Goal: Transaction & Acquisition: Purchase product/service

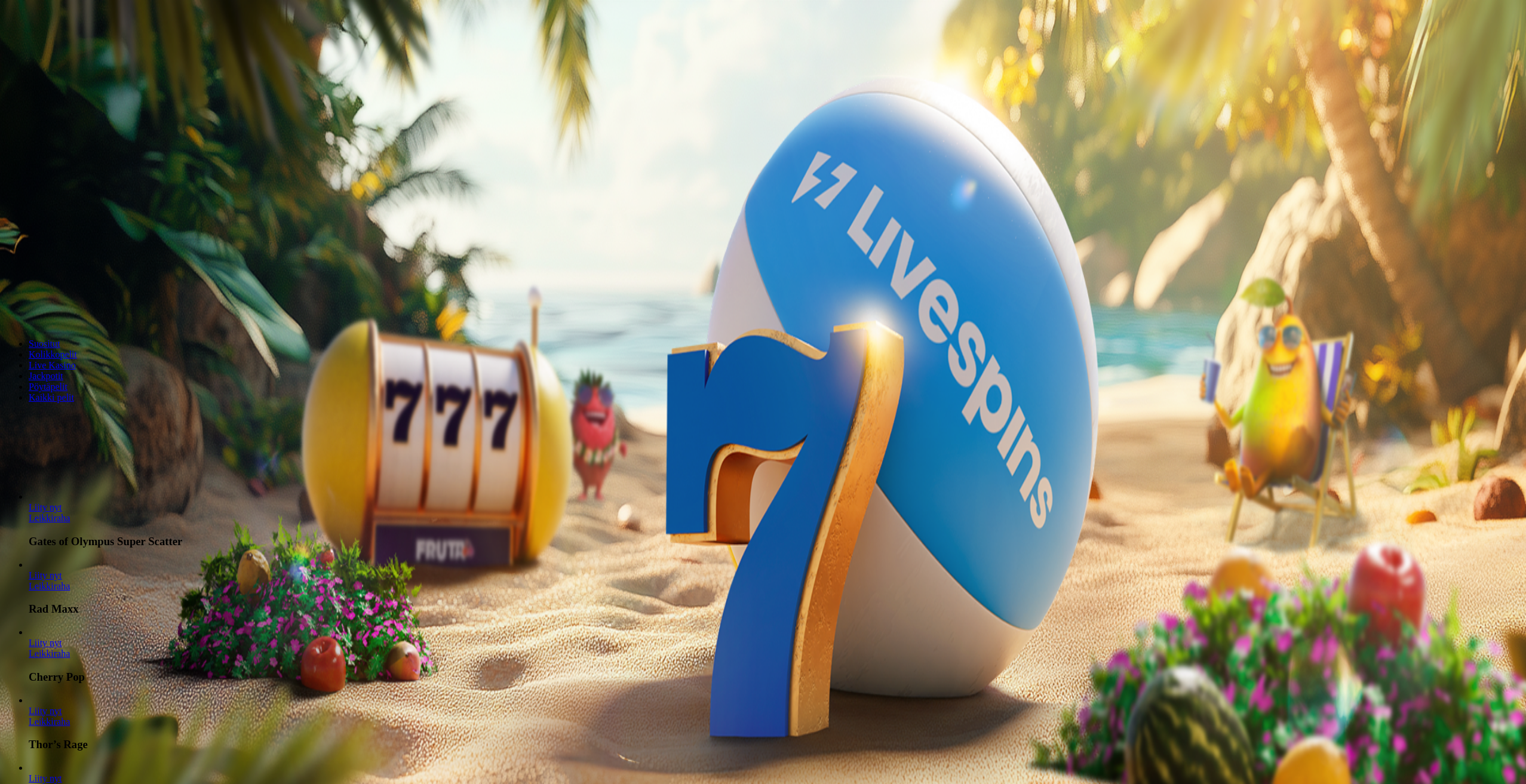
click at [36, 48] on span "Talletus" at bounding box center [23, 43] width 27 height 9
click at [90, 281] on input "***" at bounding box center [47, 286] width 85 height 12
type input "**"
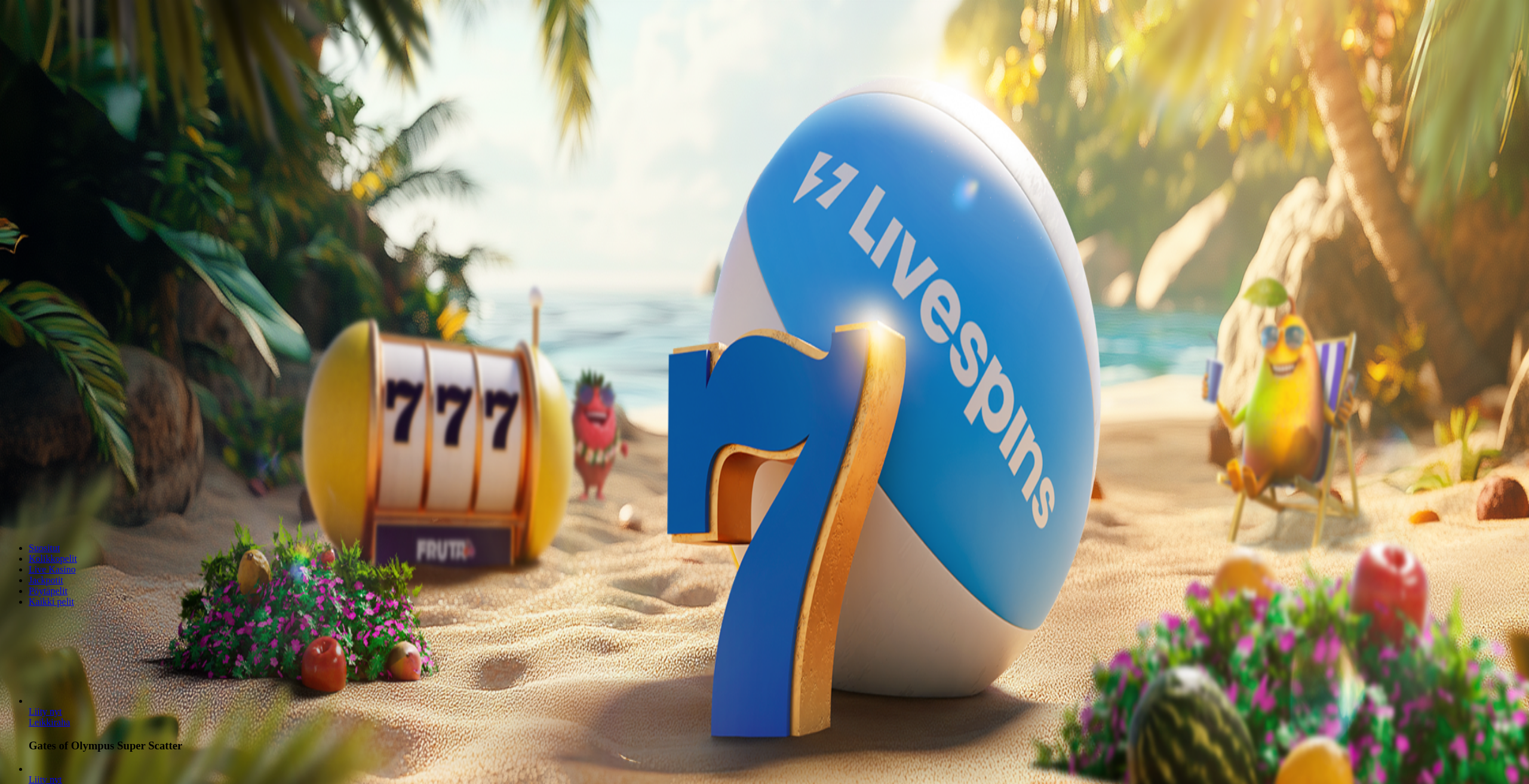
click at [86, 303] on button "TALLETA JA PELAA" at bounding box center [46, 310] width 81 height 13
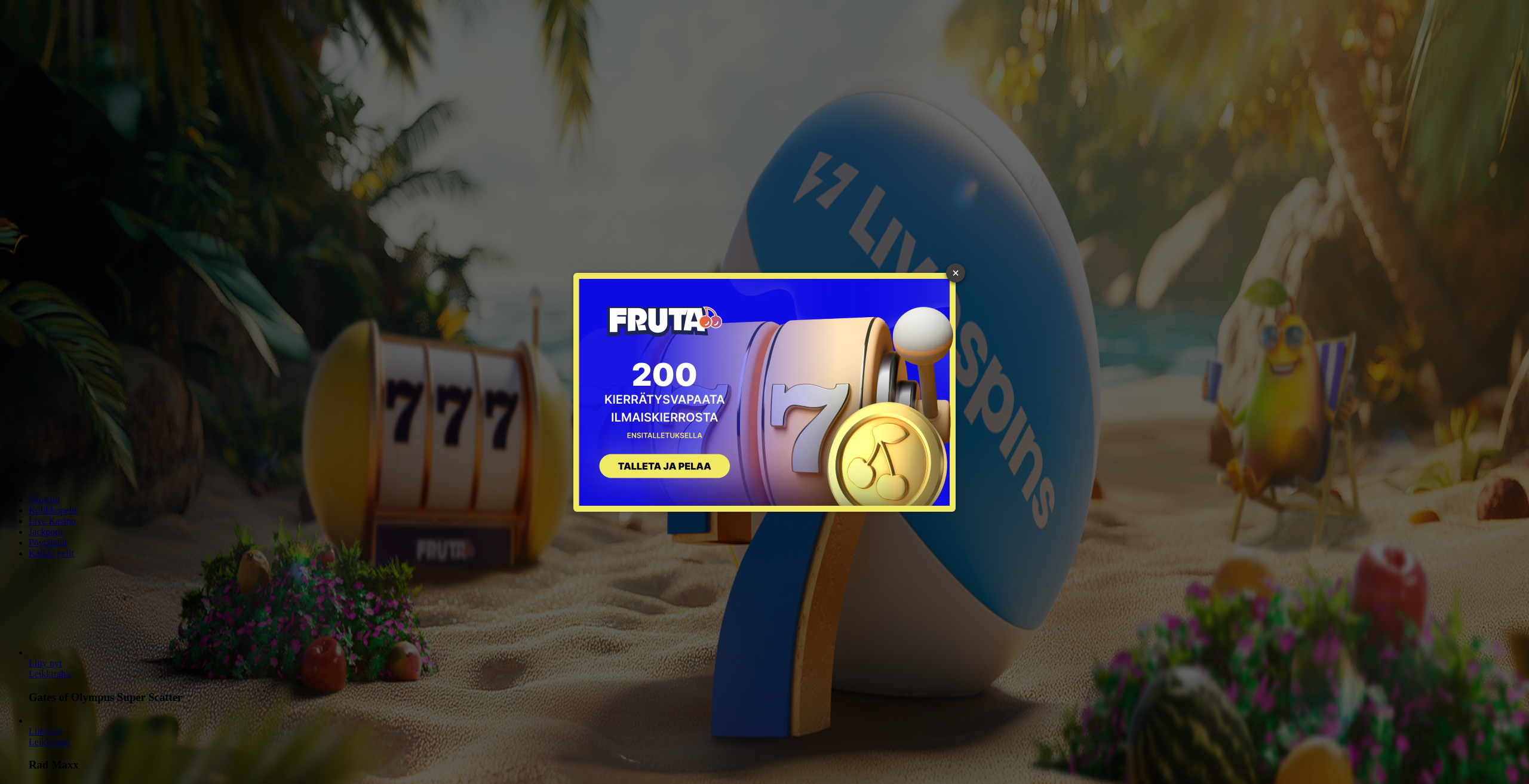
click at [955, 273] on link "×" at bounding box center [955, 273] width 19 height 19
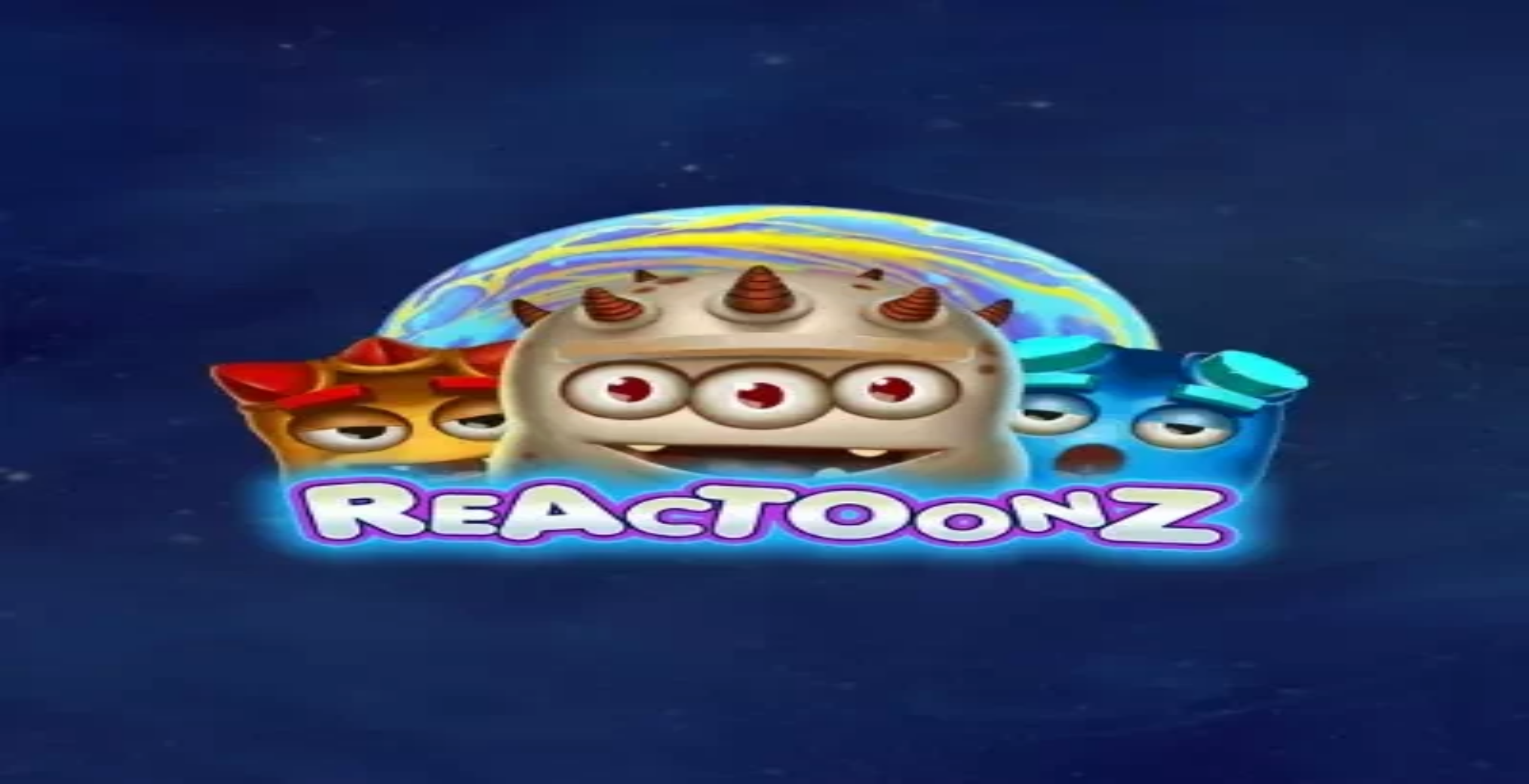
click at [66, 98] on img "Primary" at bounding box center [68, 74] width 49 height 49
click at [72, 461] on button at bounding box center [66, 463] width 9 height 4
click at [57, 523] on span "Avaa palkinto" at bounding box center [33, 528] width 48 height 9
click at [57, 704] on button at bounding box center [52, 706] width 9 height 4
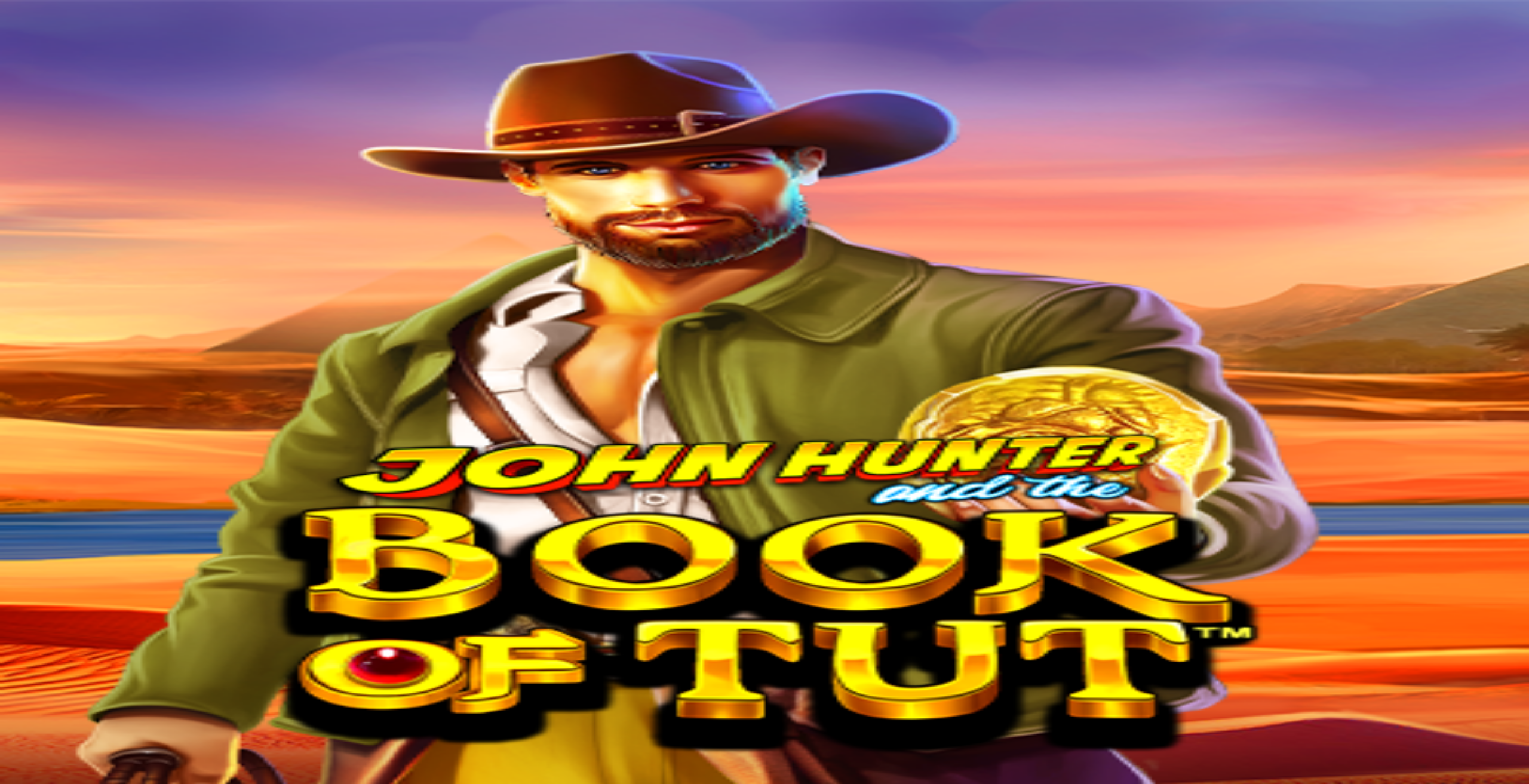
click at [97, 230] on div "17:52" at bounding box center [764, 224] width 1519 height 11
click at [31, 227] on span "menu icon" at bounding box center [31, 227] width 0 height 0
click at [94, 524] on button "Bonukset 0.00 €" at bounding box center [61, 530] width 65 height 13
click at [61, 538] on span "Luovuta bonus" at bounding box center [35, 543] width 52 height 9
click at [565, 622] on button "Luovuta bonus" at bounding box center [596, 629] width 61 height 13
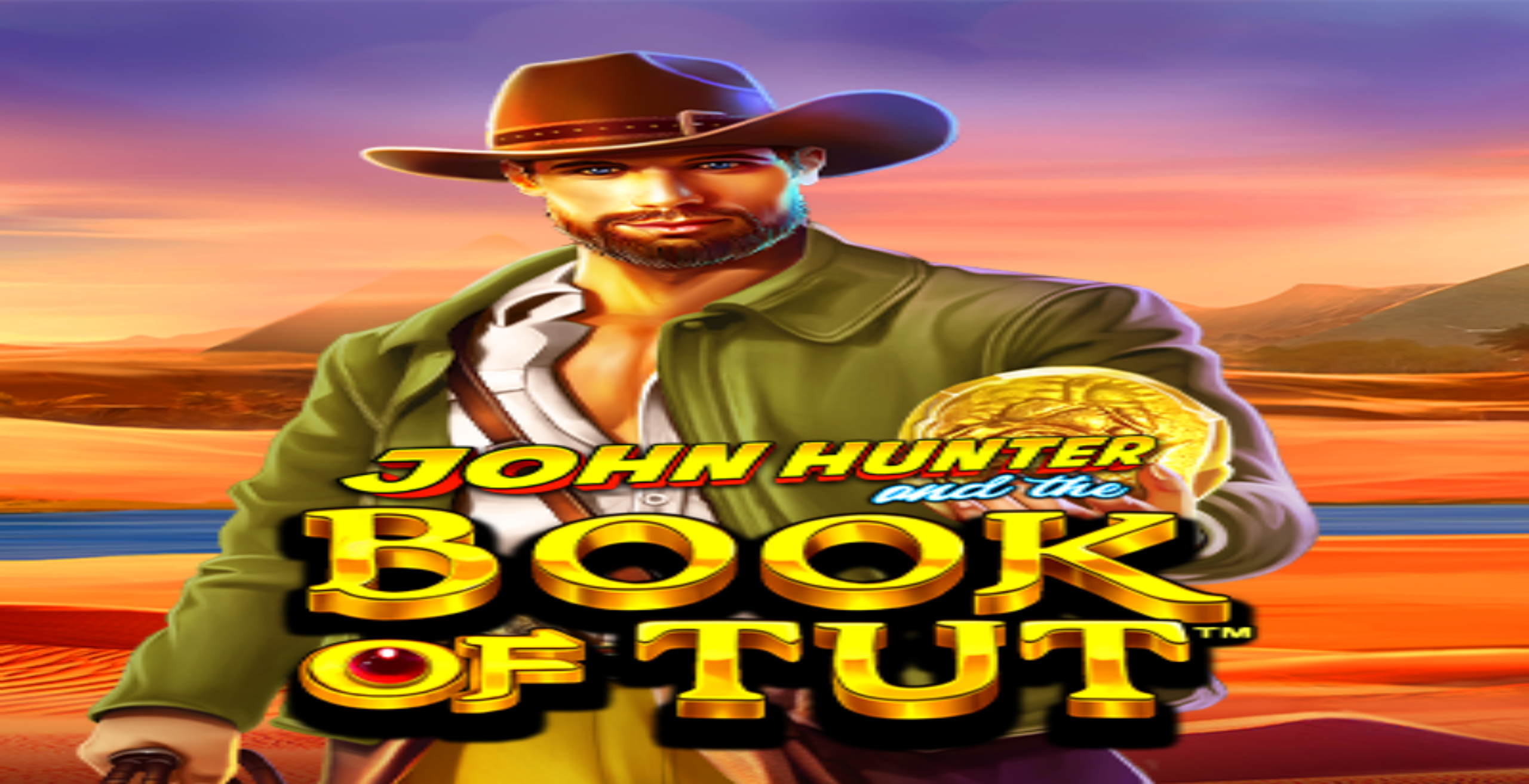
click at [9, 444] on span "close icon" at bounding box center [9, 444] width 0 height 0
click at [31, 227] on span "menu icon" at bounding box center [31, 227] width 0 height 0
click at [71, 614] on span "Kysy apua" at bounding box center [52, 618] width 37 height 9
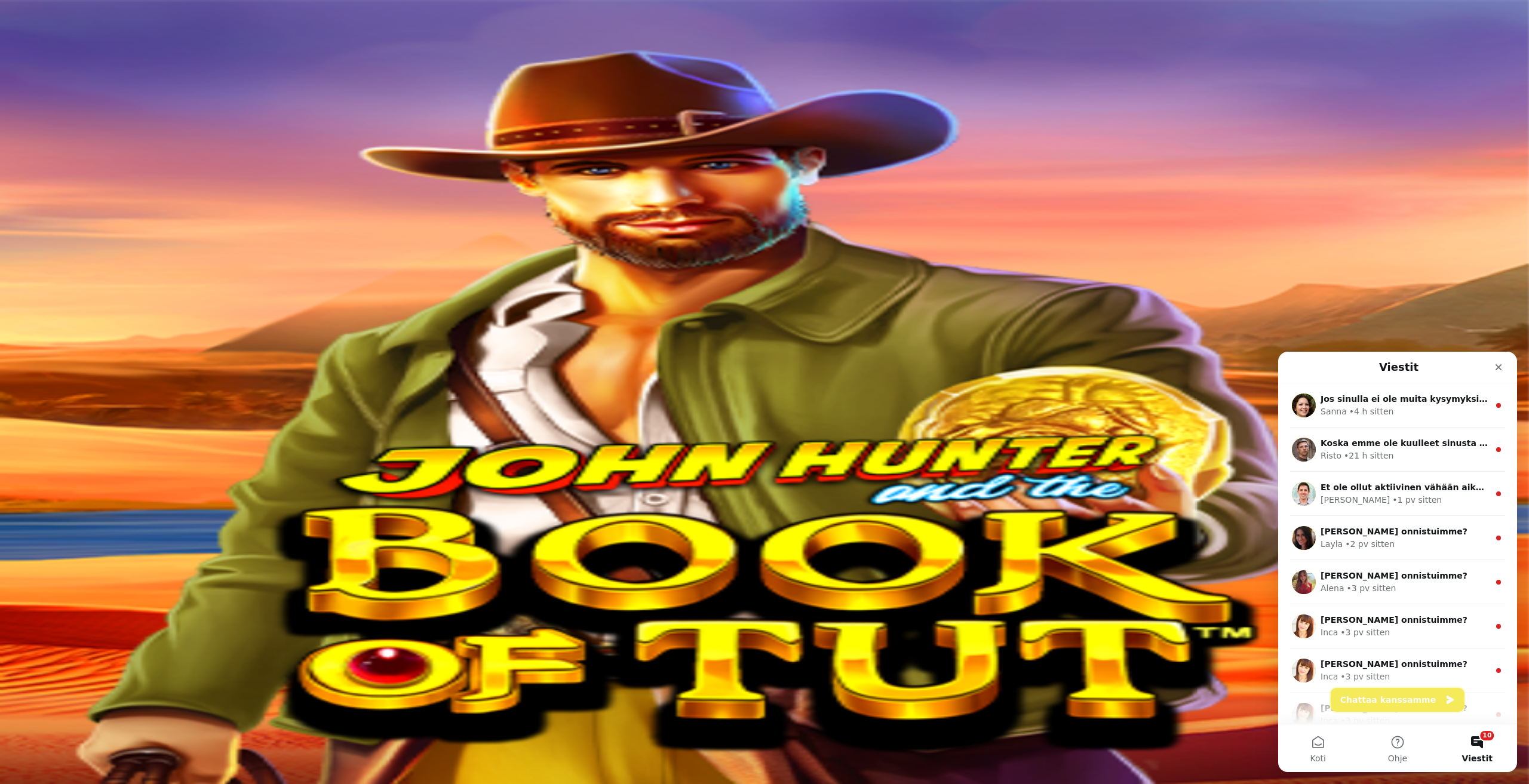
click at [1388, 701] on button "Chattaa kanssamme" at bounding box center [1397, 700] width 134 height 24
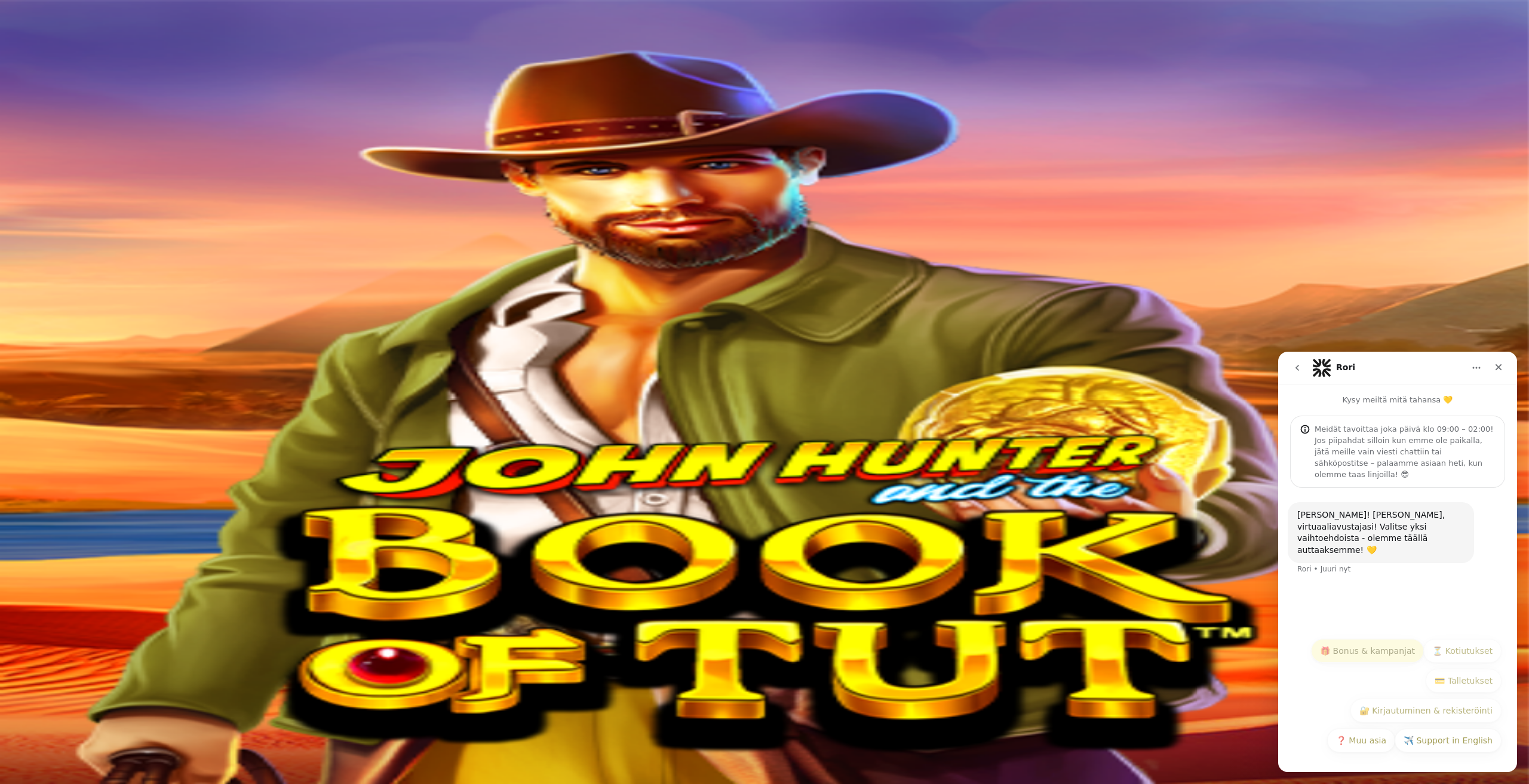
click at [1379, 652] on button "🎁 Bonus & kampanjat" at bounding box center [1367, 651] width 113 height 24
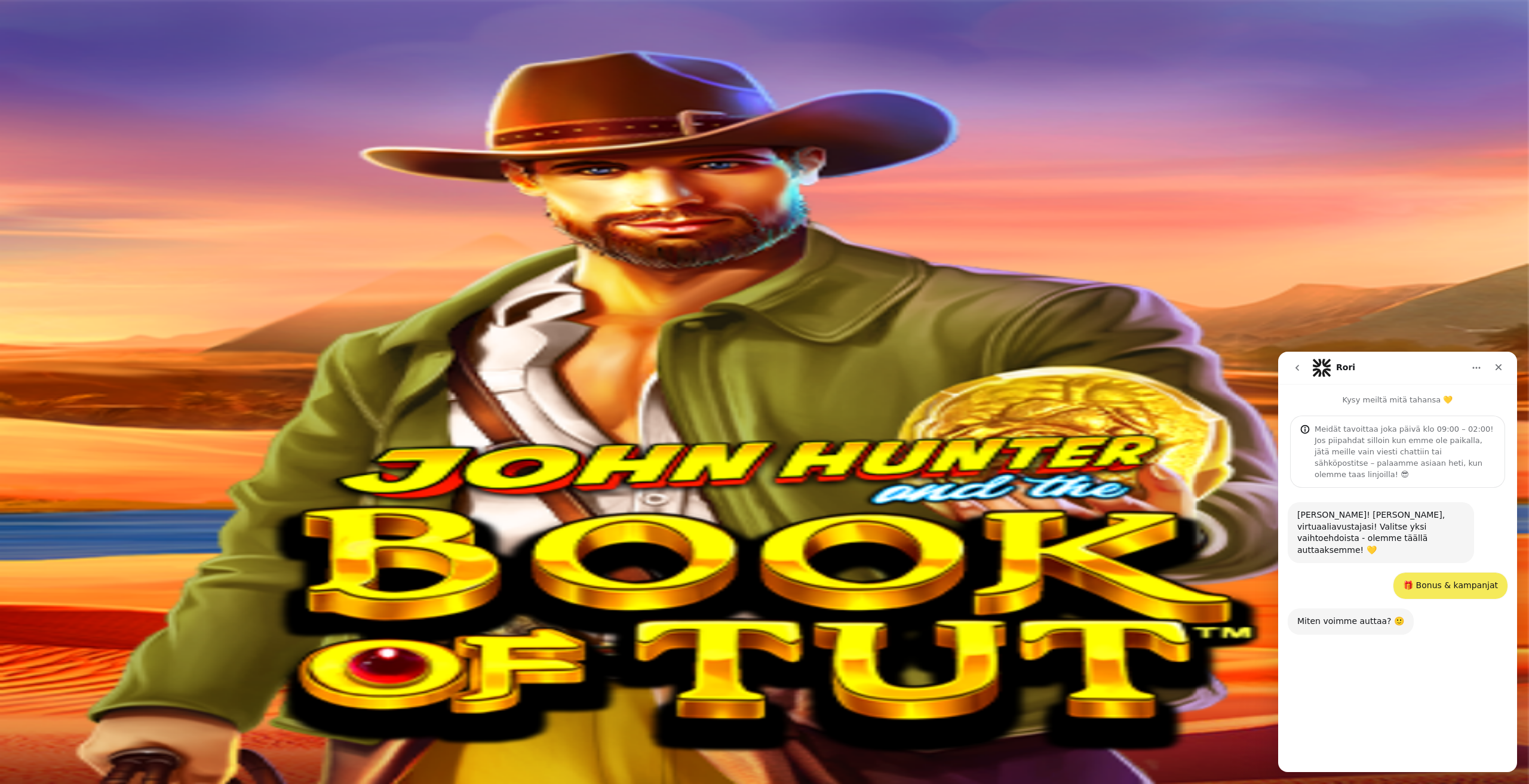
click at [1404, 732] on button "❓ Muu tarjous" at bounding box center [1391, 741] width 80 height 24
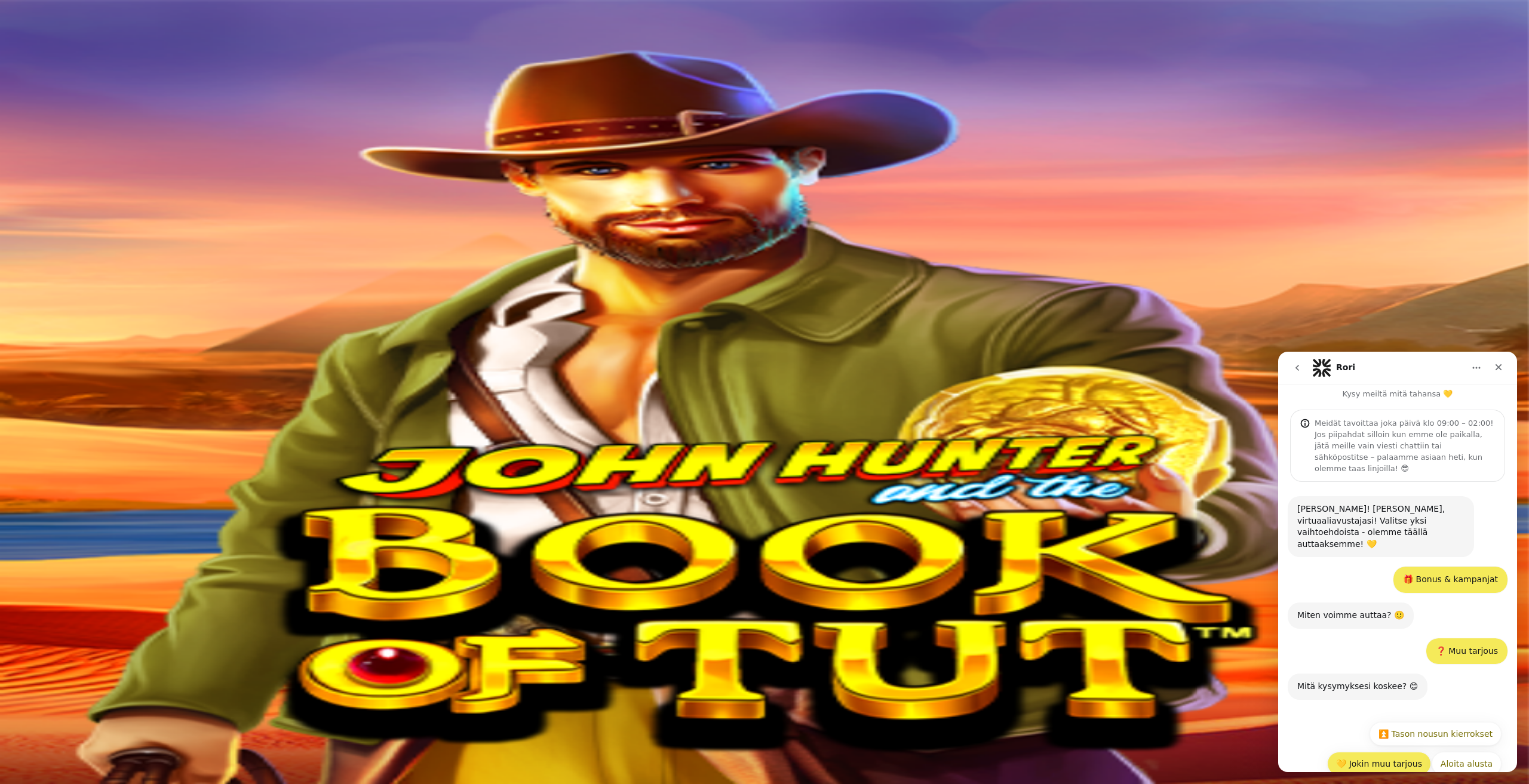
click at [1389, 752] on button "💛 Jokin muu tarjous" at bounding box center [1379, 764] width 104 height 24
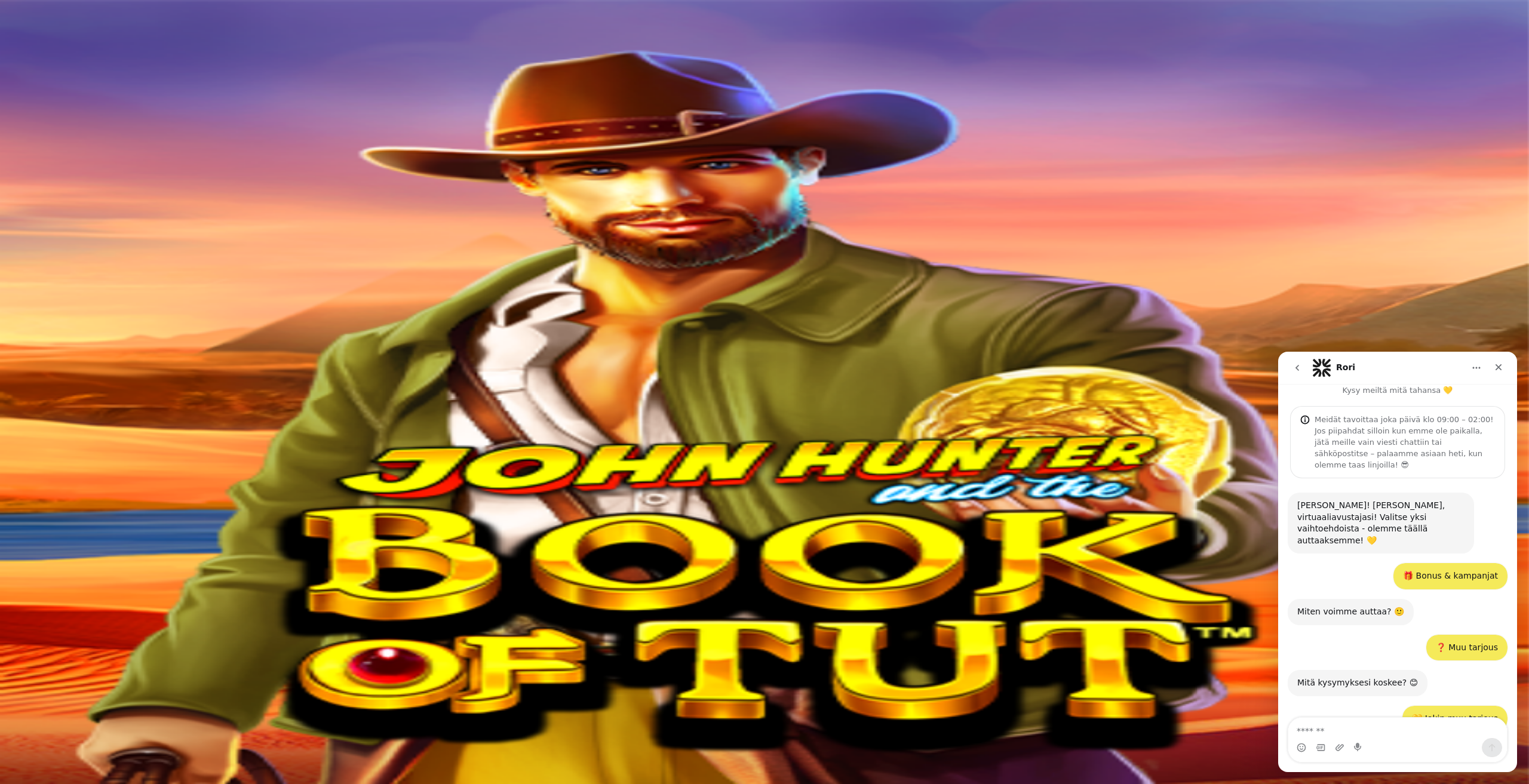
scroll to position [61, 0]
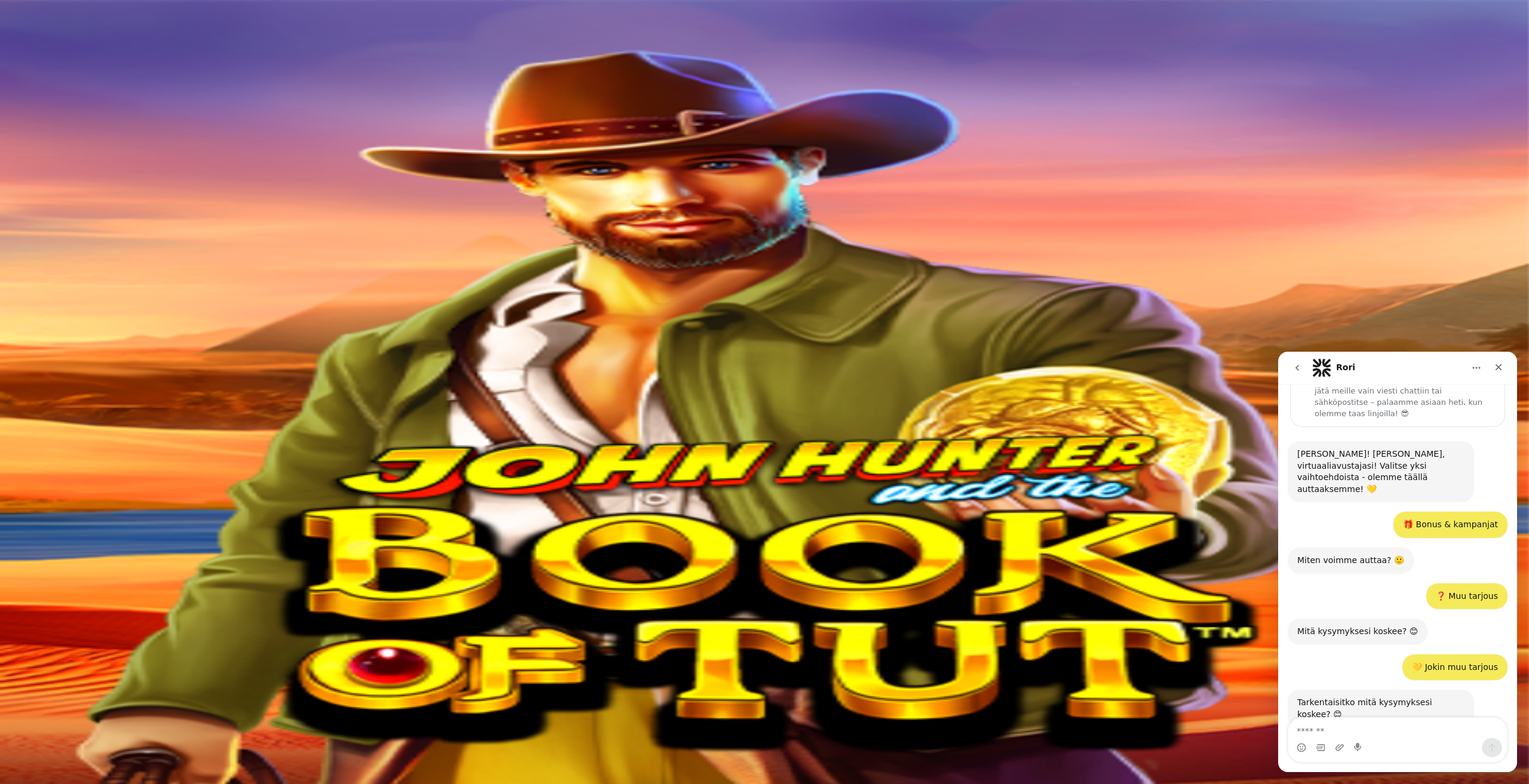
click at [1367, 731] on textarea "Viesti…" at bounding box center [1397, 728] width 219 height 21
type textarea "**********"
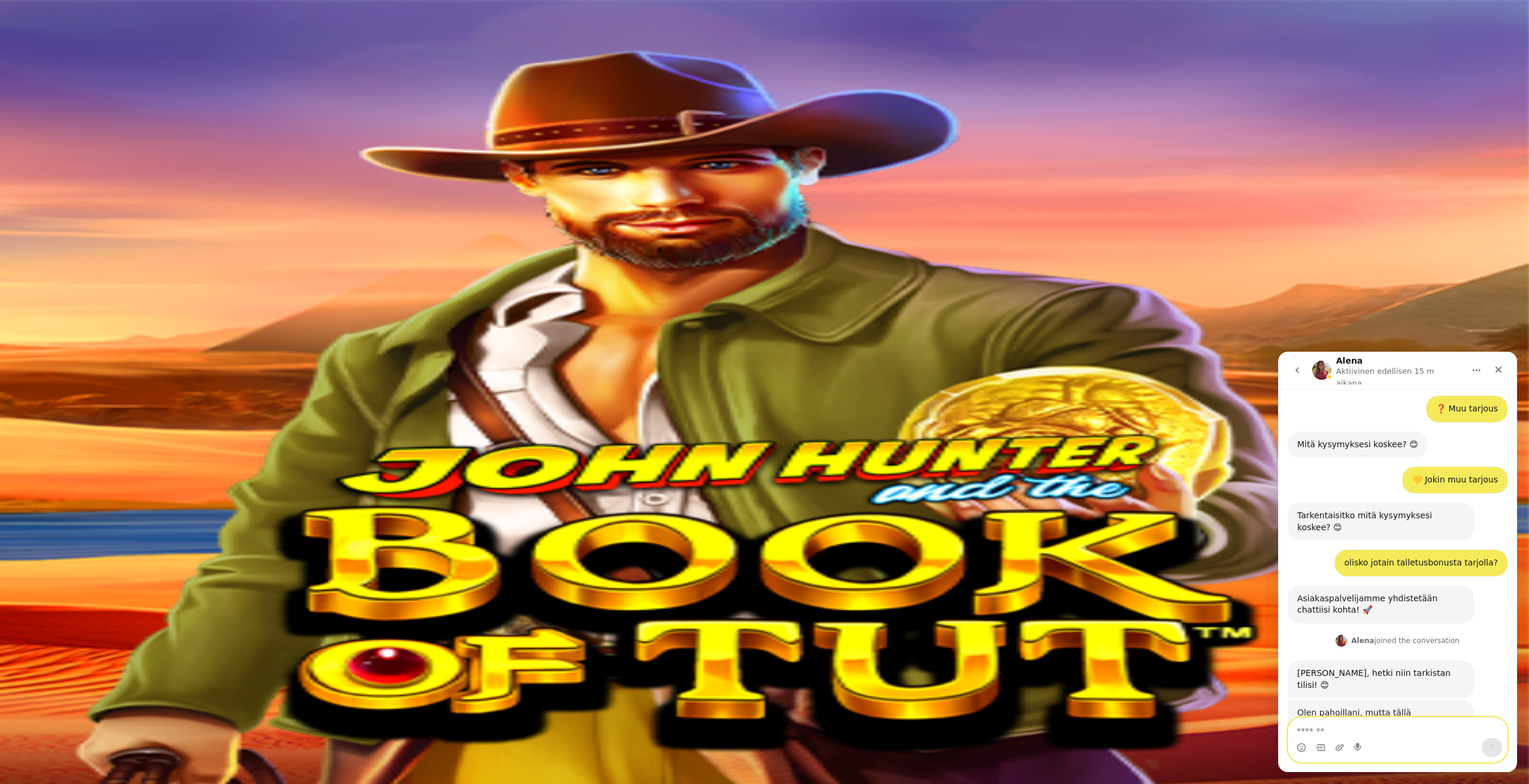
scroll to position [340, 0]
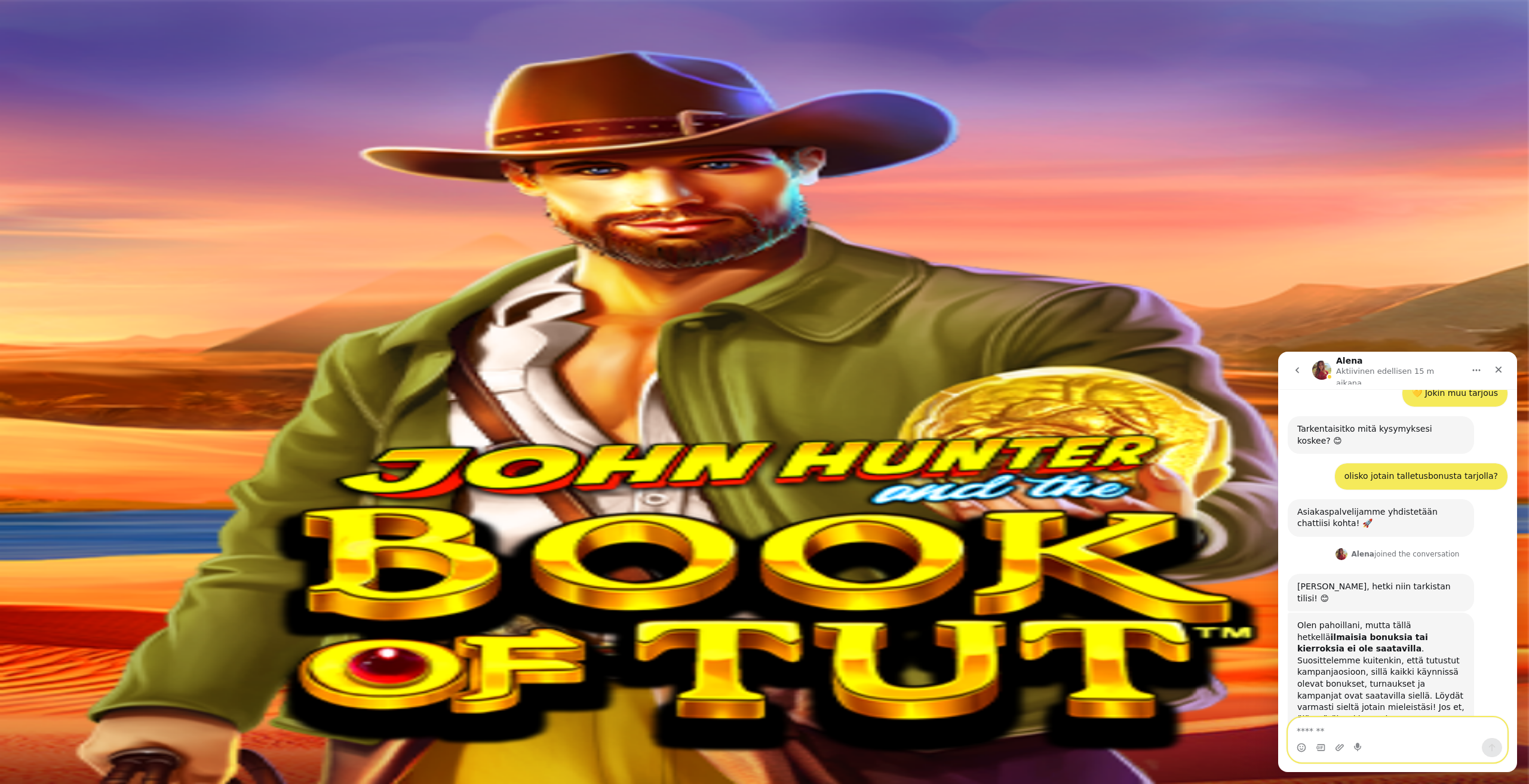
click at [1366, 730] on textarea "Viesti…" at bounding box center [1397, 728] width 219 height 21
click at [1495, 368] on icon "Sulje" at bounding box center [1498, 369] width 9 height 9
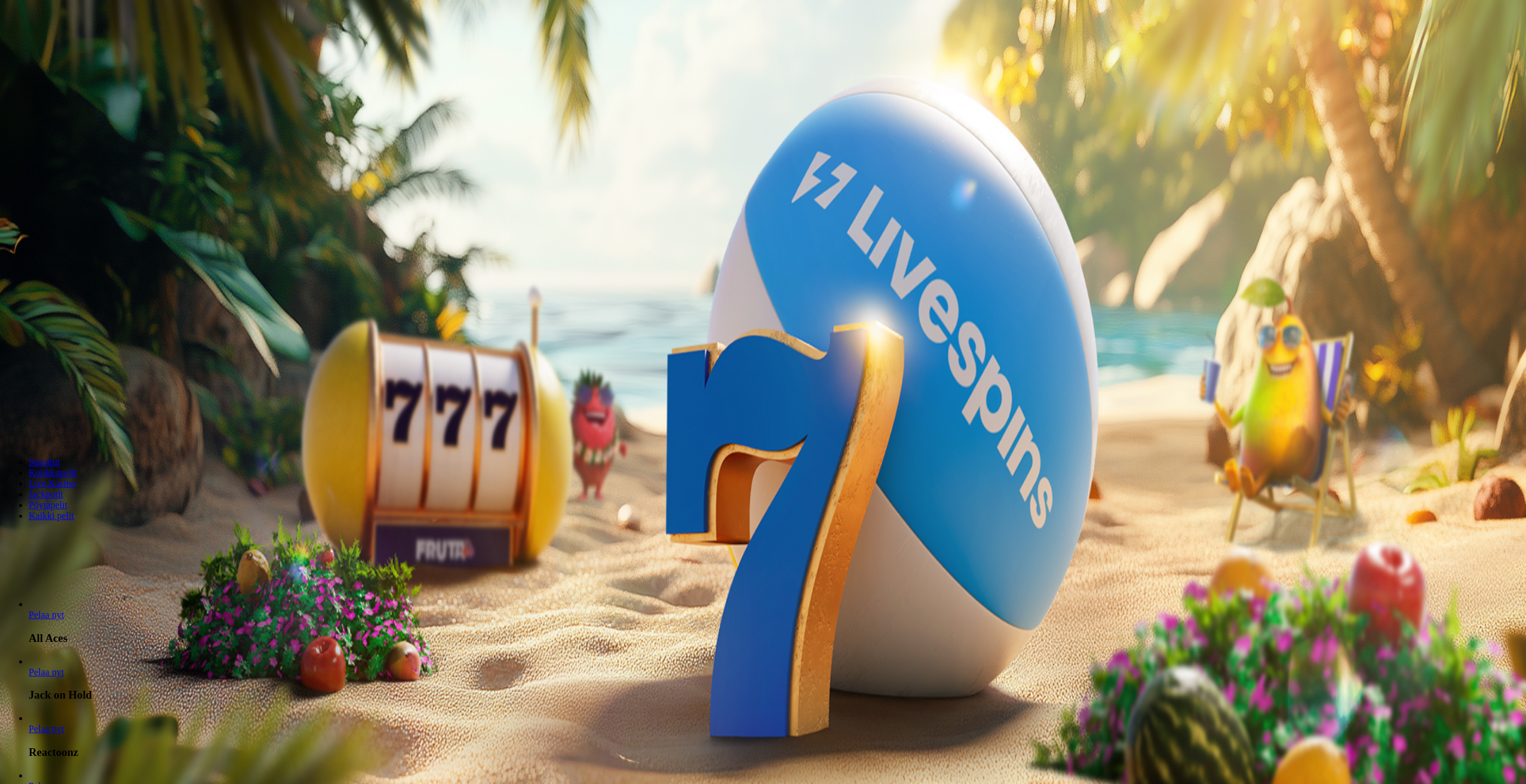
click at [36, 154] on span "Talletus" at bounding box center [23, 149] width 27 height 9
click at [90, 399] on input "***" at bounding box center [47, 404] width 85 height 12
type input "*"
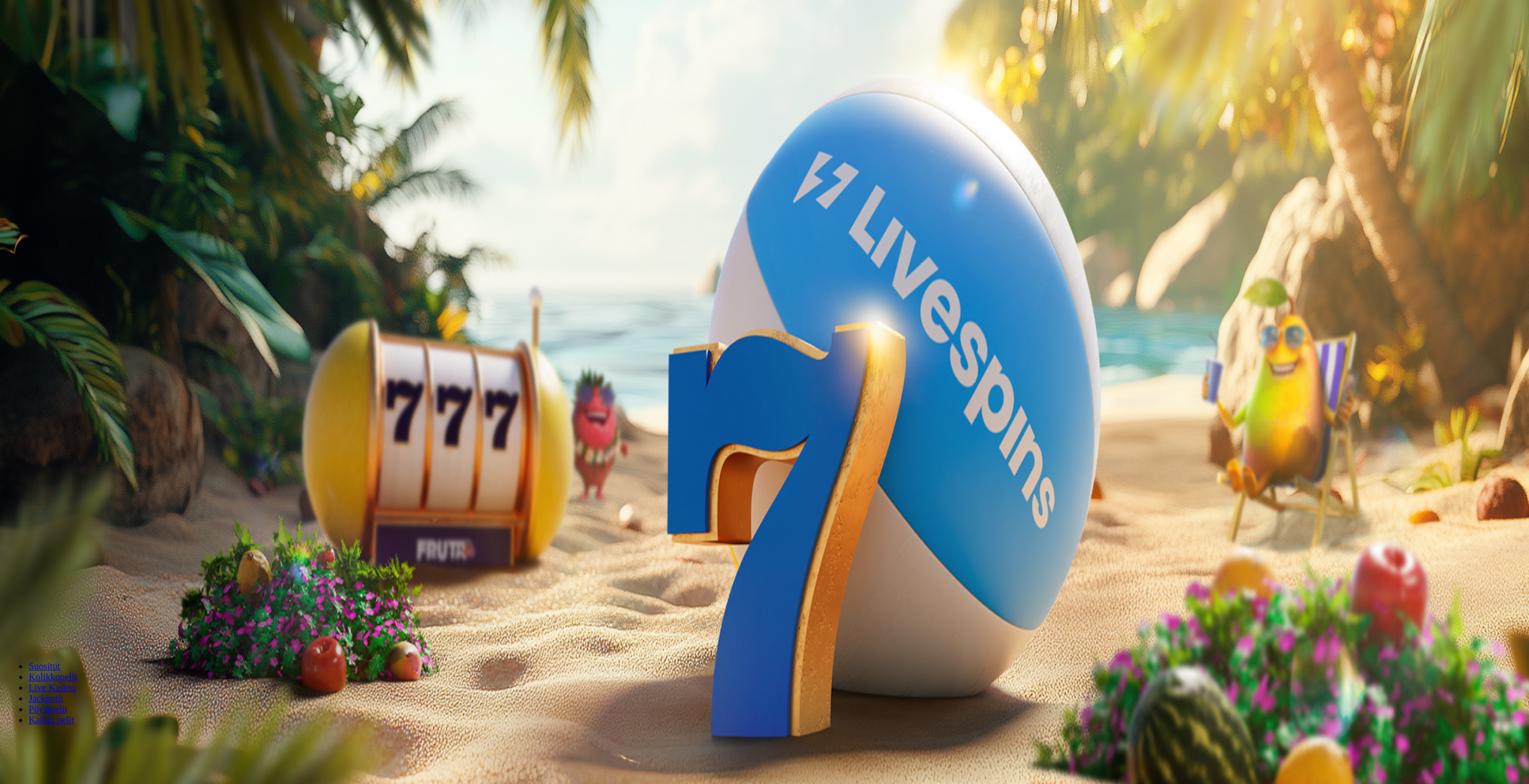
type input "**"
click at [86, 422] on button "TALLETA JA PELAA" at bounding box center [46, 428] width 81 height 13
click at [633, 521] on ul "Suositut Kolikkopelit Live Kasino Jackpotit Pöytäpelit Kaikki pelit" at bounding box center [763, 488] width 1516 height 65
click at [64, 723] on link "Pelaa nyt" at bounding box center [46, 728] width 35 height 10
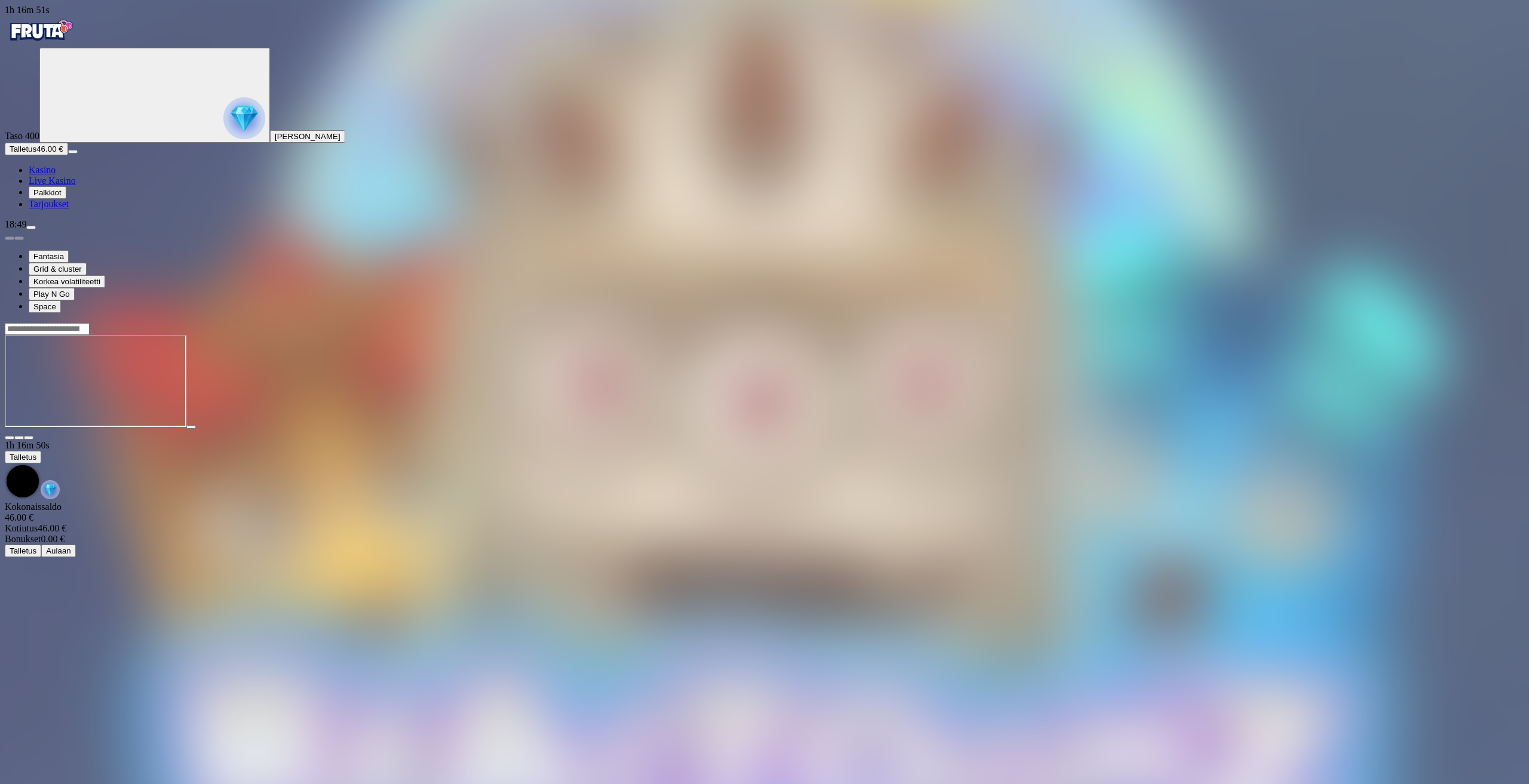
click at [95, 139] on icon "Primary" at bounding box center [134, 95] width 179 height 90
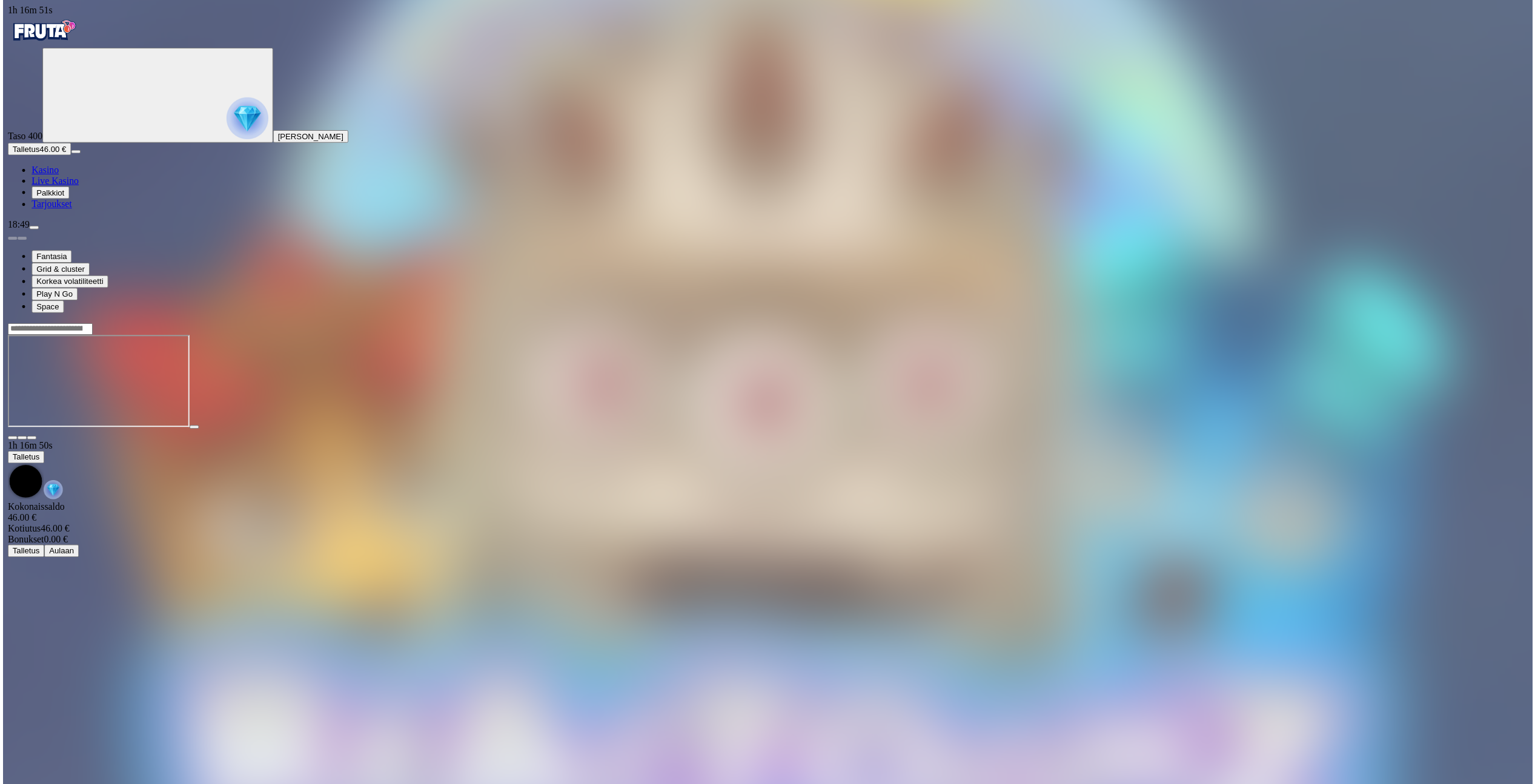
scroll to position [84, 0]
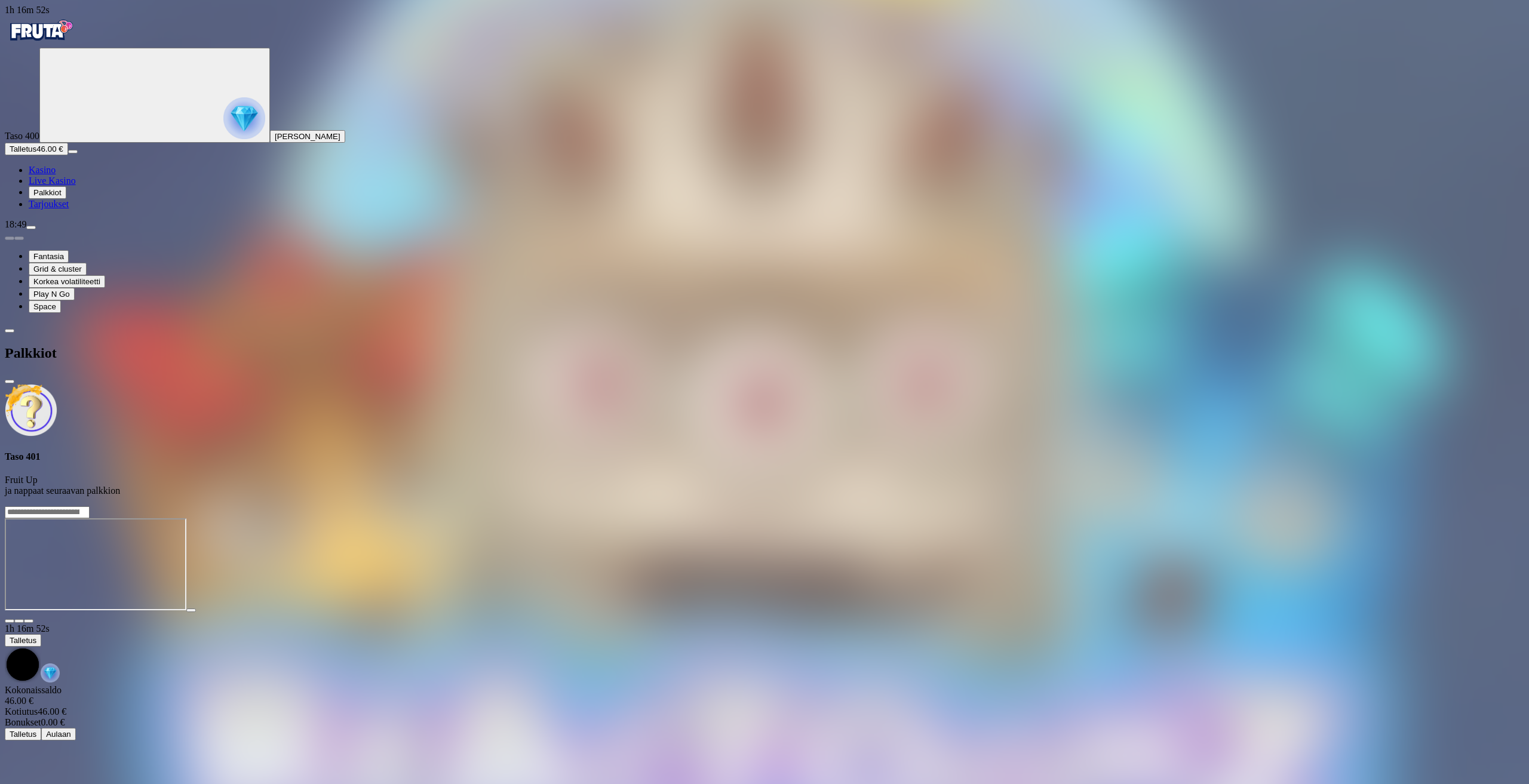
click at [9, 382] on span "close icon" at bounding box center [9, 382] width 0 height 0
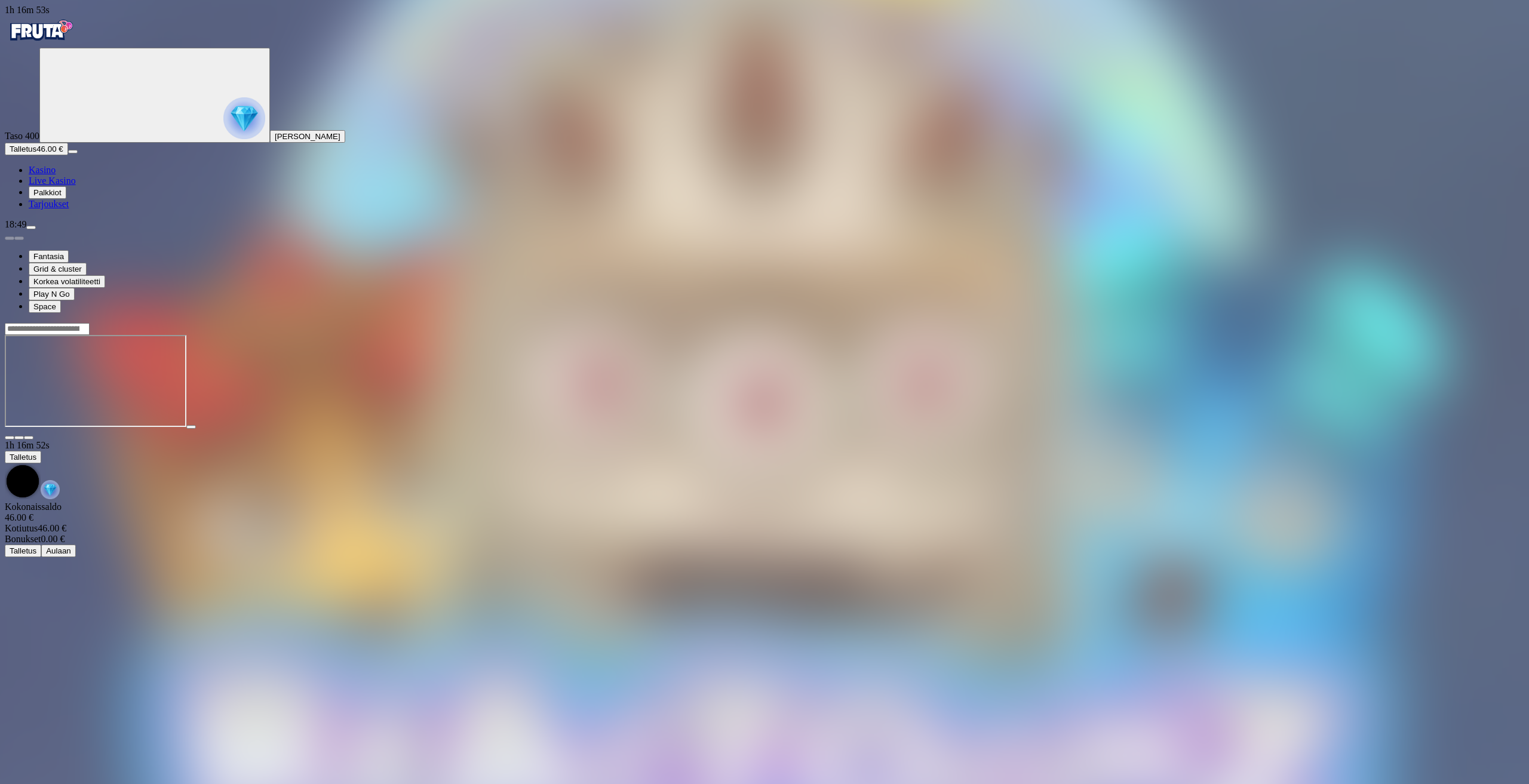
click at [36, 154] on span "Talletus" at bounding box center [23, 149] width 27 height 9
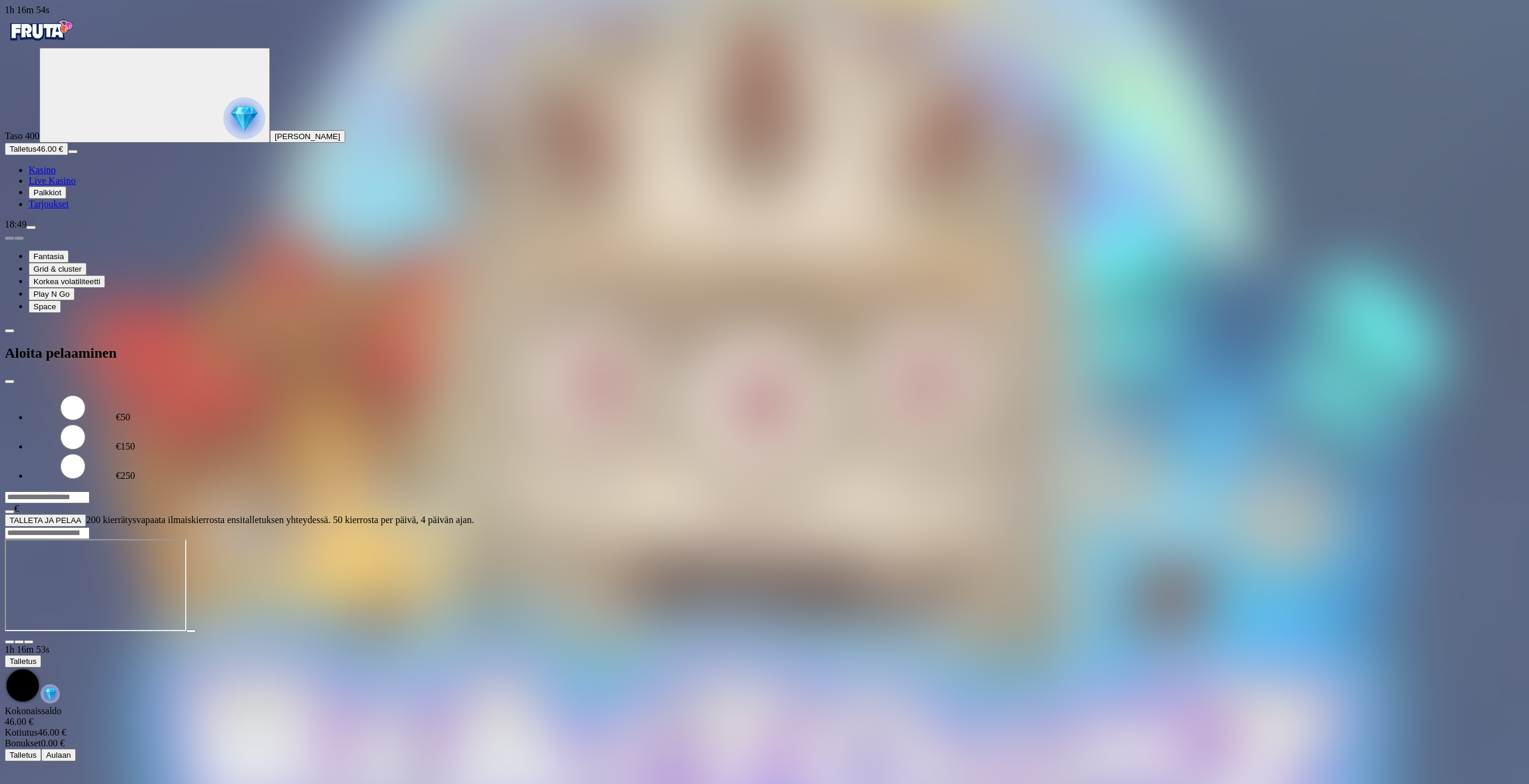
click at [90, 491] on input "***" at bounding box center [47, 497] width 85 height 12
type input "**"
click at [81, 516] on span "TALLETA JA PELAA" at bounding box center [45, 520] width 72 height 9
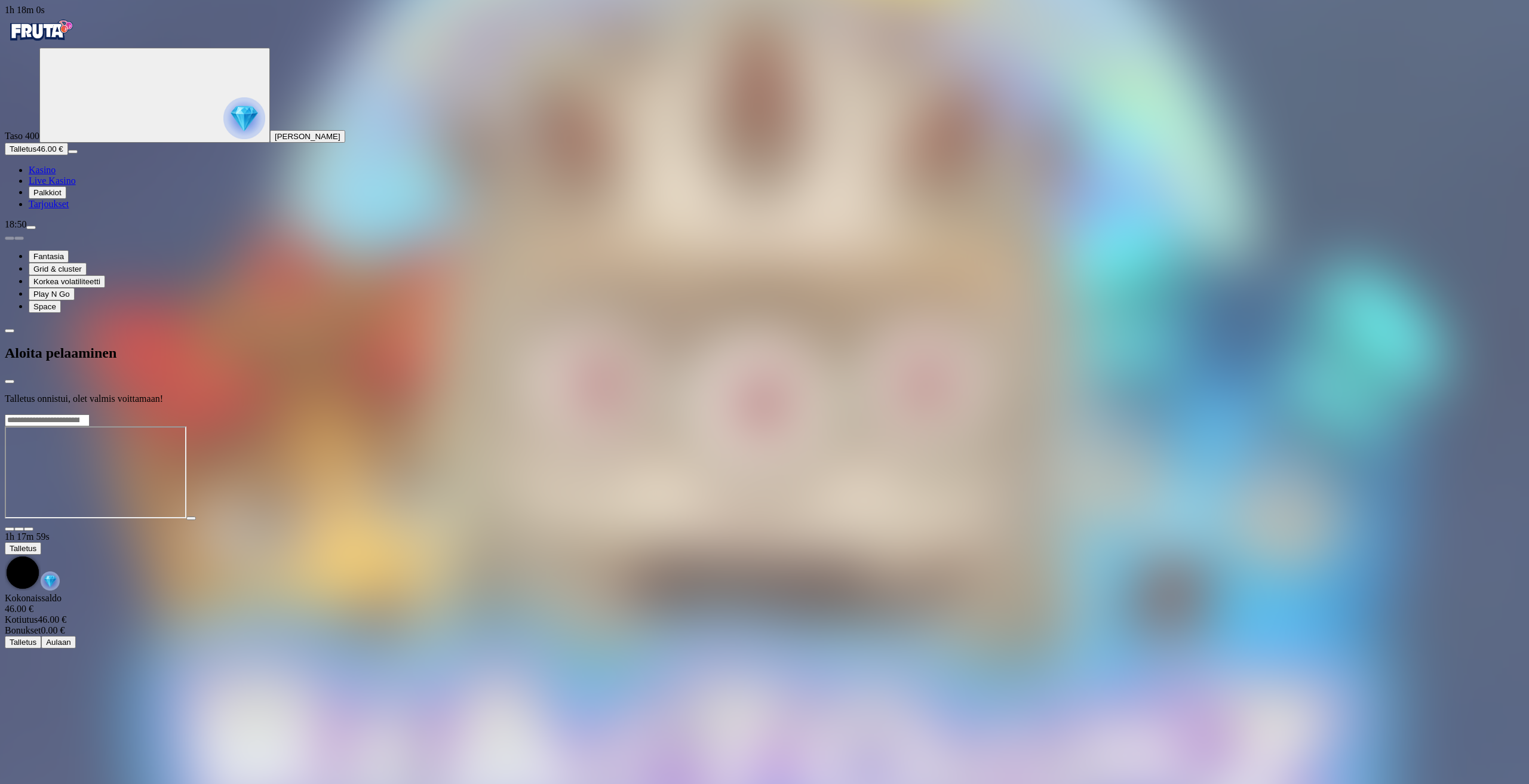
click at [782, 414] on div at bounding box center [764, 414] width 1519 height 0
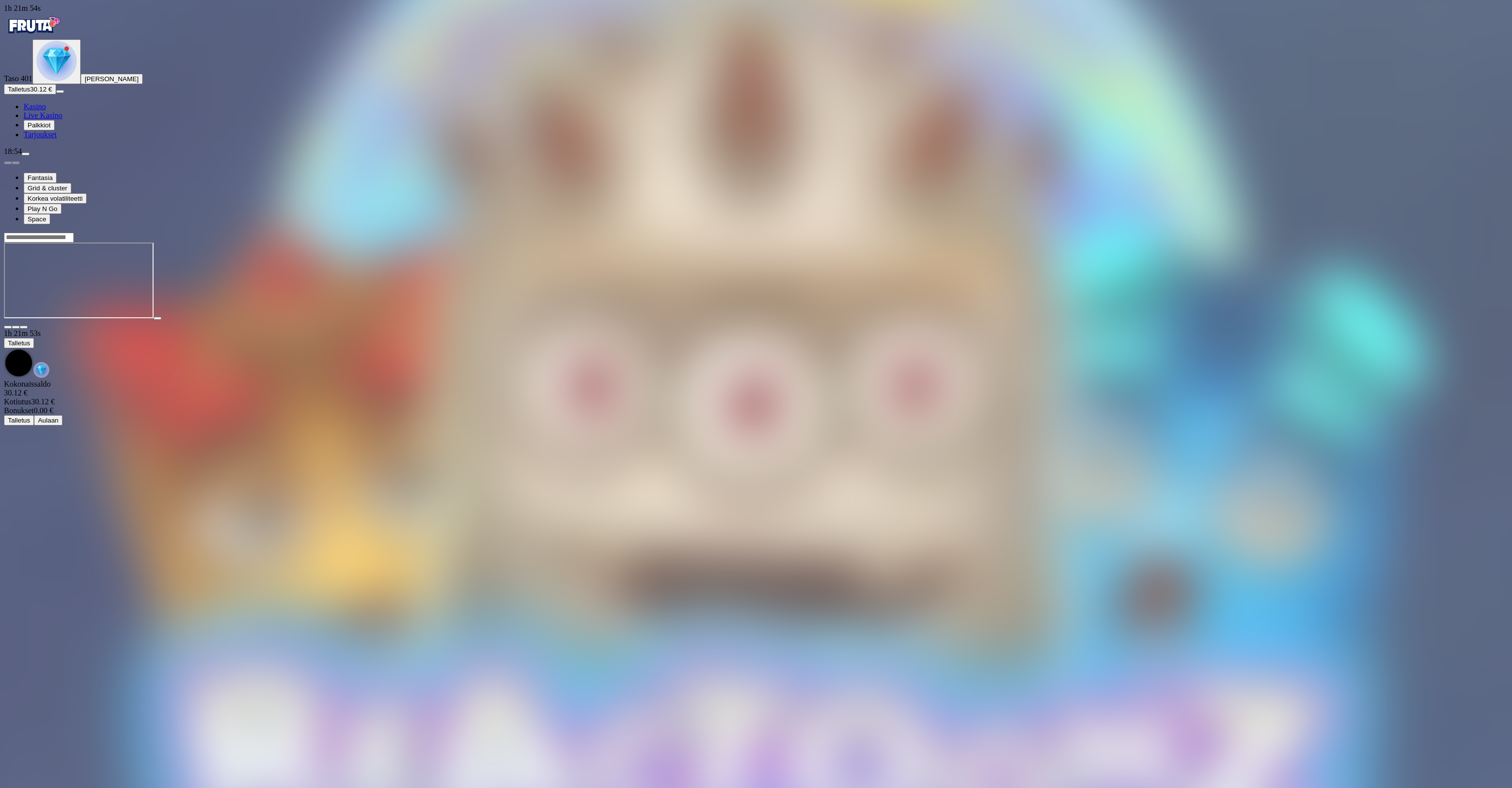
scroll to position [45, 0]
drag, startPoint x: 123, startPoint y: 515, endPoint x: 136, endPoint y: 687, distance: 172.5
click at [134, 329] on div at bounding box center [756, 280] width 1504 height 97
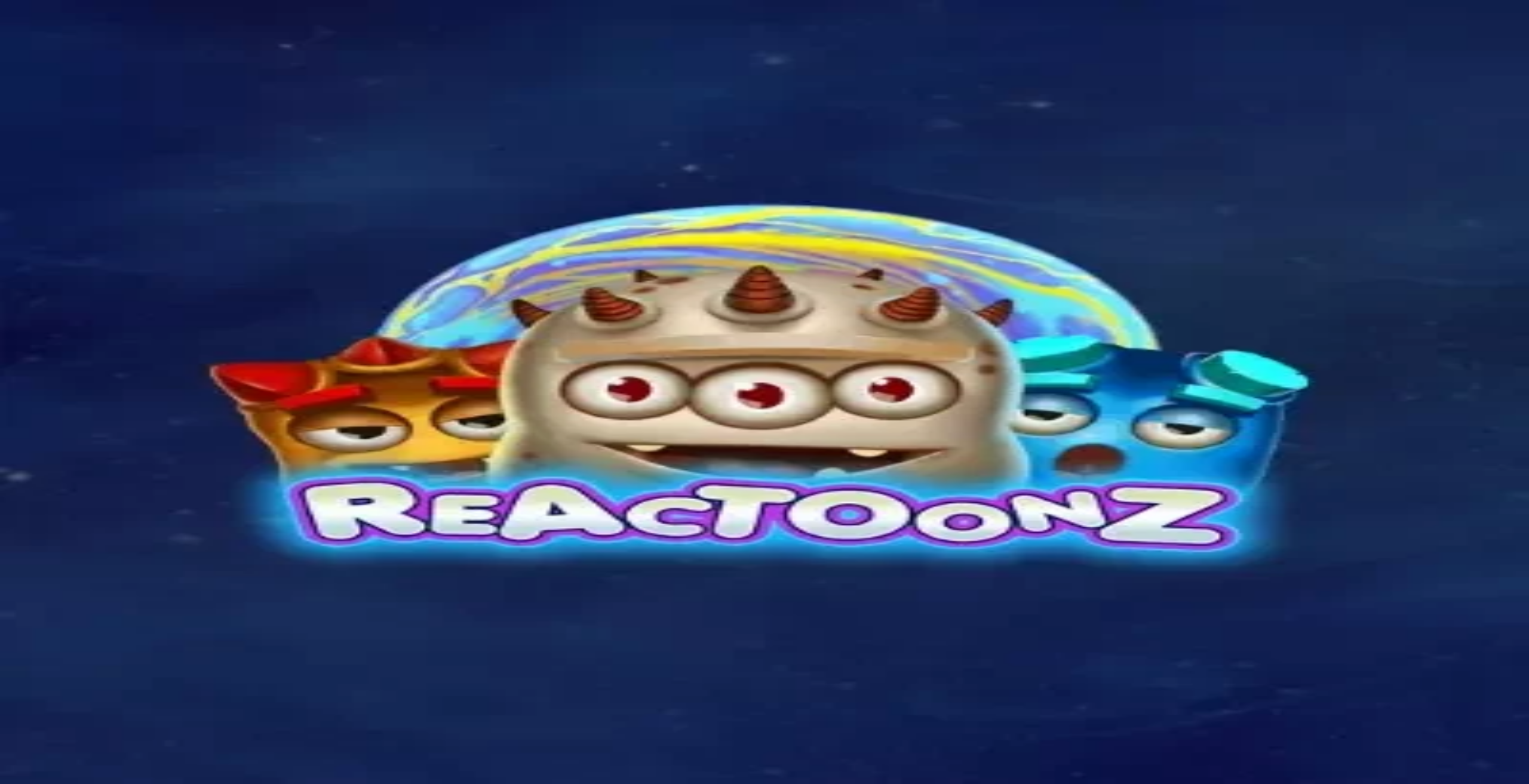
click at [56, 135] on span "Kasino" at bounding box center [42, 129] width 27 height 10
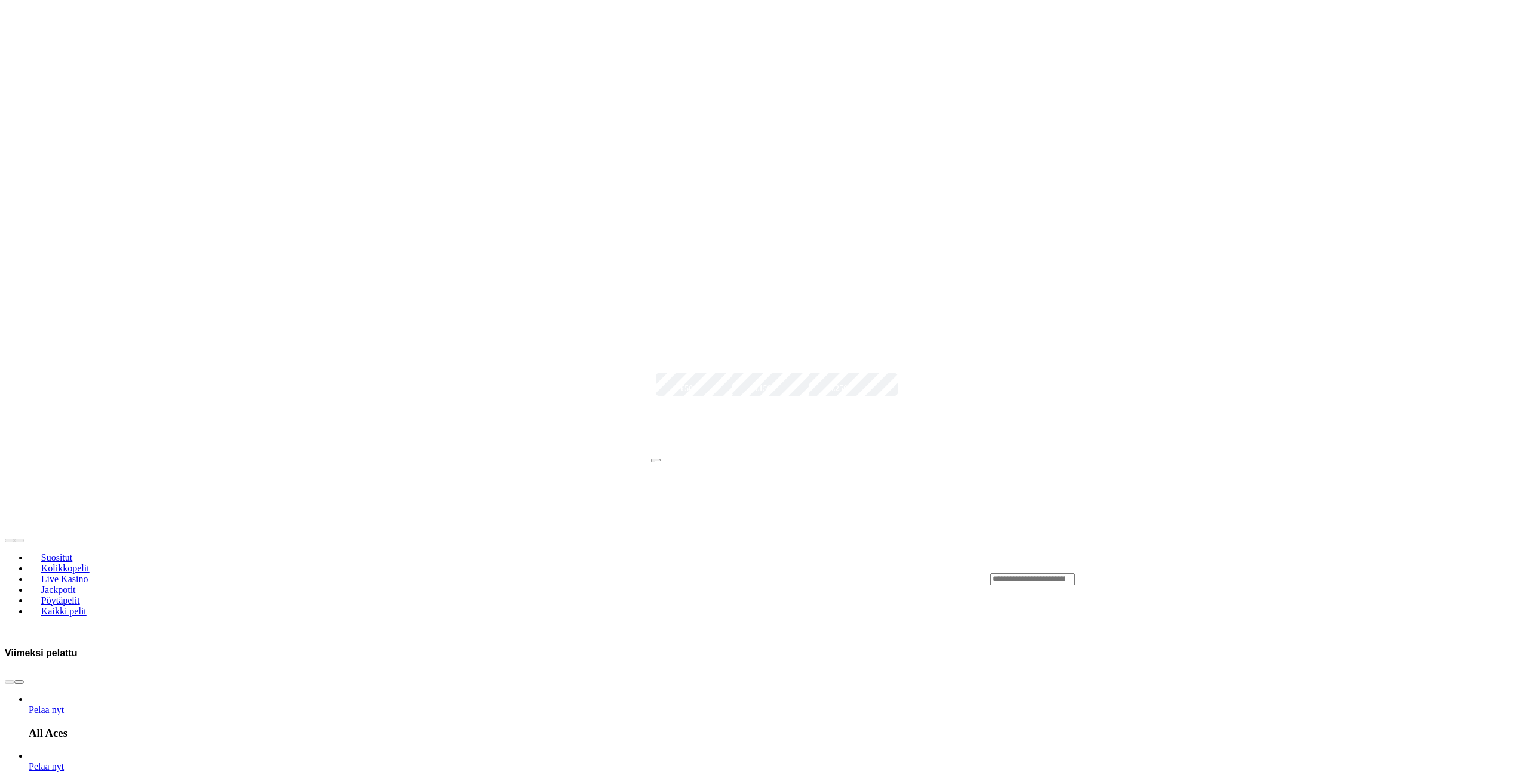
scroll to position [358, 0]
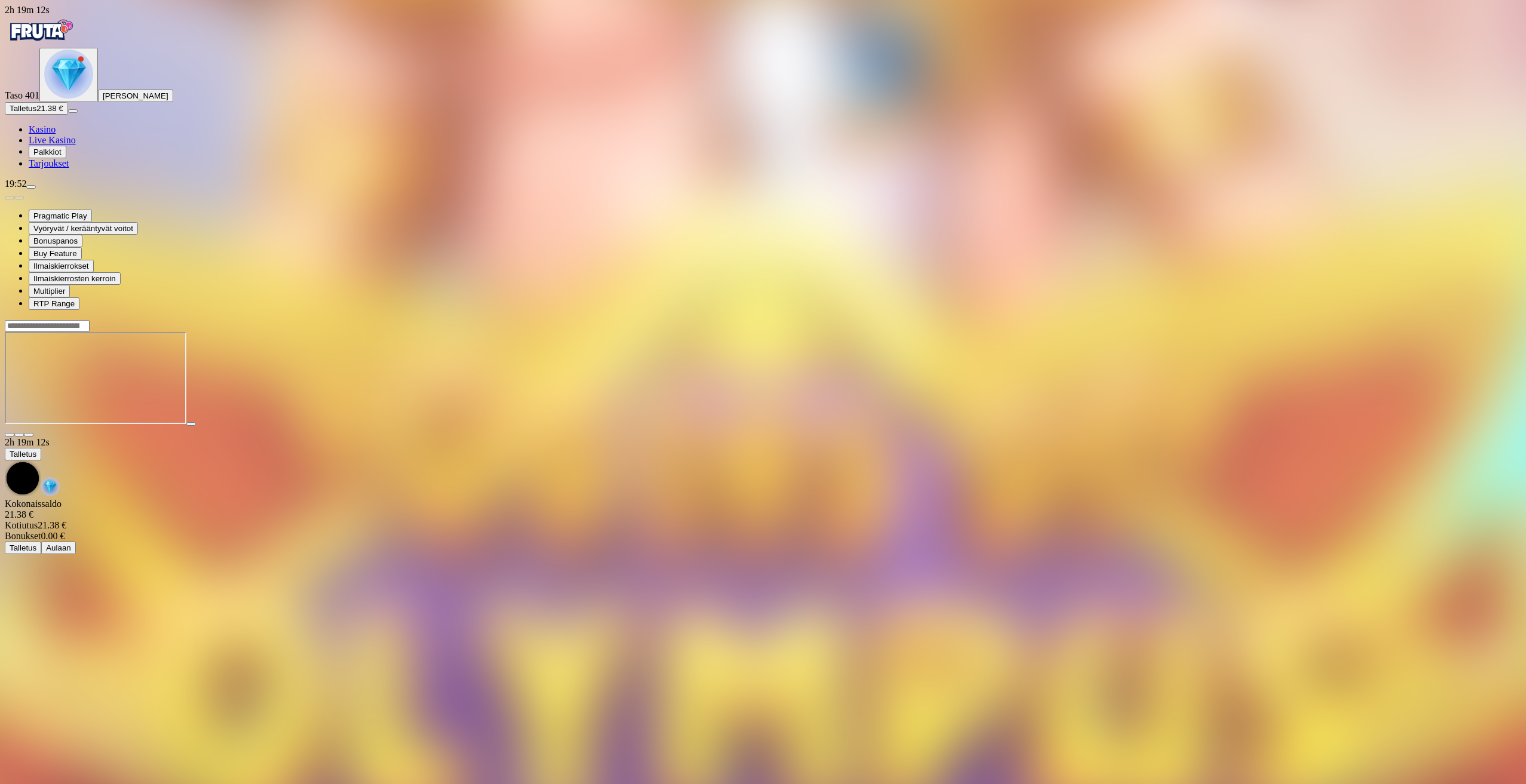
click at [44, 135] on link "Kasino" at bounding box center [42, 129] width 27 height 10
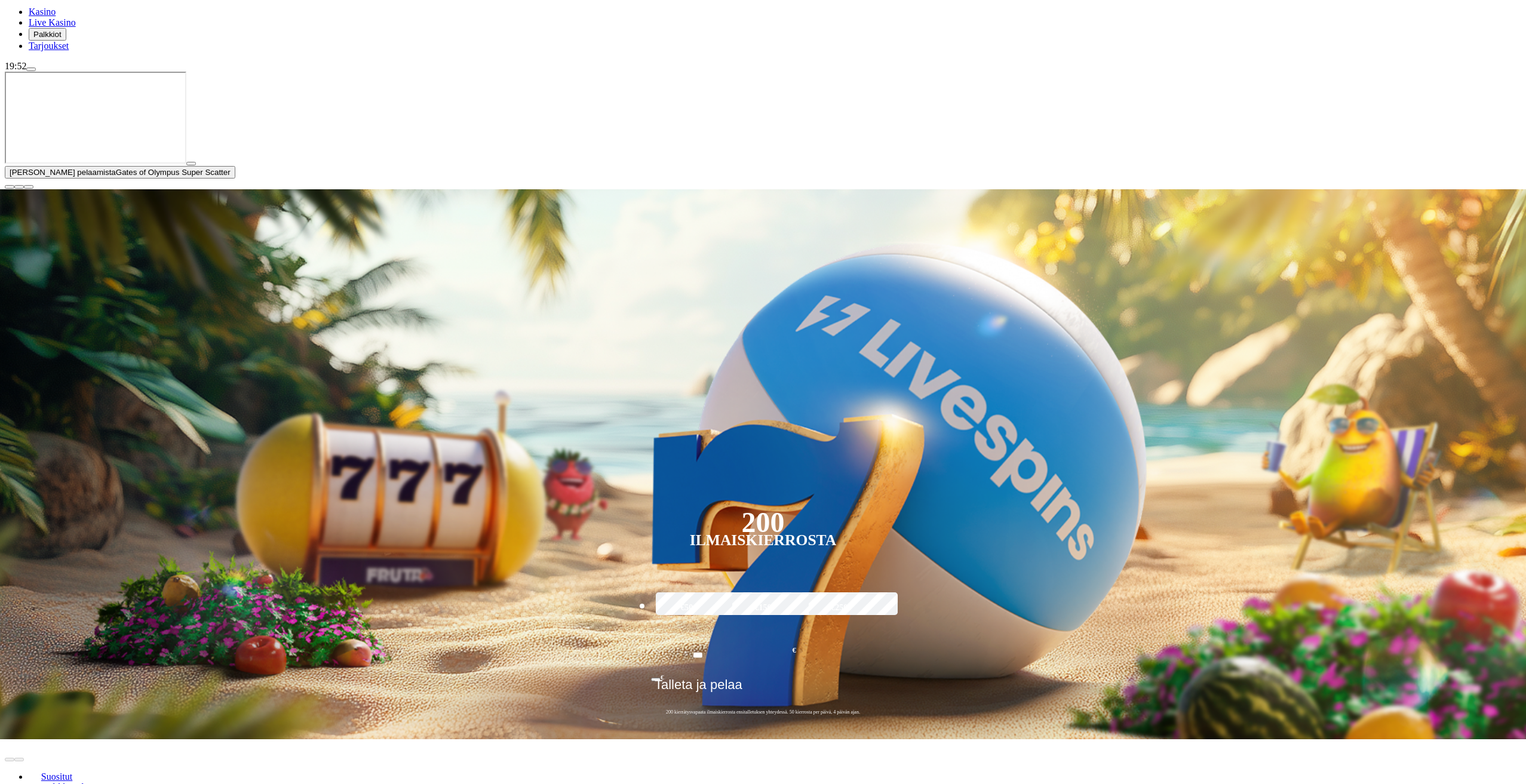
scroll to position [179, 0]
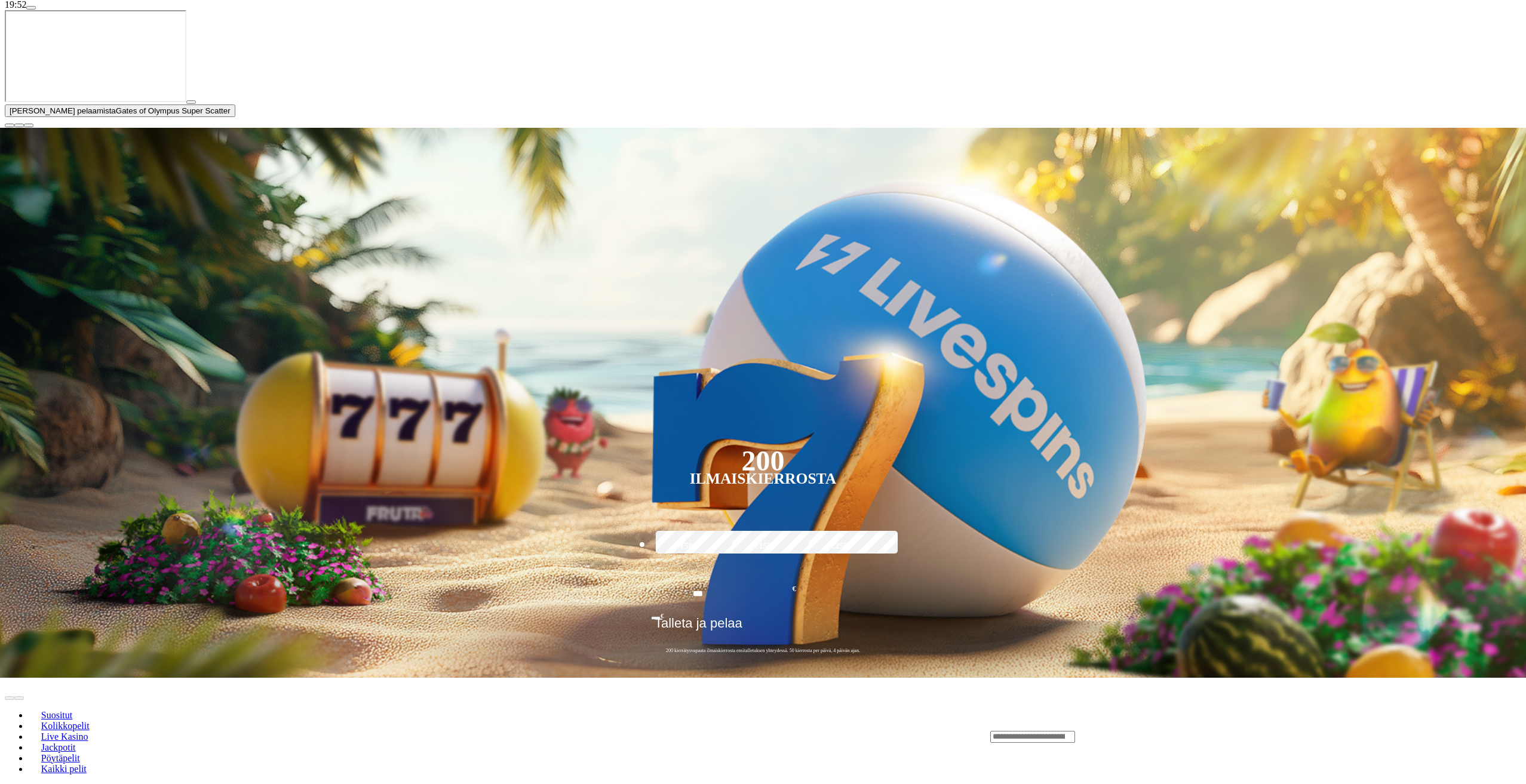
click at [1075, 731] on input "Search" at bounding box center [1032, 736] width 85 height 12
type input "******"
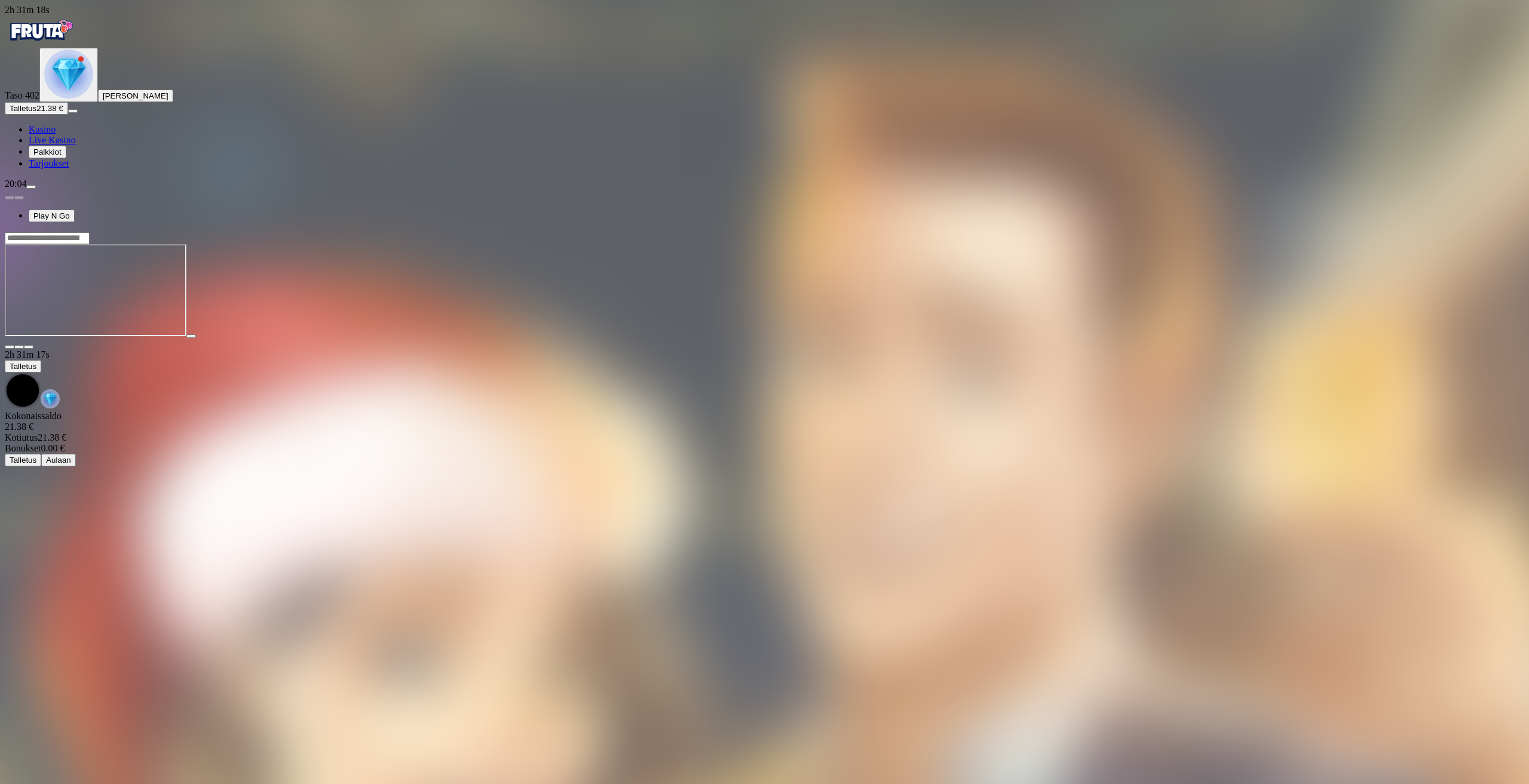
click at [56, 135] on span "Kasino" at bounding box center [42, 129] width 27 height 10
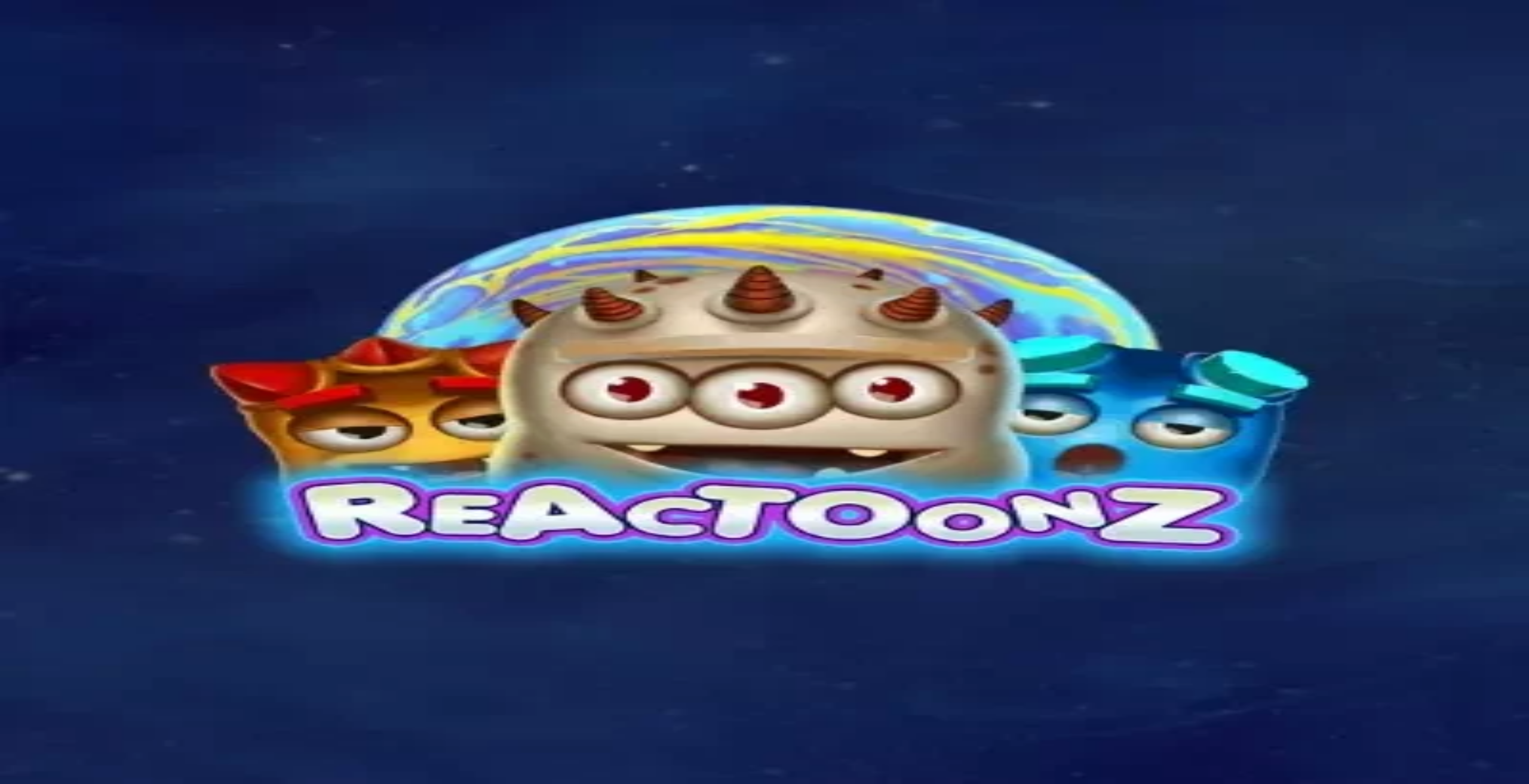
click at [54, 135] on span "Kasino" at bounding box center [42, 129] width 27 height 10
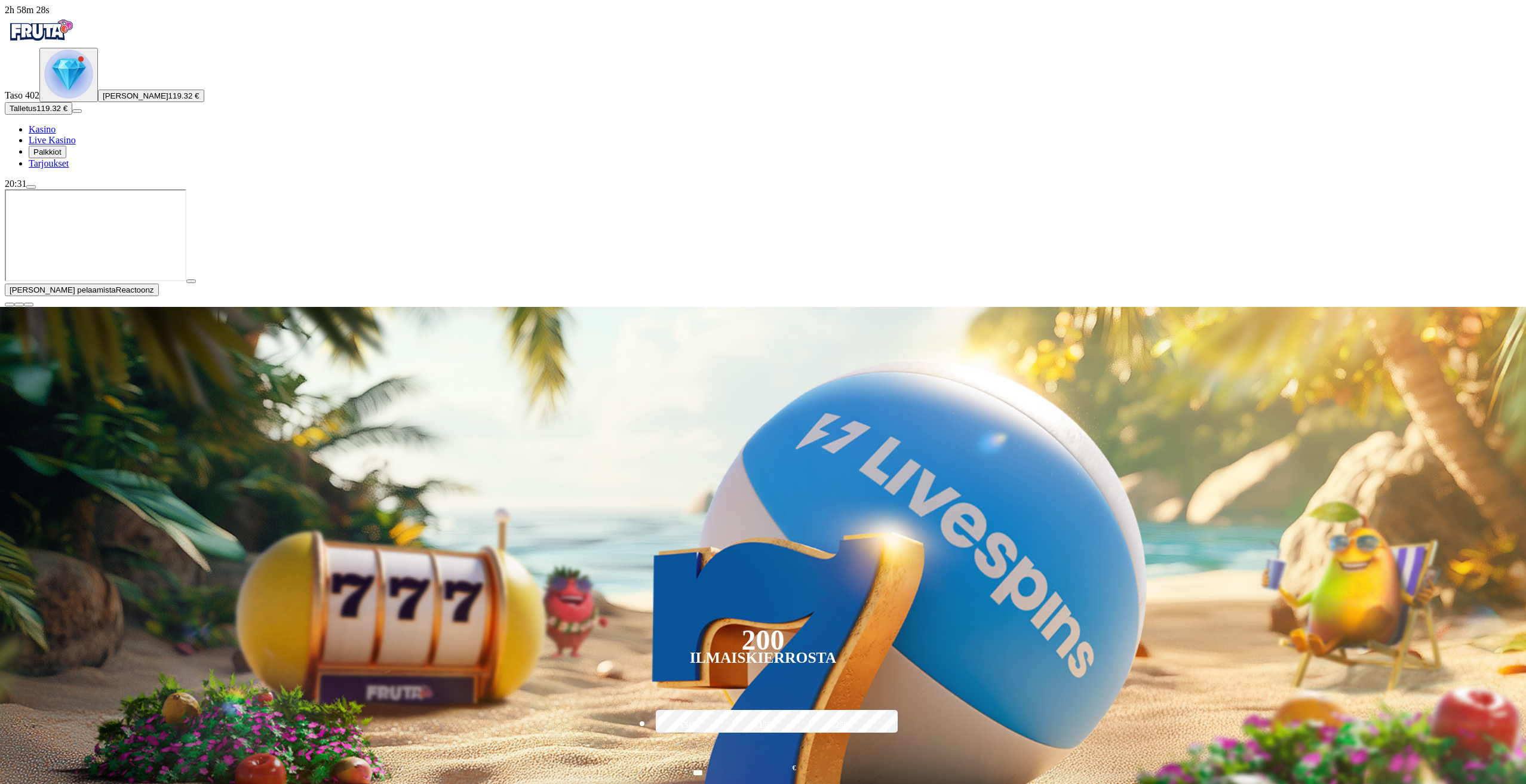
drag, startPoint x: 1220, startPoint y: 535, endPoint x: 1217, endPoint y: 529, distance: 6.7
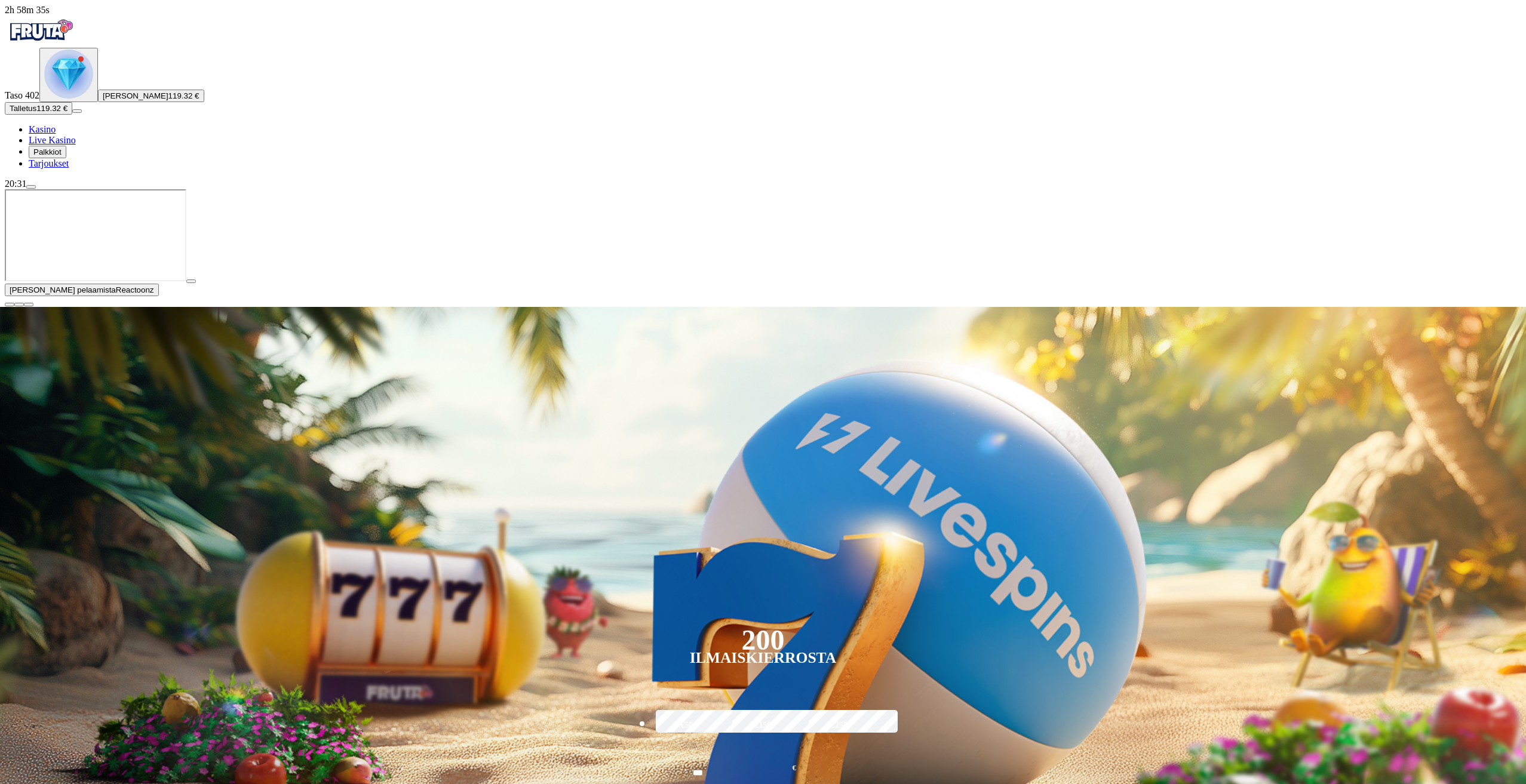
type input "******"
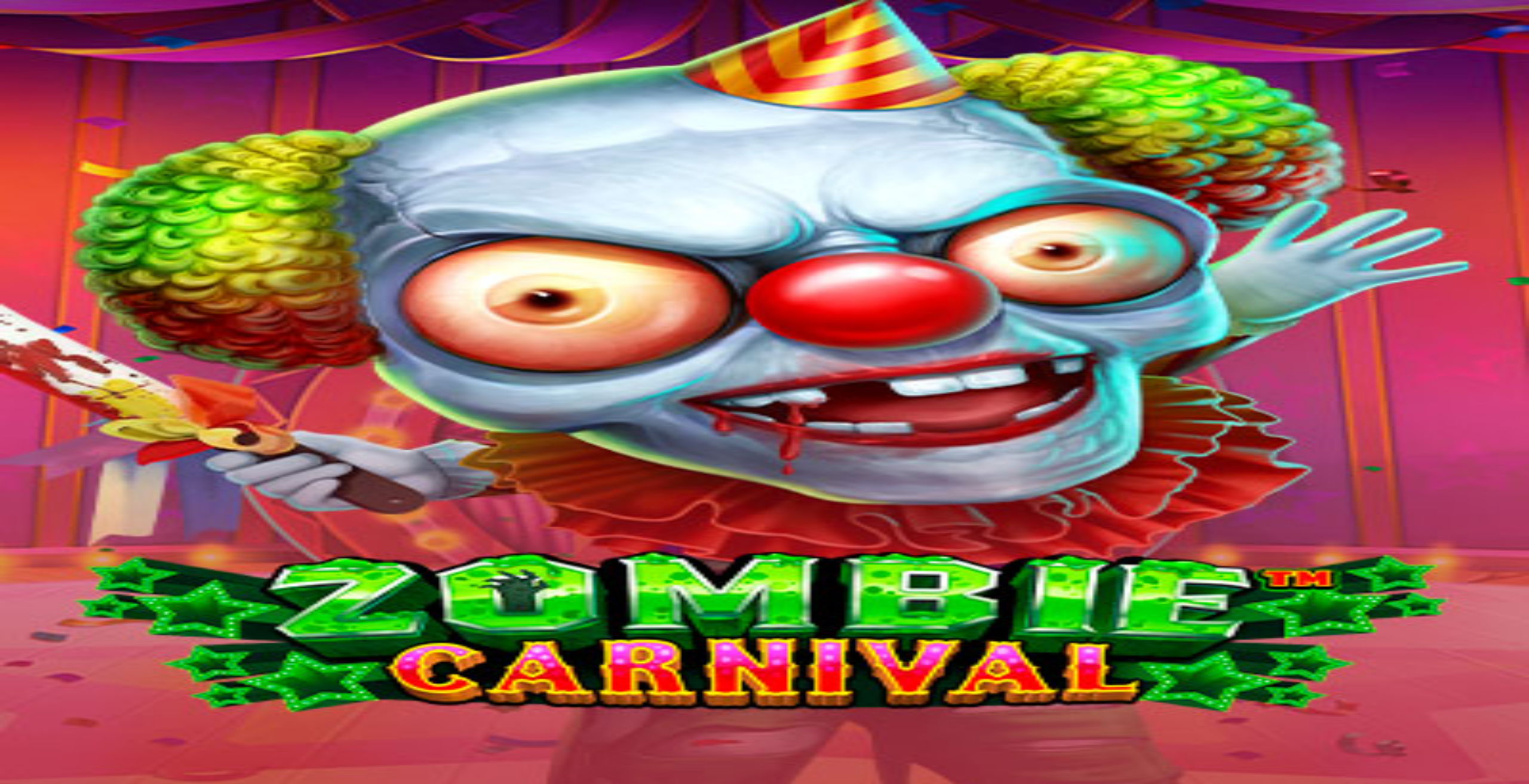
click at [56, 135] on link "Kasino" at bounding box center [42, 129] width 27 height 10
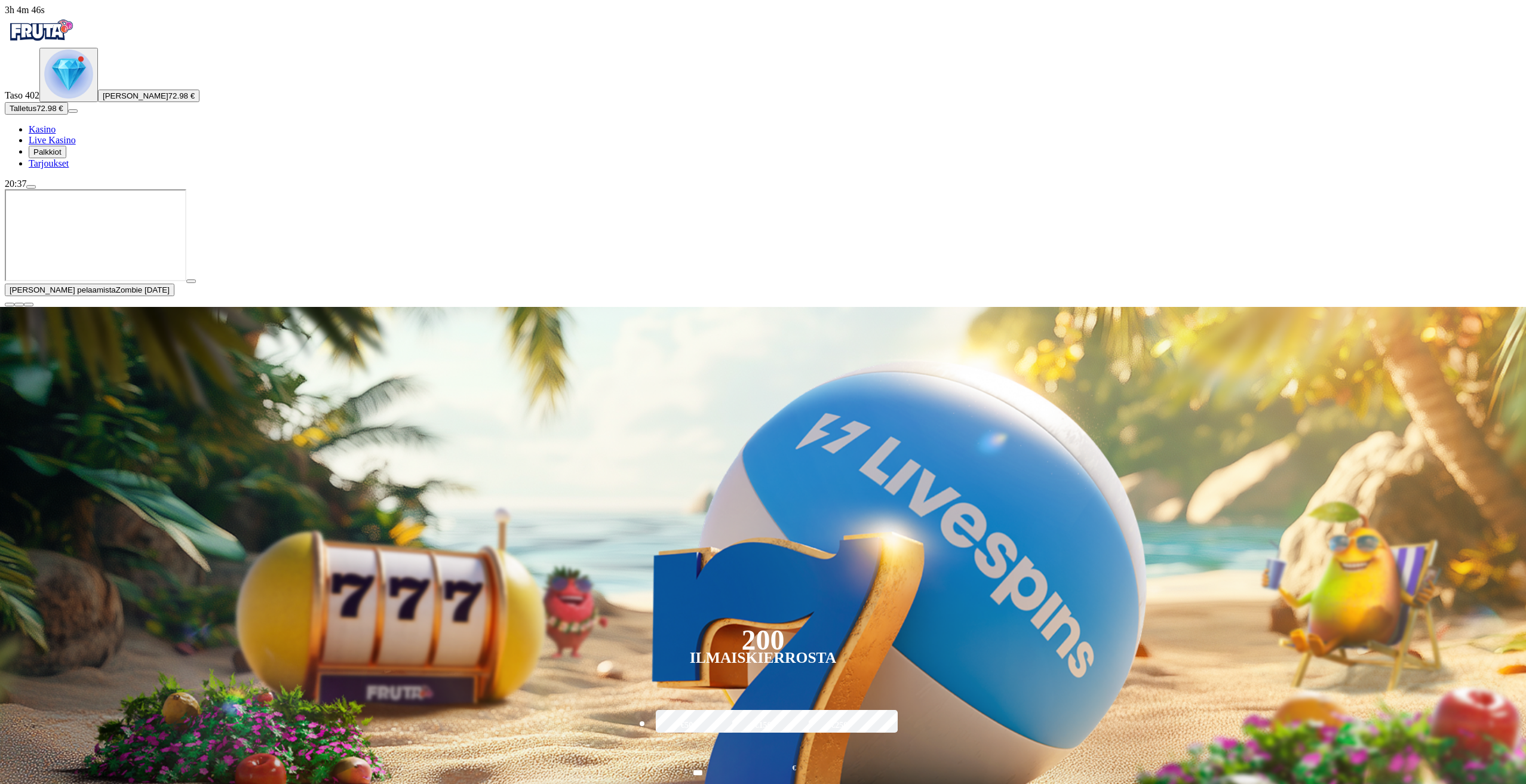
type input "******"
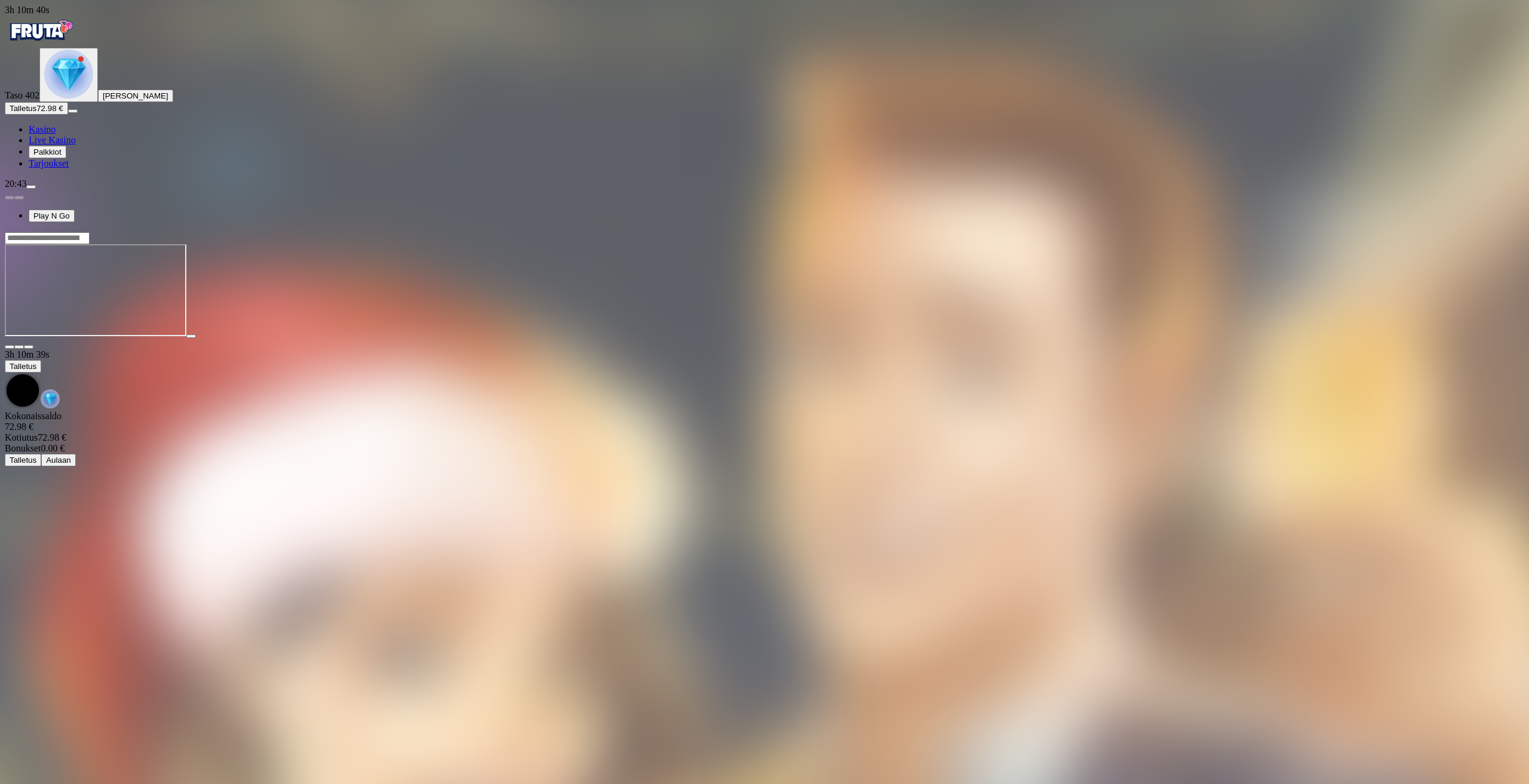
click at [53, 135] on span "Kasino" at bounding box center [42, 129] width 27 height 10
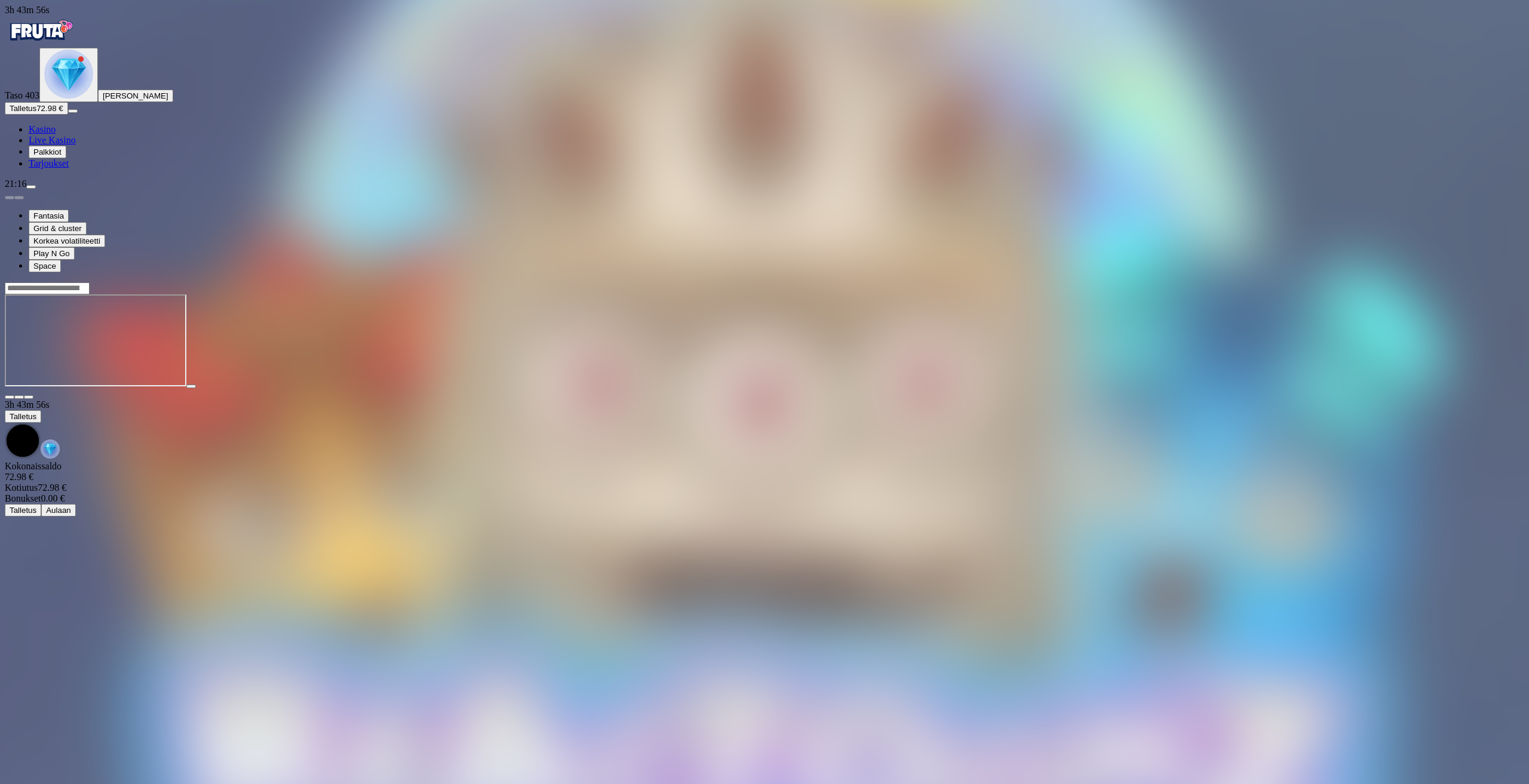
click at [61, 98] on img "Primary" at bounding box center [68, 74] width 49 height 49
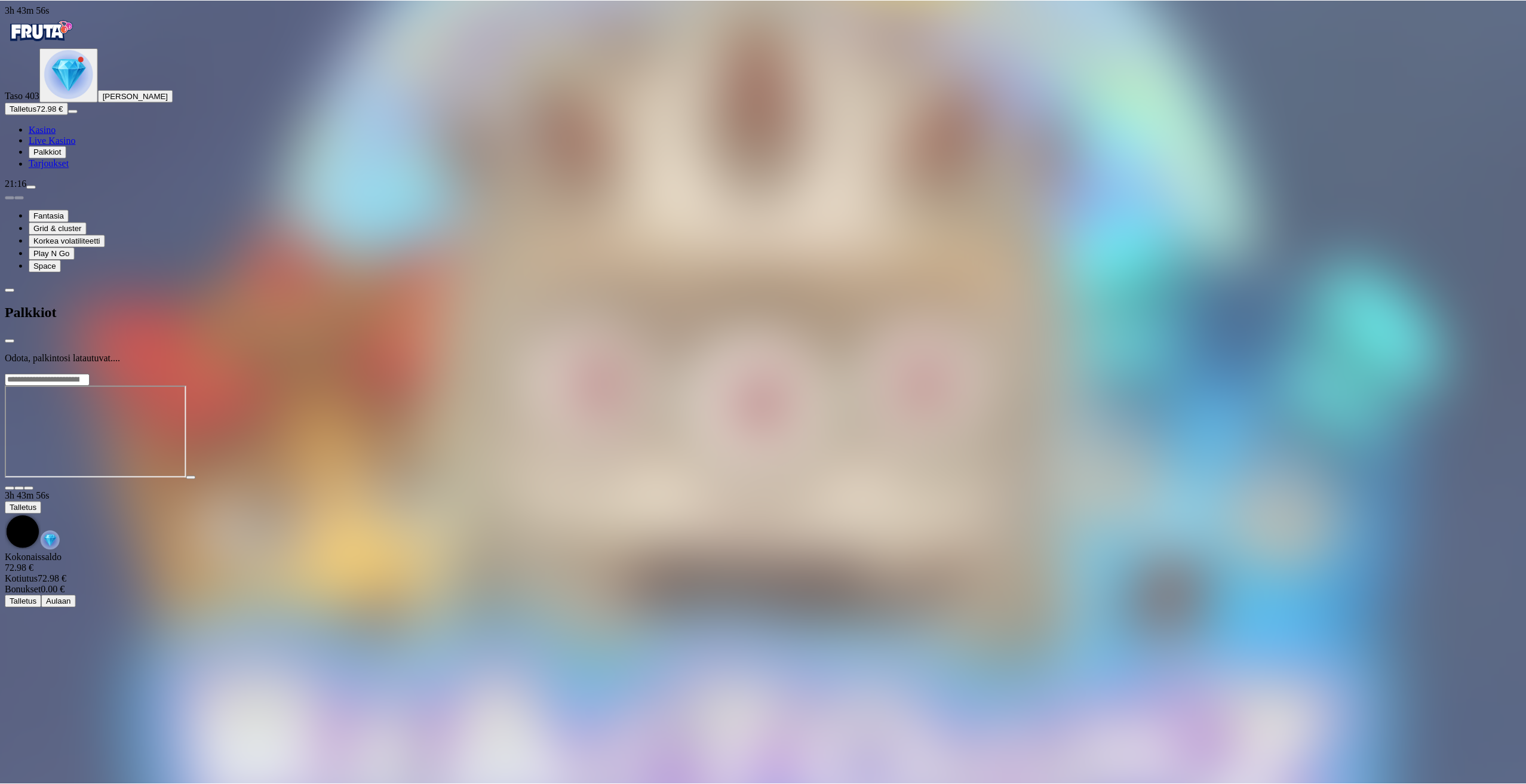
scroll to position [83, 0]
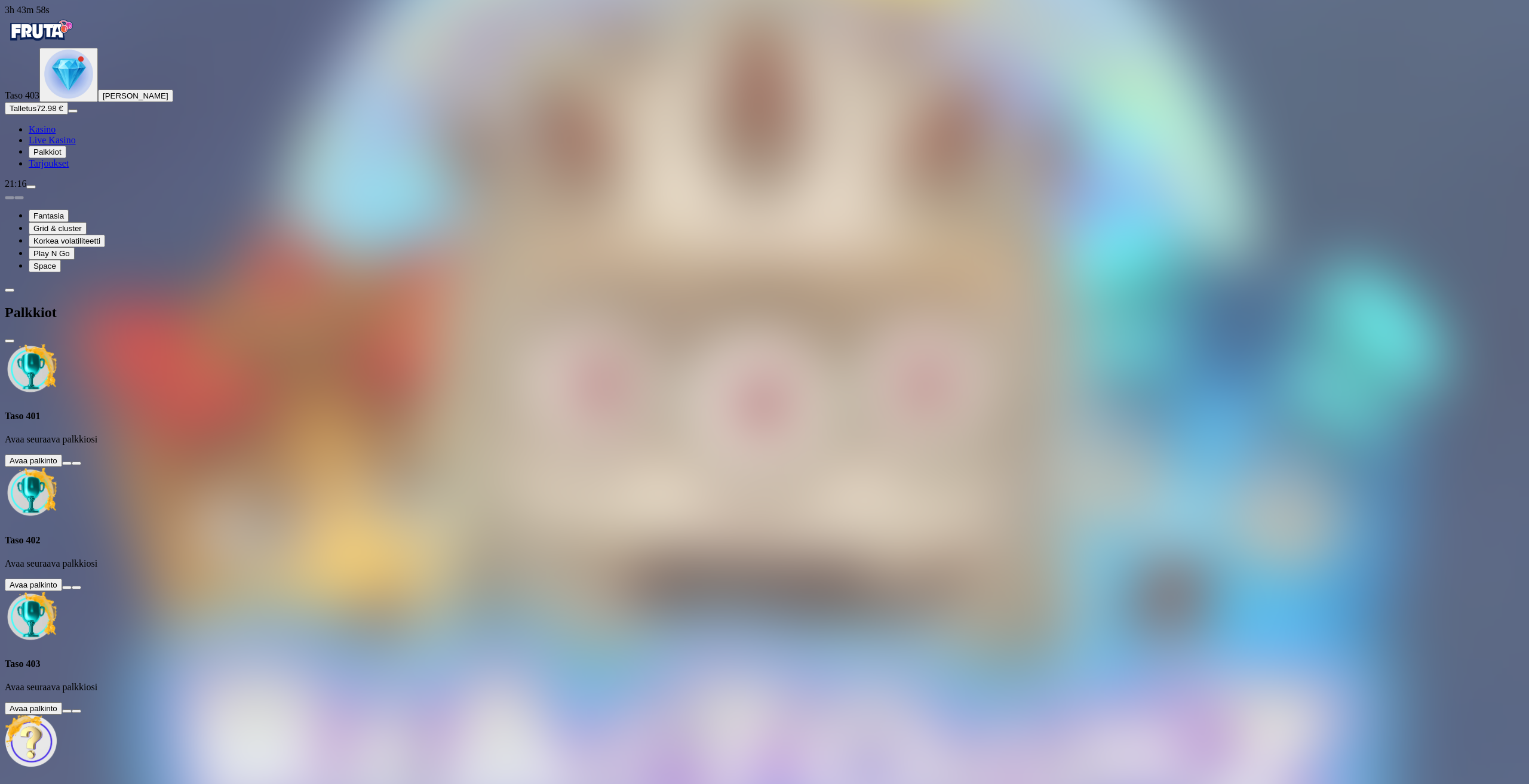
click at [72, 461] on button at bounding box center [66, 463] width 9 height 4
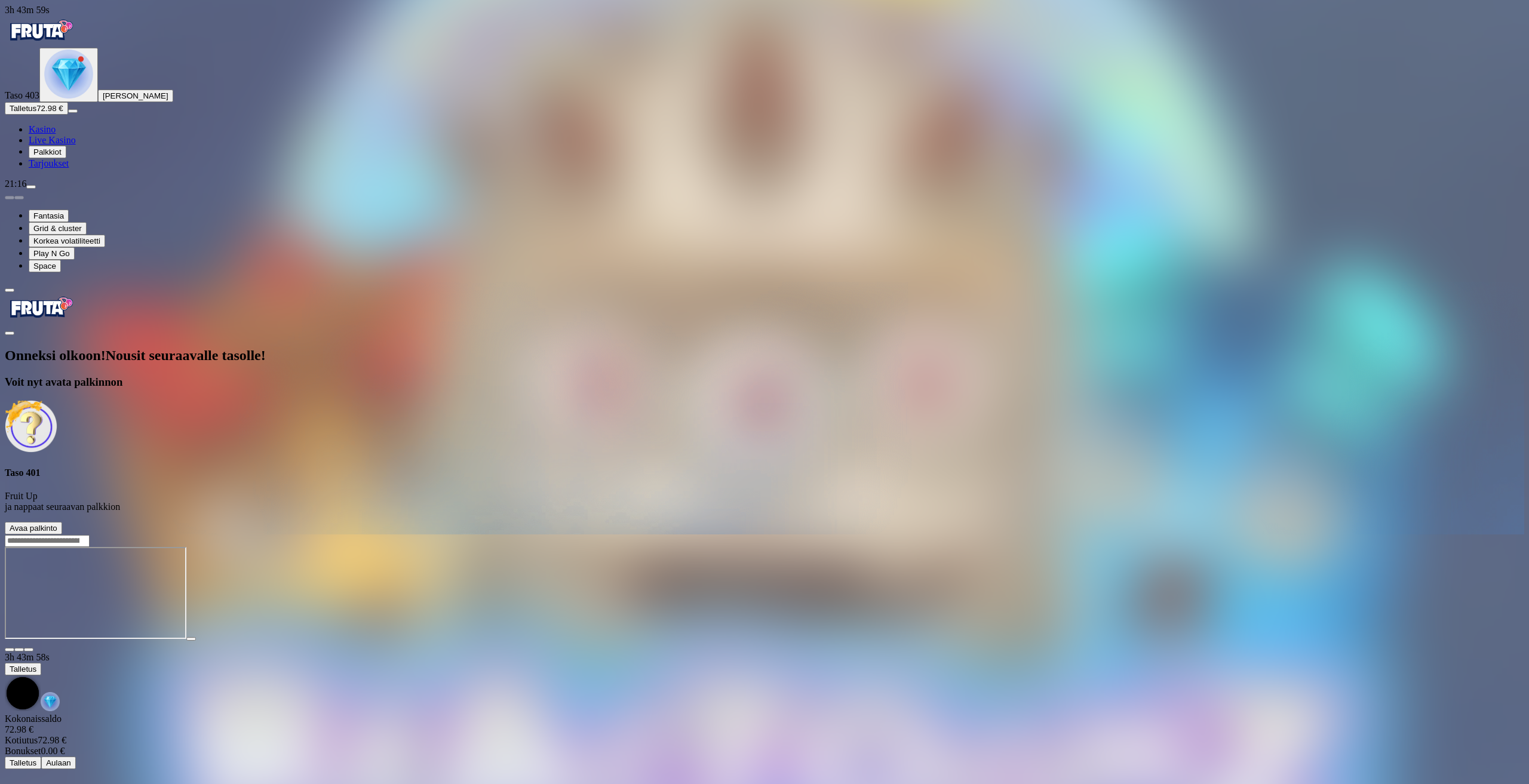
click at [57, 523] on span "Avaa palkinto" at bounding box center [33, 528] width 48 height 9
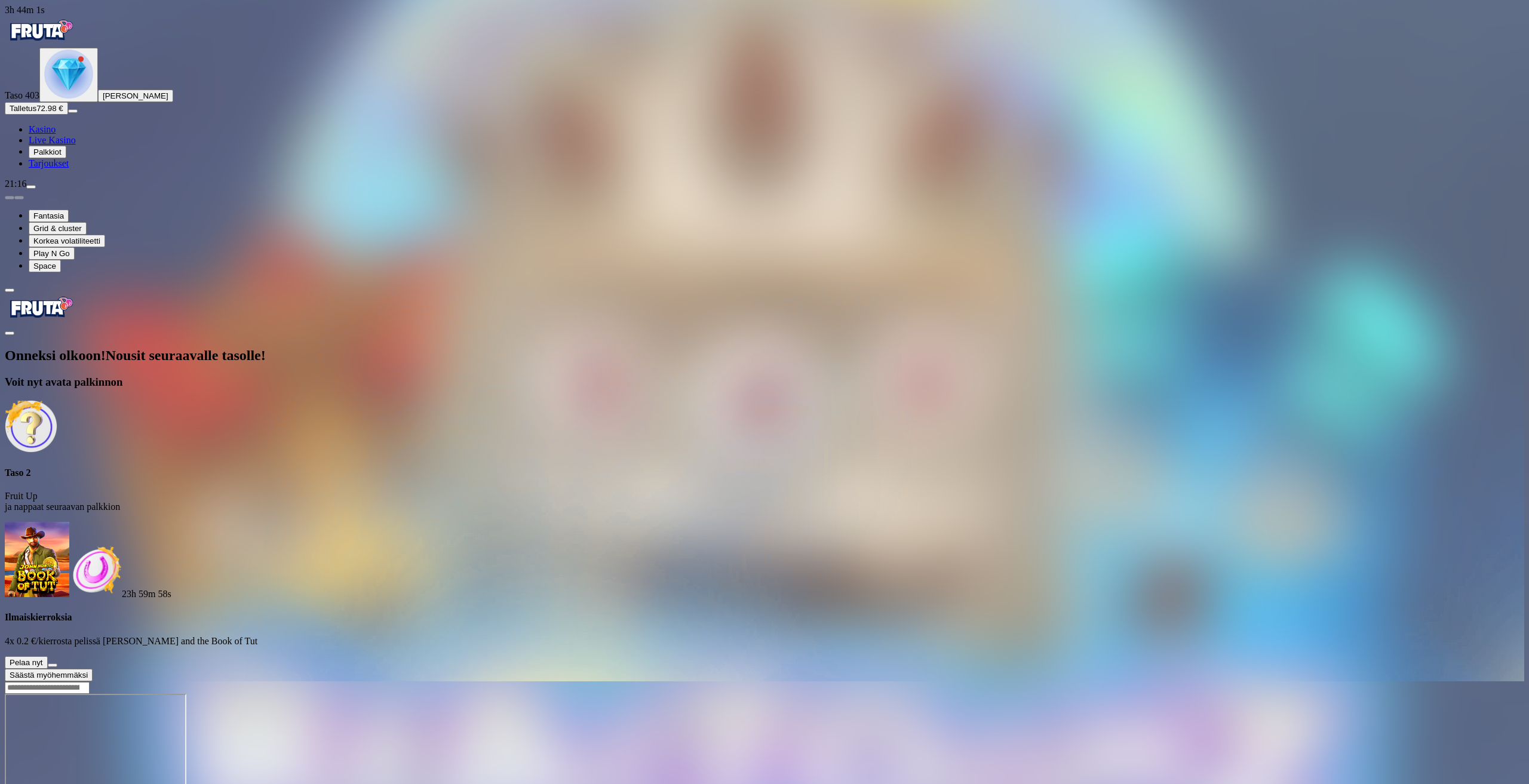
click at [88, 671] on span "Säästä myöhemmäksi" at bounding box center [48, 675] width 78 height 9
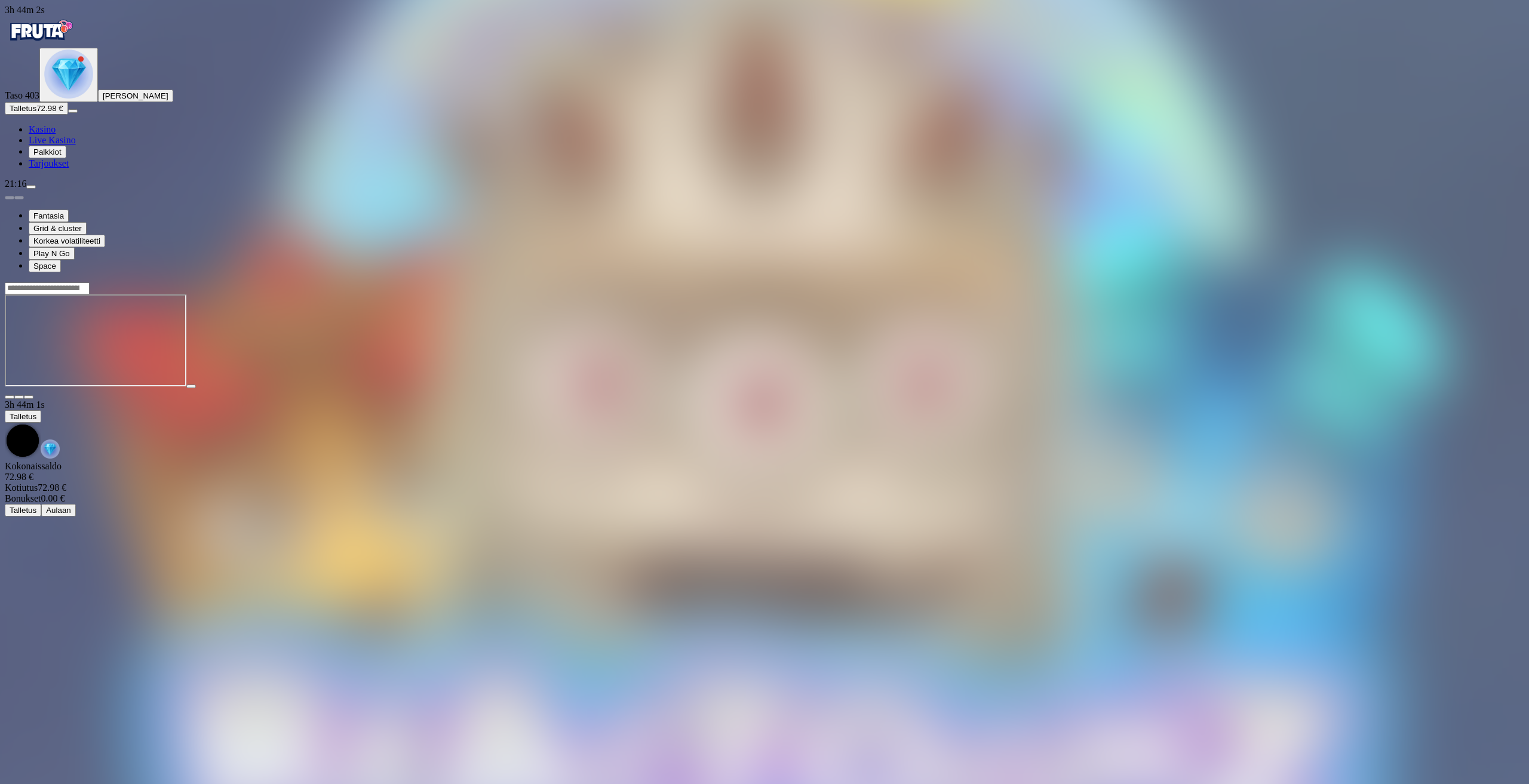
click at [79, 98] on img "Primary" at bounding box center [68, 74] width 49 height 49
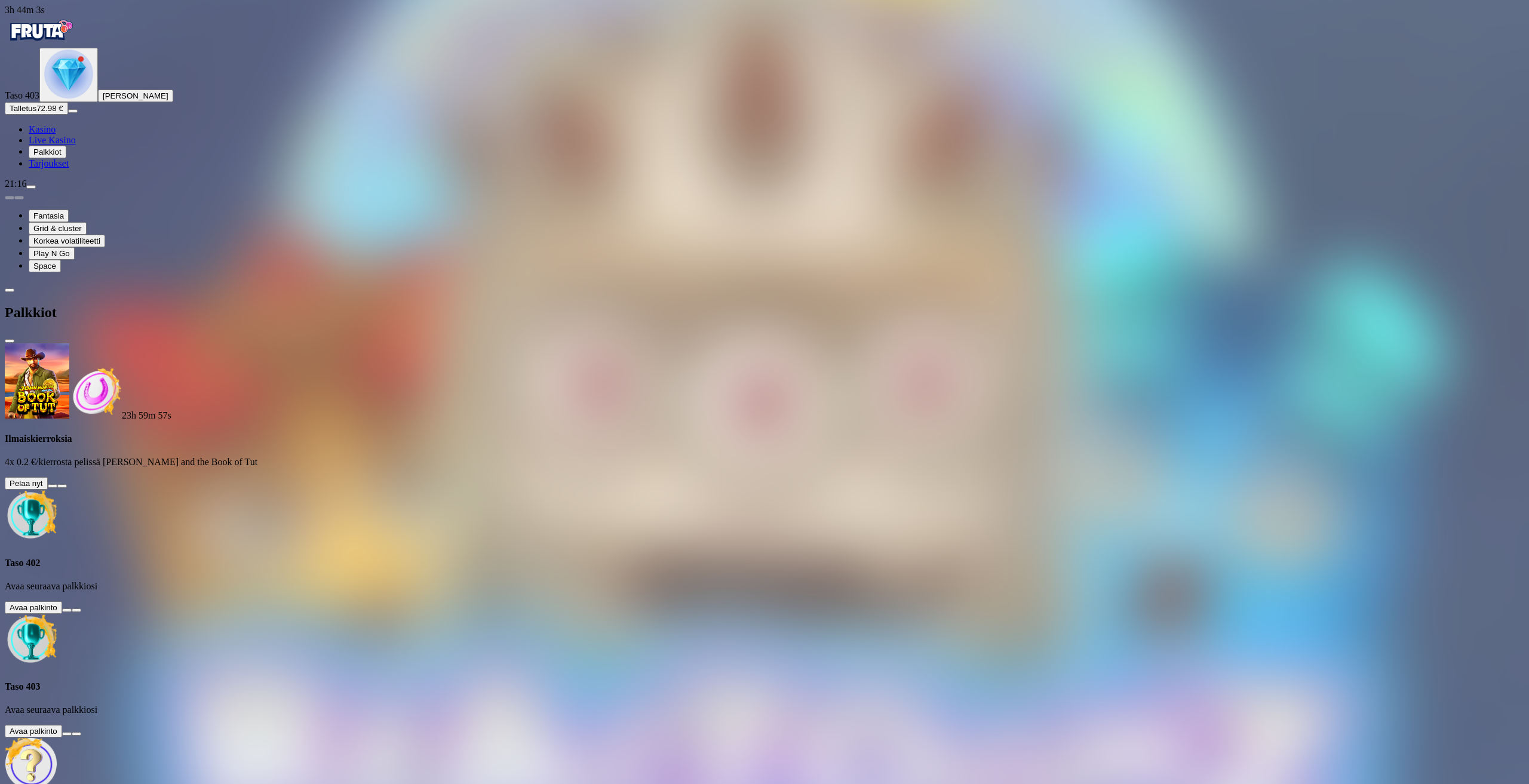
click at [72, 608] on button at bounding box center [66, 610] width 9 height 4
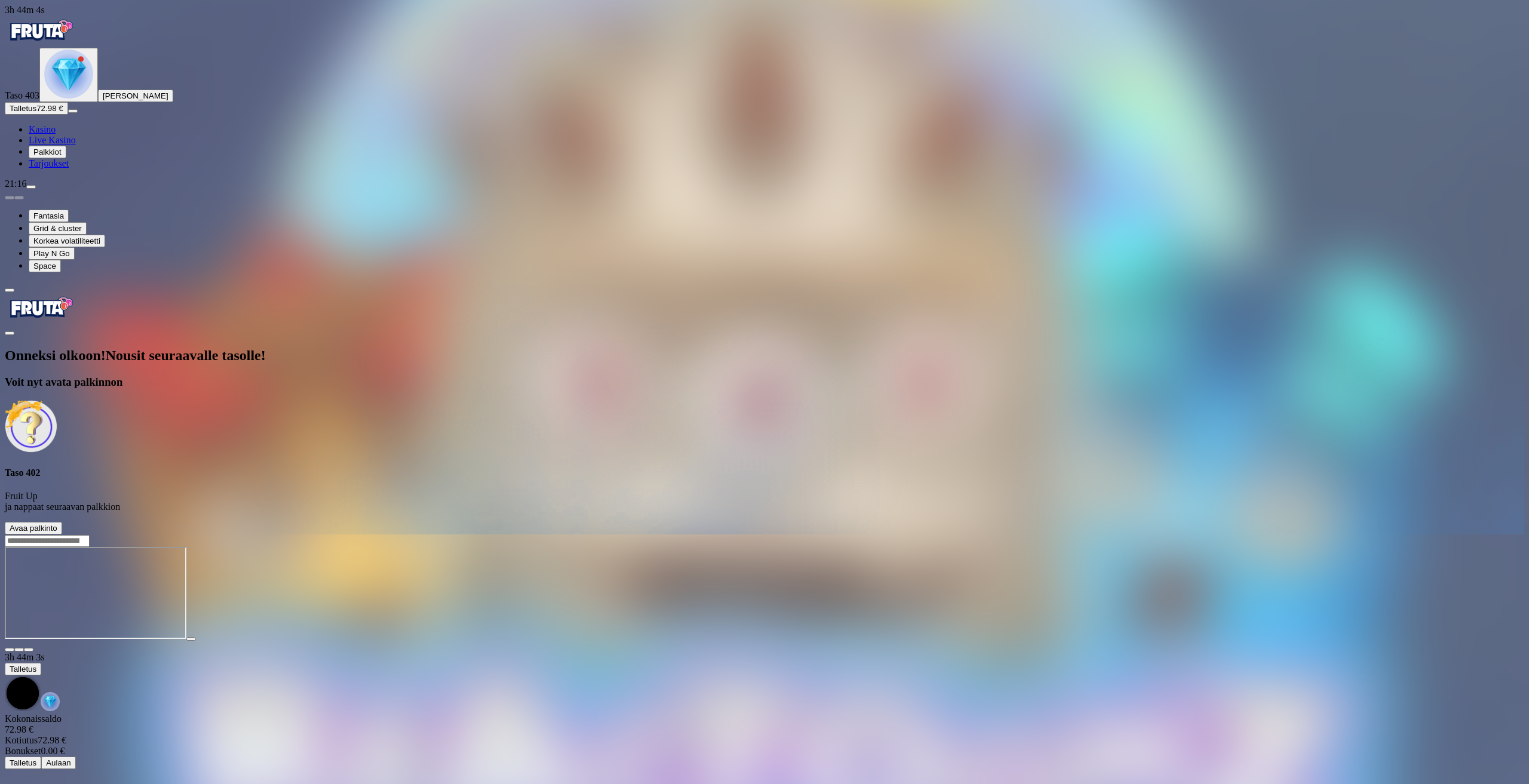
click at [57, 523] on span "Avaa palkinto" at bounding box center [33, 528] width 48 height 9
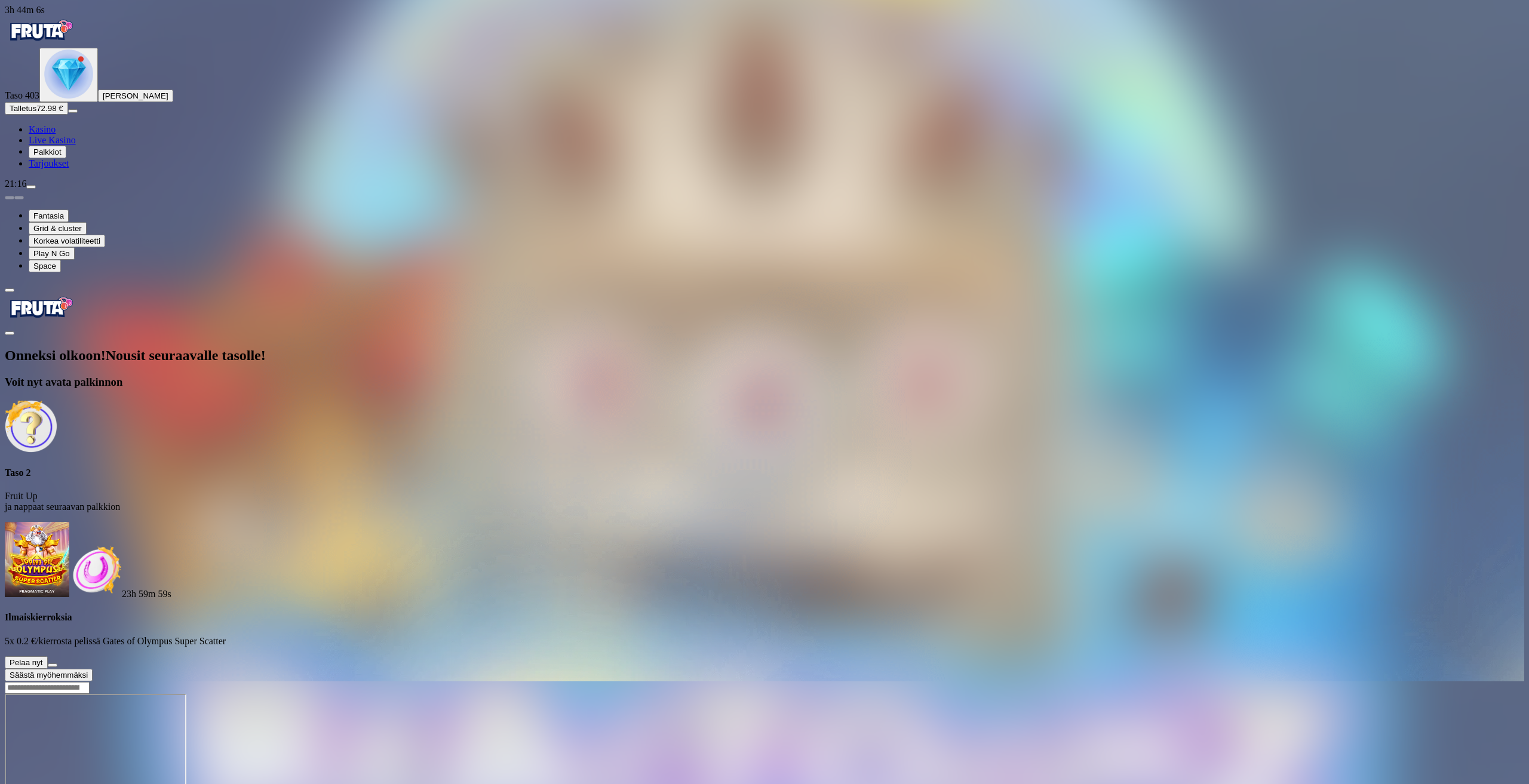
click at [88, 671] on span "Säästä myöhemmäksi" at bounding box center [48, 675] width 78 height 9
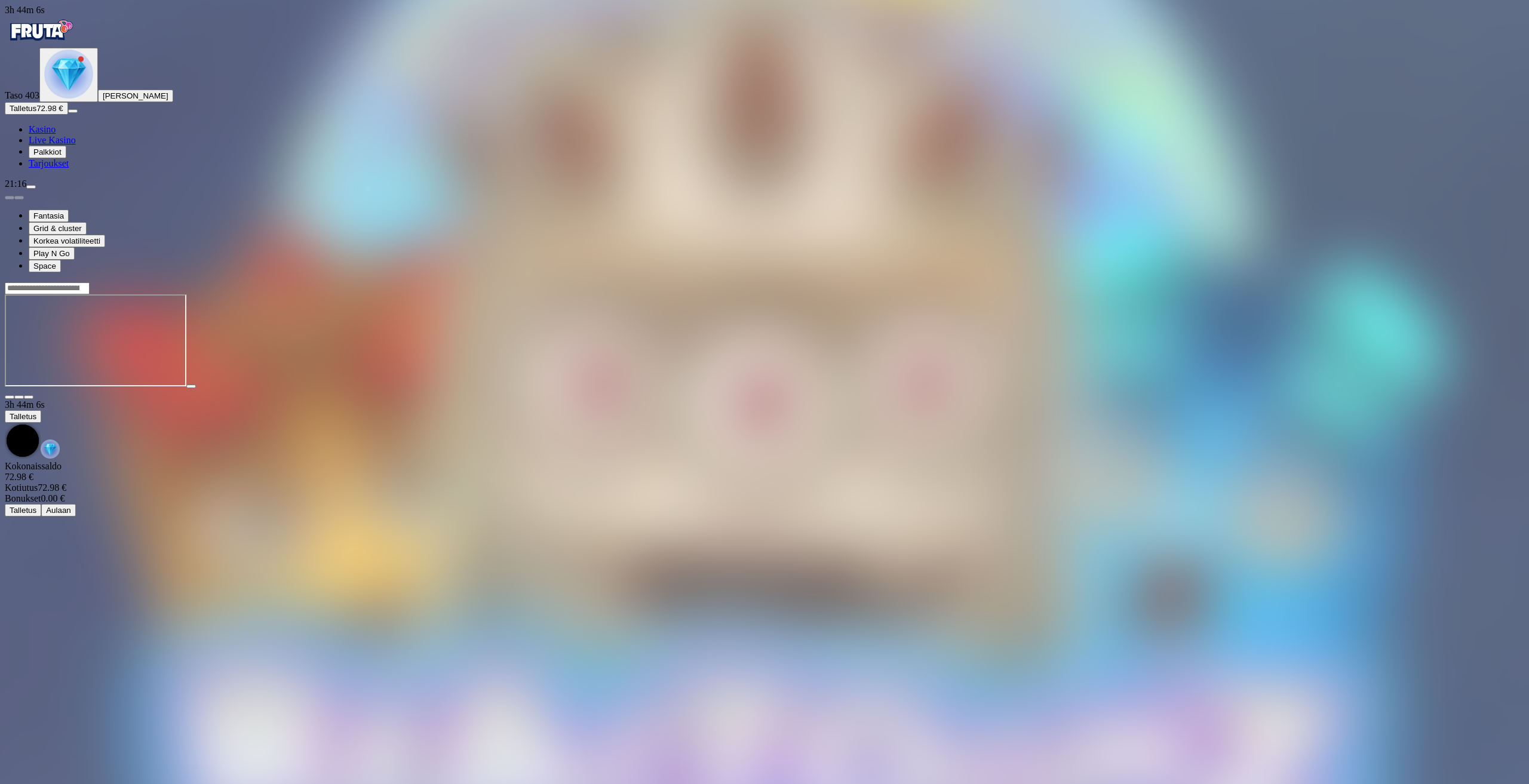
click at [71, 98] on img "Primary" at bounding box center [68, 74] width 49 height 49
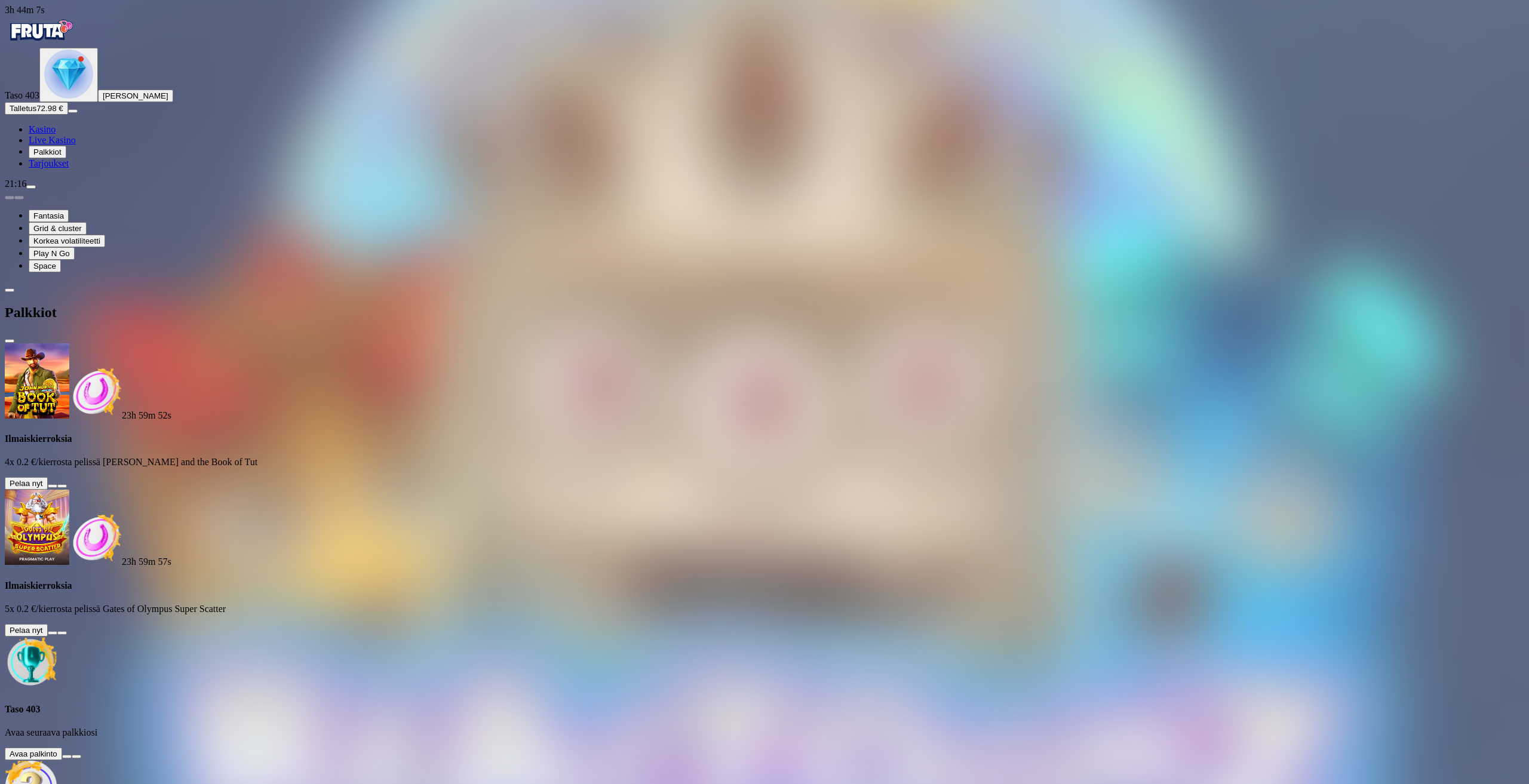
click at [72, 755] on button at bounding box center [66, 756] width 9 height 4
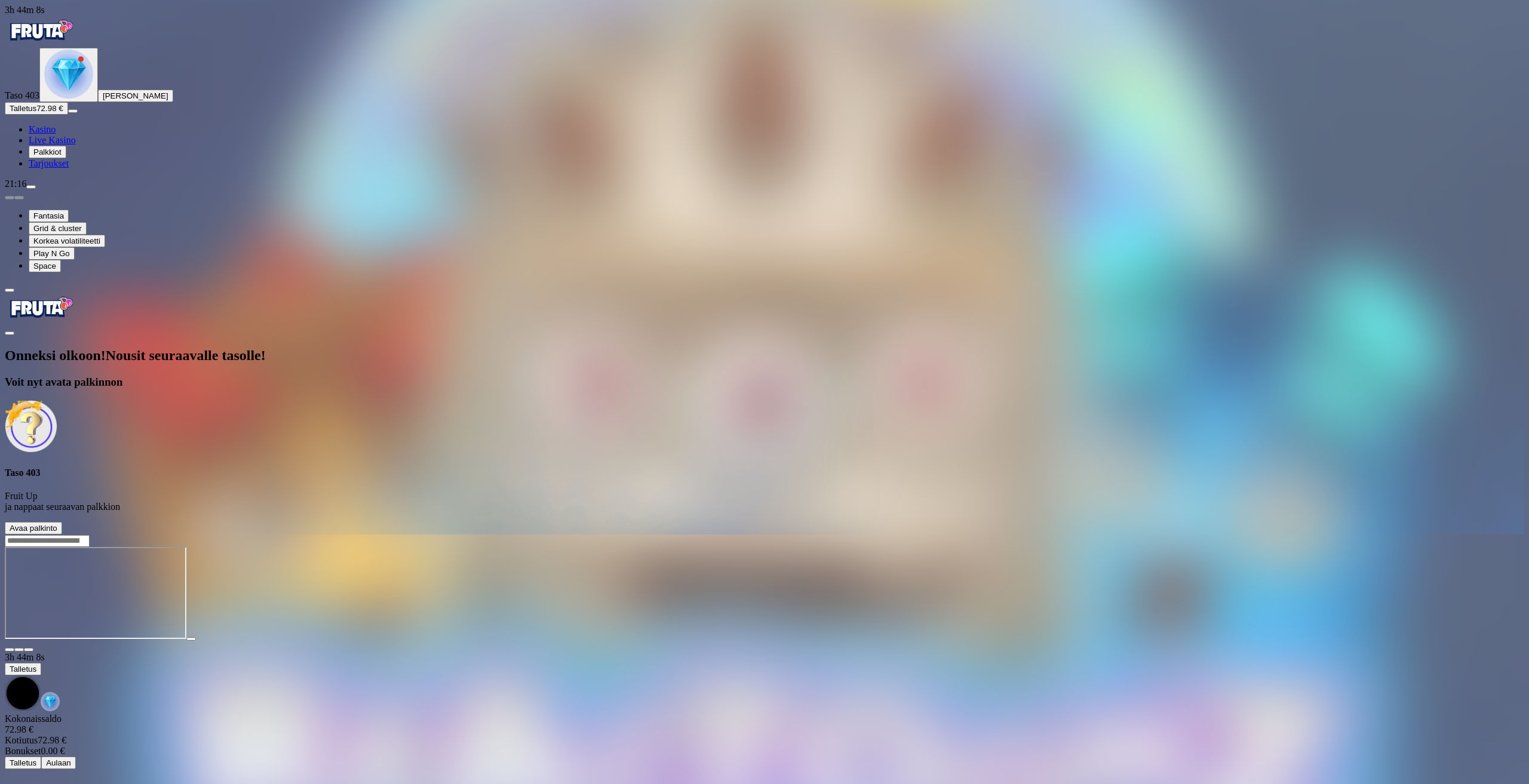
click at [62, 522] on button "Avaa palkinto" at bounding box center [33, 528] width 57 height 13
click at [57, 523] on span "Avaa palkinto" at bounding box center [33, 528] width 48 height 9
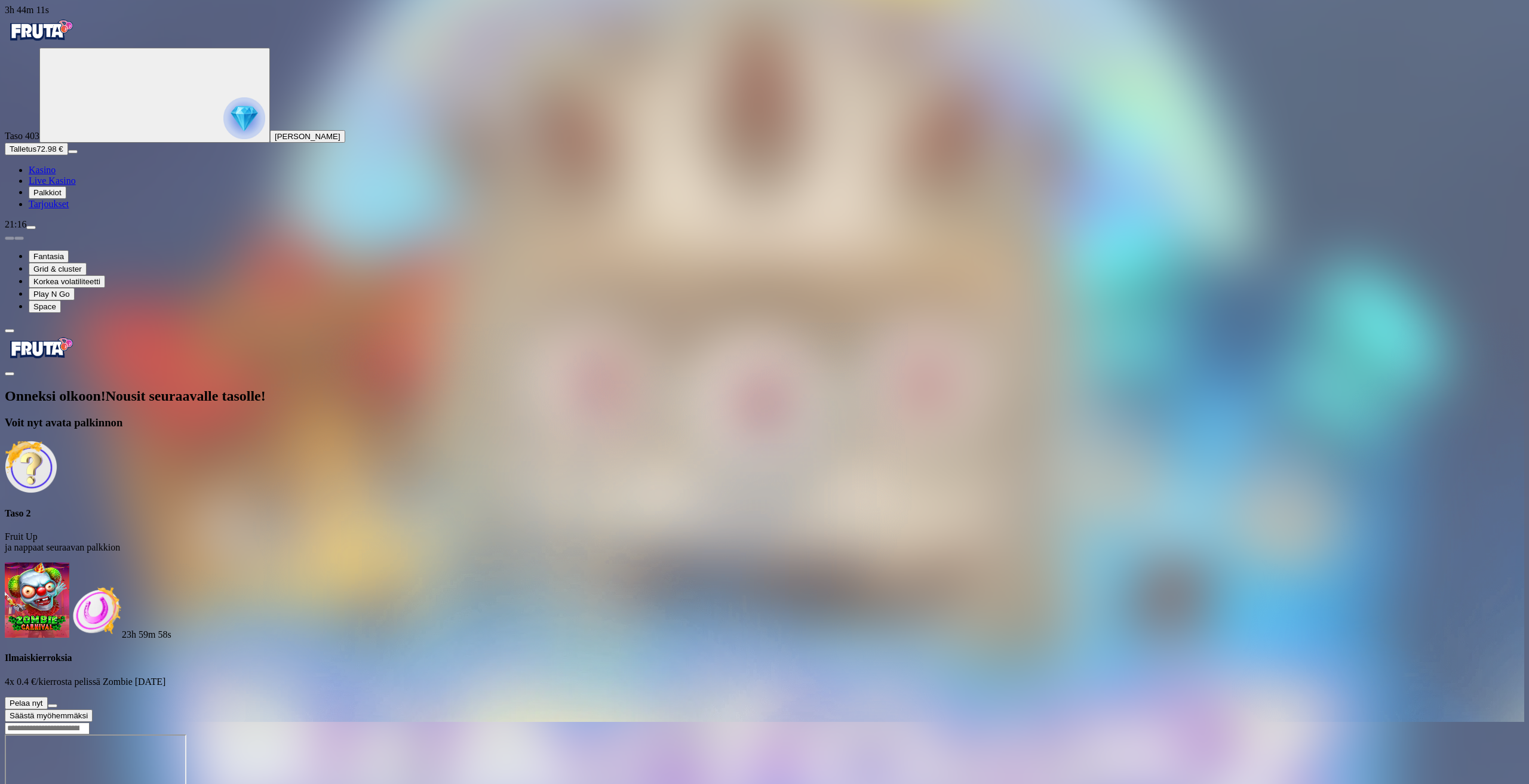
click at [88, 711] on span "Säästä myöhemmäksi" at bounding box center [48, 716] width 78 height 9
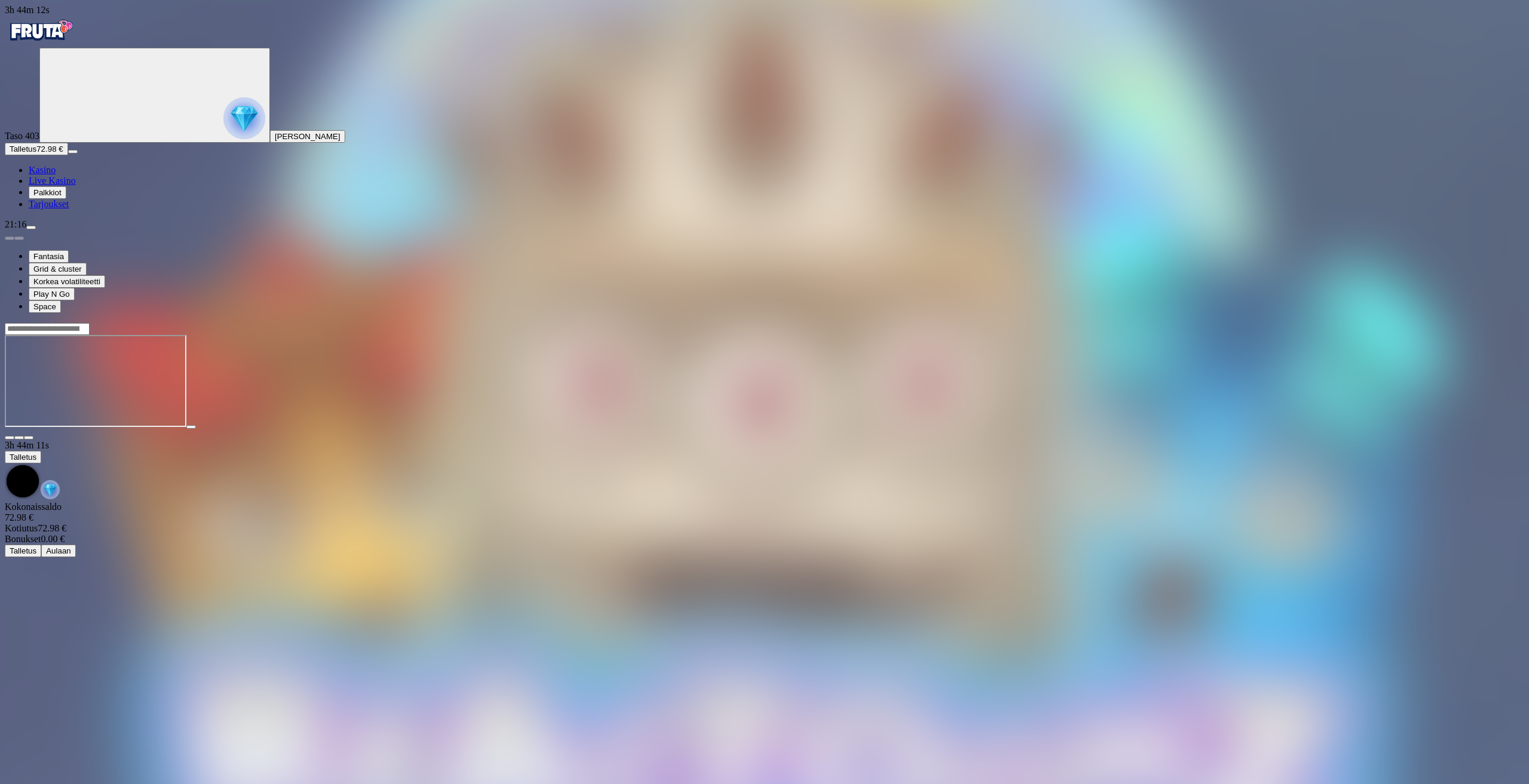
click at [98, 139] on div "Taso 403 Jukka Joonas Antero Mursu" at bounding box center [764, 95] width 1519 height 95
click at [224, 138] on img "Primary" at bounding box center [244, 118] width 42 height 42
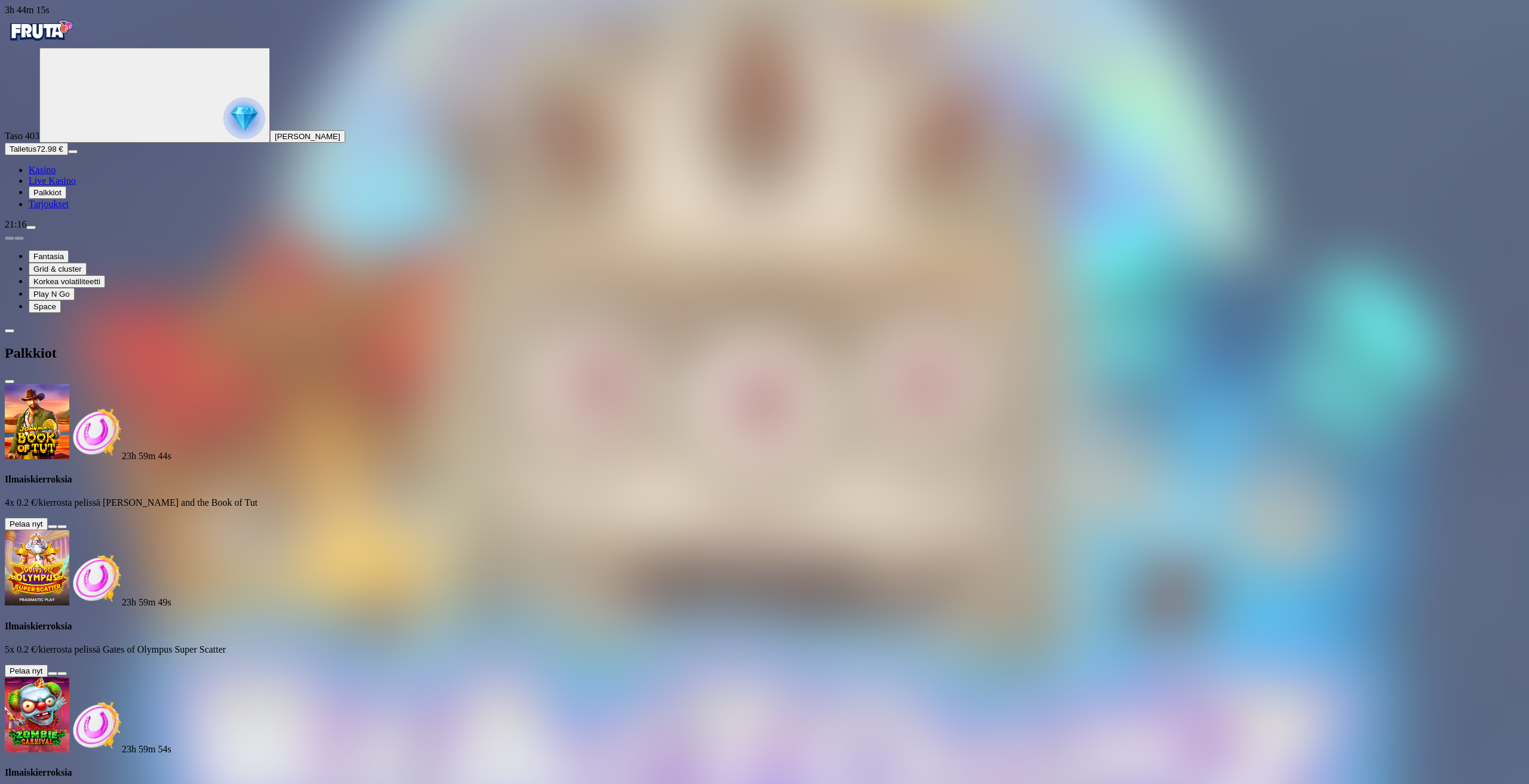
click at [57, 525] on button at bounding box center [52, 526] width 9 height 4
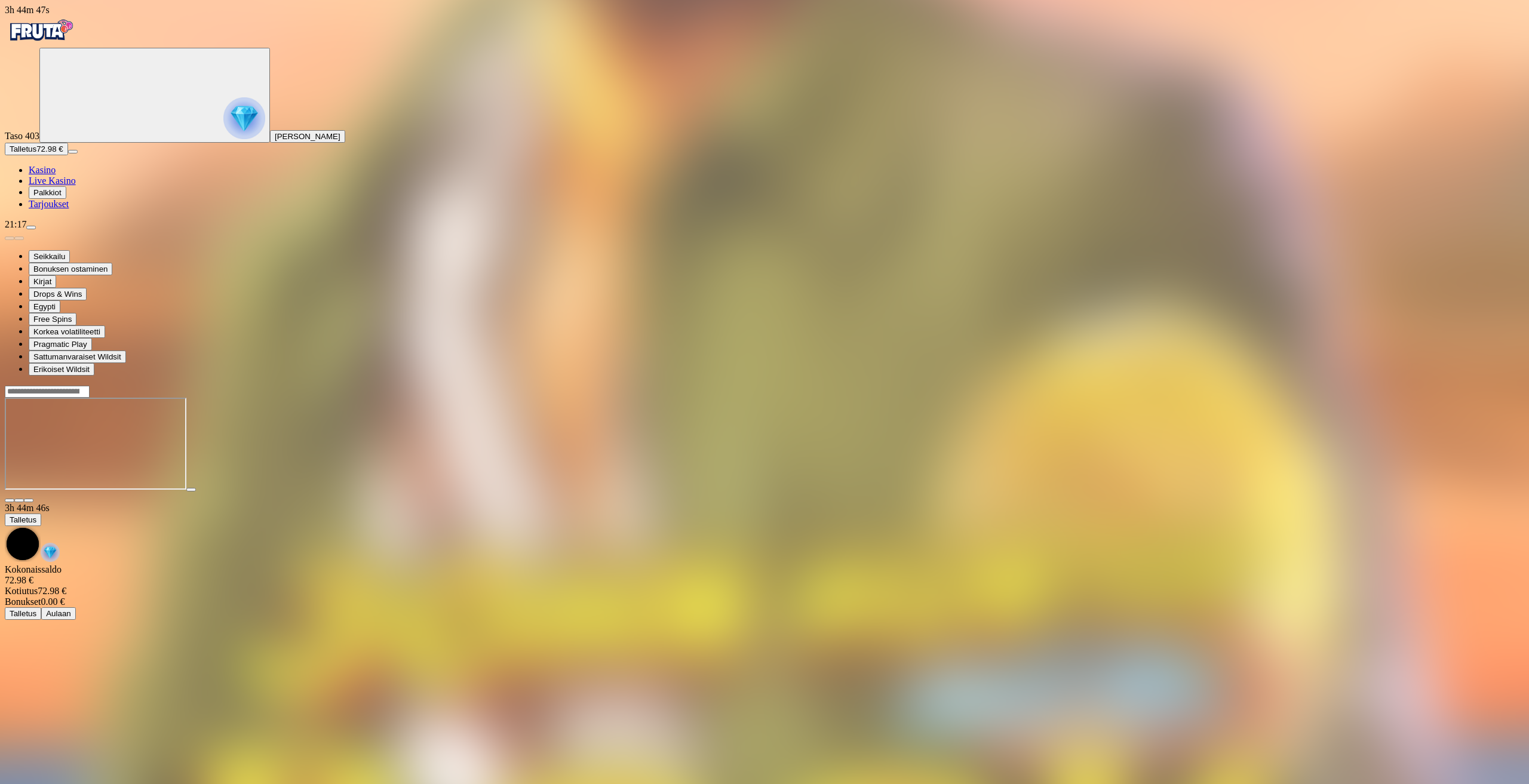
click at [73, 154] on circle "Primary" at bounding box center [133, 94] width 122 height 122
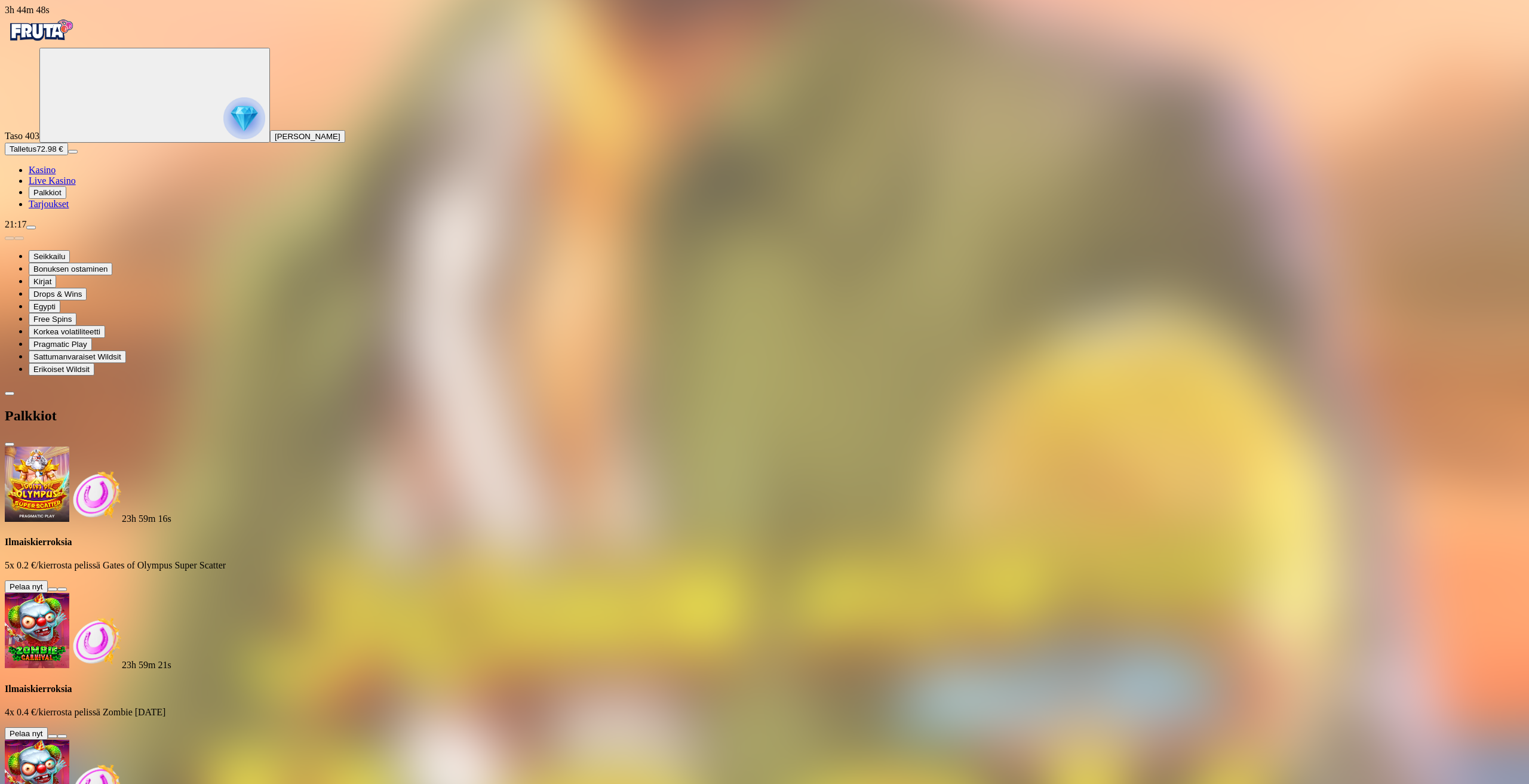
click at [57, 587] on button at bounding box center [52, 589] width 9 height 4
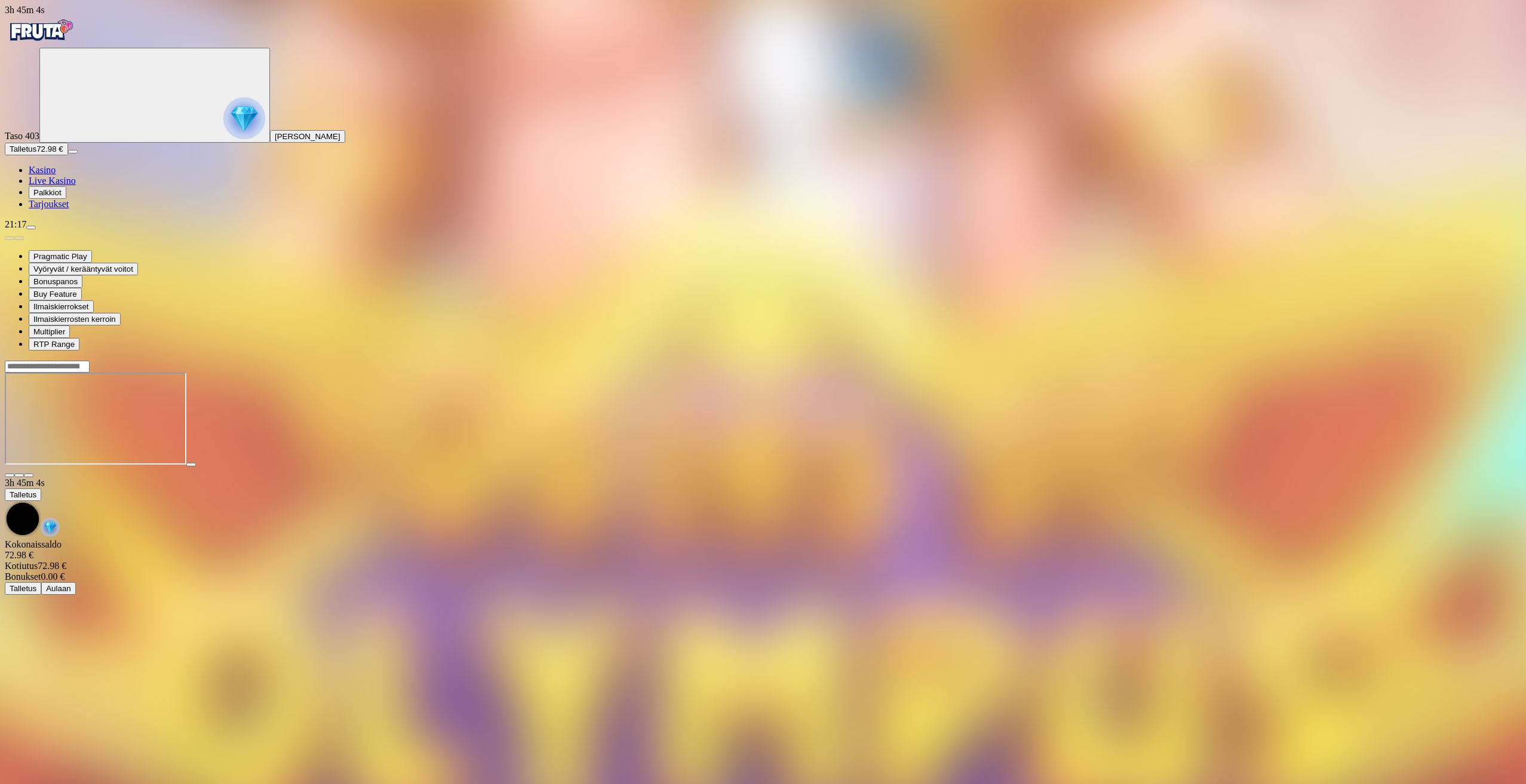
click at [28, 475] on span "fullscreen icon" at bounding box center [28, 475] width 0 height 0
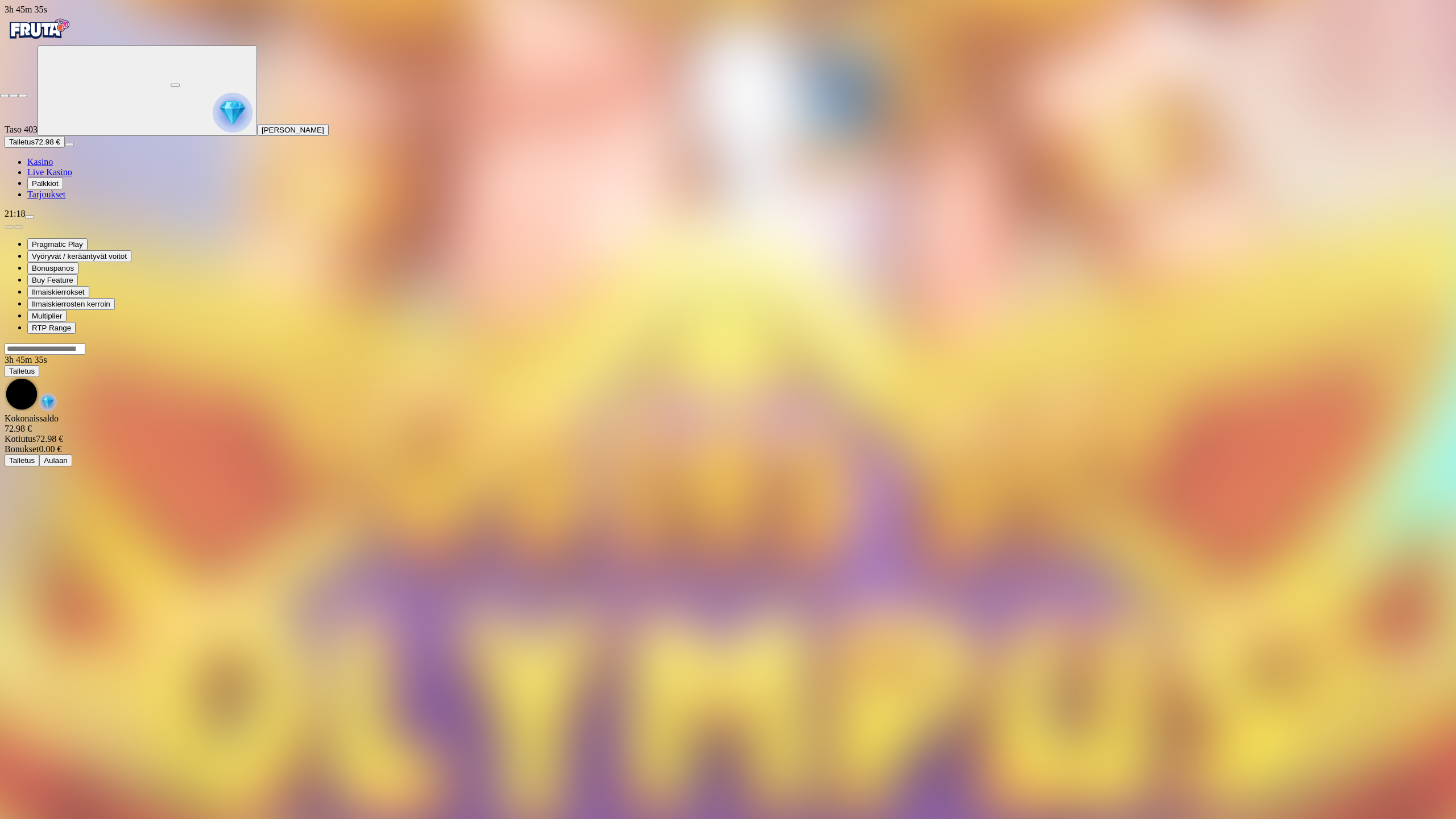
click at [5, 96] on span "close icon" at bounding box center [5, 96] width 0 height 0
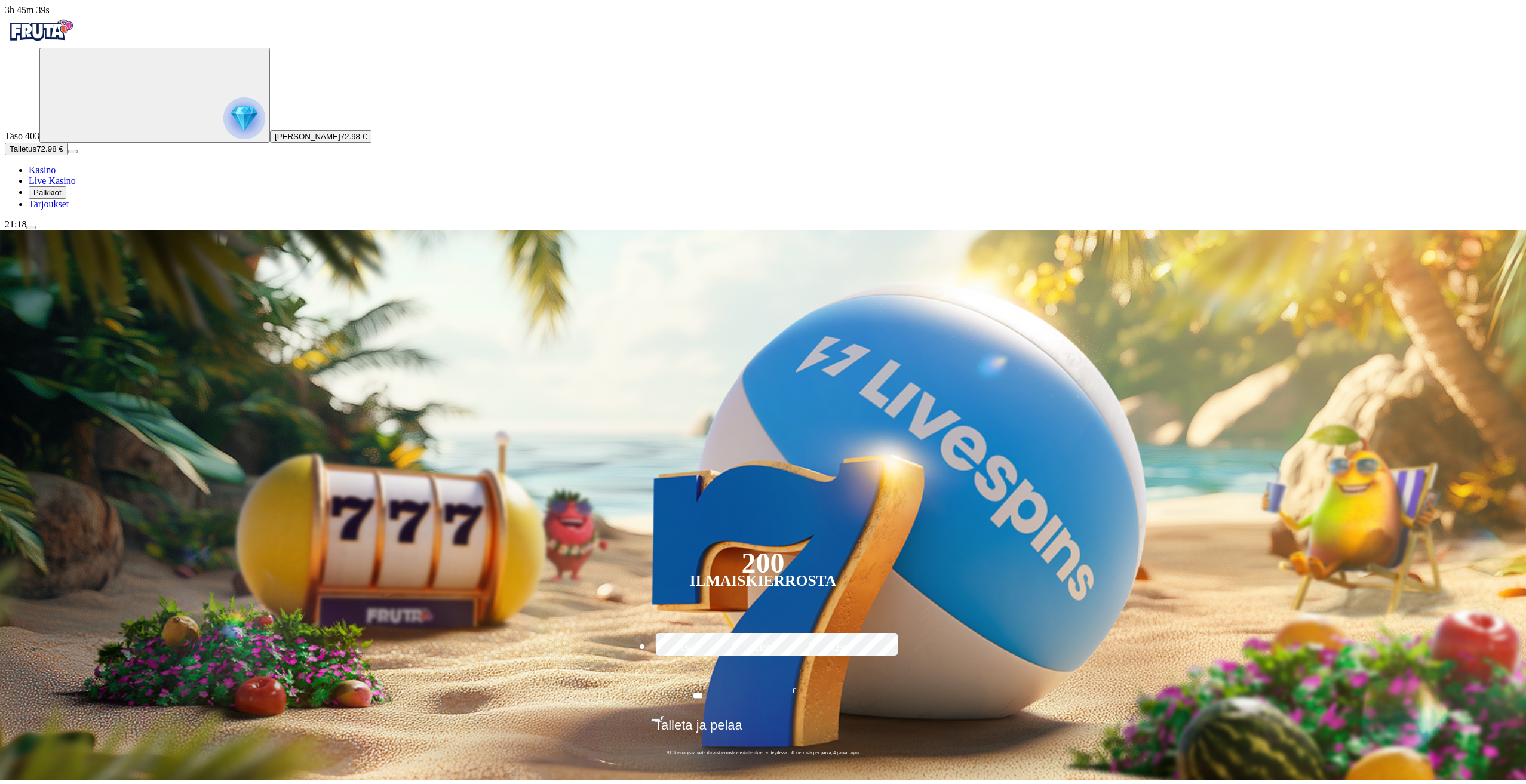
click at [224, 133] on img "Primary" at bounding box center [244, 118] width 42 height 42
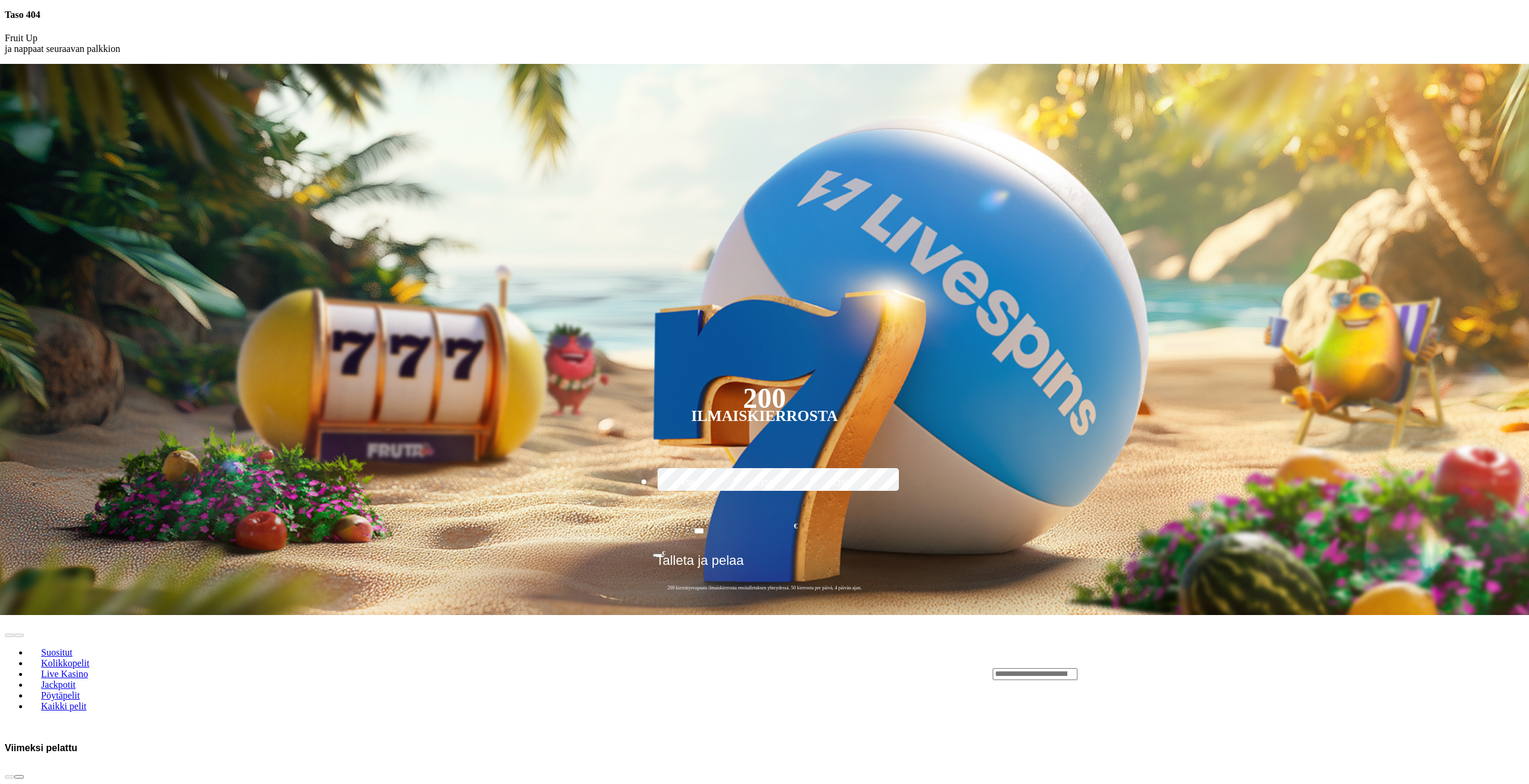
click at [525, 64] on div at bounding box center [764, 64] width 1519 height 0
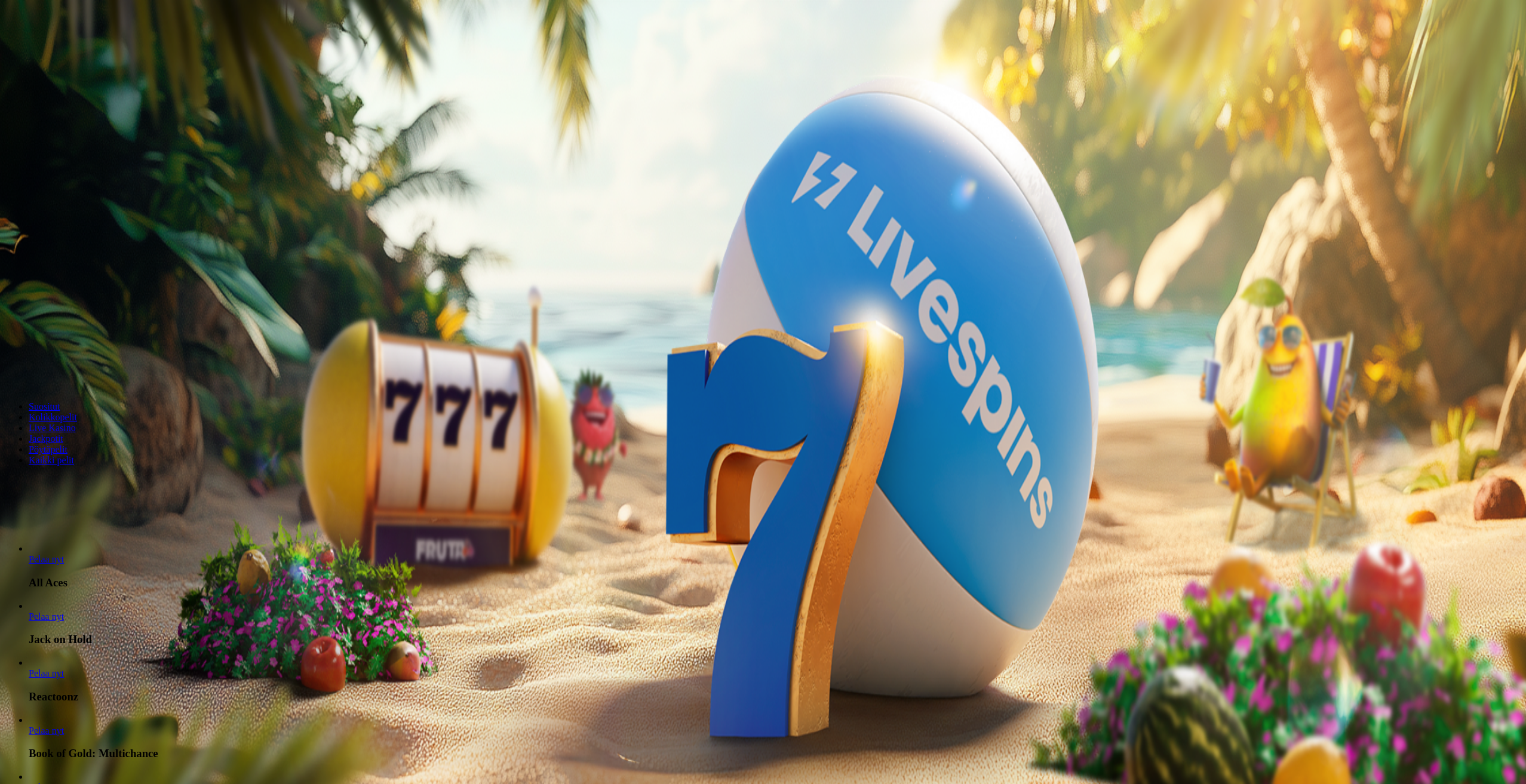
click at [224, 128] on img "Primary" at bounding box center [244, 108] width 42 height 42
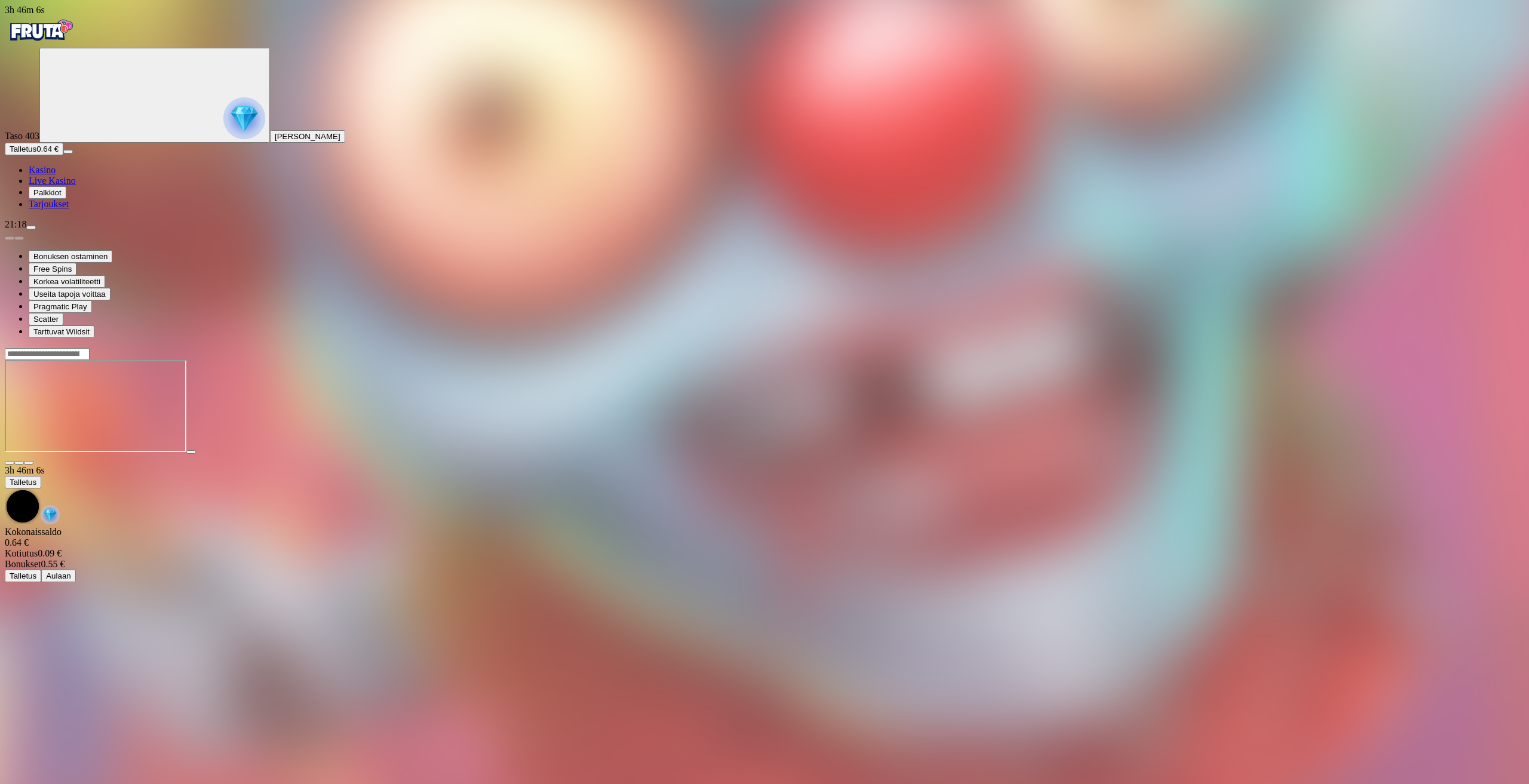
click at [78, 110] on circle "Primary" at bounding box center [133, 94] width 122 height 122
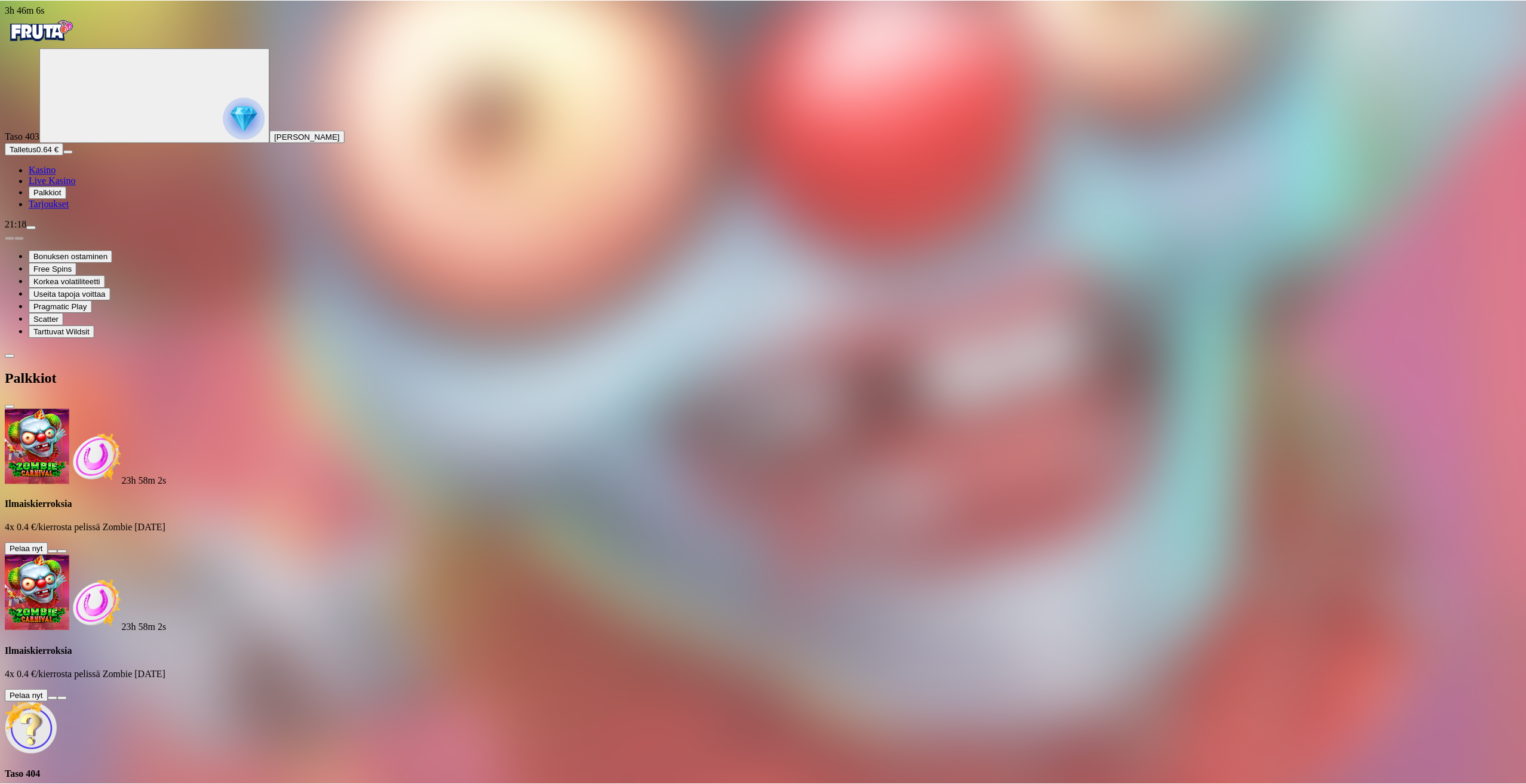
scroll to position [83, 0]
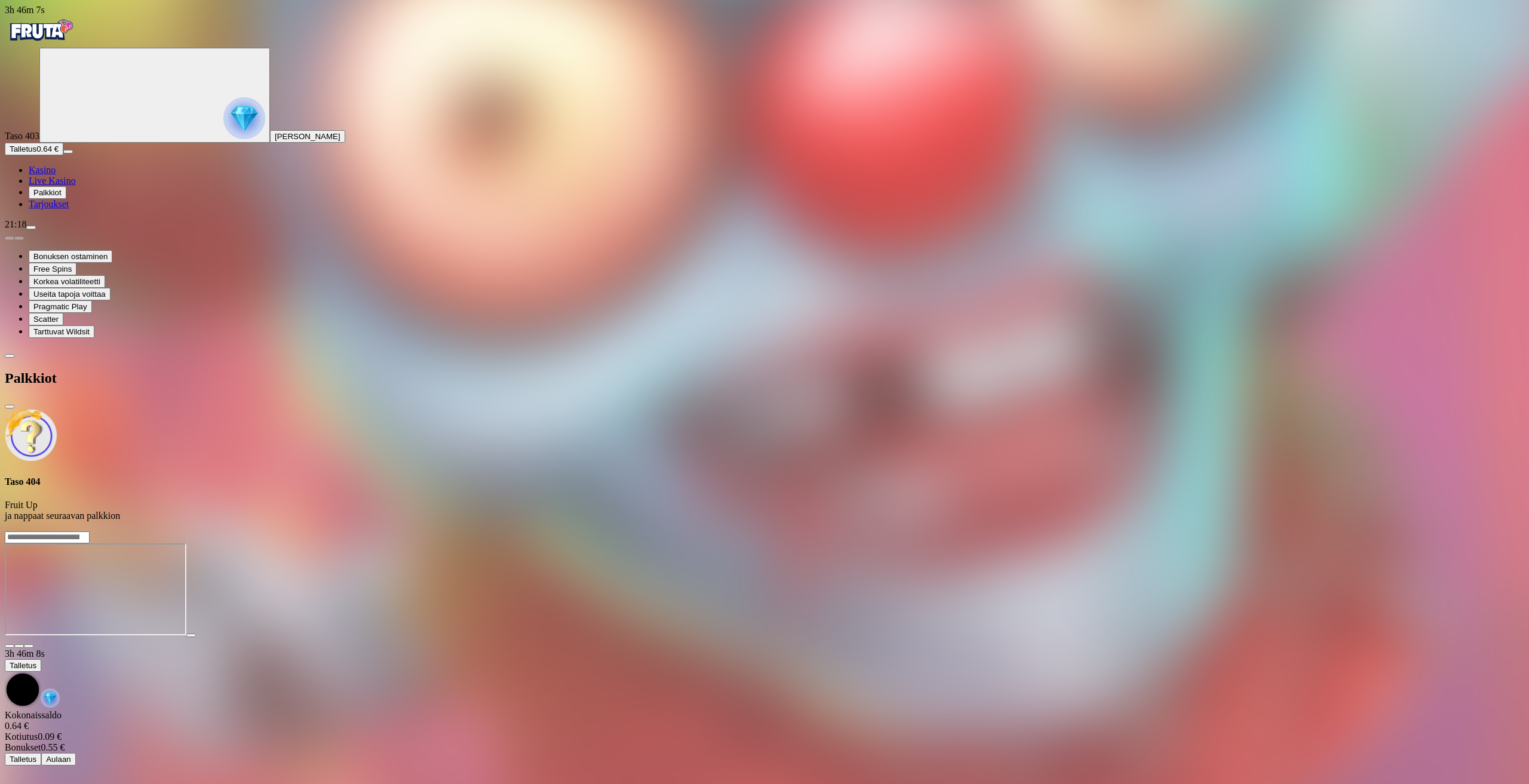
click at [9, 407] on span "close icon" at bounding box center [9, 407] width 0 height 0
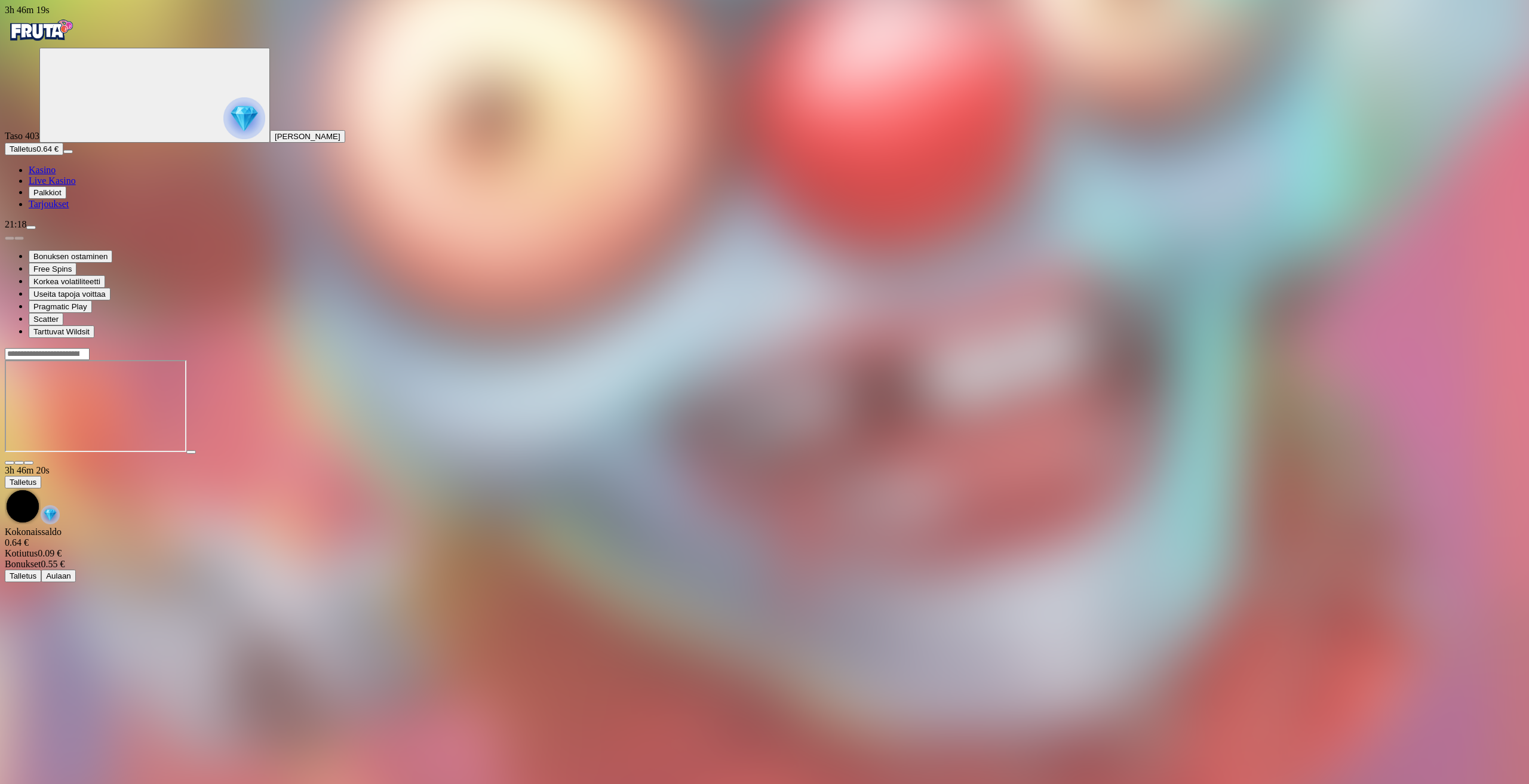
click at [224, 130] on img "Primary" at bounding box center [244, 118] width 42 height 42
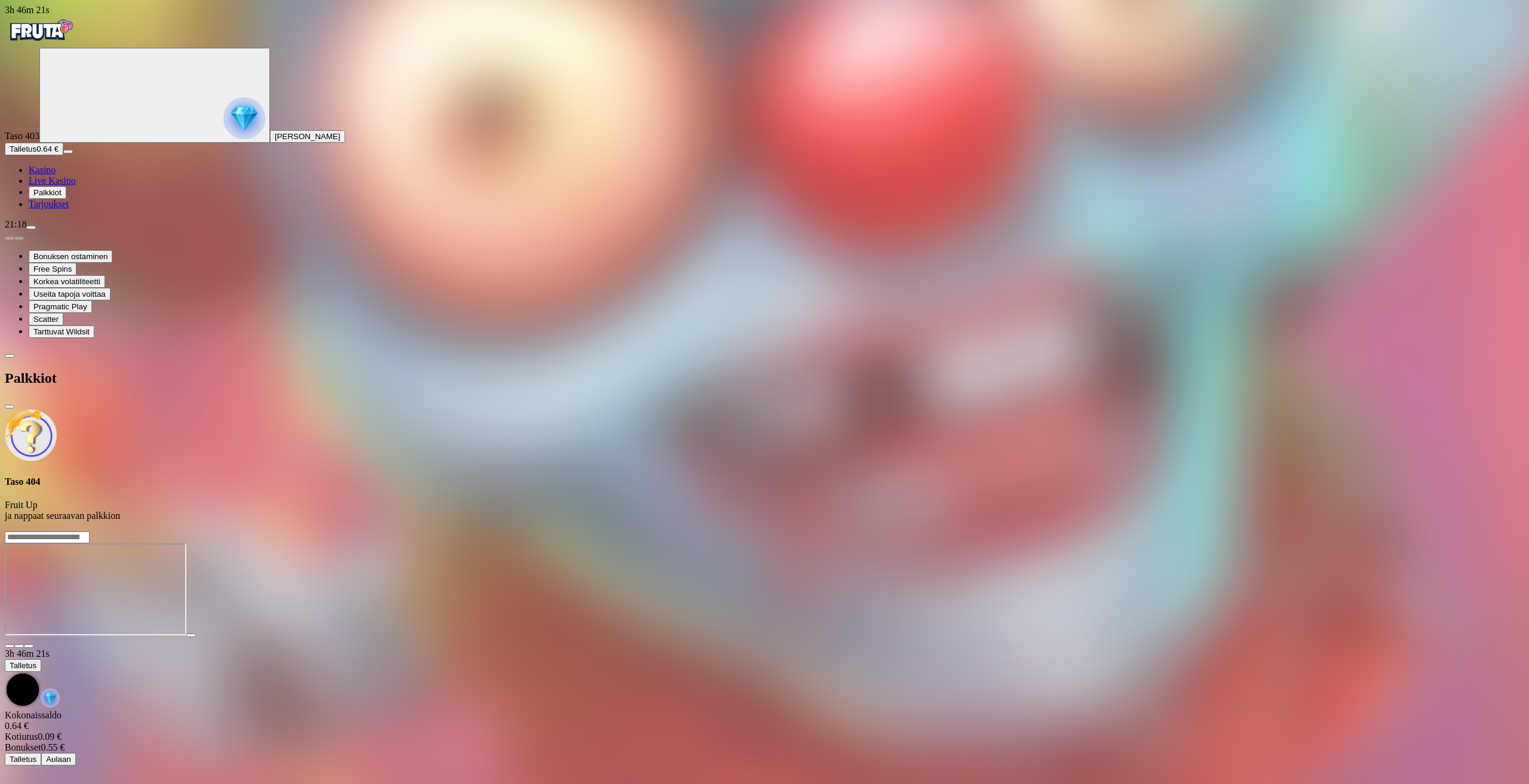
click at [9, 407] on span "close icon" at bounding box center [9, 407] width 0 height 0
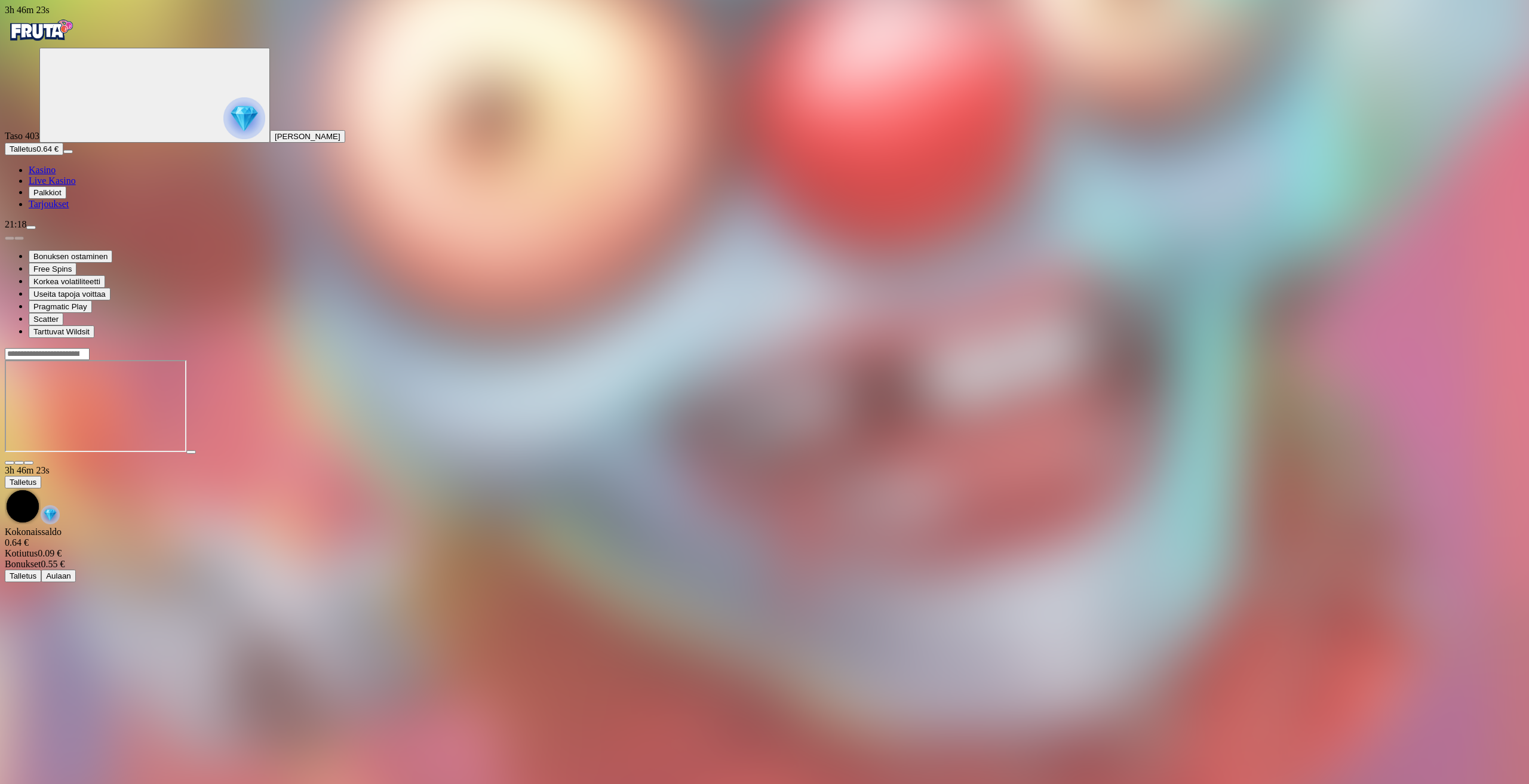
click at [31, 227] on span "menu icon" at bounding box center [31, 227] width 0 height 0
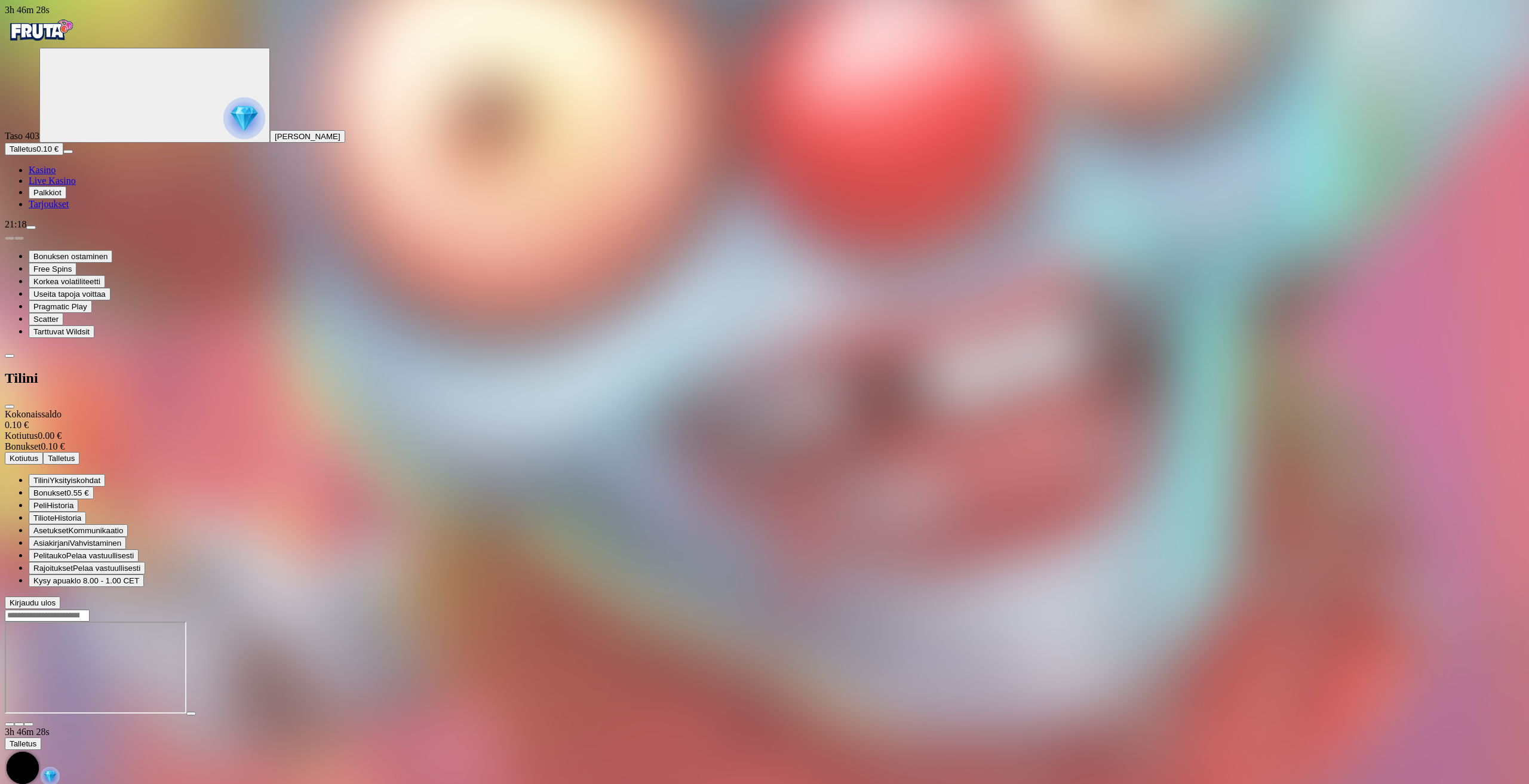
click at [89, 488] on span "0.55 €" at bounding box center [78, 493] width 22 height 9
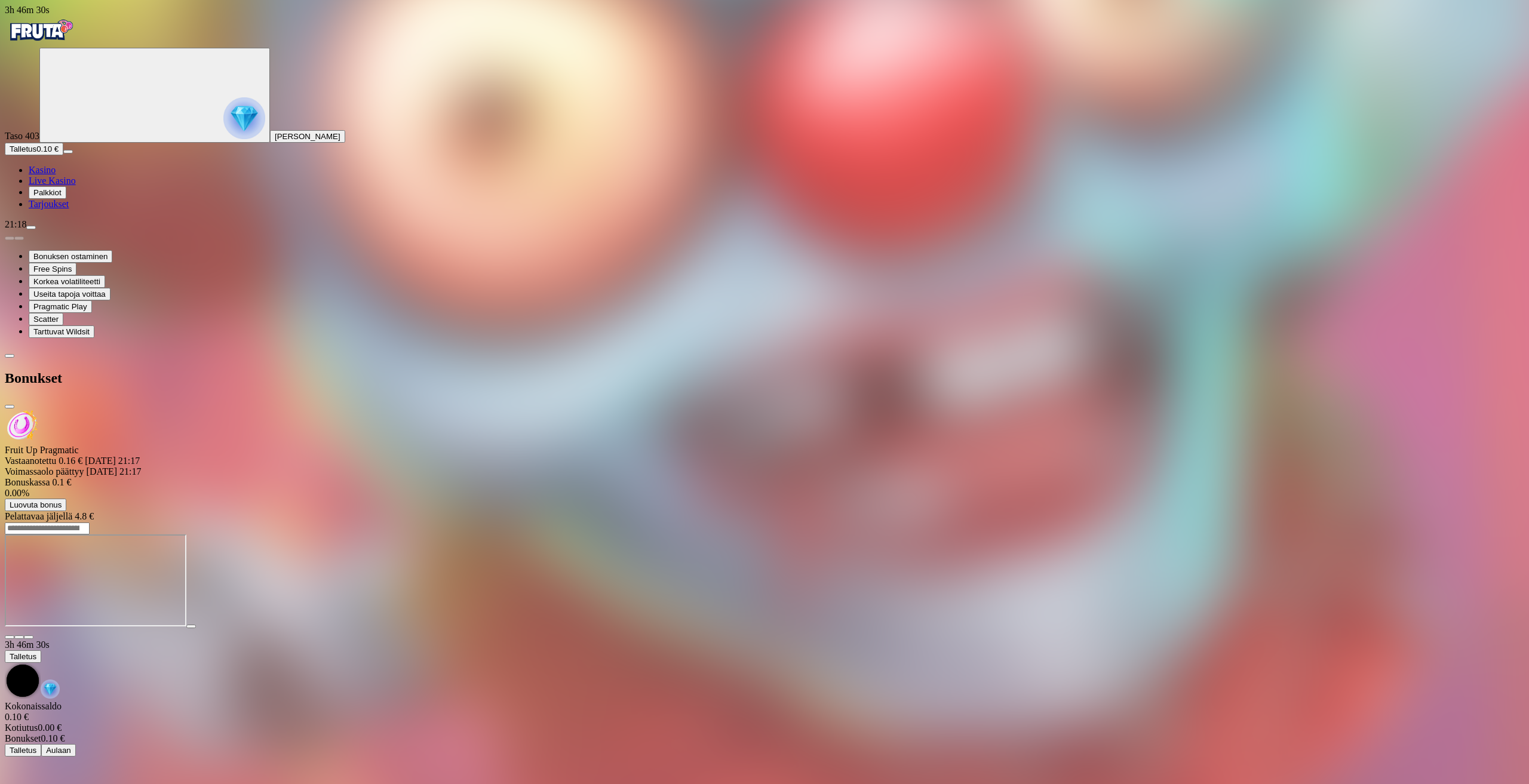
click at [61, 501] on span "Luovuta bonus" at bounding box center [35, 505] width 52 height 9
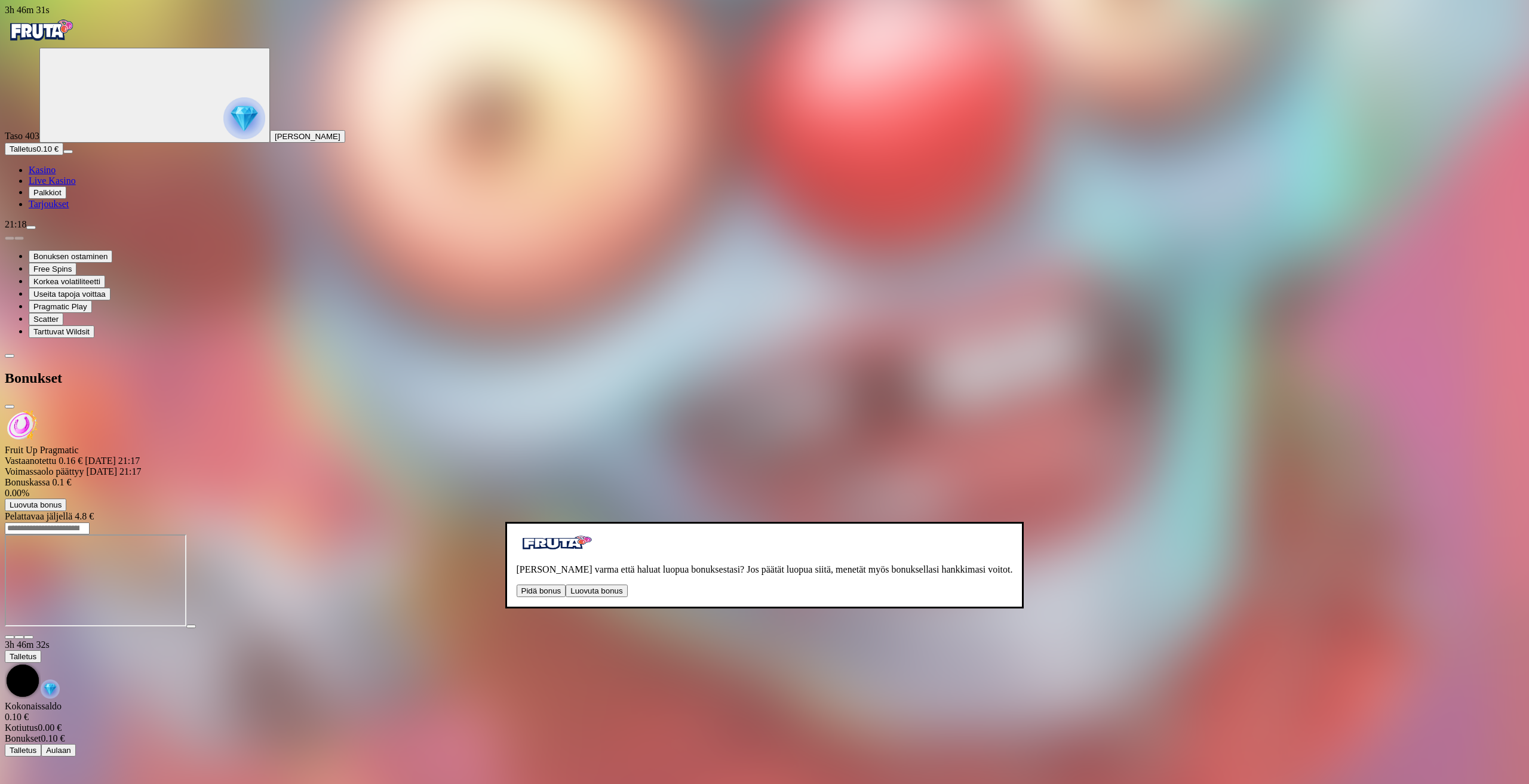
click at [565, 585] on button "Luovuta bonus" at bounding box center [596, 591] width 61 height 13
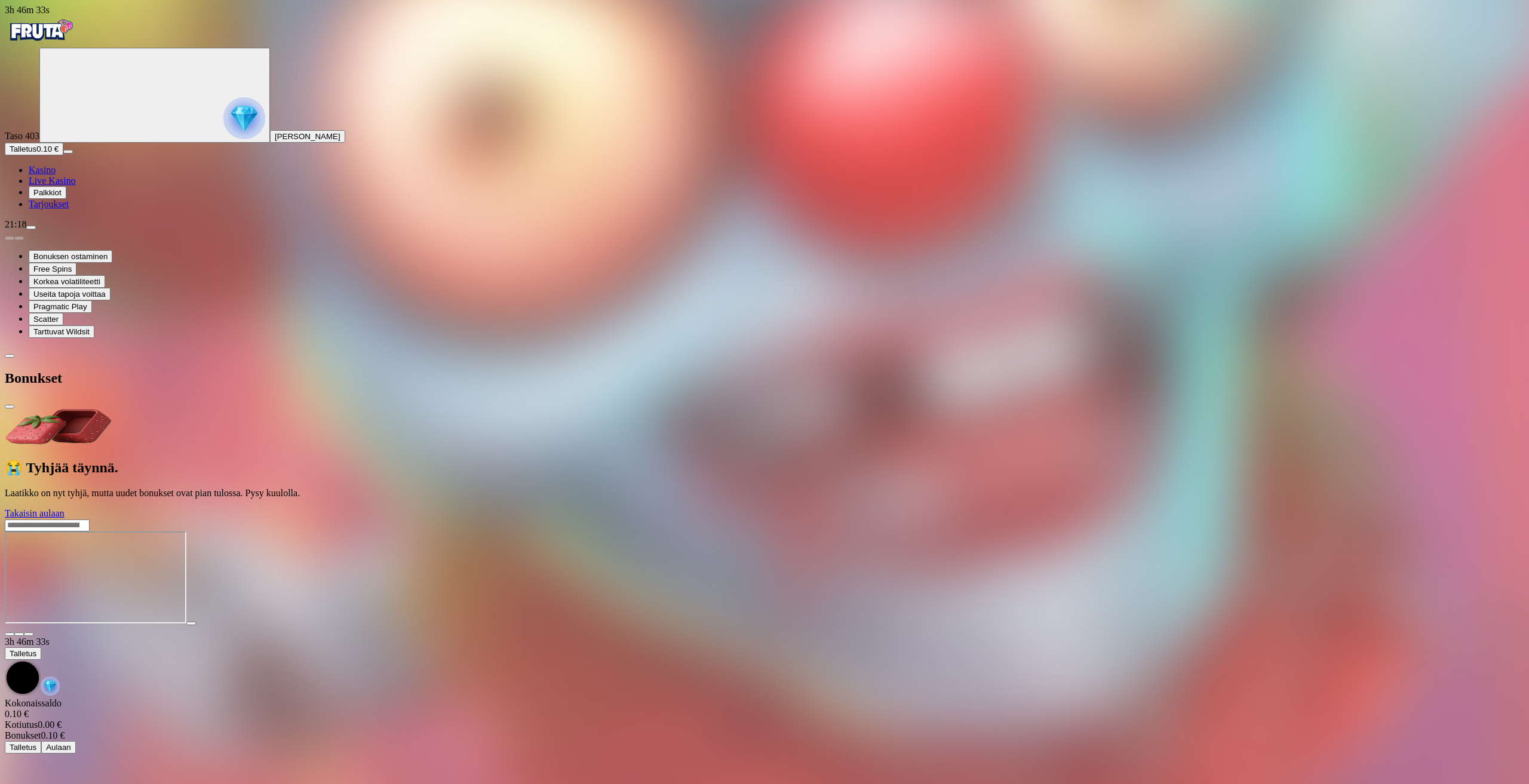
click at [9, 407] on span "close icon" at bounding box center [9, 407] width 0 height 0
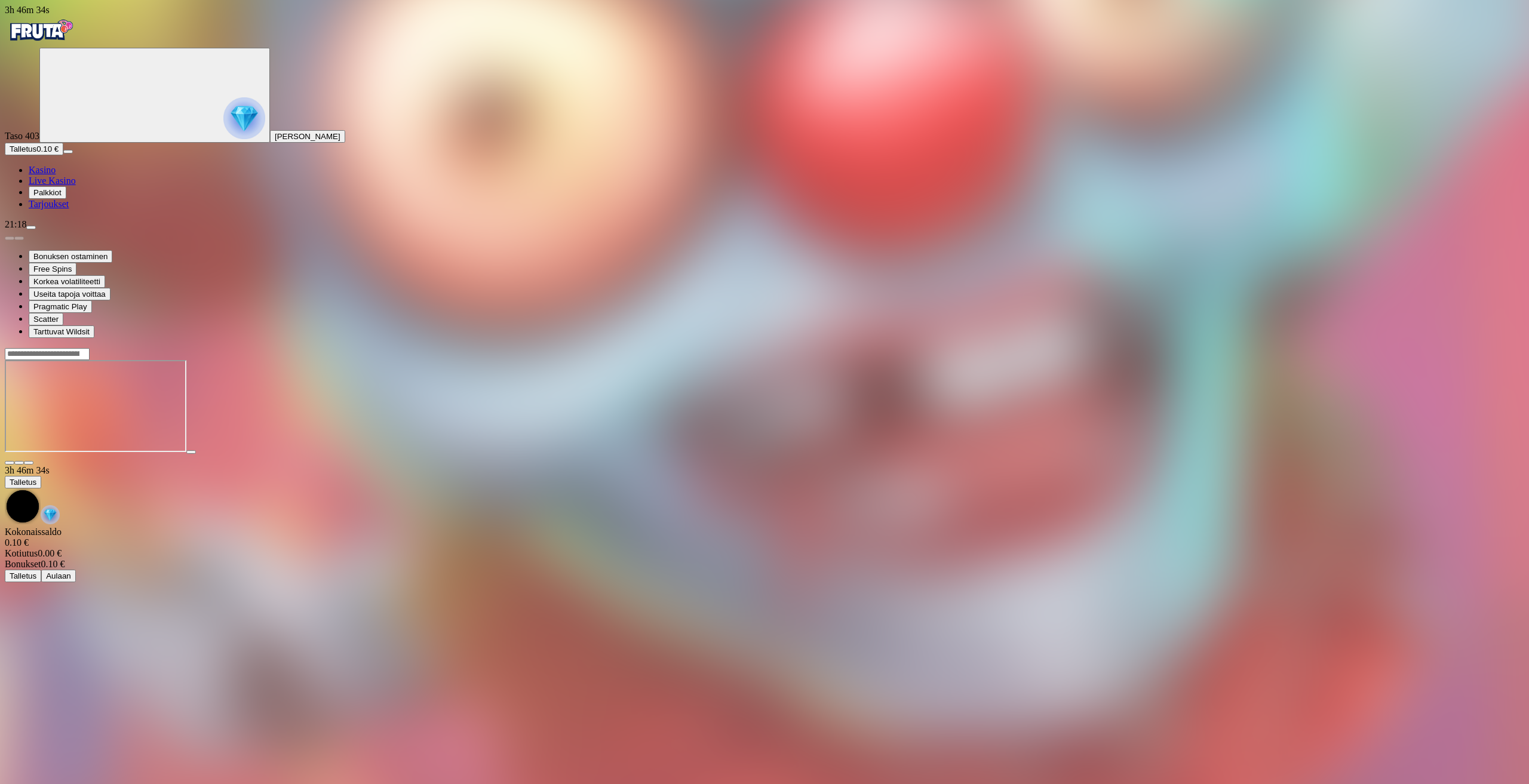
click at [36, 154] on span "Talletus" at bounding box center [23, 149] width 27 height 9
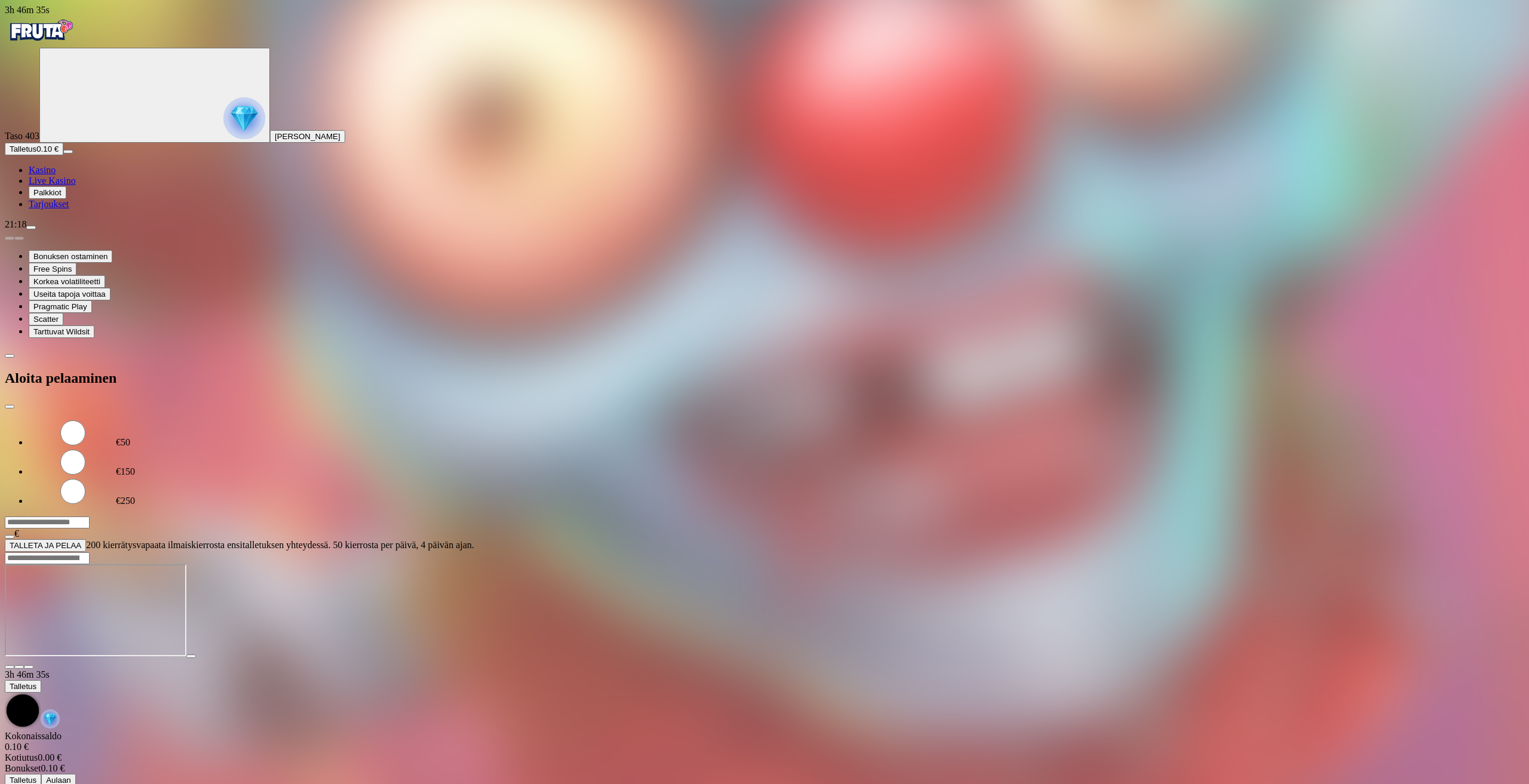
click at [130, 437] on label "€50" at bounding box center [123, 442] width 14 height 10
type input "**"
click at [86, 539] on button "TALLETA JA PELAA" at bounding box center [46, 545] width 81 height 13
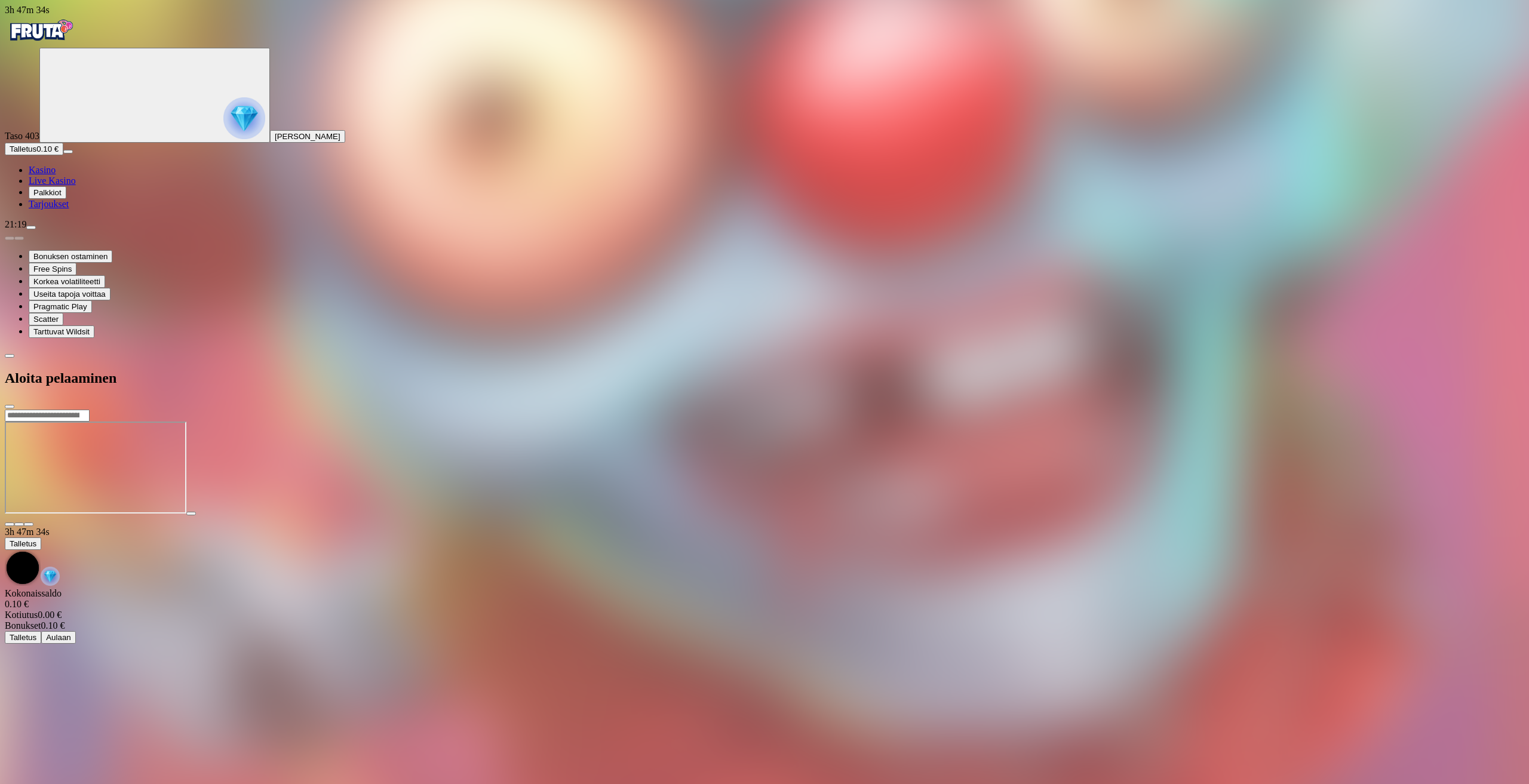
click at [589, 409] on div at bounding box center [764, 409] width 1519 height 0
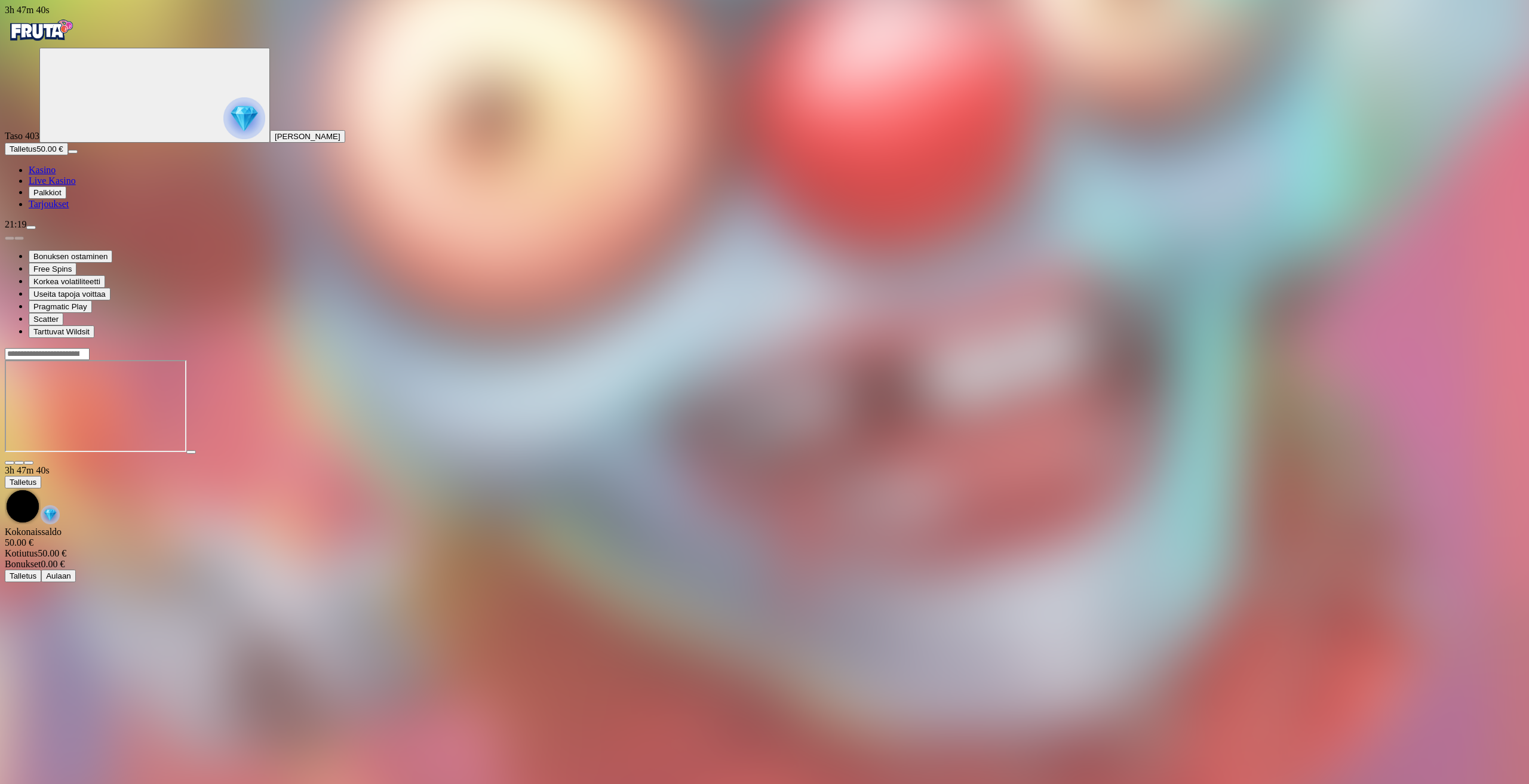
click at [56, 175] on link "Kasino" at bounding box center [42, 169] width 27 height 10
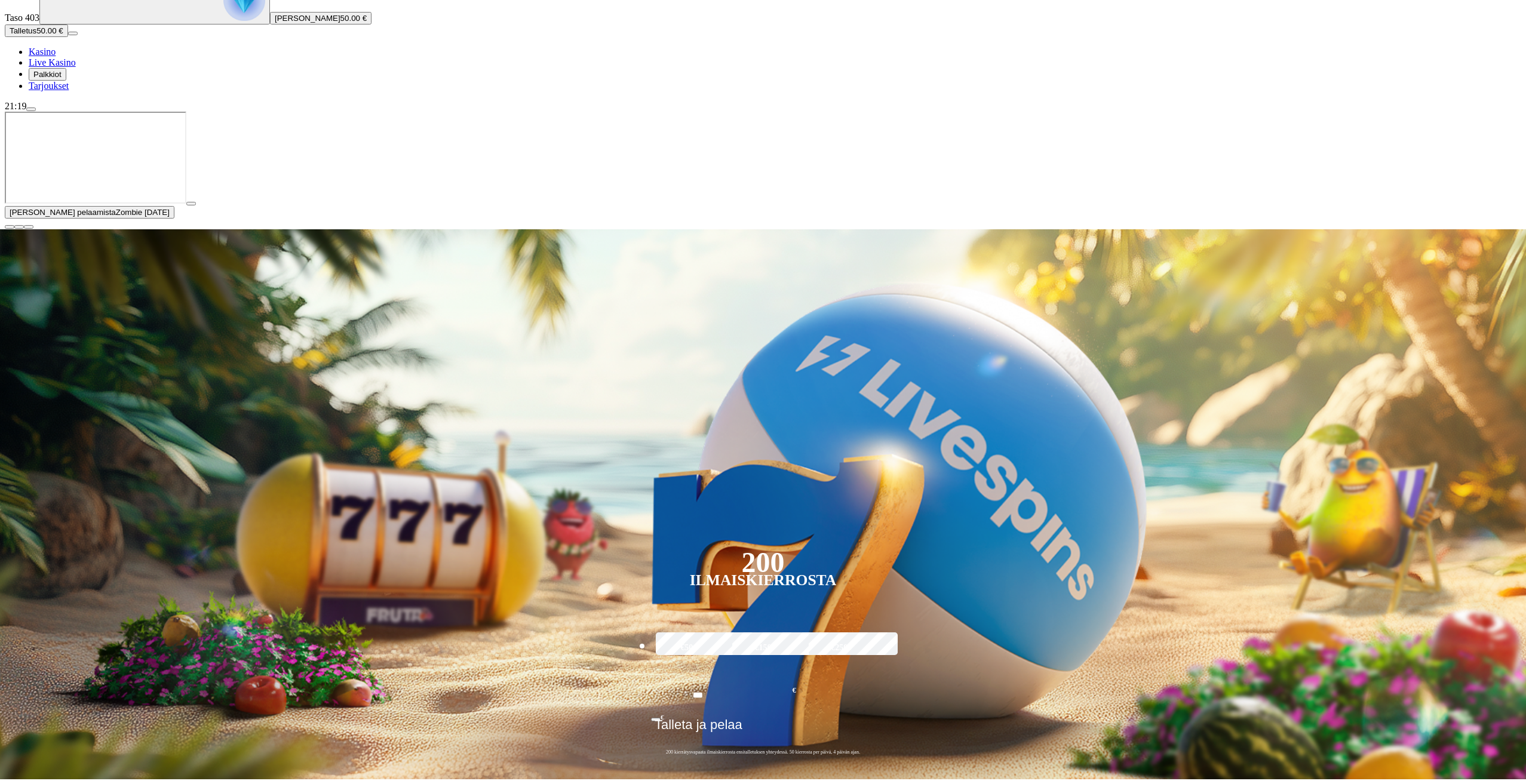
scroll to position [120, 0]
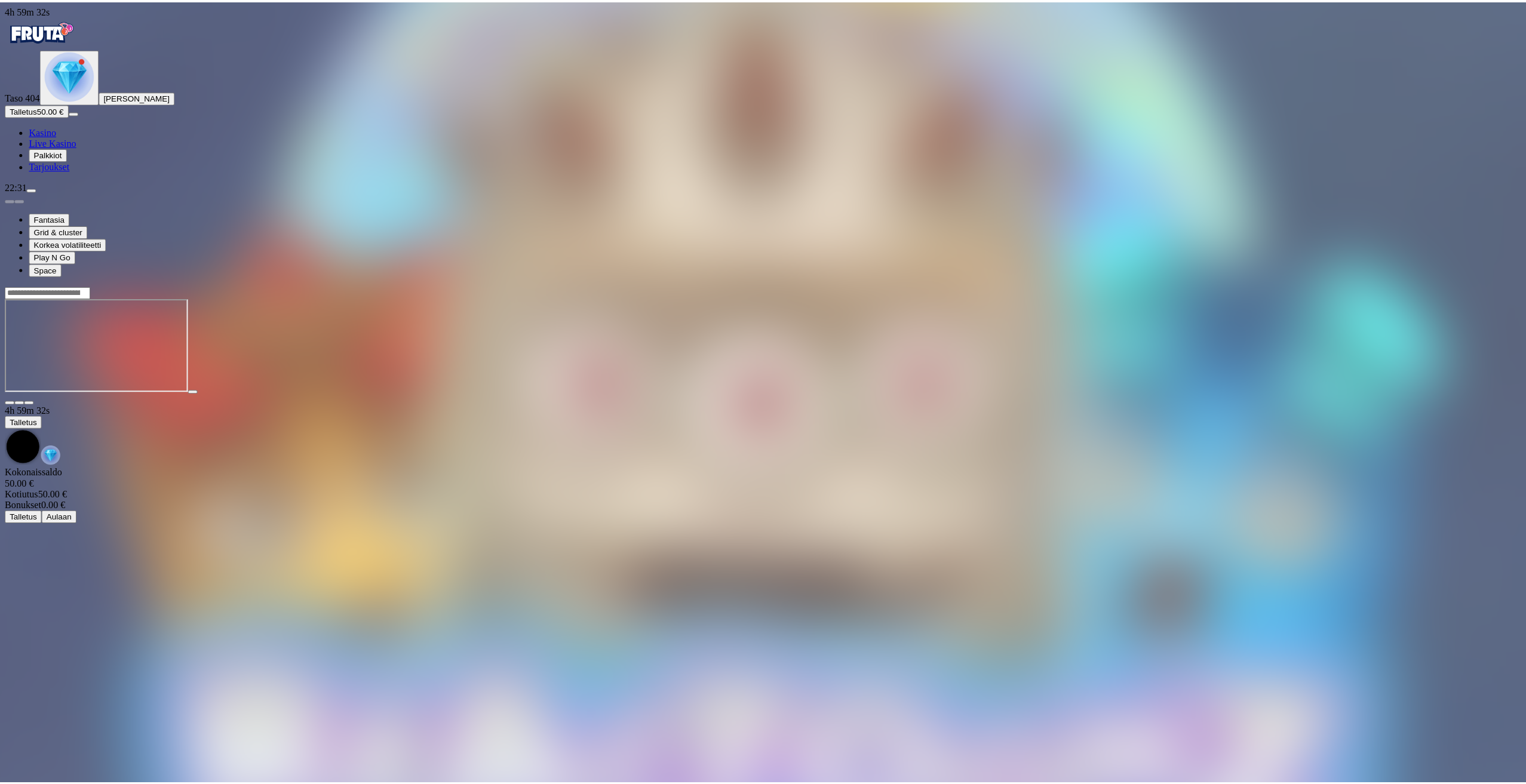
scroll to position [55, 0]
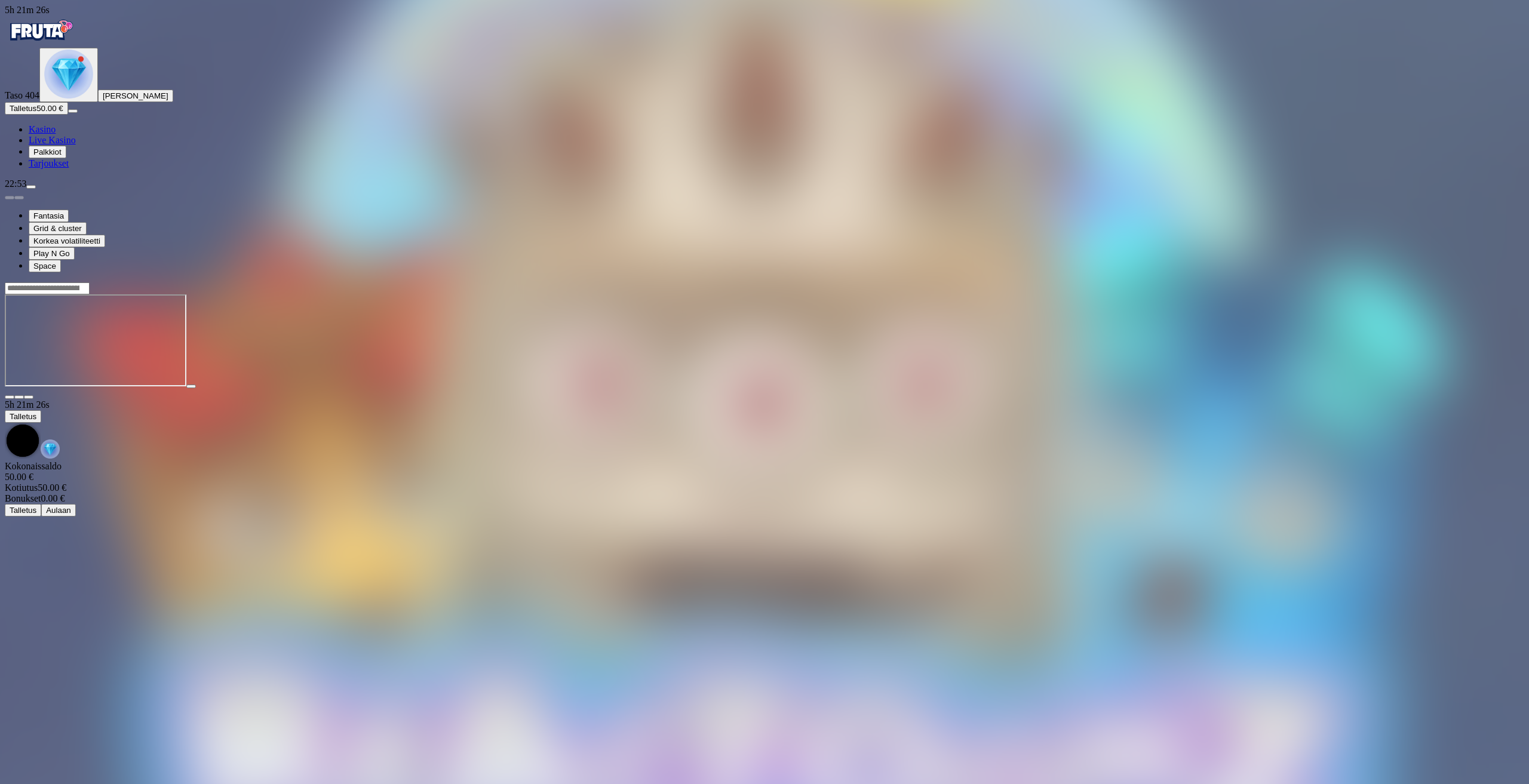
click at [56, 135] on span "Kasino" at bounding box center [42, 129] width 27 height 10
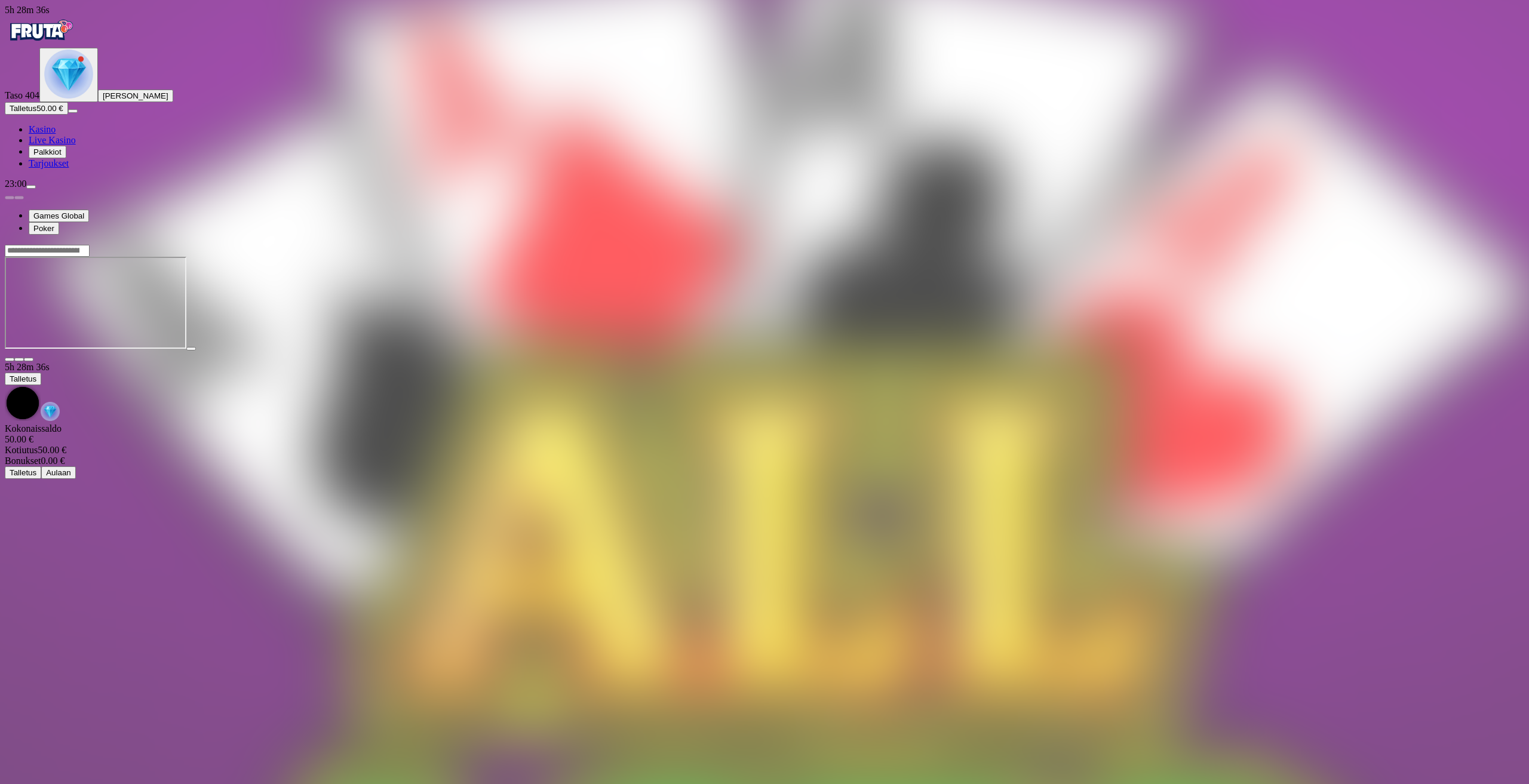
click at [48, 135] on span "Kasino" at bounding box center [42, 129] width 27 height 10
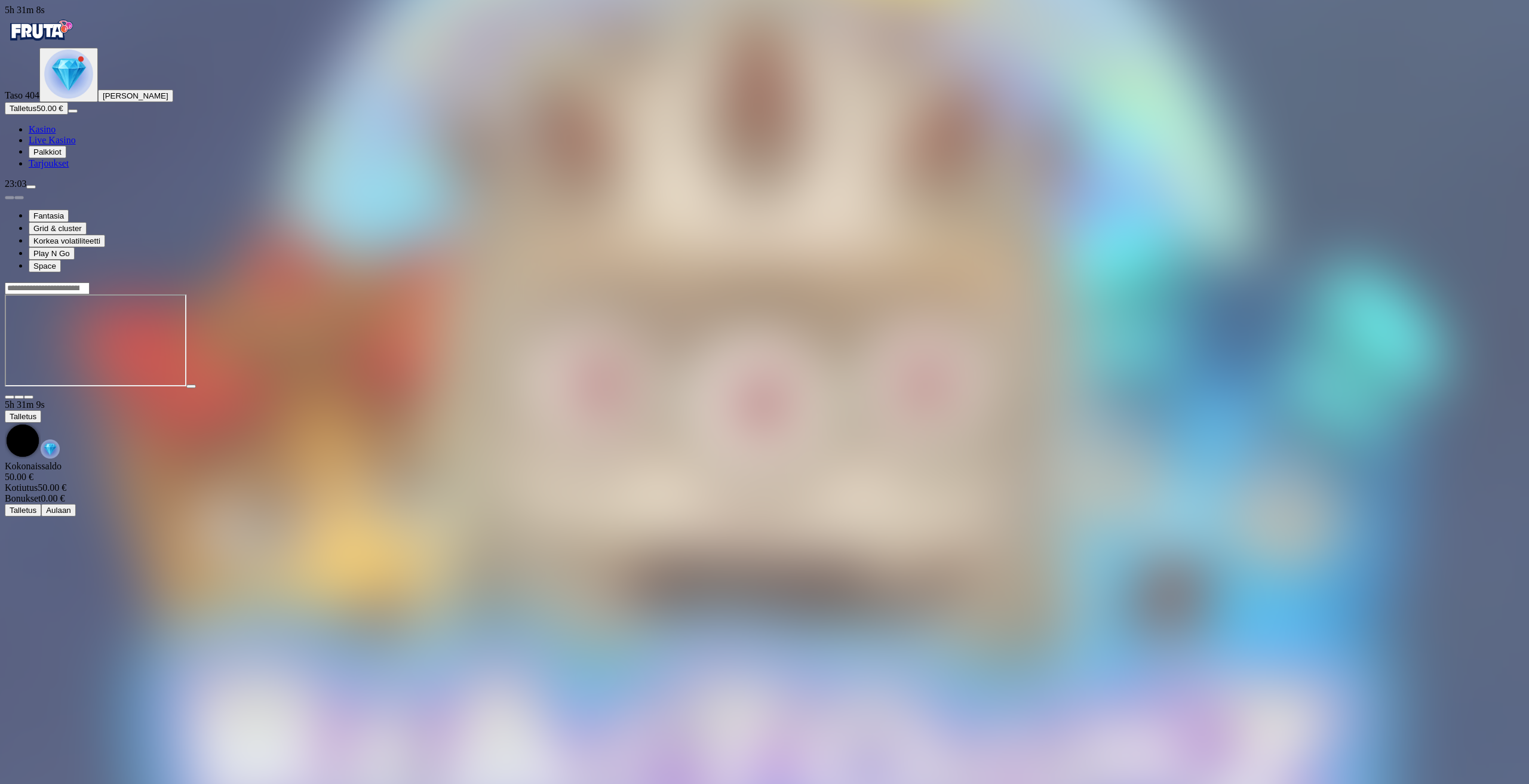
click at [56, 135] on span "Kasino" at bounding box center [42, 129] width 27 height 10
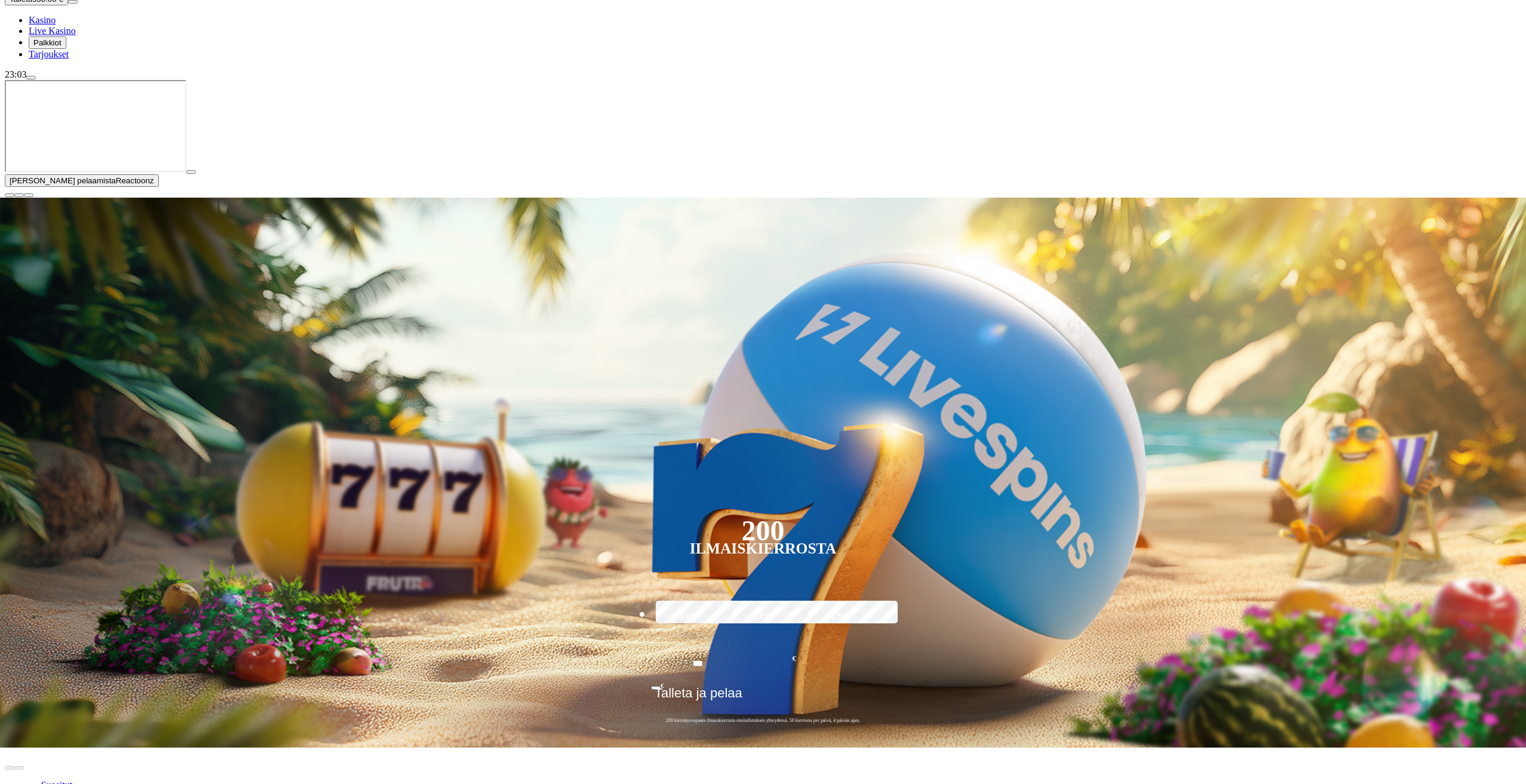
scroll to position [120, 0]
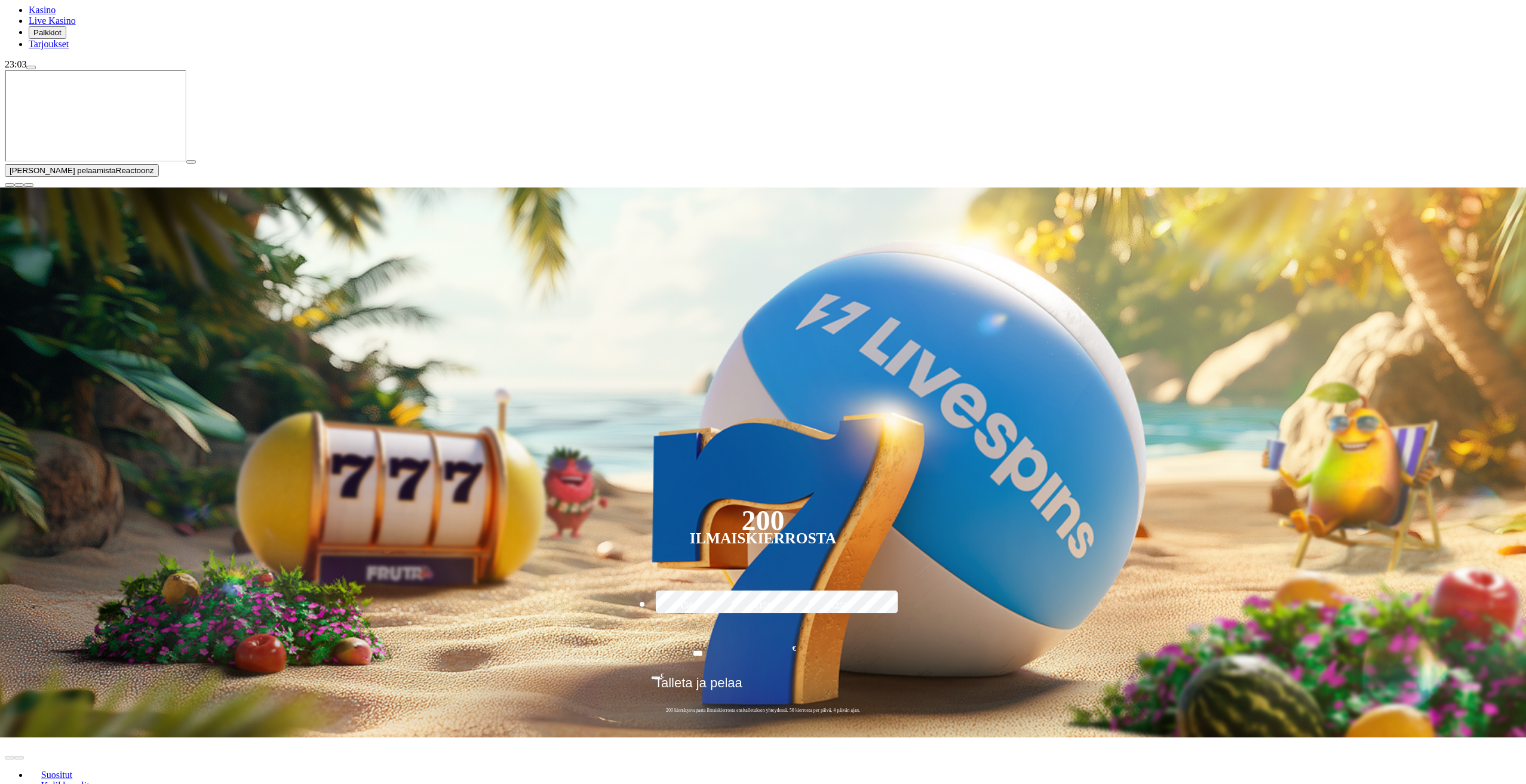
click at [1075, 783] on input "Search" at bounding box center [1032, 796] width 85 height 12
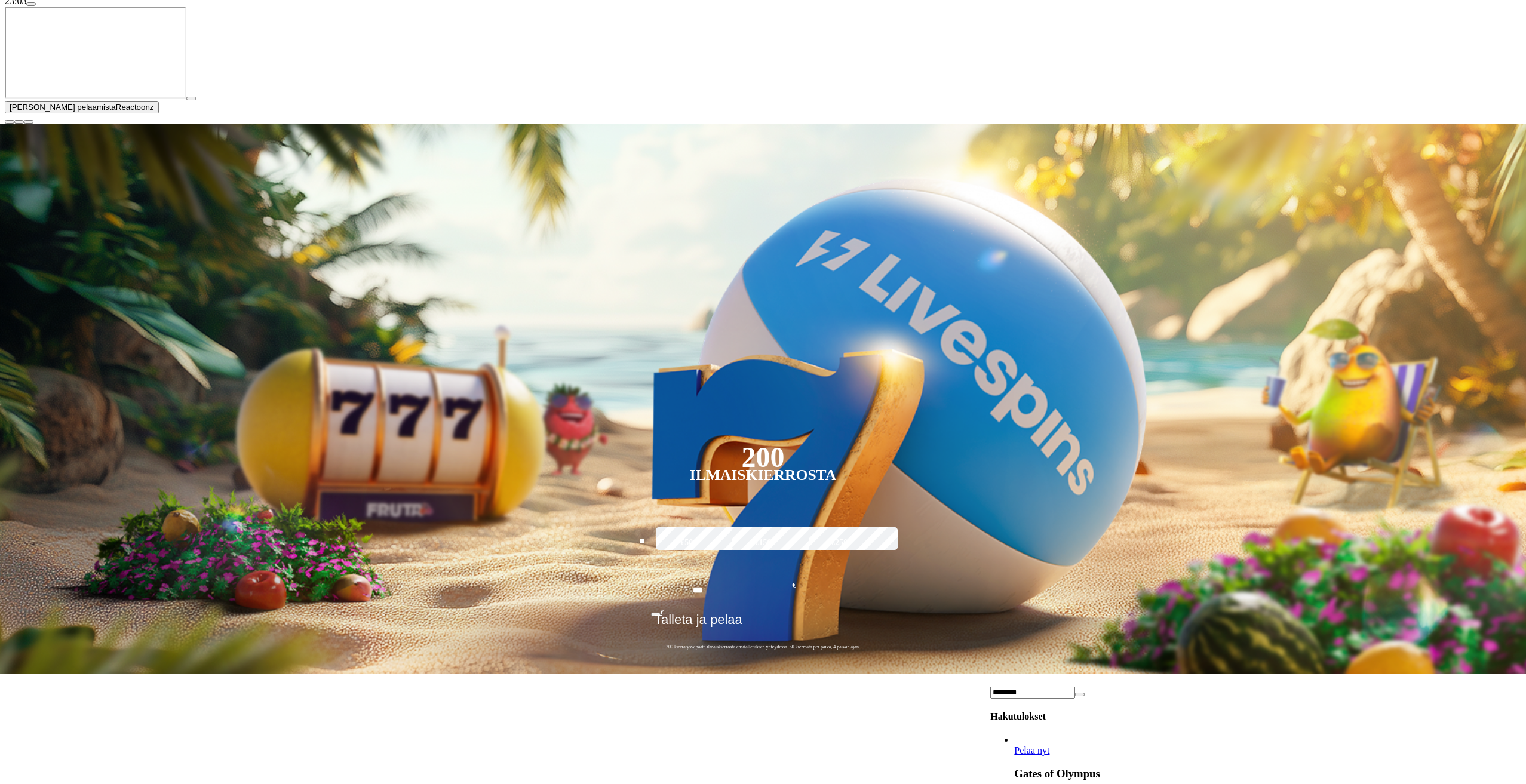
scroll to position [239, 0]
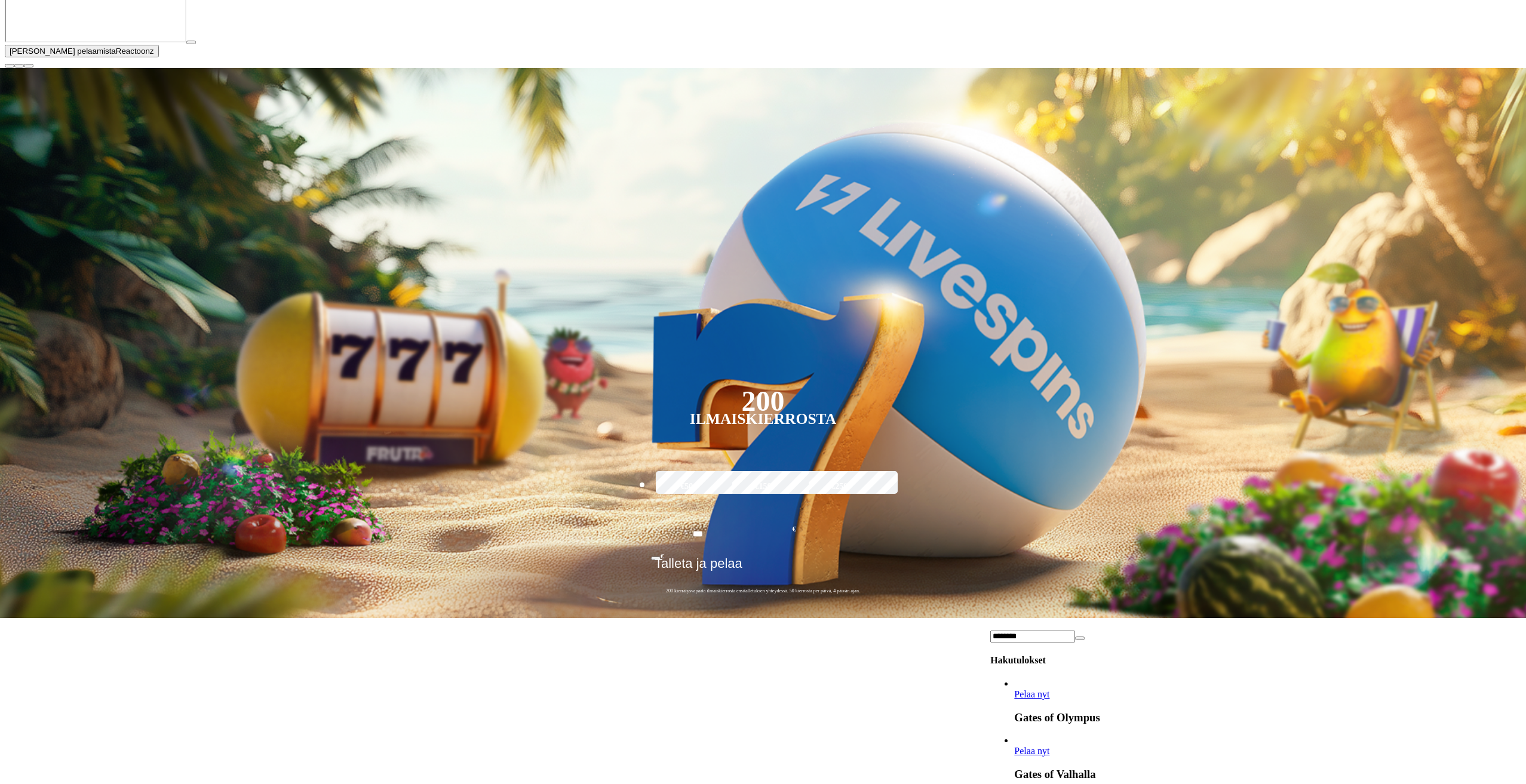
type input "********"
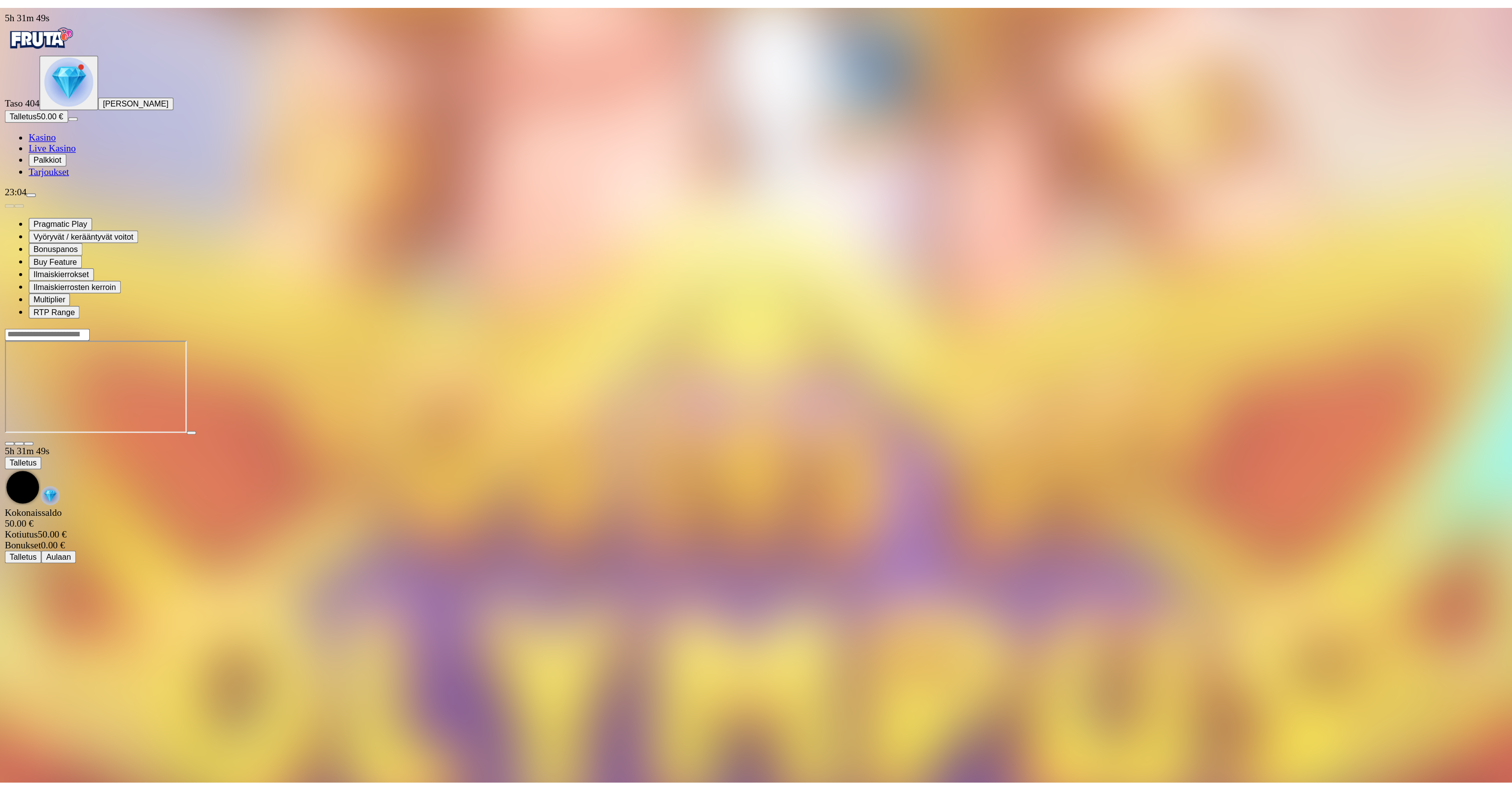
scroll to position [45, 0]
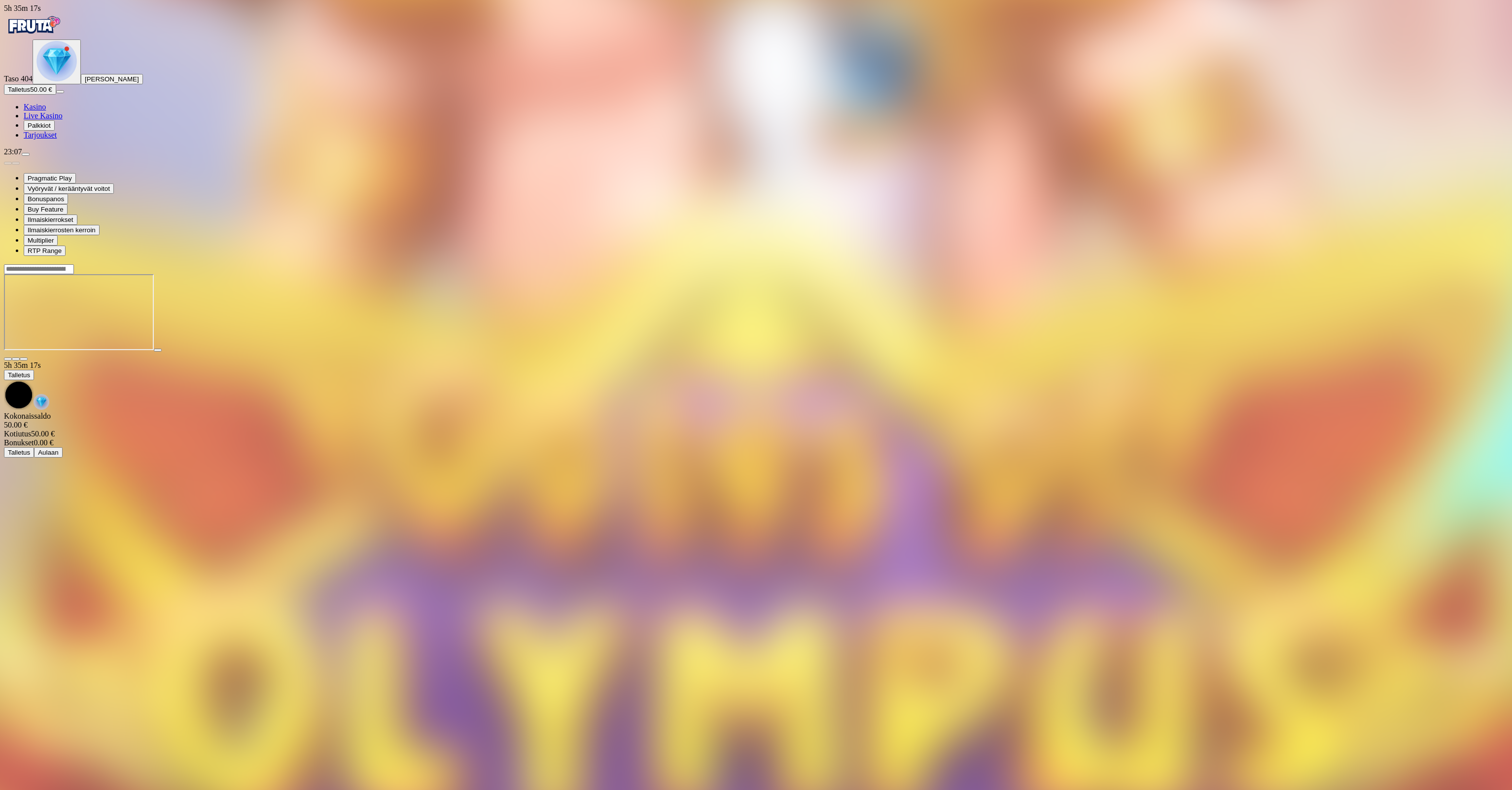
click at [42, 111] on span "Kasino" at bounding box center [35, 106] width 22 height 8
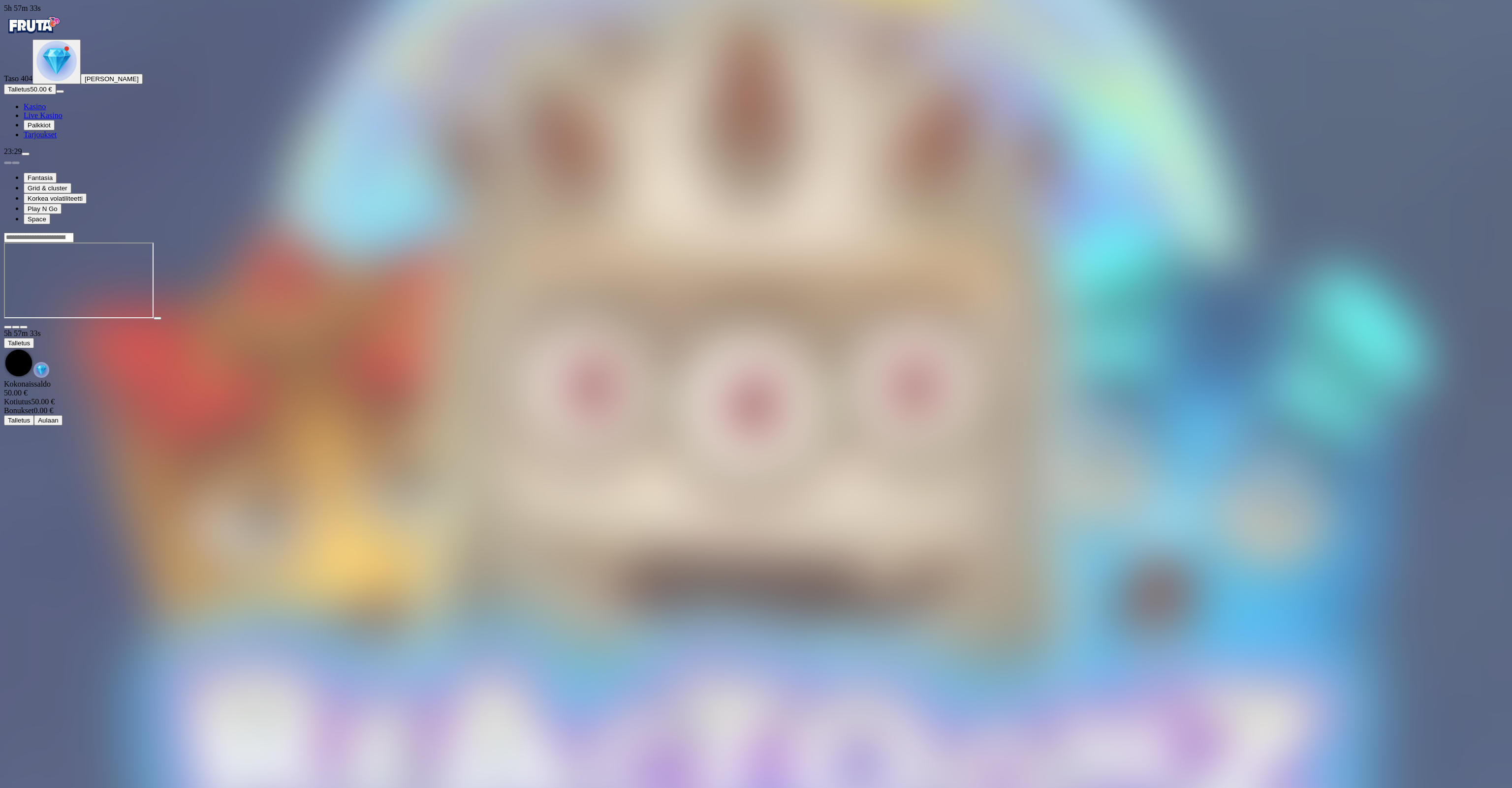
click at [46, 111] on span "Kasino" at bounding box center [35, 106] width 22 height 8
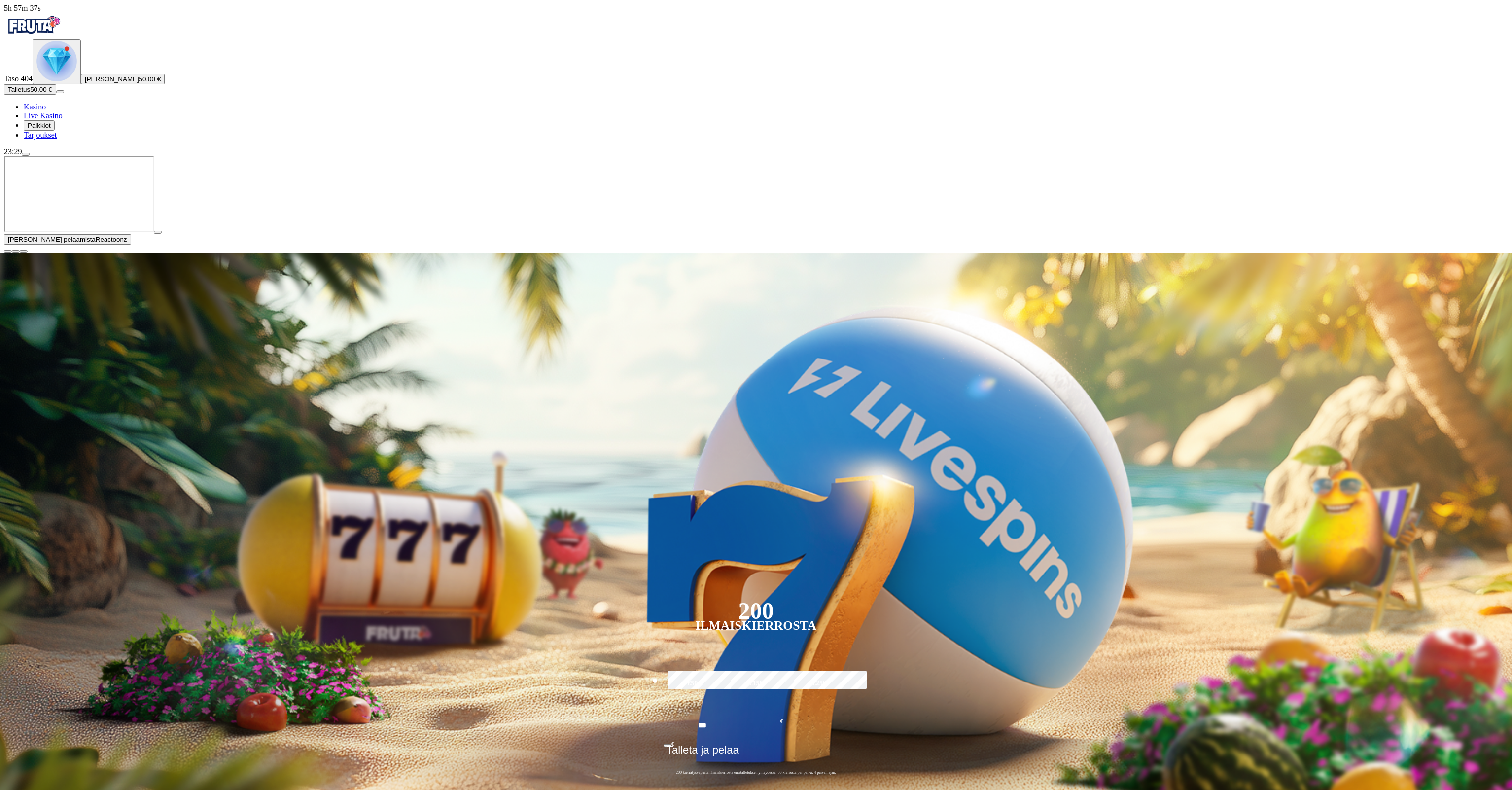
click at [8, 252] on span "close icon" at bounding box center [8, 252] width 0 height 0
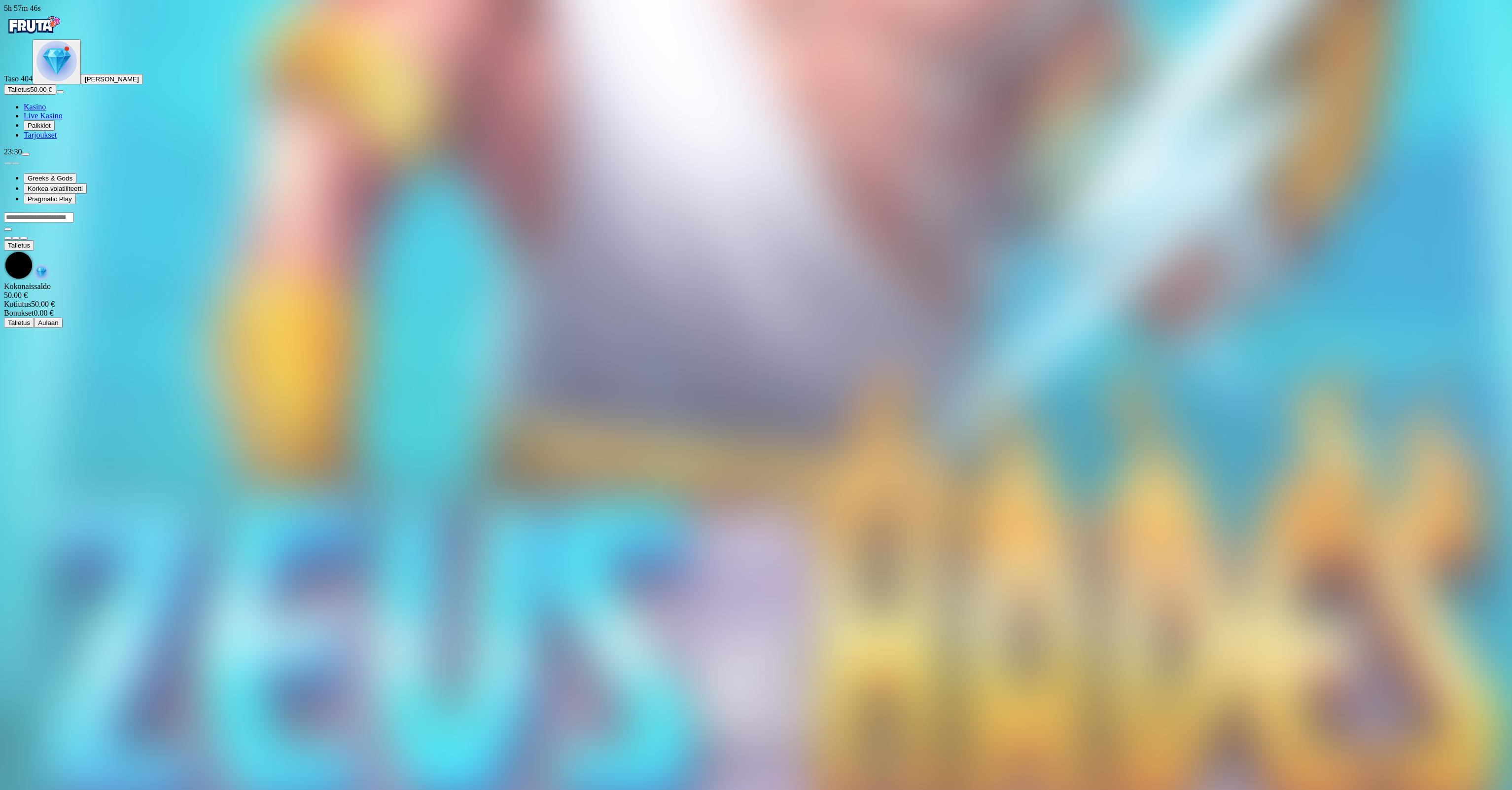
click at [1259, 240] on div at bounding box center [756, 226] width 1504 height 28
click at [46, 111] on span "Kasino" at bounding box center [35, 106] width 22 height 8
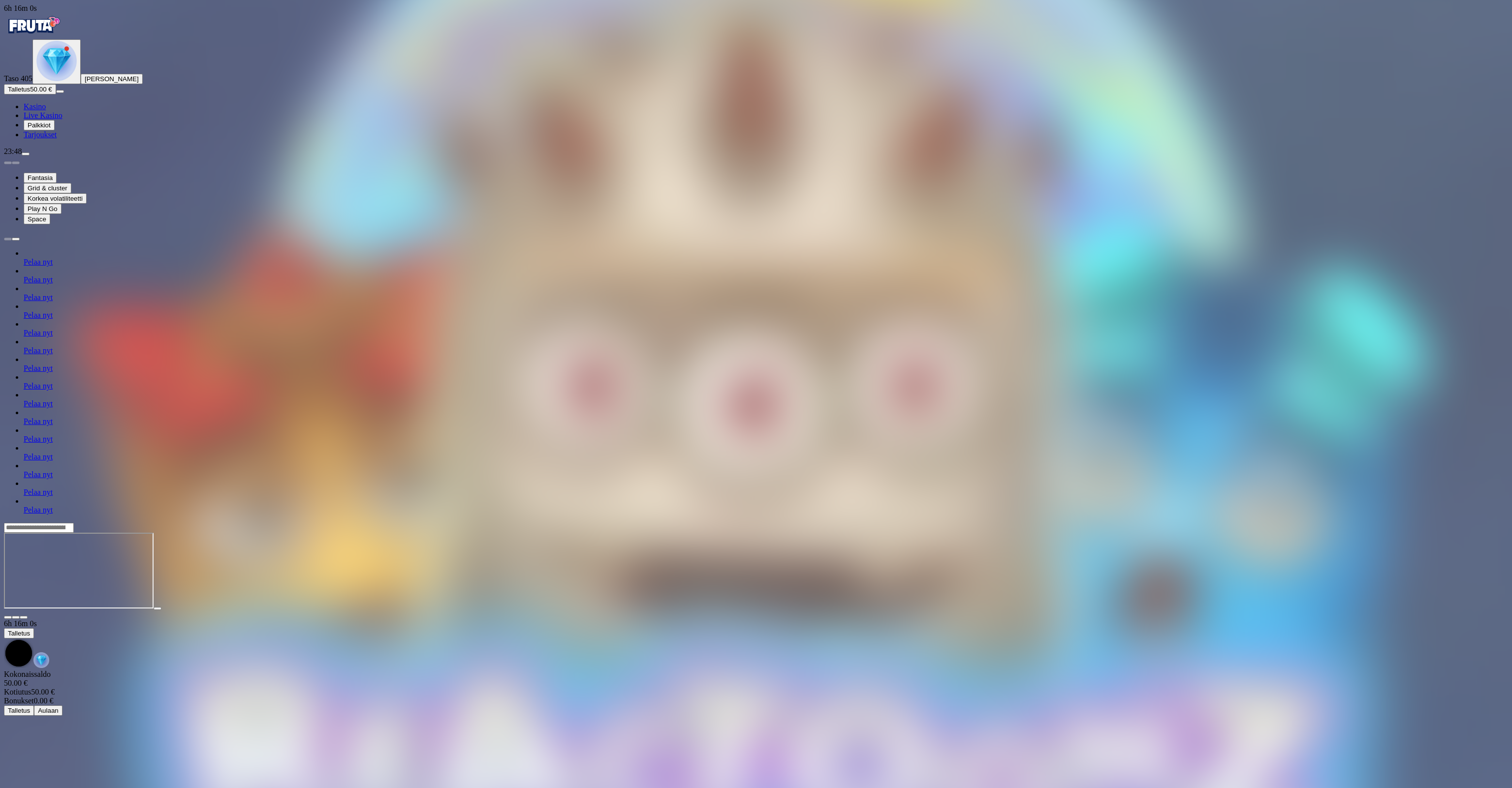
click at [29, 155] on button "menu" at bounding box center [25, 154] width 8 height 3
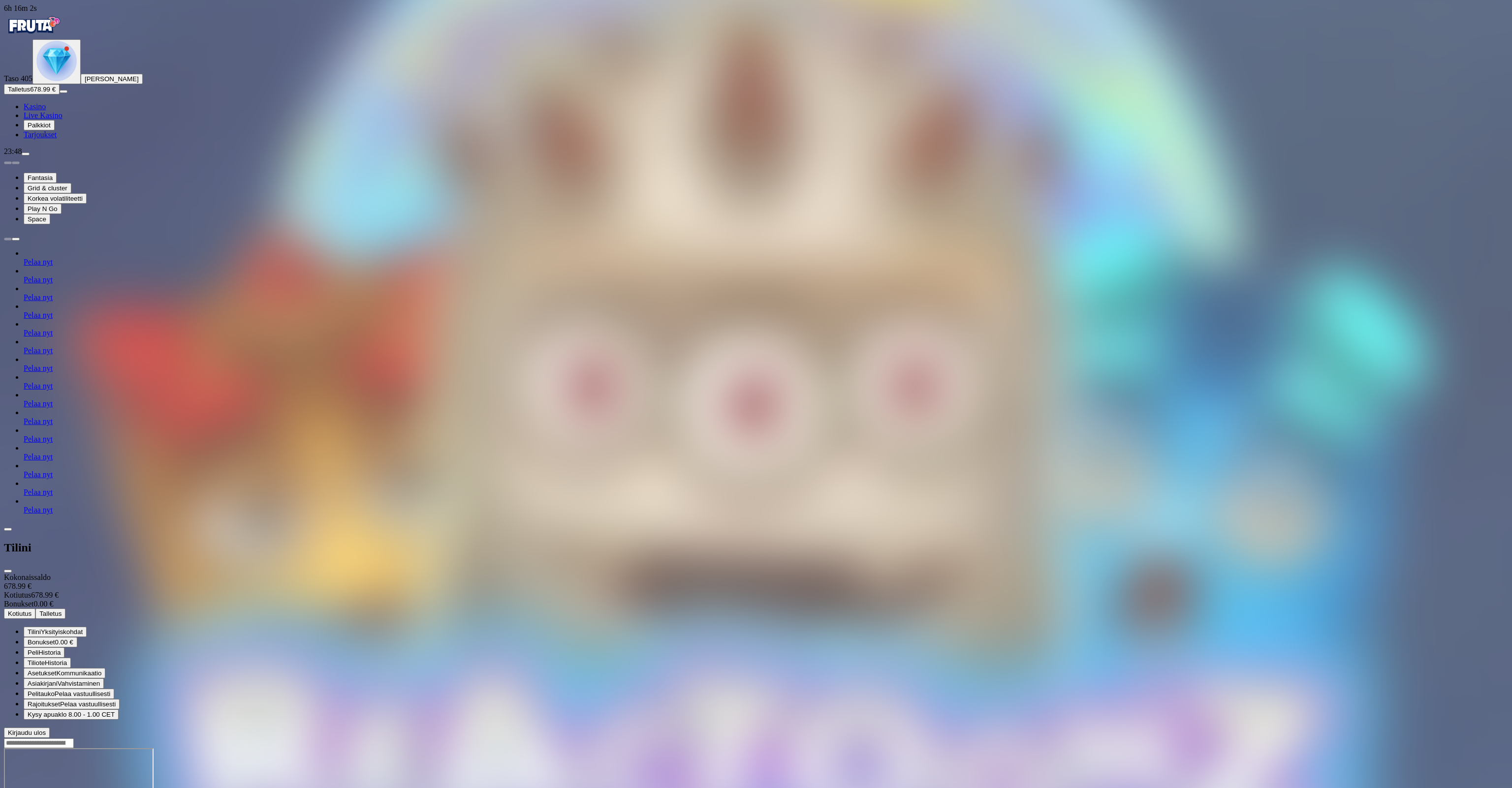
click at [32, 610] on span "Kotiutus" at bounding box center [19, 614] width 23 height 8
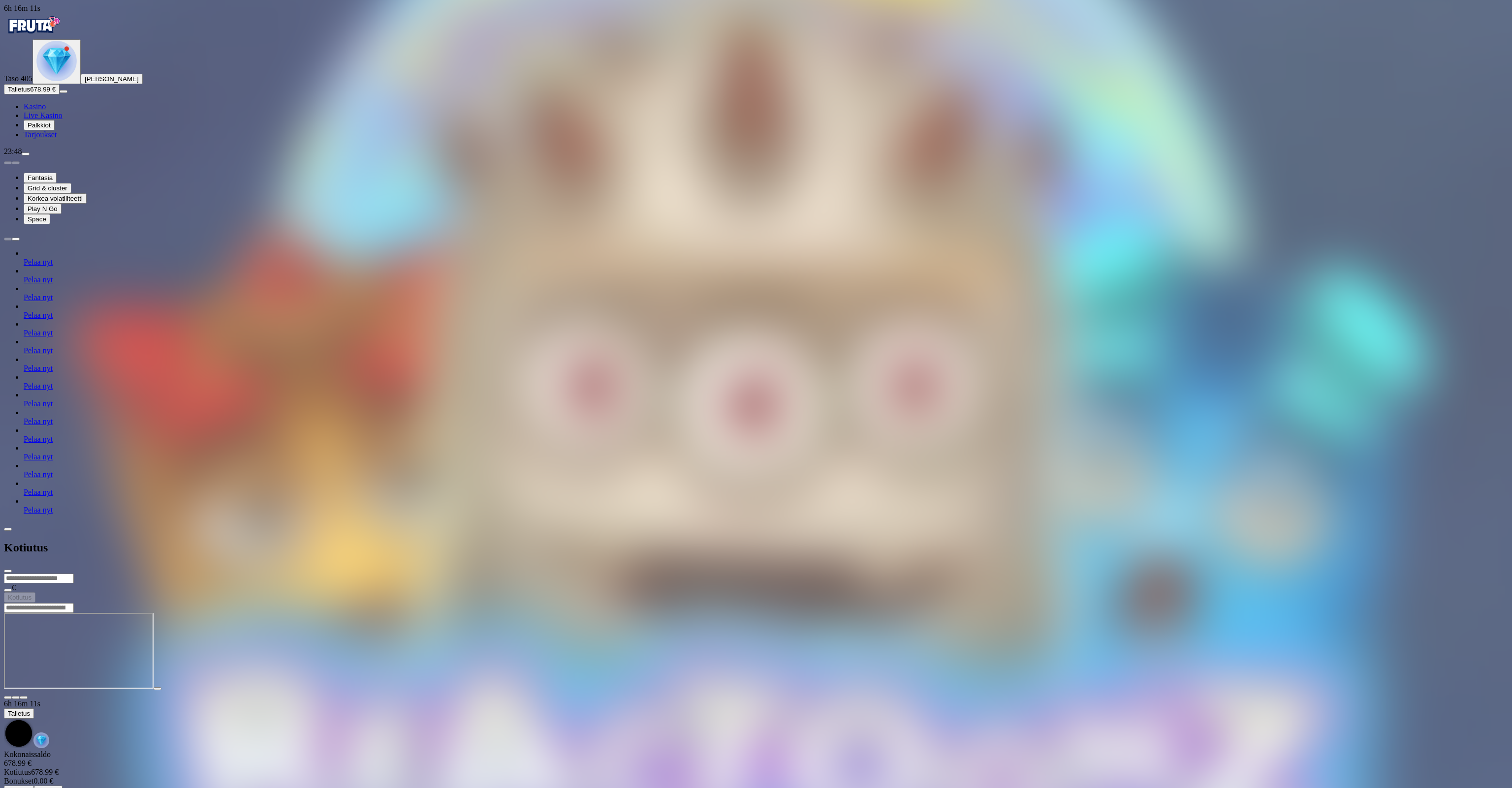
click at [74, 574] on input "number" at bounding box center [39, 579] width 70 height 10
type input "***"
click at [35, 593] on button "Kotiutus" at bounding box center [20, 598] width 32 height 11
click at [8, 571] on span "close icon" at bounding box center [8, 571] width 0 height 0
click at [46, 111] on span "Kasino" at bounding box center [35, 106] width 22 height 8
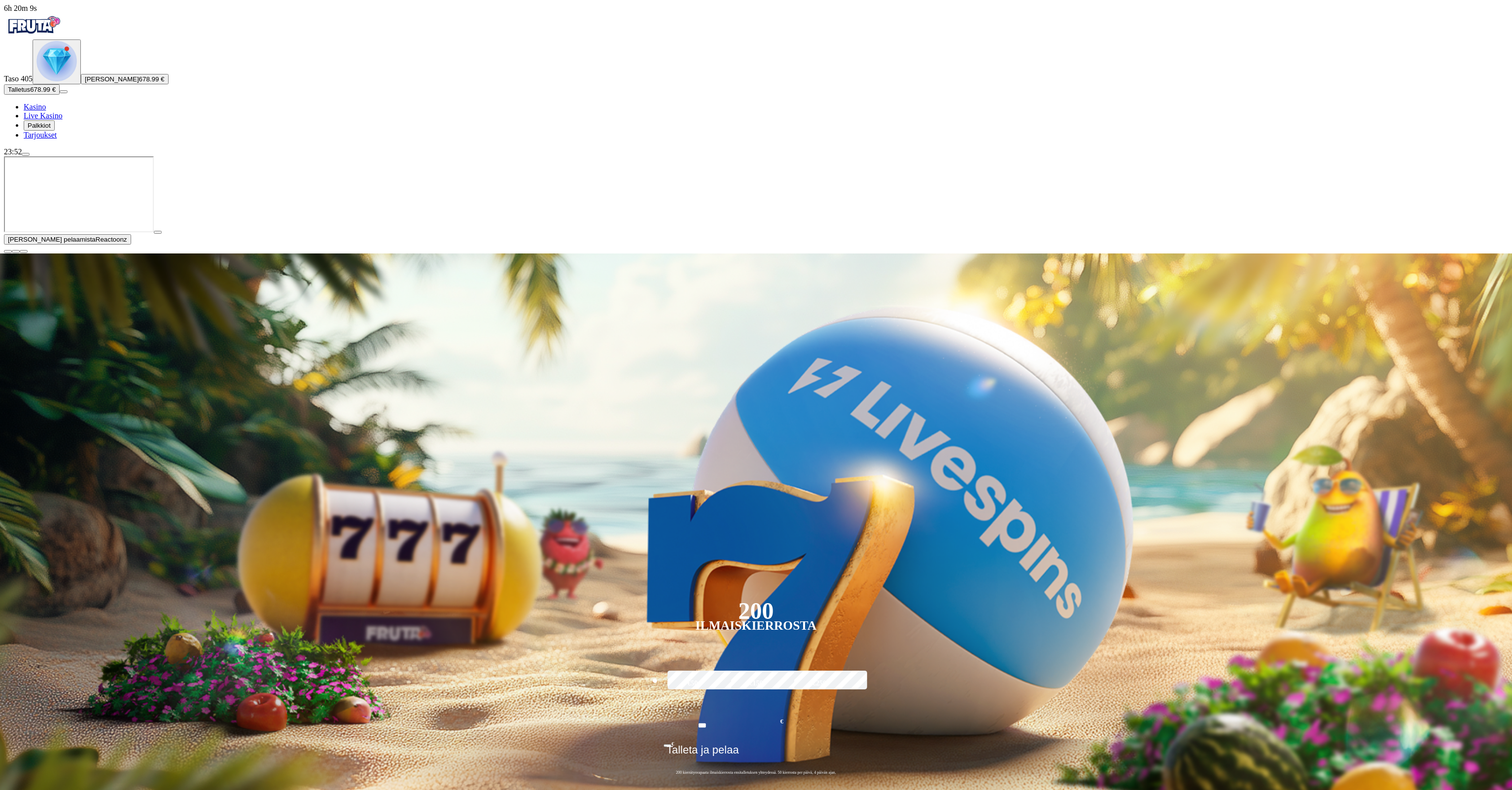
type input "****"
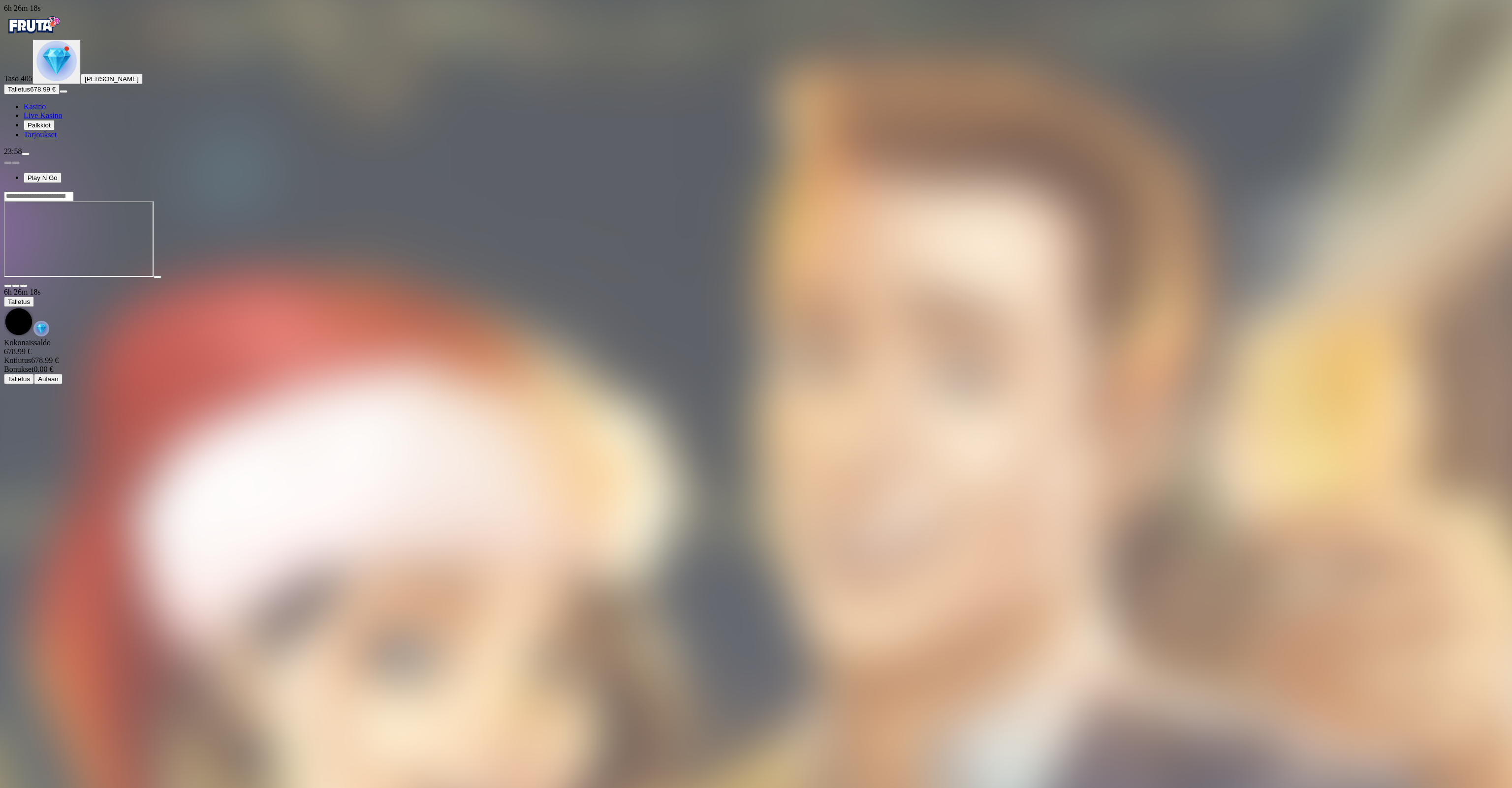
click at [46, 111] on span "Kasino" at bounding box center [35, 106] width 22 height 8
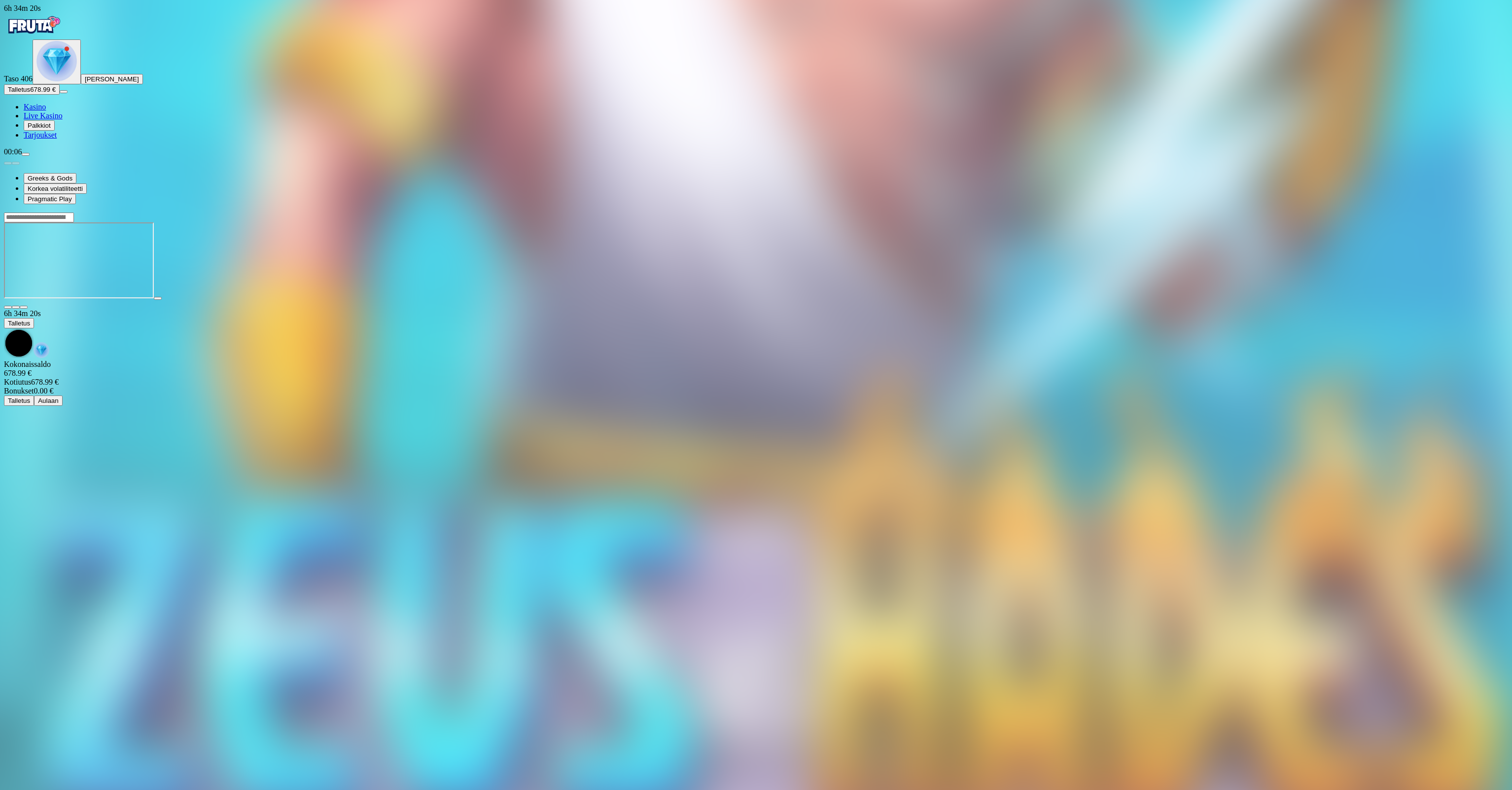
click at [69, 83] on div "Primary" at bounding box center [56, 62] width 41 height 42
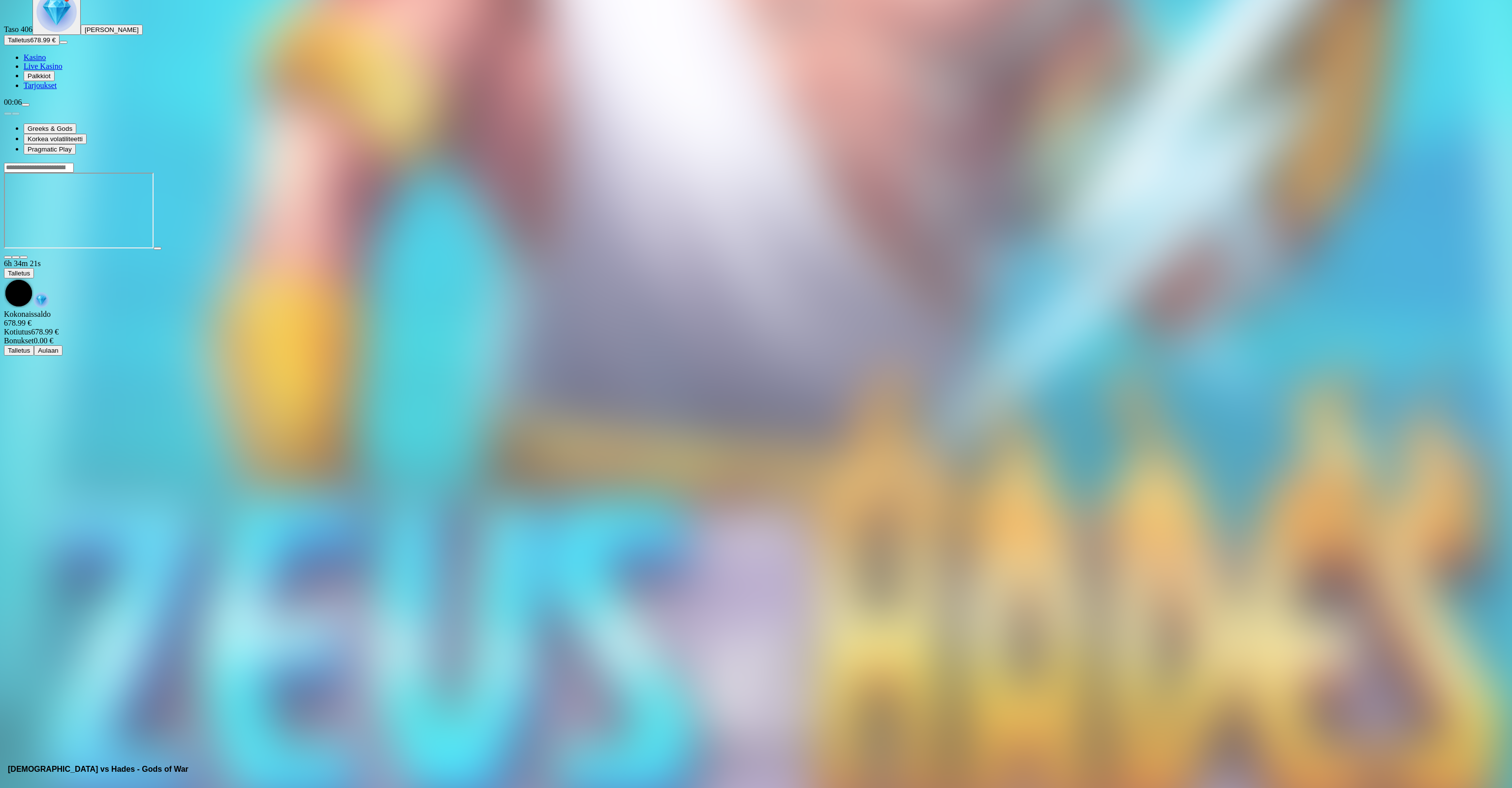
scroll to position [67, 0]
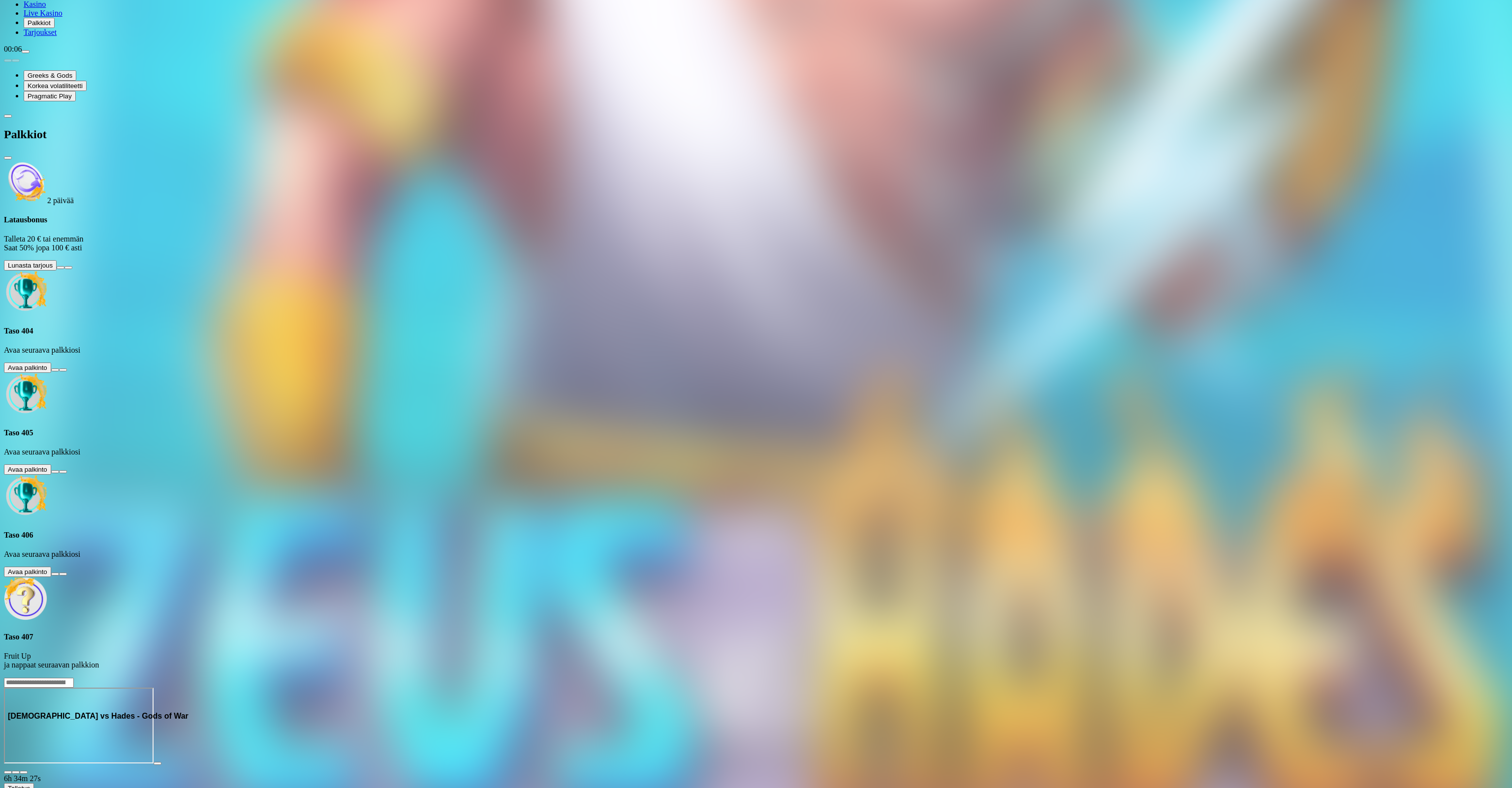
click at [59, 368] on button at bounding box center [55, 370] width 8 height 3
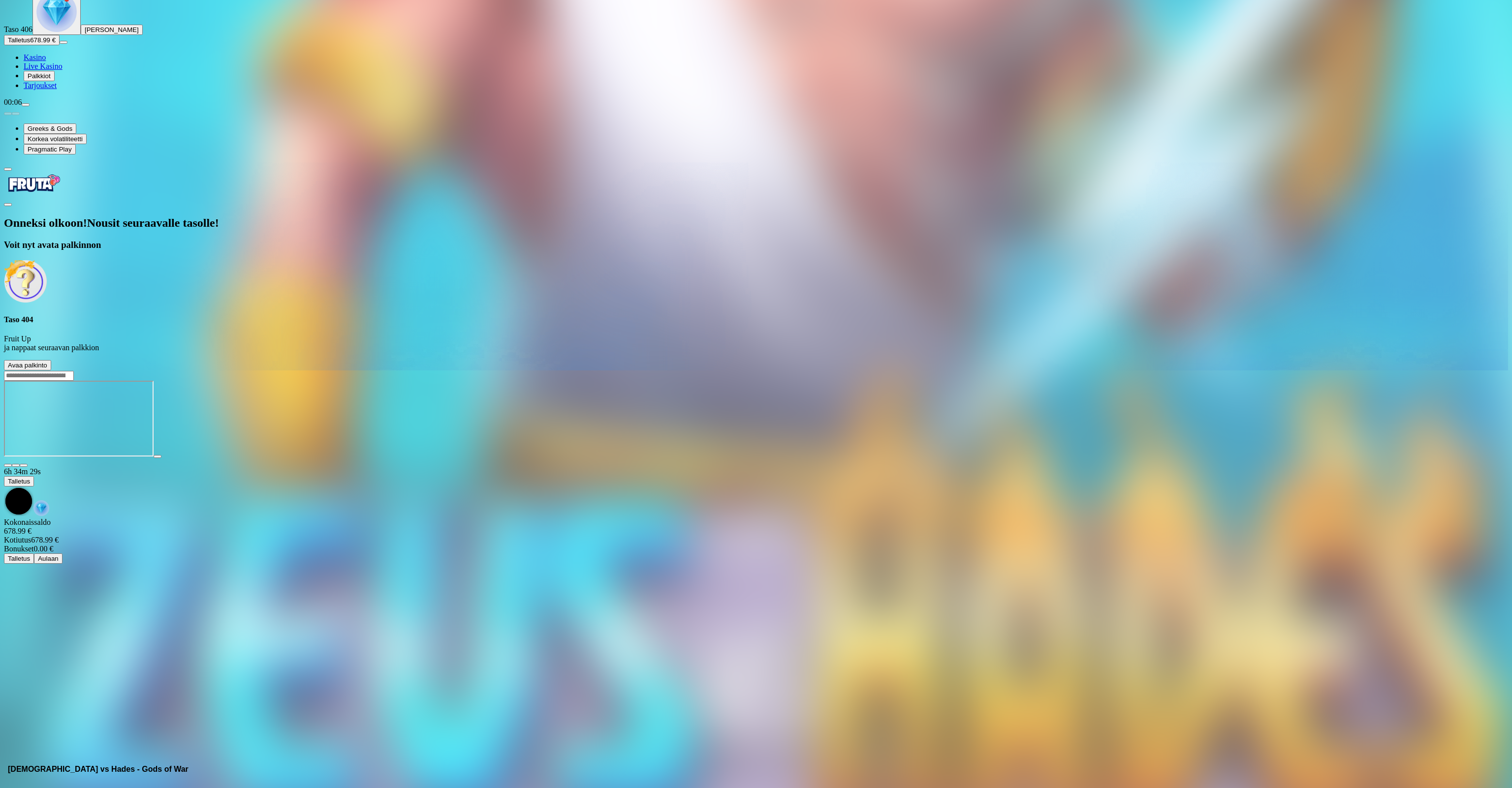
click at [47, 361] on span "Avaa palkinto" at bounding box center [27, 365] width 39 height 8
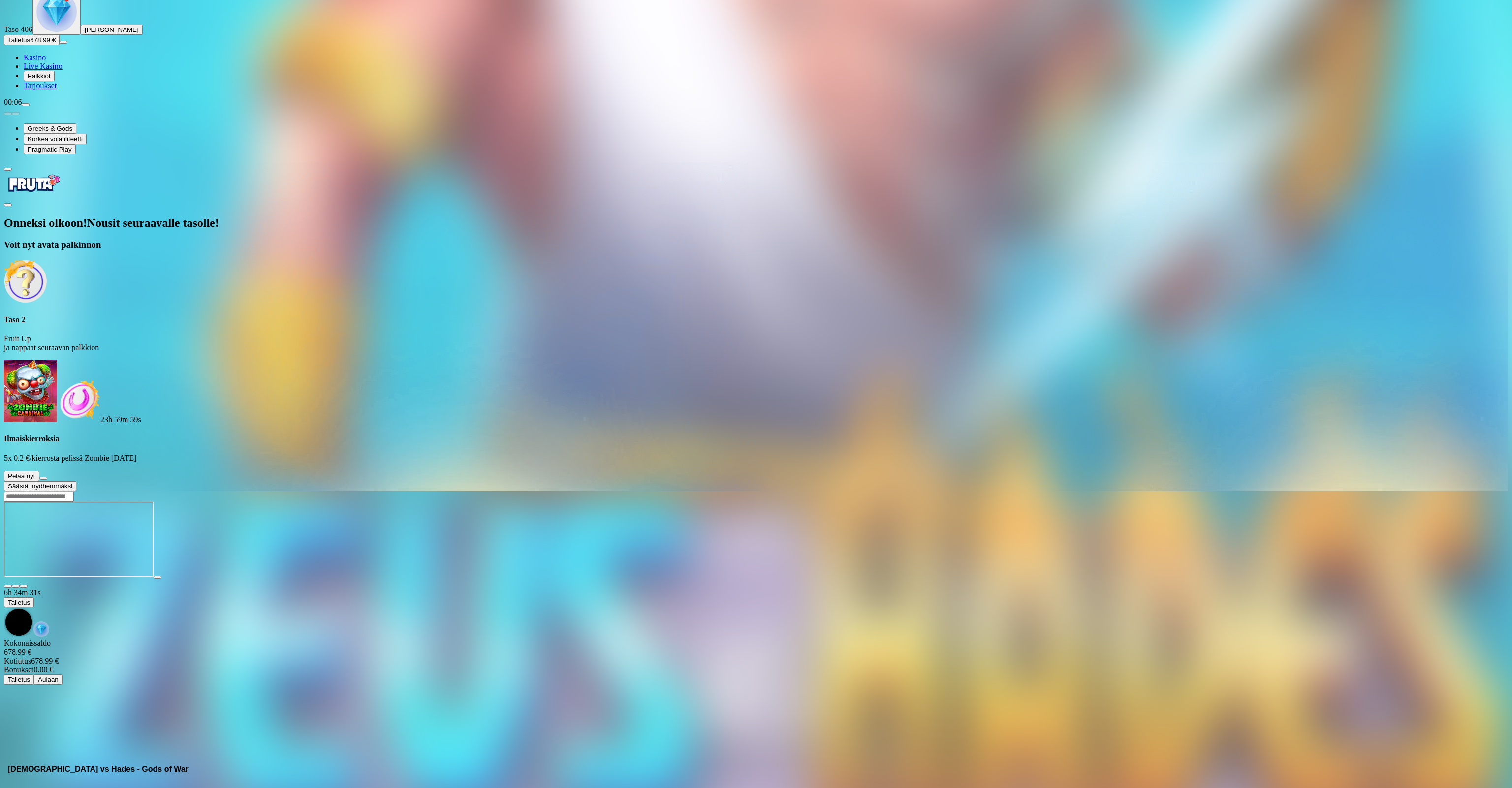
click at [72, 483] on span "Säästä myöhemmäksi" at bounding box center [40, 486] width 65 height 8
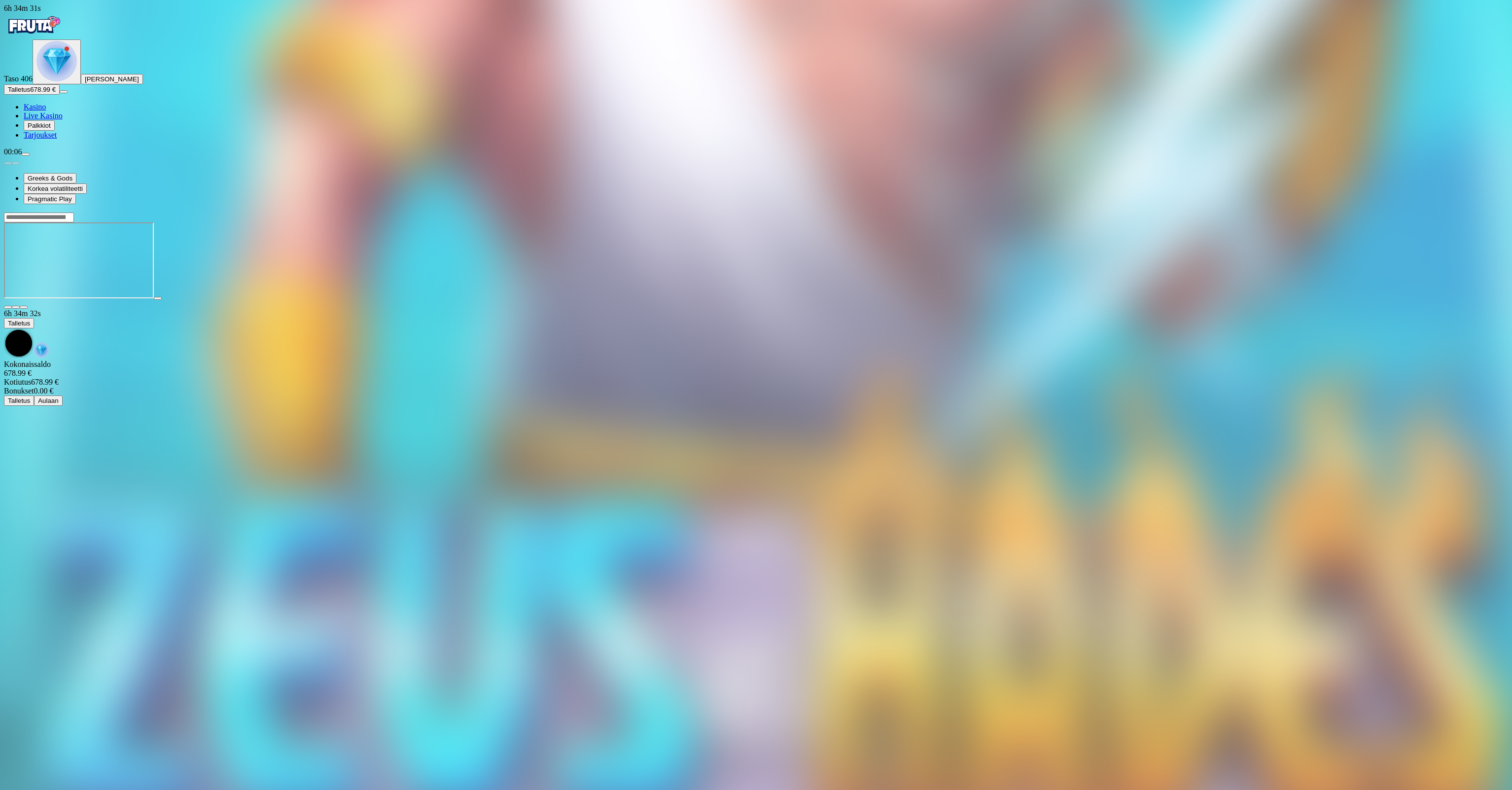
click at [47, 81] on img "Primary" at bounding box center [56, 61] width 41 height 41
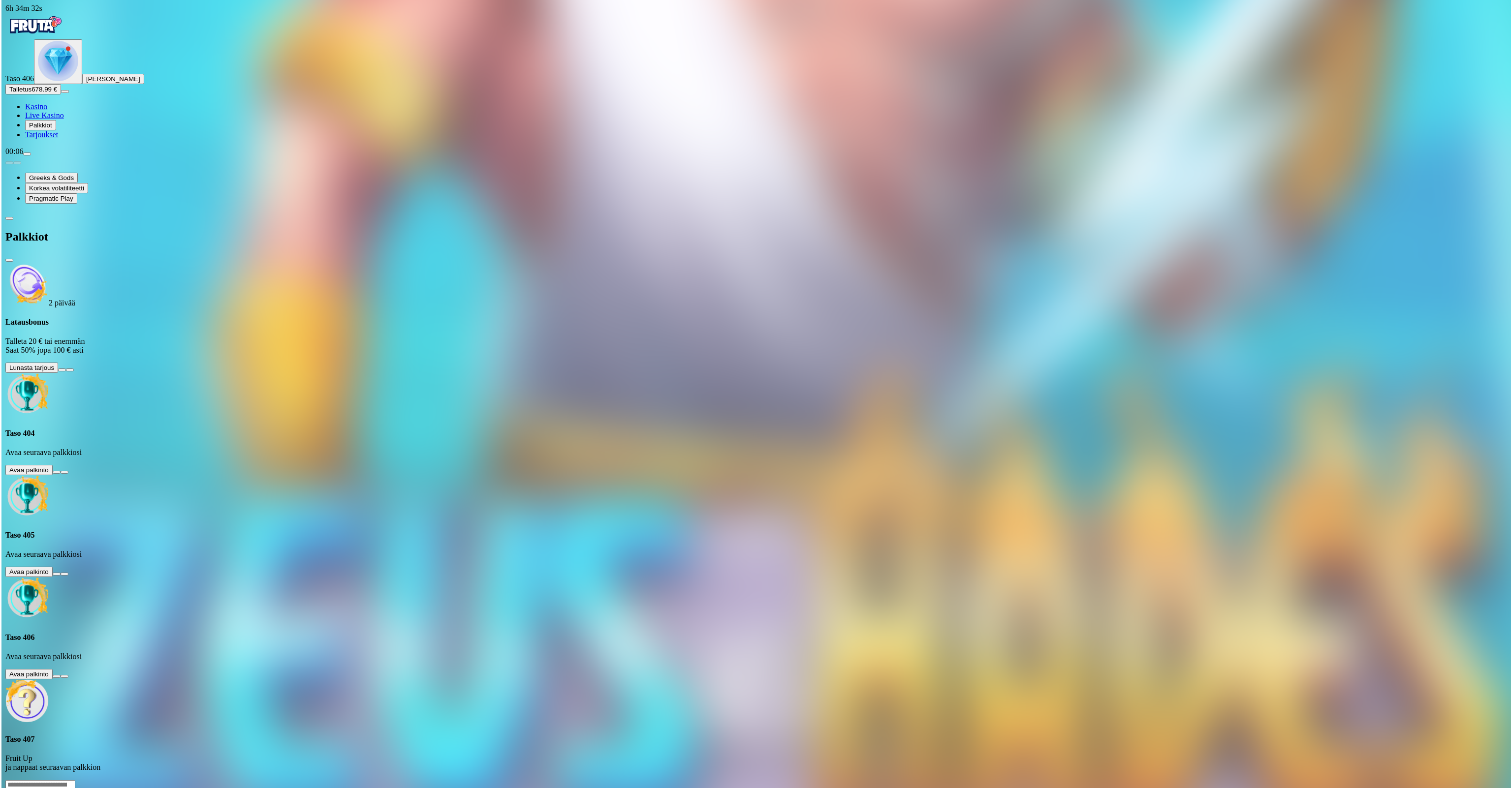
scroll to position [102, 0]
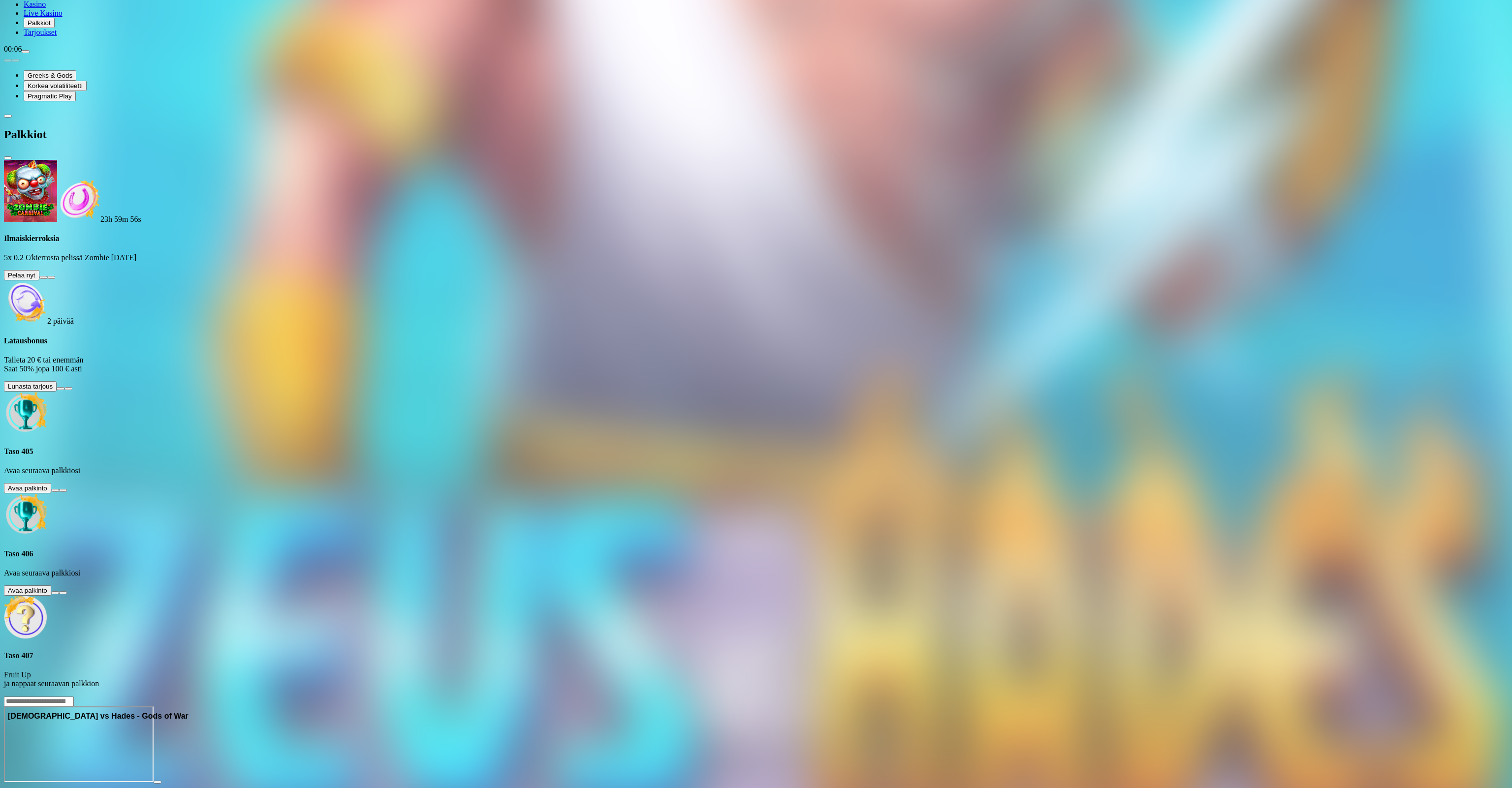
click at [59, 489] on button at bounding box center [55, 491] width 8 height 3
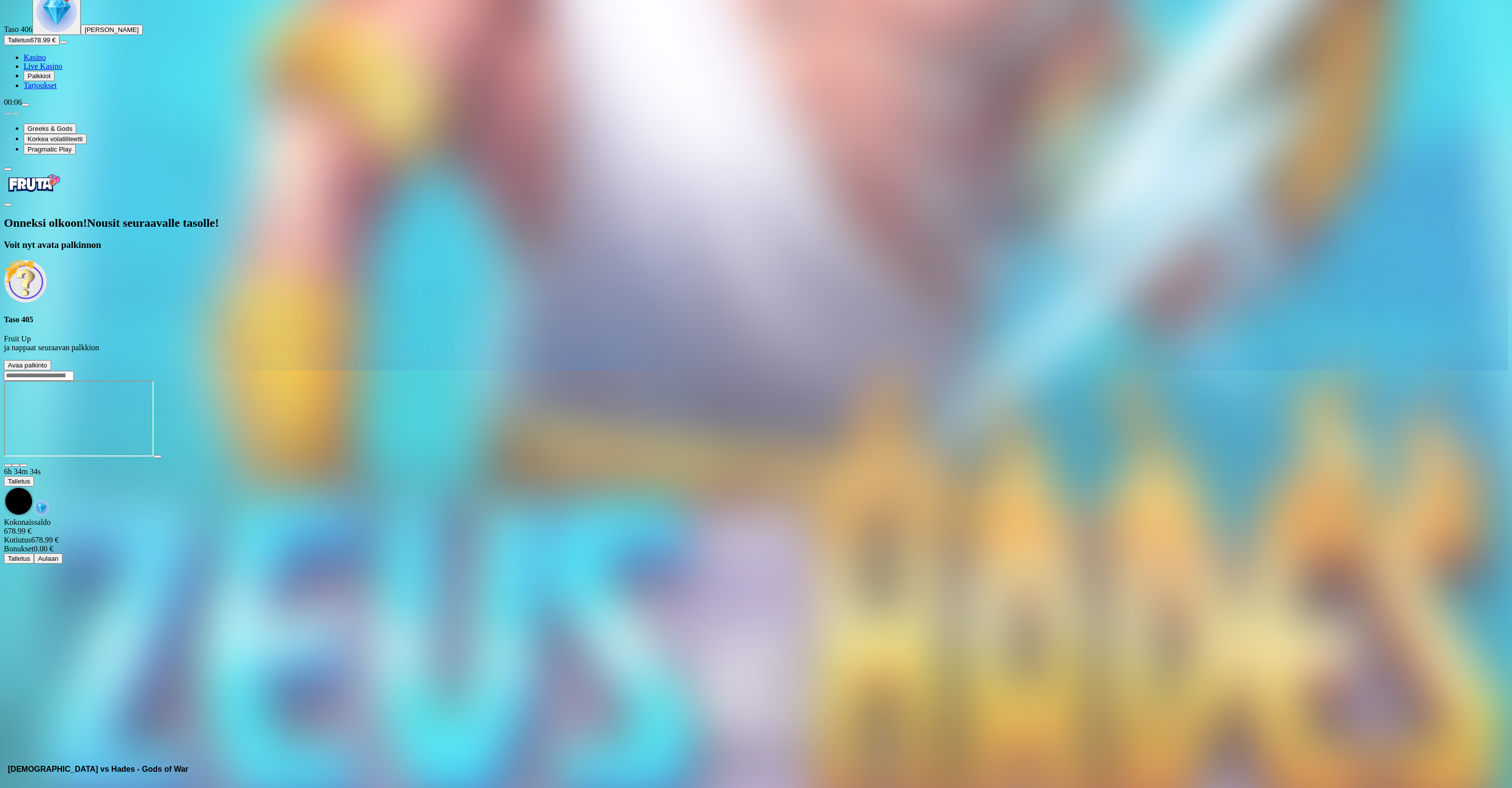
click at [47, 361] on span "Avaa palkinto" at bounding box center [27, 365] width 39 height 8
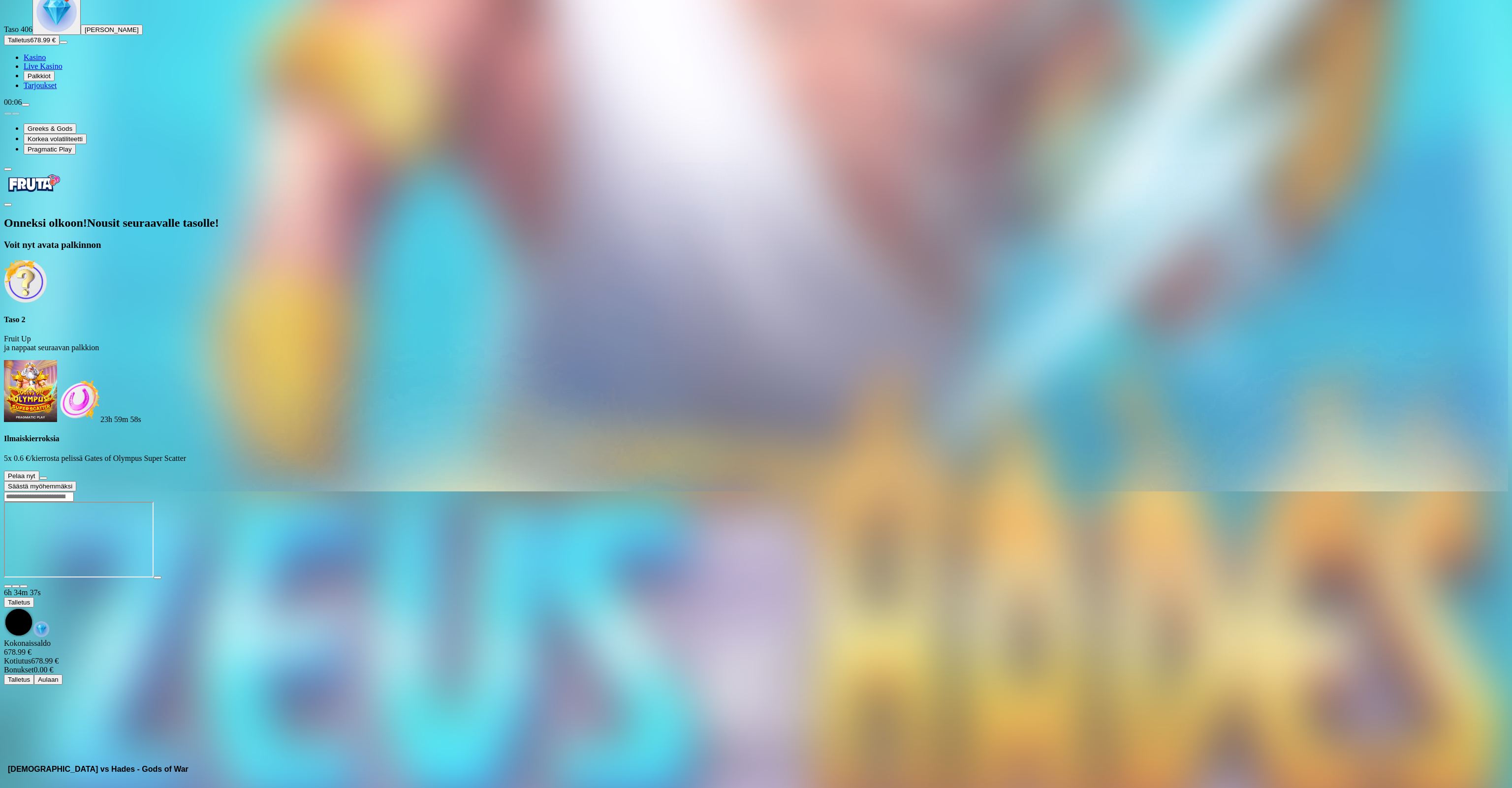
click at [72, 483] on span "Säästä myöhemmäksi" at bounding box center [40, 486] width 65 height 8
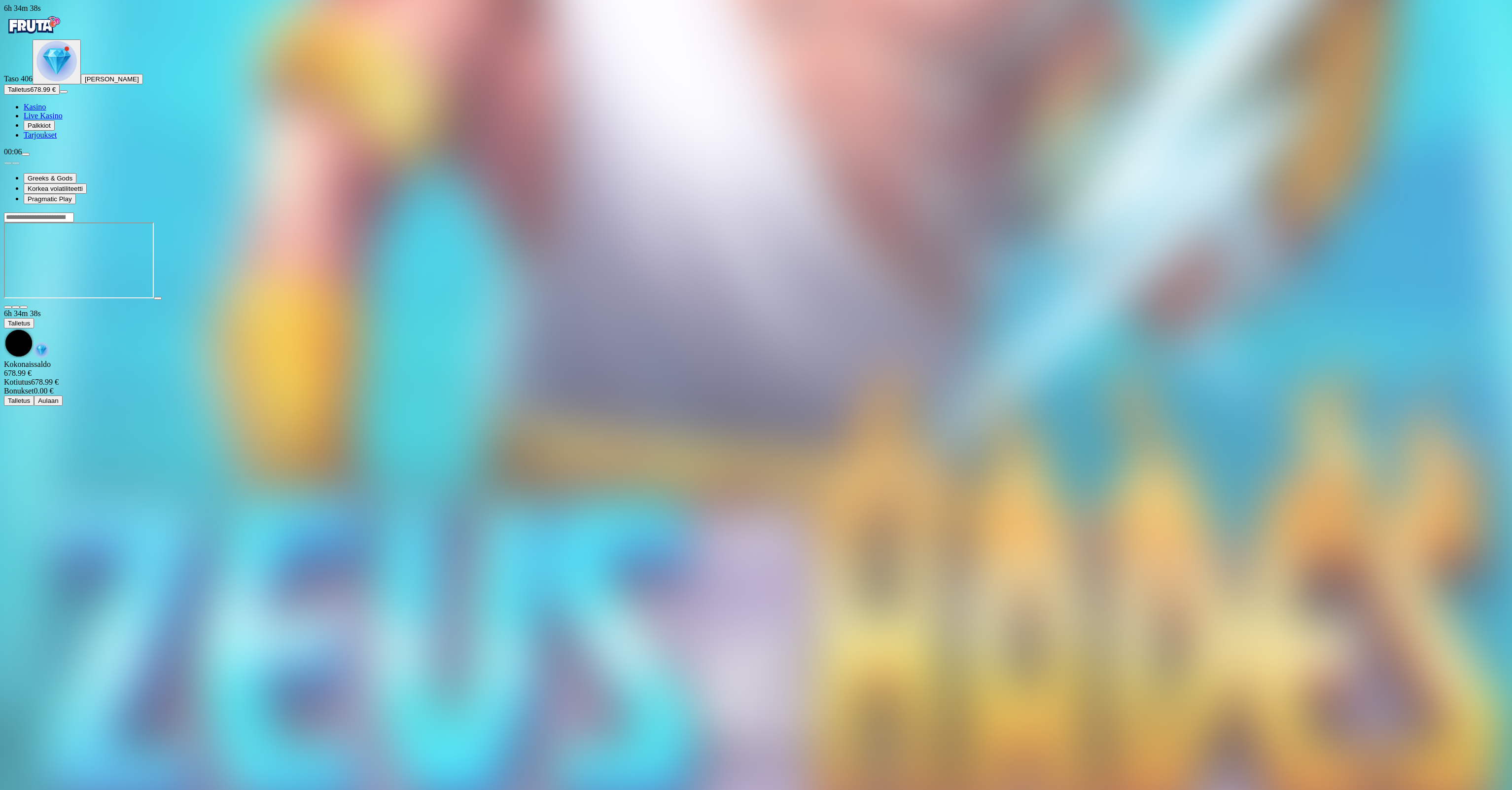
click at [41, 81] on img "Primary" at bounding box center [56, 61] width 41 height 41
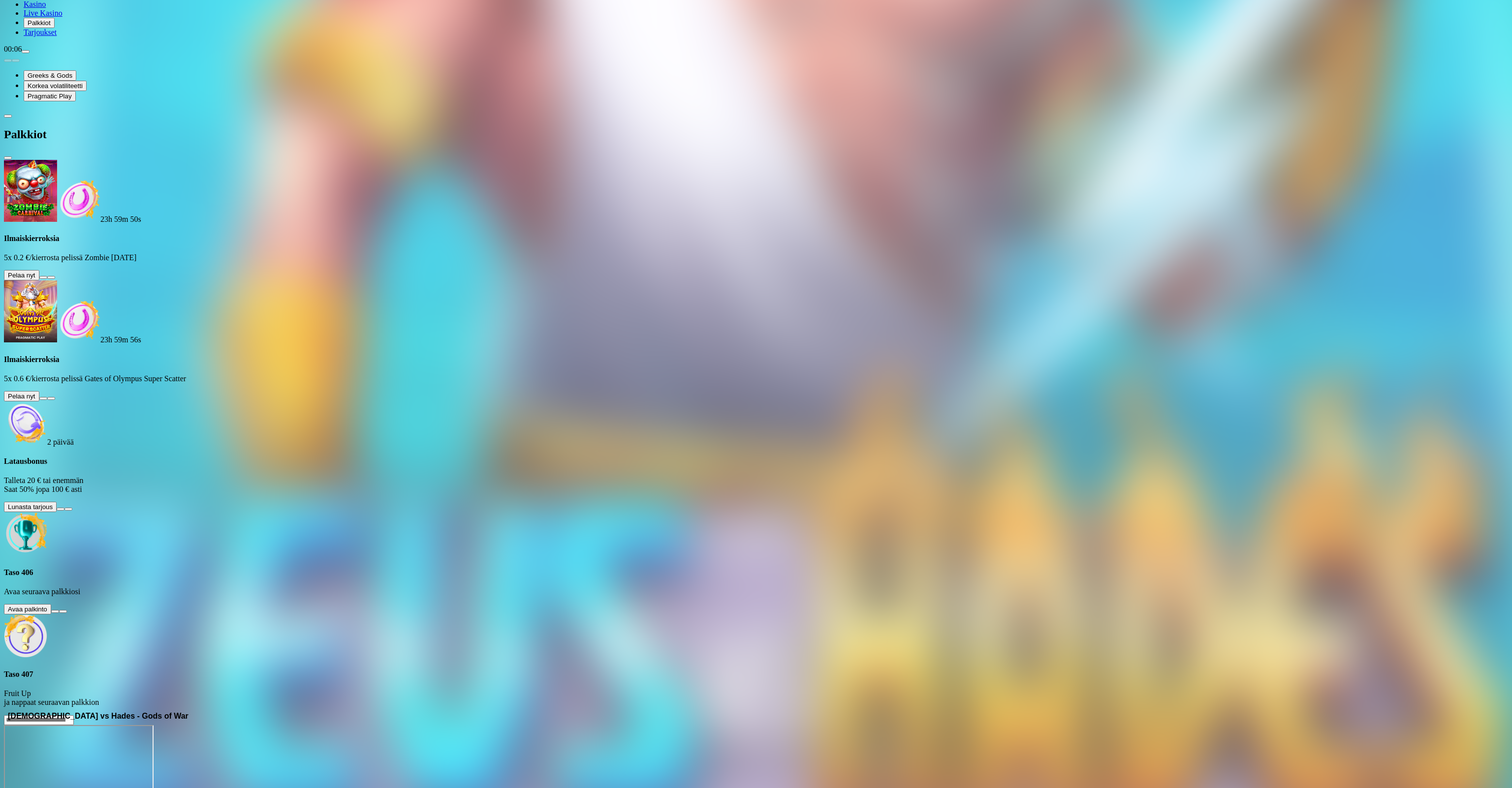
click at [59, 610] on button at bounding box center [55, 611] width 8 height 3
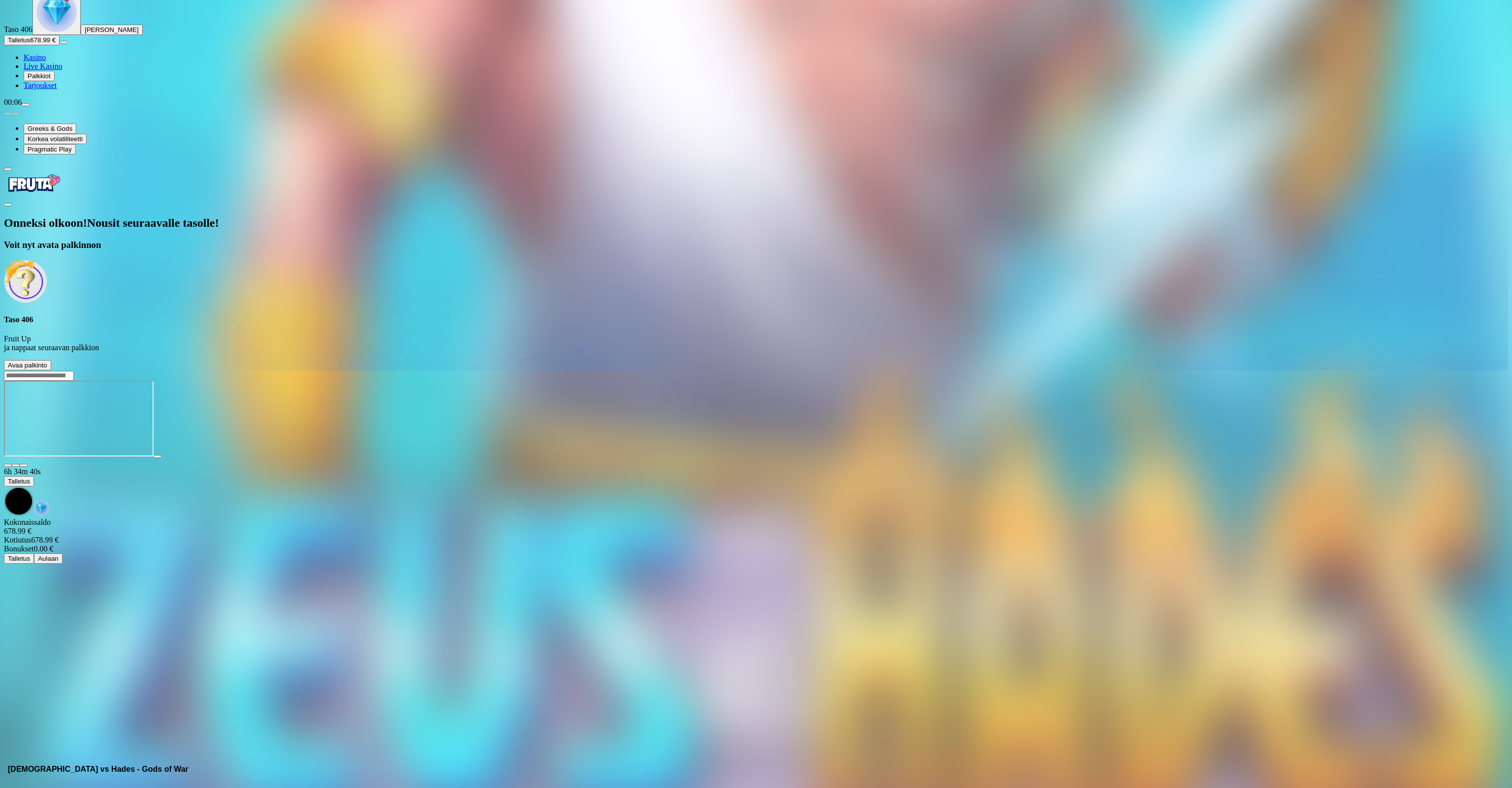
click at [47, 361] on span "Avaa palkinto" at bounding box center [27, 365] width 39 height 8
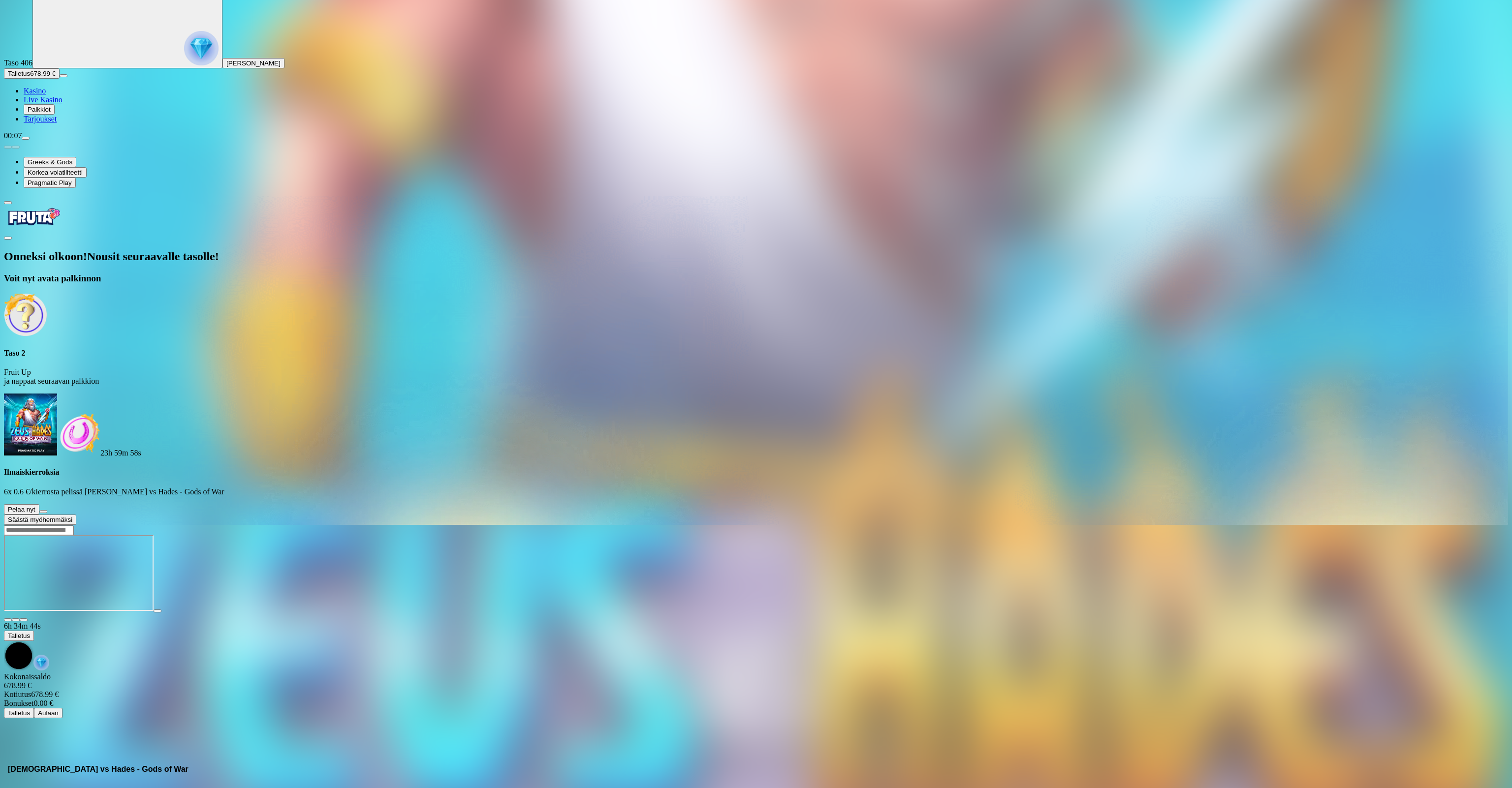
click at [72, 516] on span "Säästä myöhemmäksi" at bounding box center [40, 520] width 65 height 8
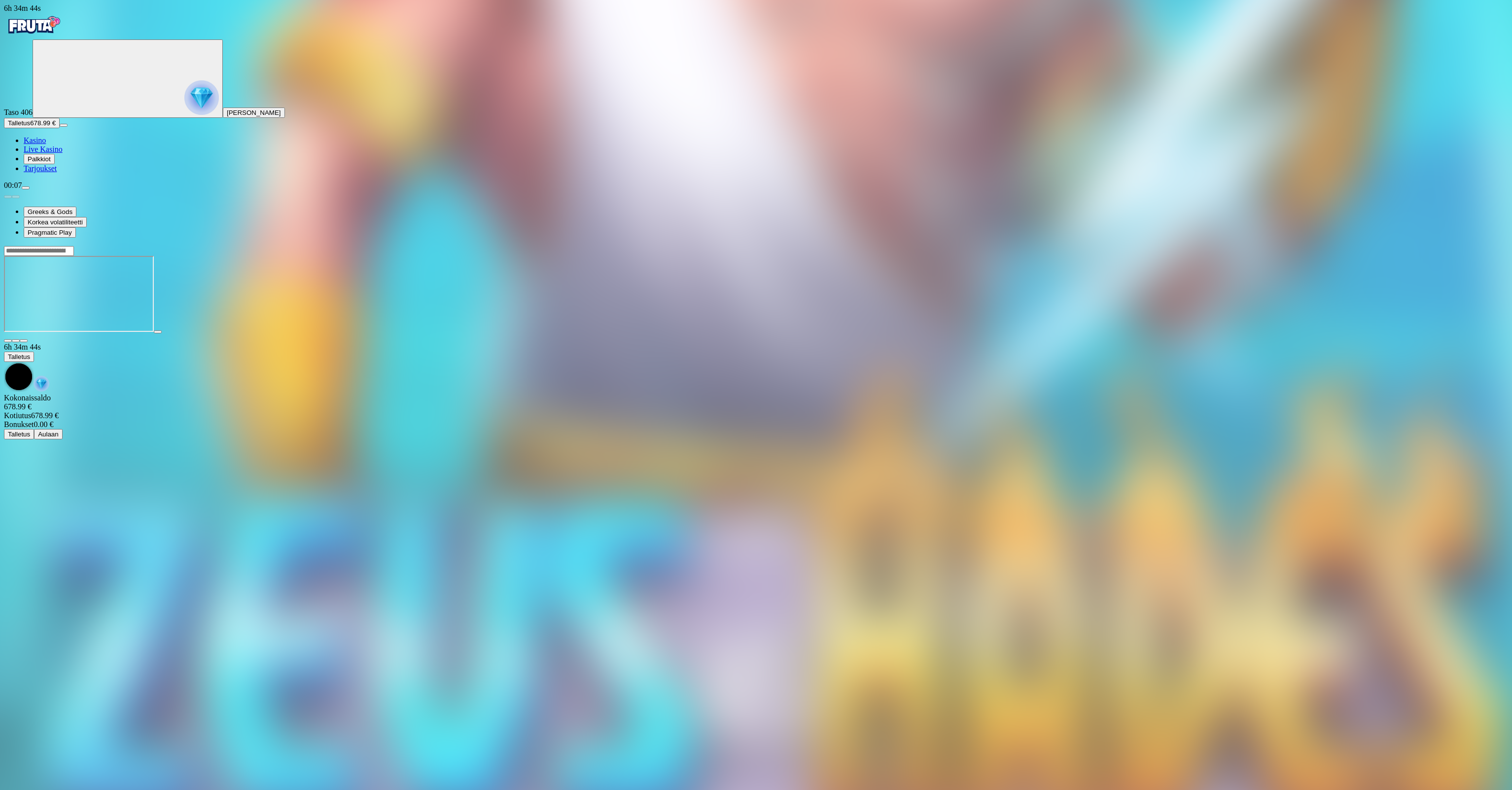
click at [68, 96] on circle "Primary" at bounding box center [110, 78] width 101 height 101
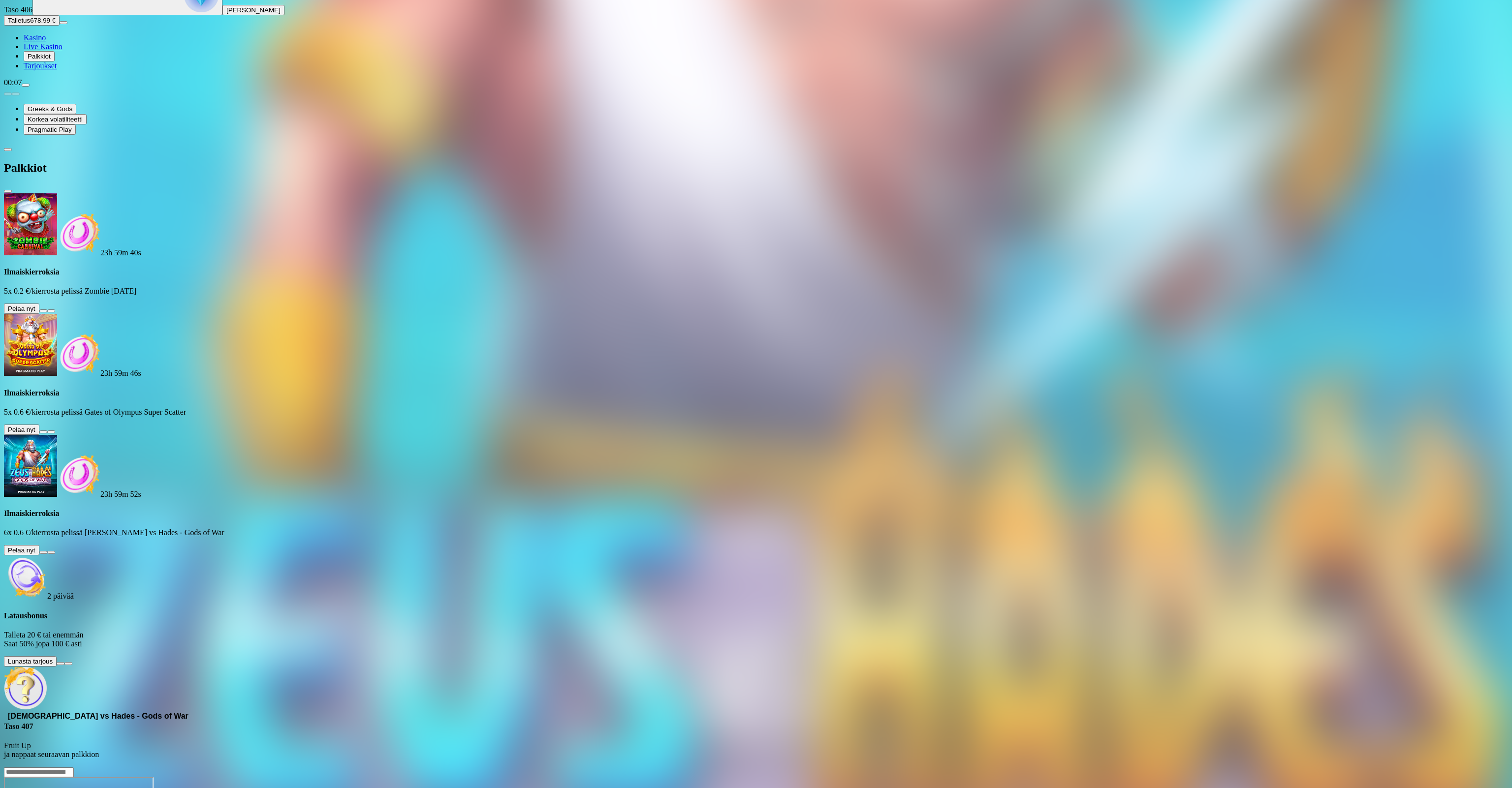
click at [47, 309] on button at bounding box center [43, 310] width 8 height 3
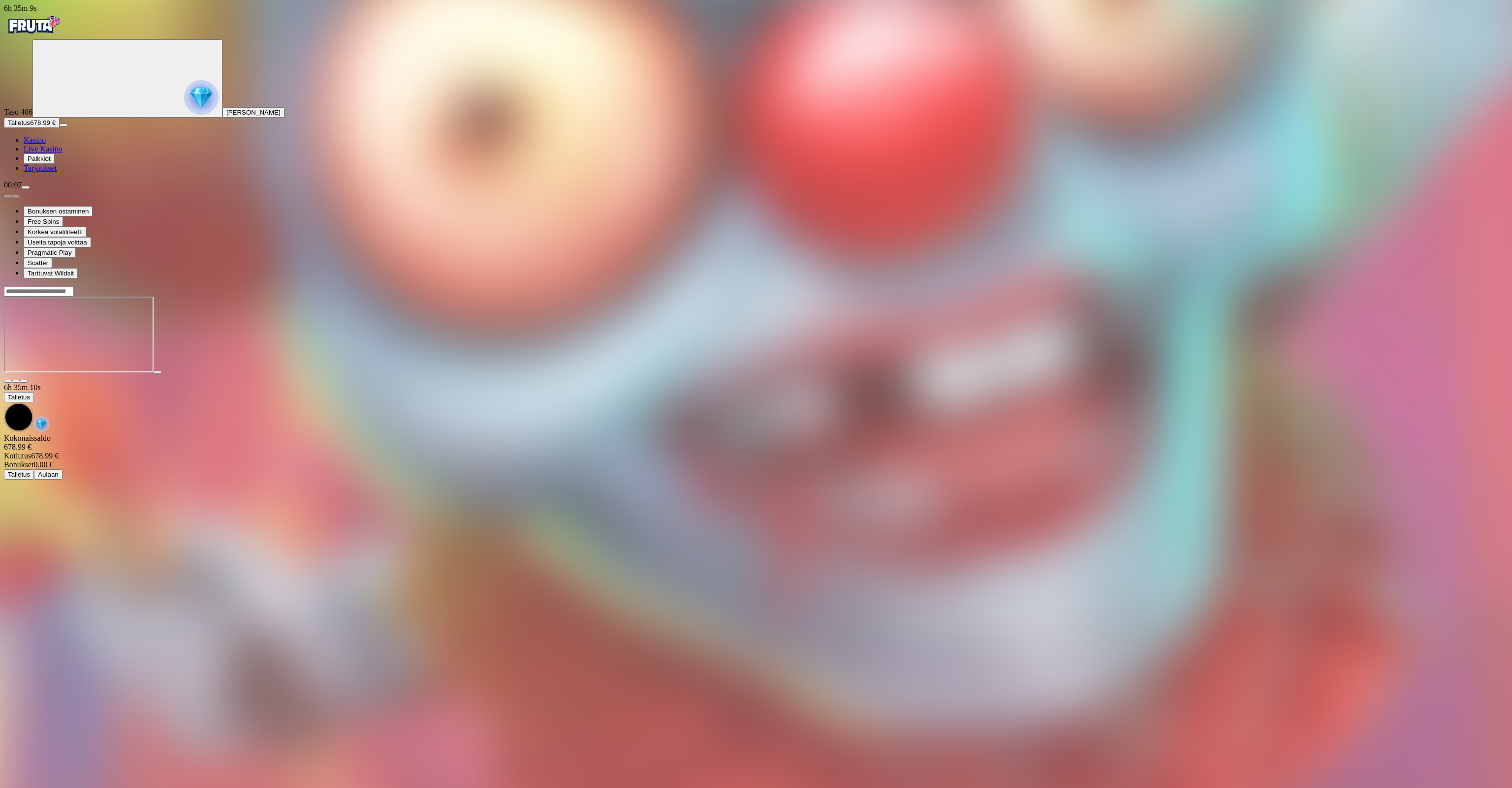
click at [184, 109] on img "Primary" at bounding box center [201, 97] width 35 height 35
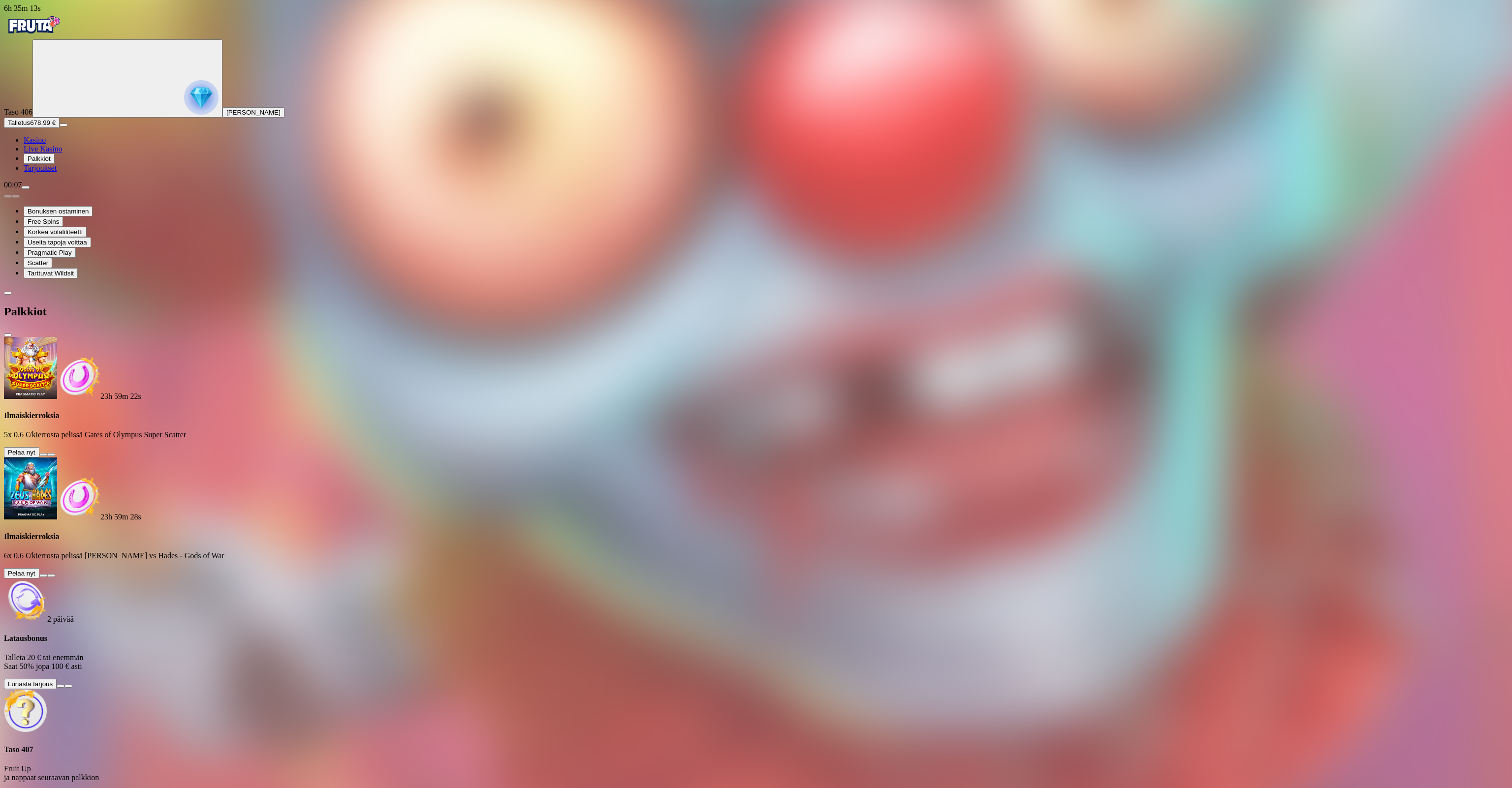
click at [47, 453] on button at bounding box center [43, 454] width 8 height 3
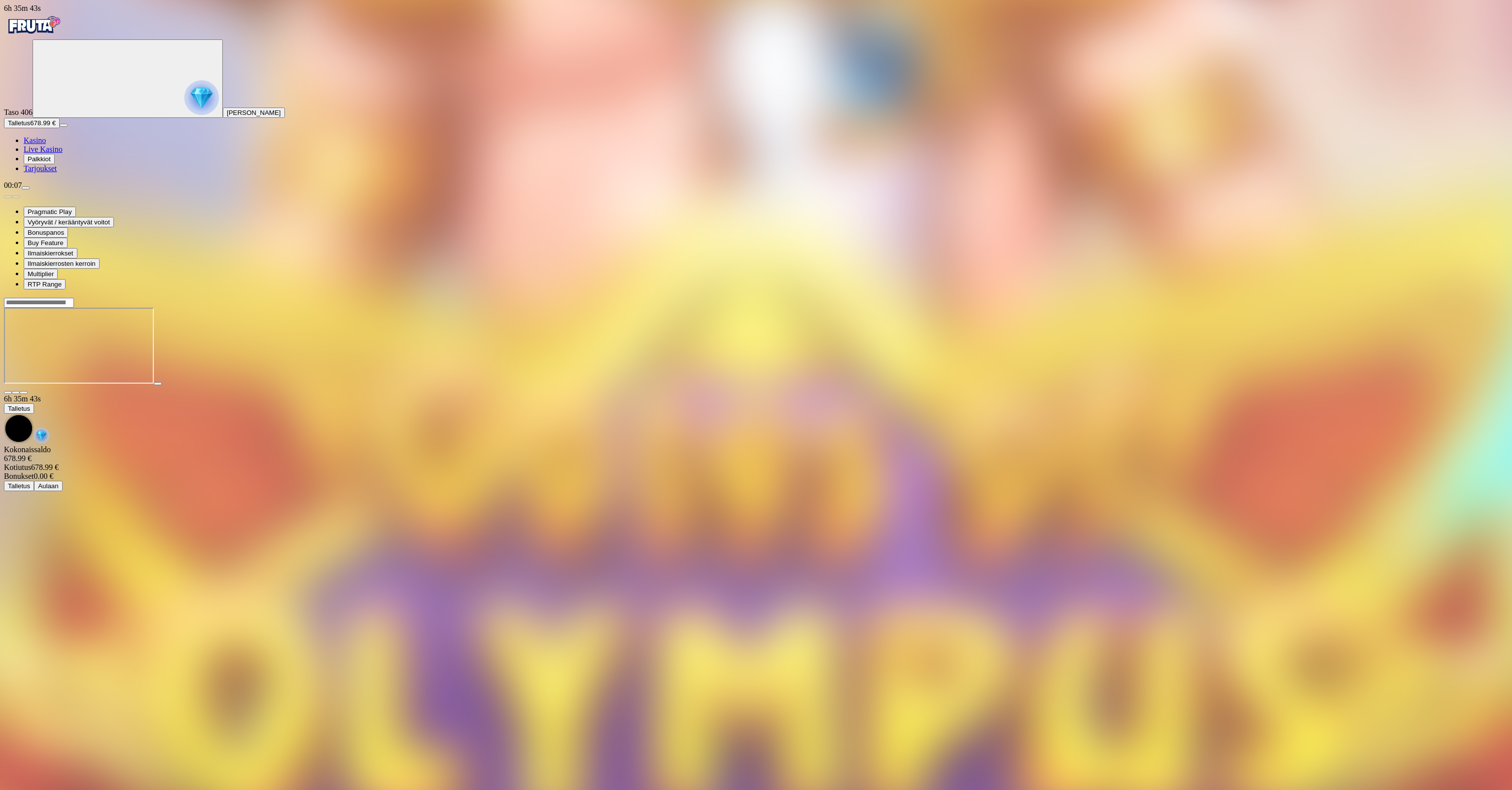
click at [60, 128] on circle "Primary" at bounding box center [110, 78] width 101 height 101
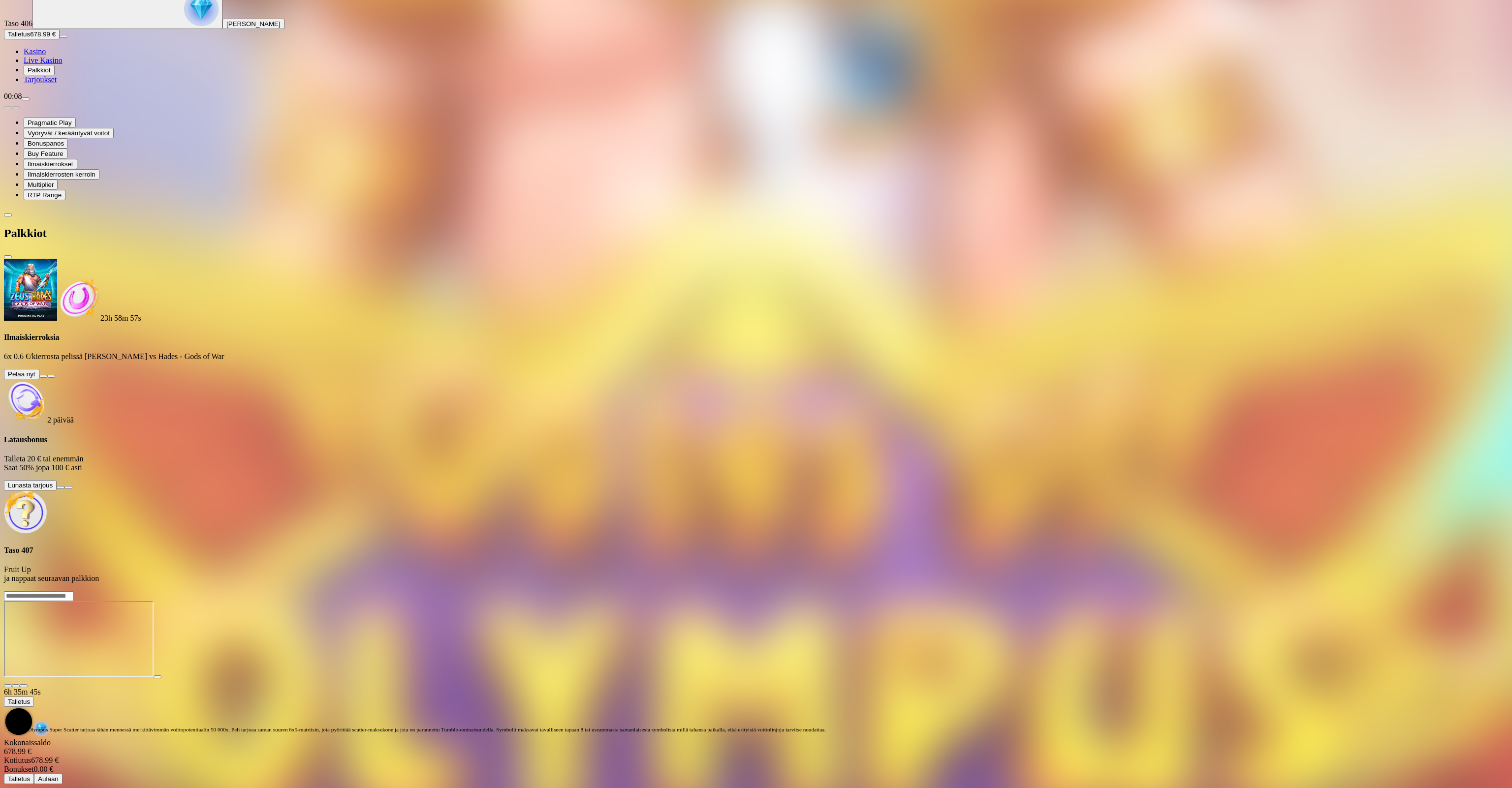
click at [47, 375] on button at bounding box center [43, 376] width 8 height 3
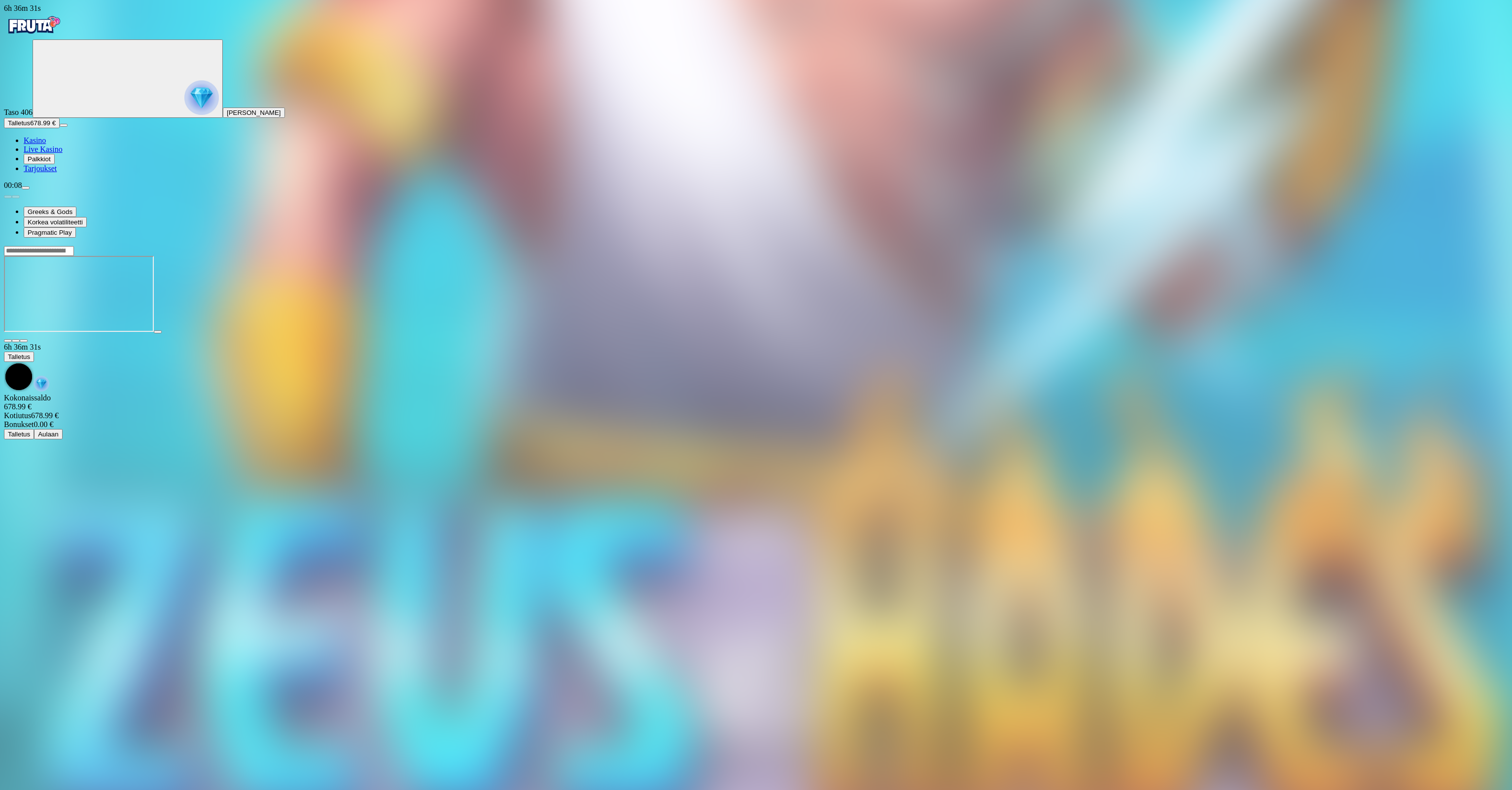
click at [26, 188] on span "menu icon" at bounding box center [26, 188] width 0 height 0
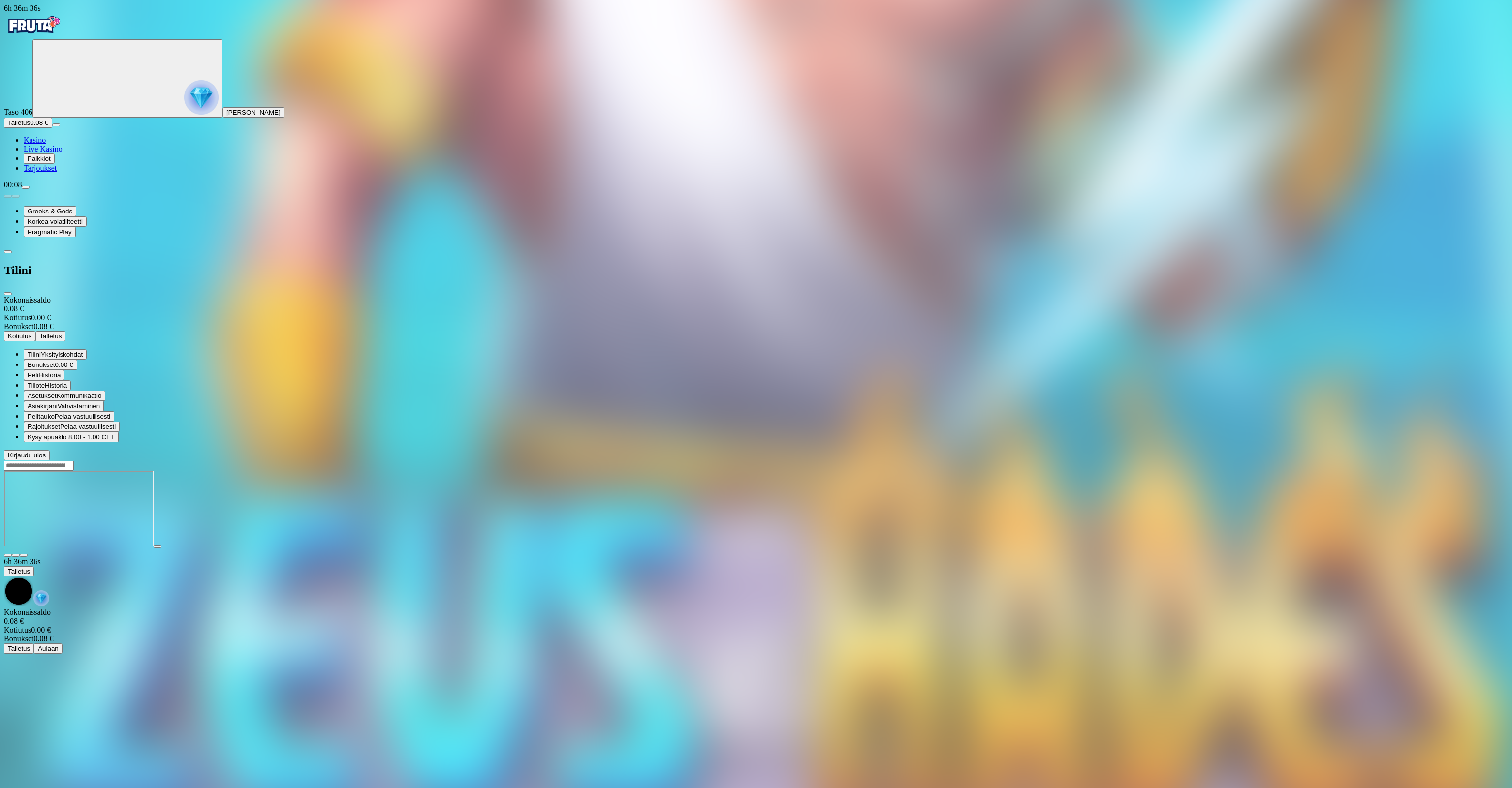
click at [55, 361] on span "Bonukset" at bounding box center [41, 364] width 28 height 8
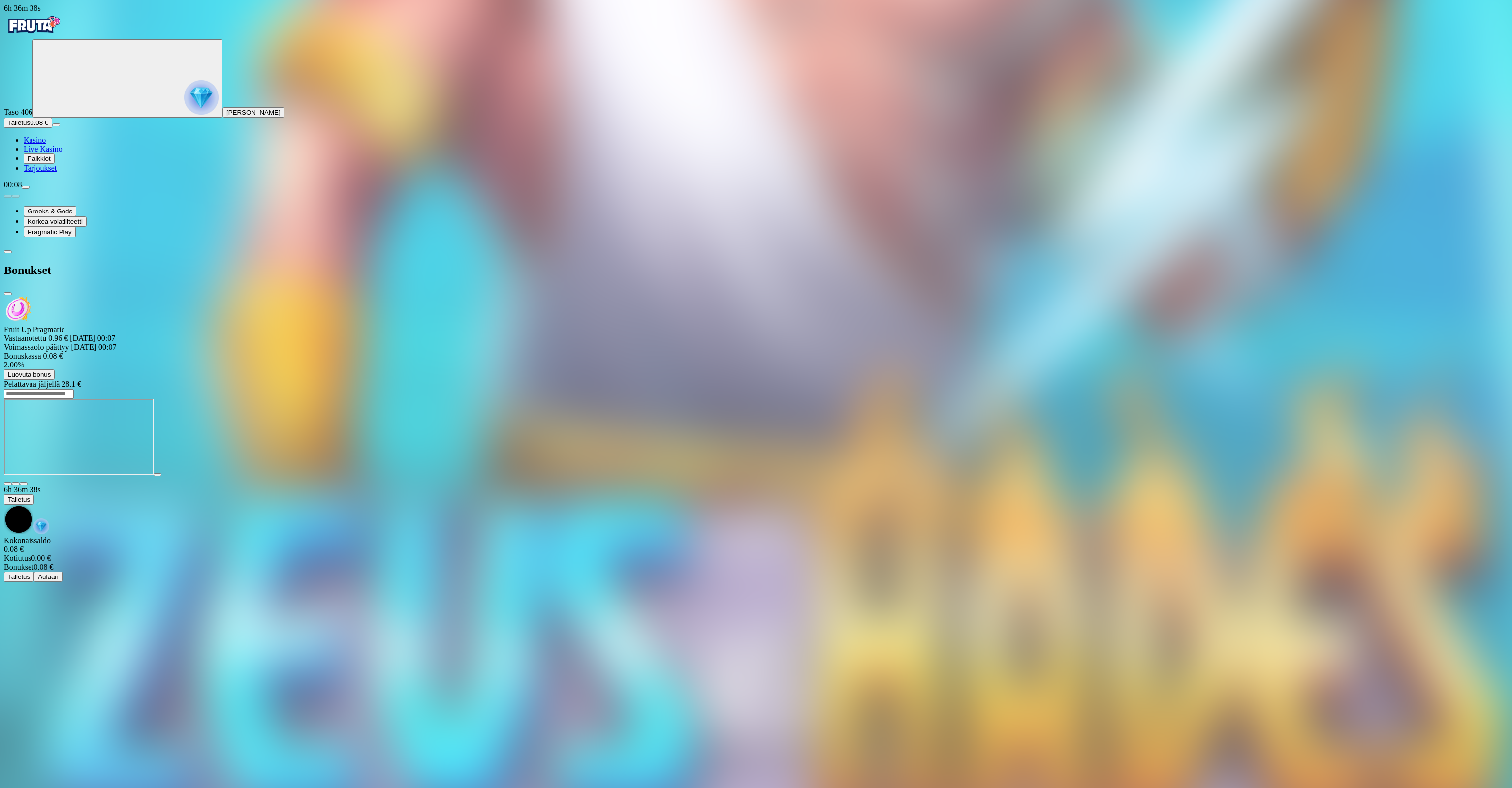
click at [50, 371] on span "Luovuta bonus" at bounding box center [29, 374] width 43 height 8
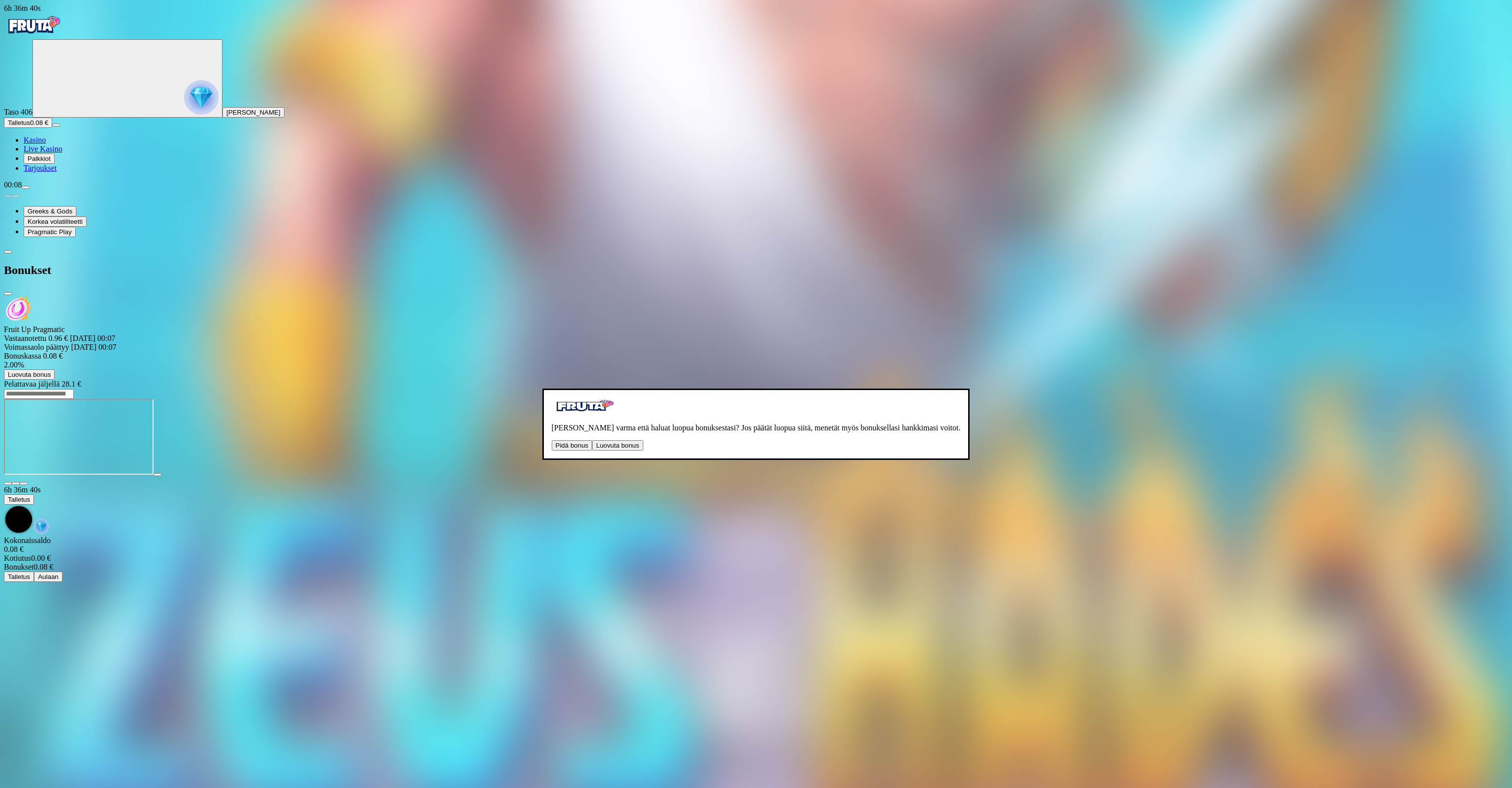
click at [592, 441] on button "Luovuta bonus" at bounding box center [617, 445] width 50 height 11
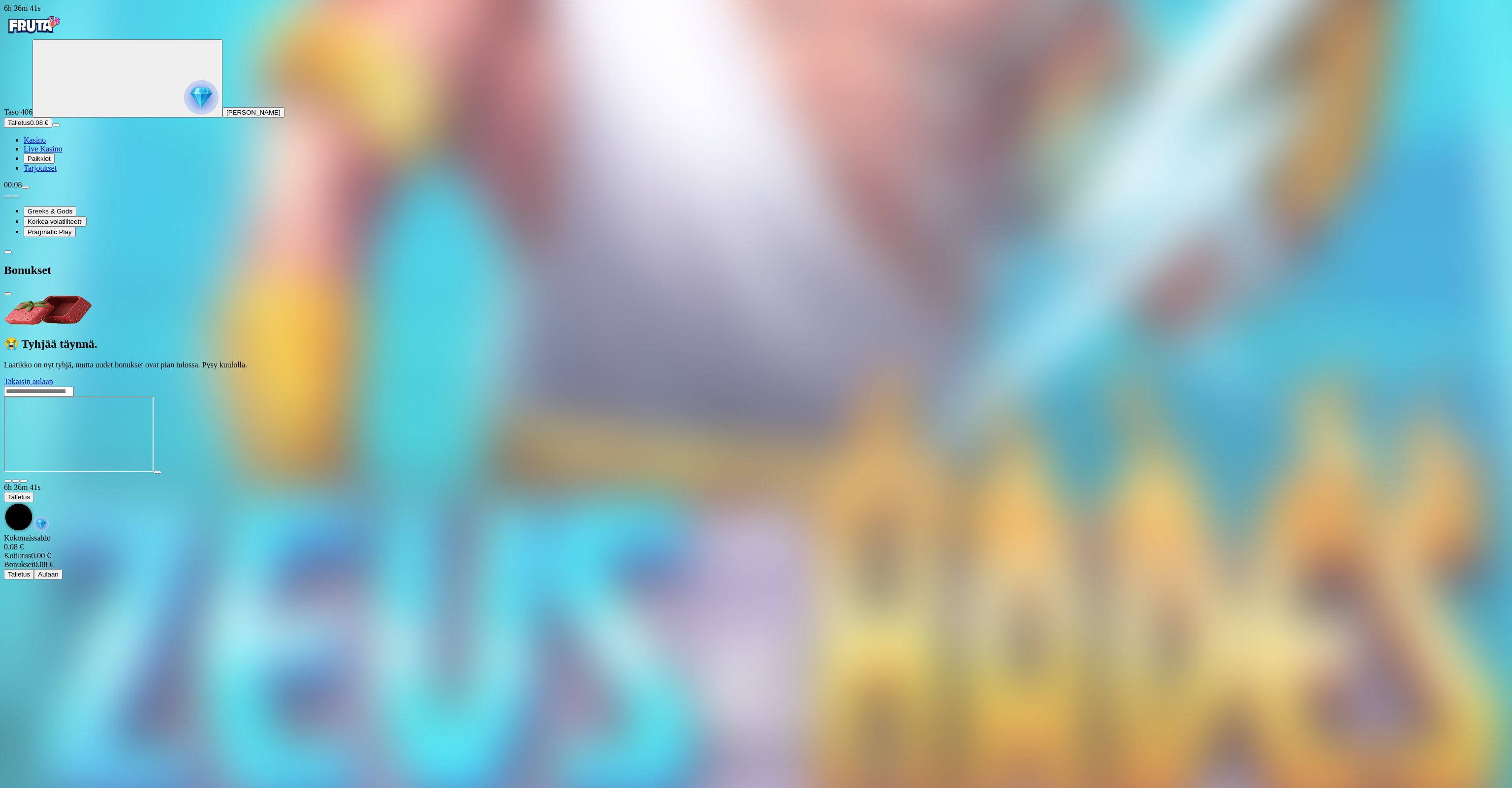
click at [8, 294] on span "close icon" at bounding box center [8, 294] width 0 height 0
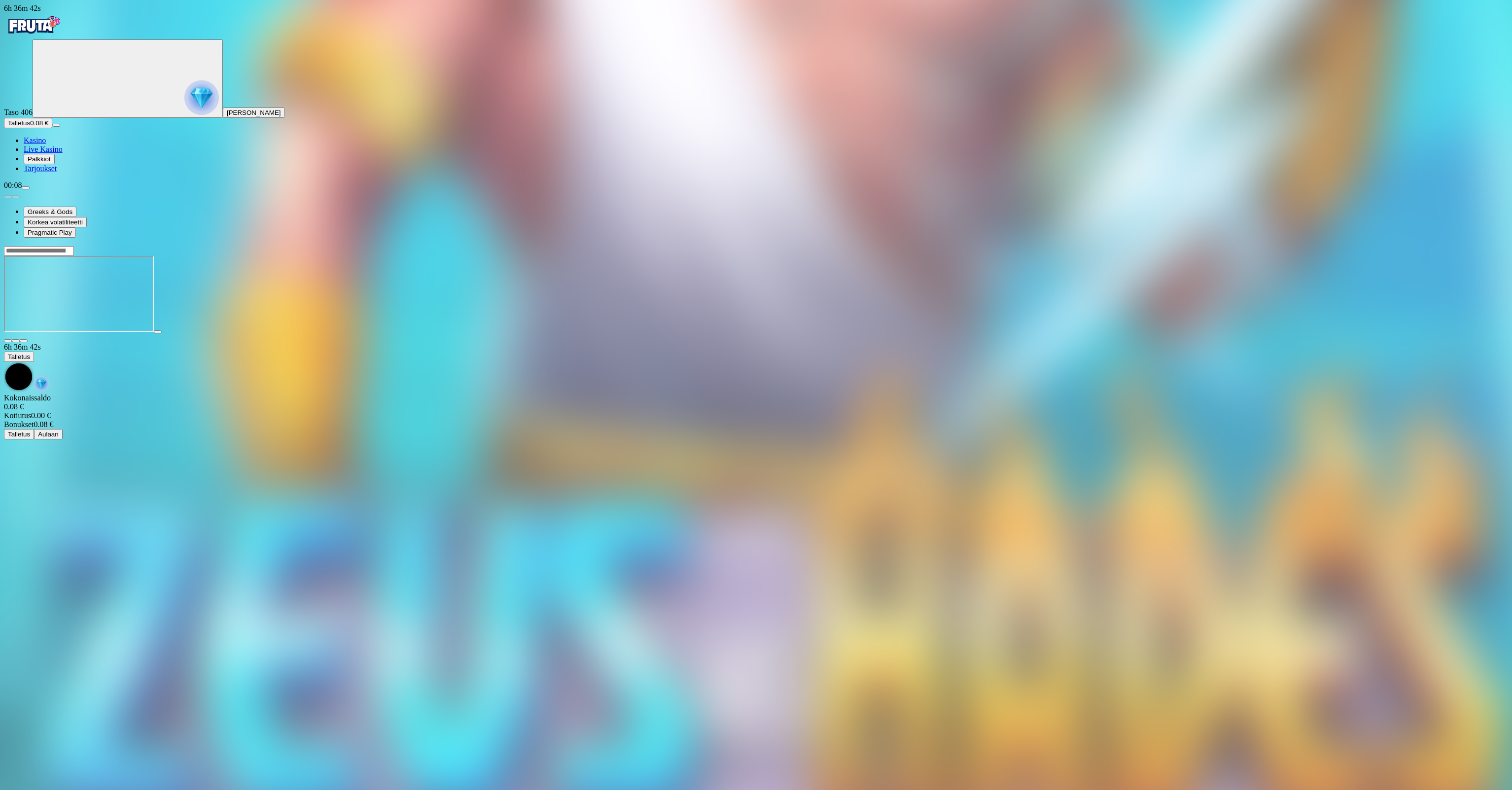
click at [185, 112] on img "Primary" at bounding box center [202, 98] width 35 height 35
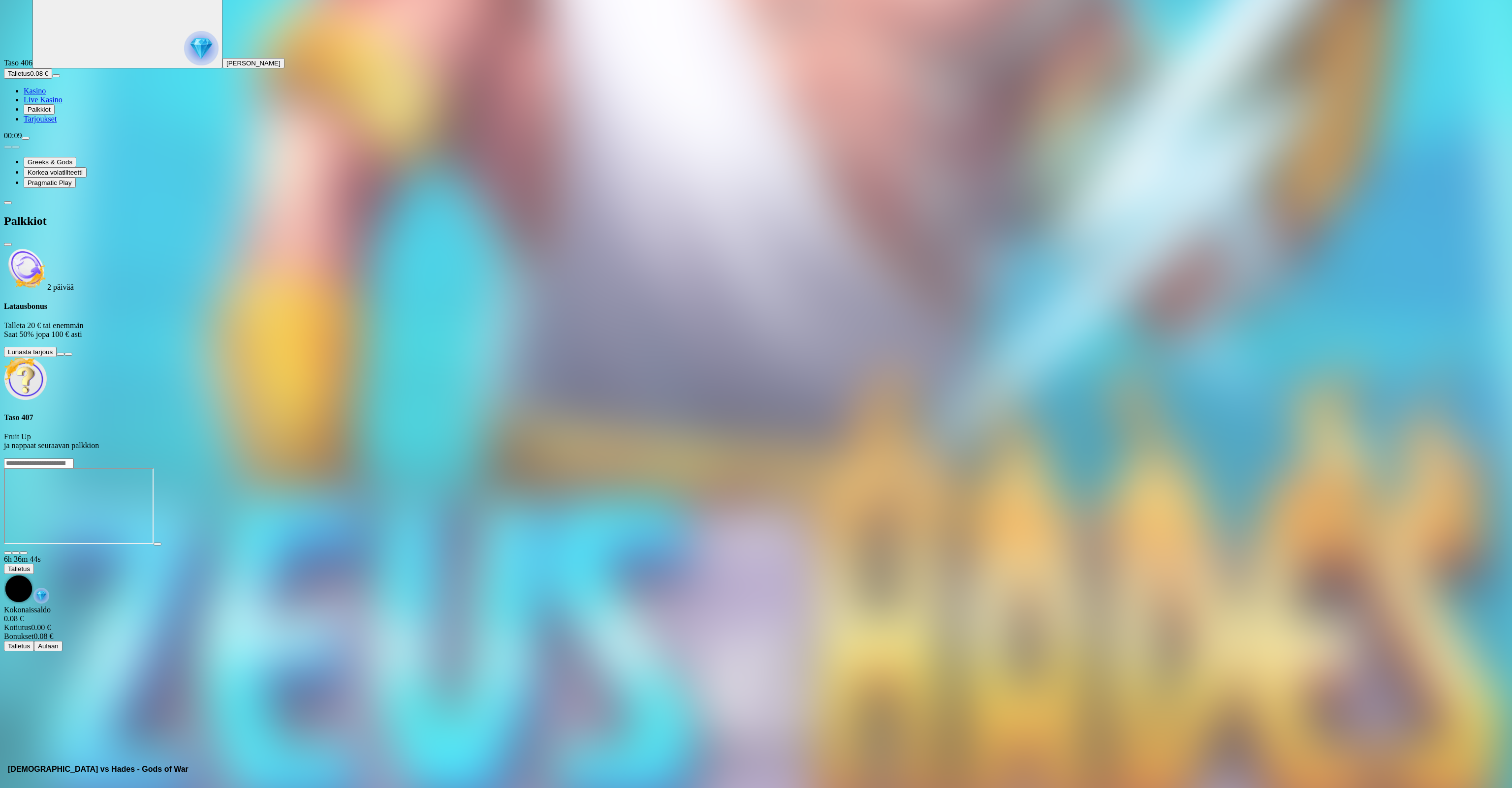
click at [69, 354] on span "info icon" at bounding box center [69, 354] width 0 height 0
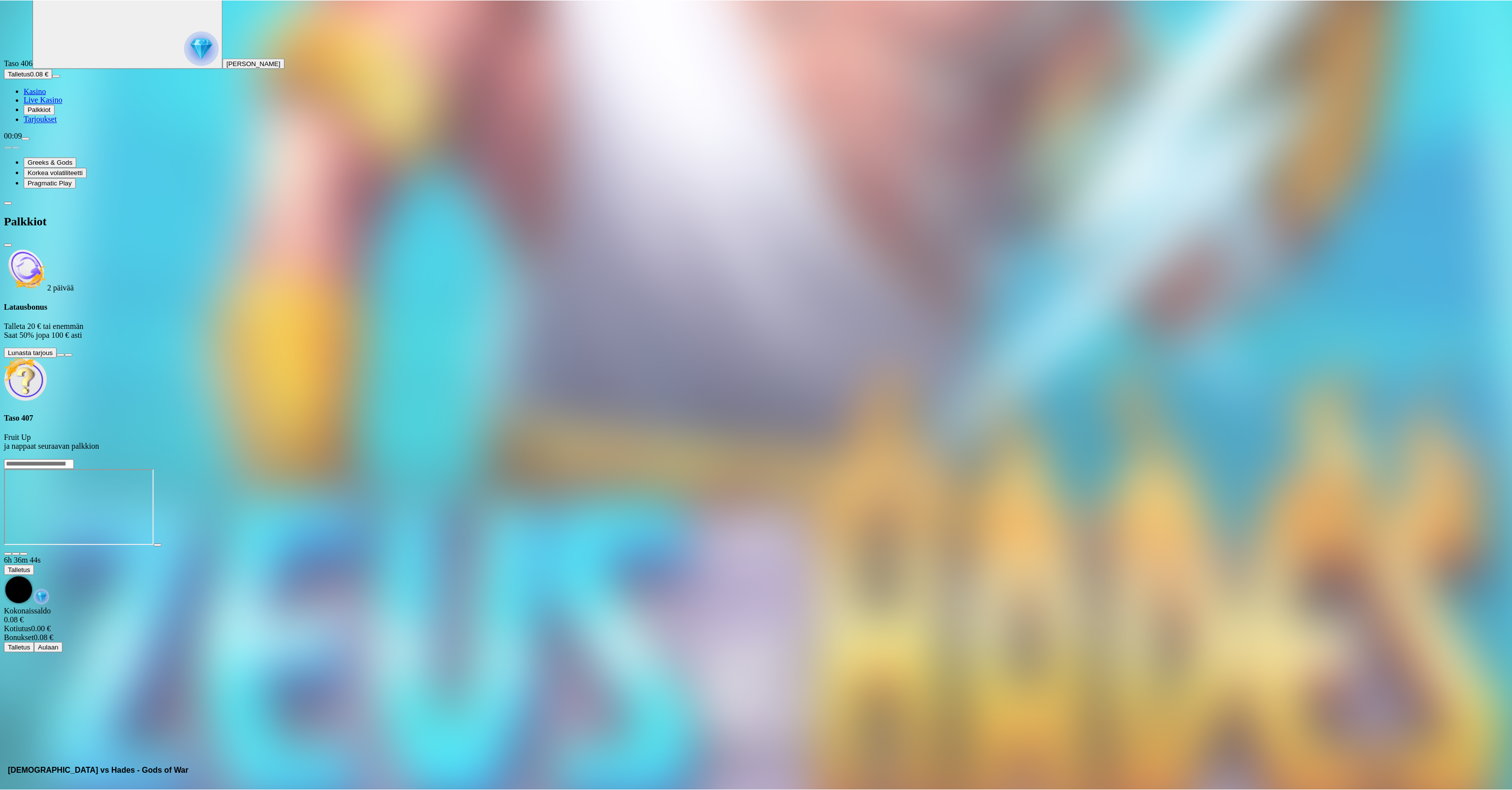
scroll to position [0, 0]
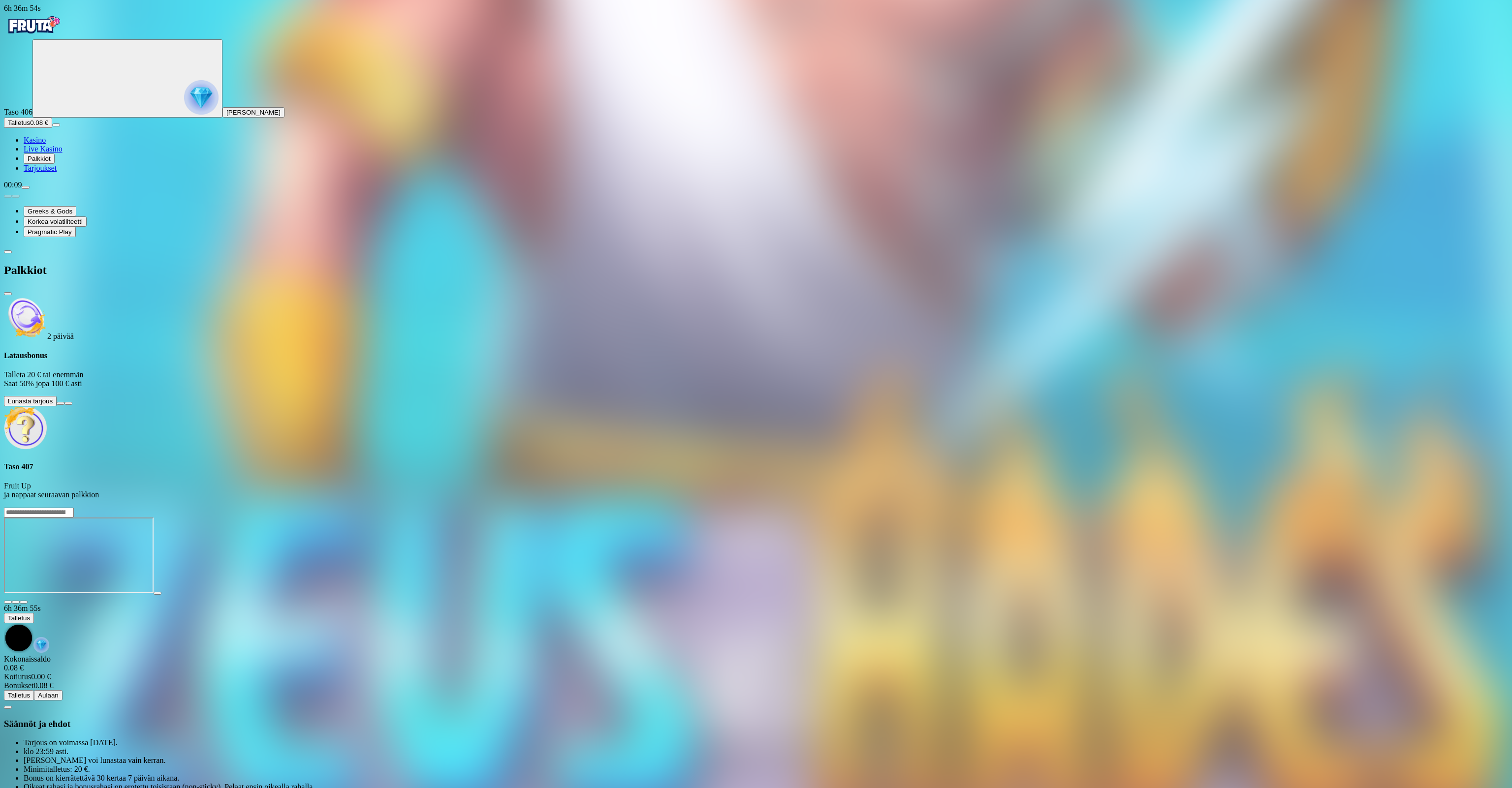
click at [384, 645] on div at bounding box center [756, 701] width 1504 height 0
click at [8, 645] on span "close icon" at bounding box center [8, 708] width 0 height 0
click at [65, 402] on button at bounding box center [60, 403] width 8 height 3
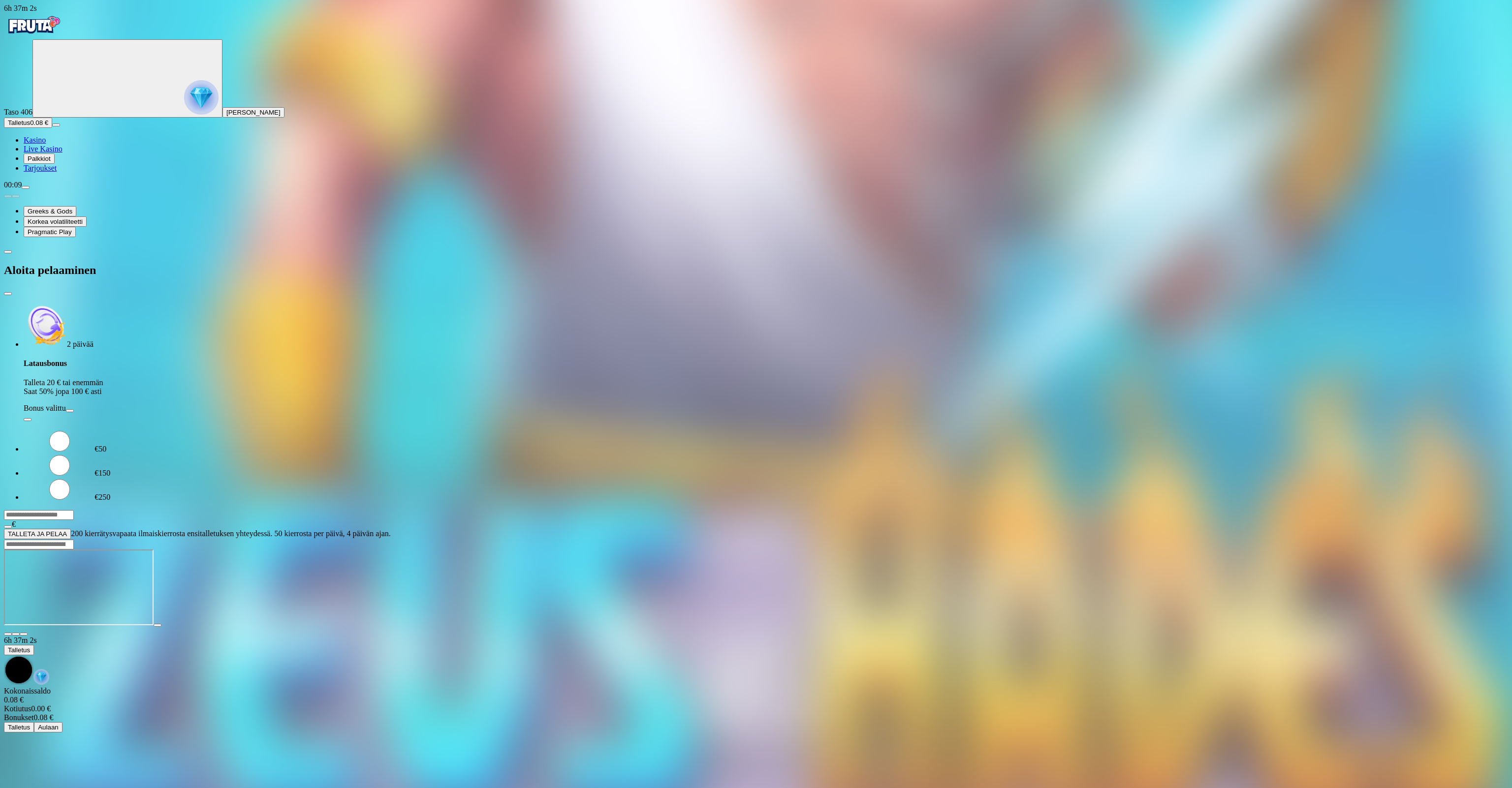
click at [74, 510] on input "***" at bounding box center [39, 515] width 70 height 10
type input "***"
click at [67, 530] on span "TALLETA JA PELAA" at bounding box center [37, 534] width 59 height 8
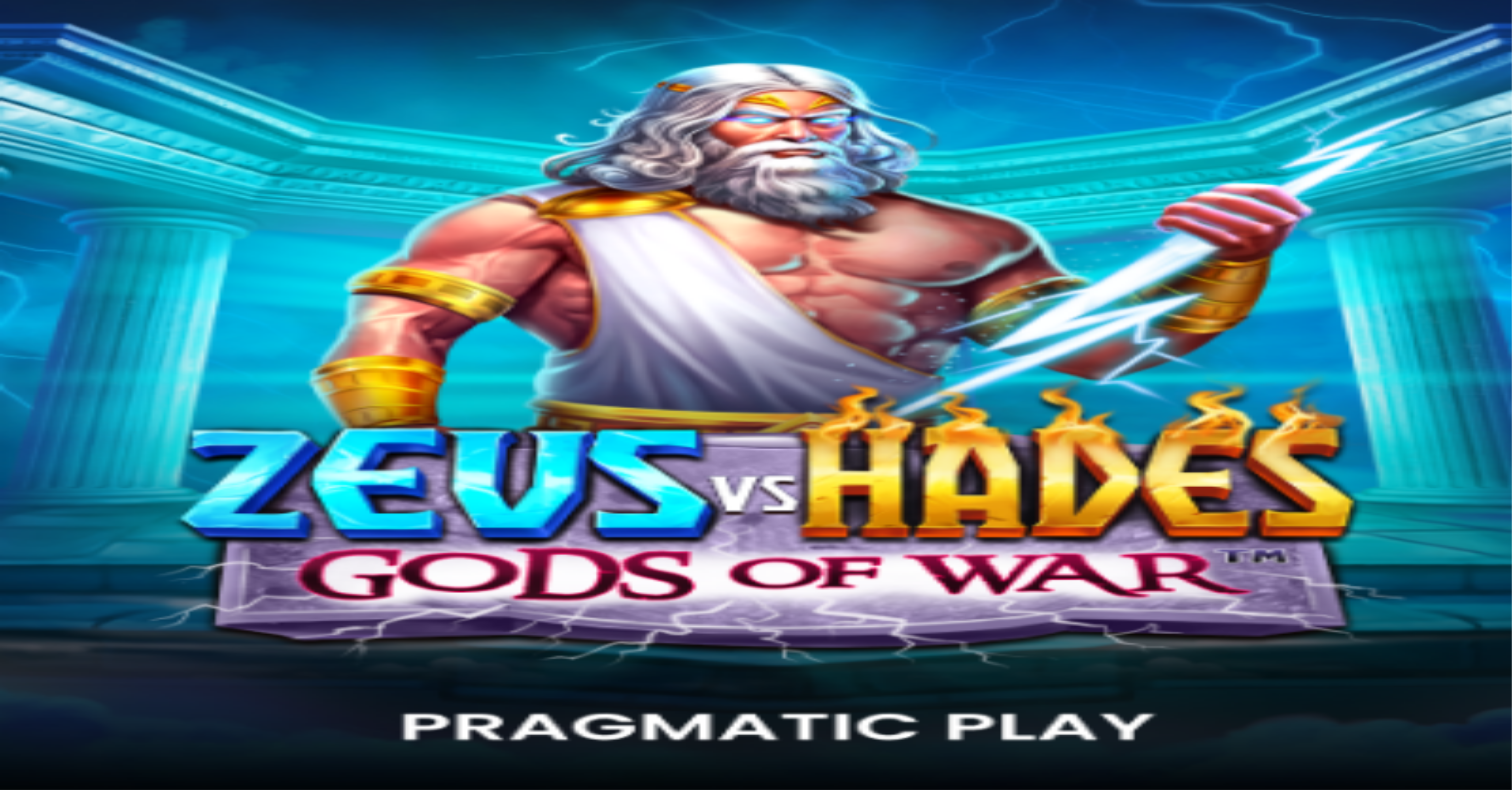
click at [29, 156] on button "menu" at bounding box center [25, 154] width 8 height 3
click at [55, 328] on span "Bonukset" at bounding box center [41, 332] width 28 height 8
click at [51, 338] on span "Luovuta bonus" at bounding box center [29, 342] width 43 height 8
click at [593, 418] on button "Luovuta bonus" at bounding box center [618, 413] width 51 height 11
click at [8, 261] on span "close icon" at bounding box center [8, 261] width 0 height 0
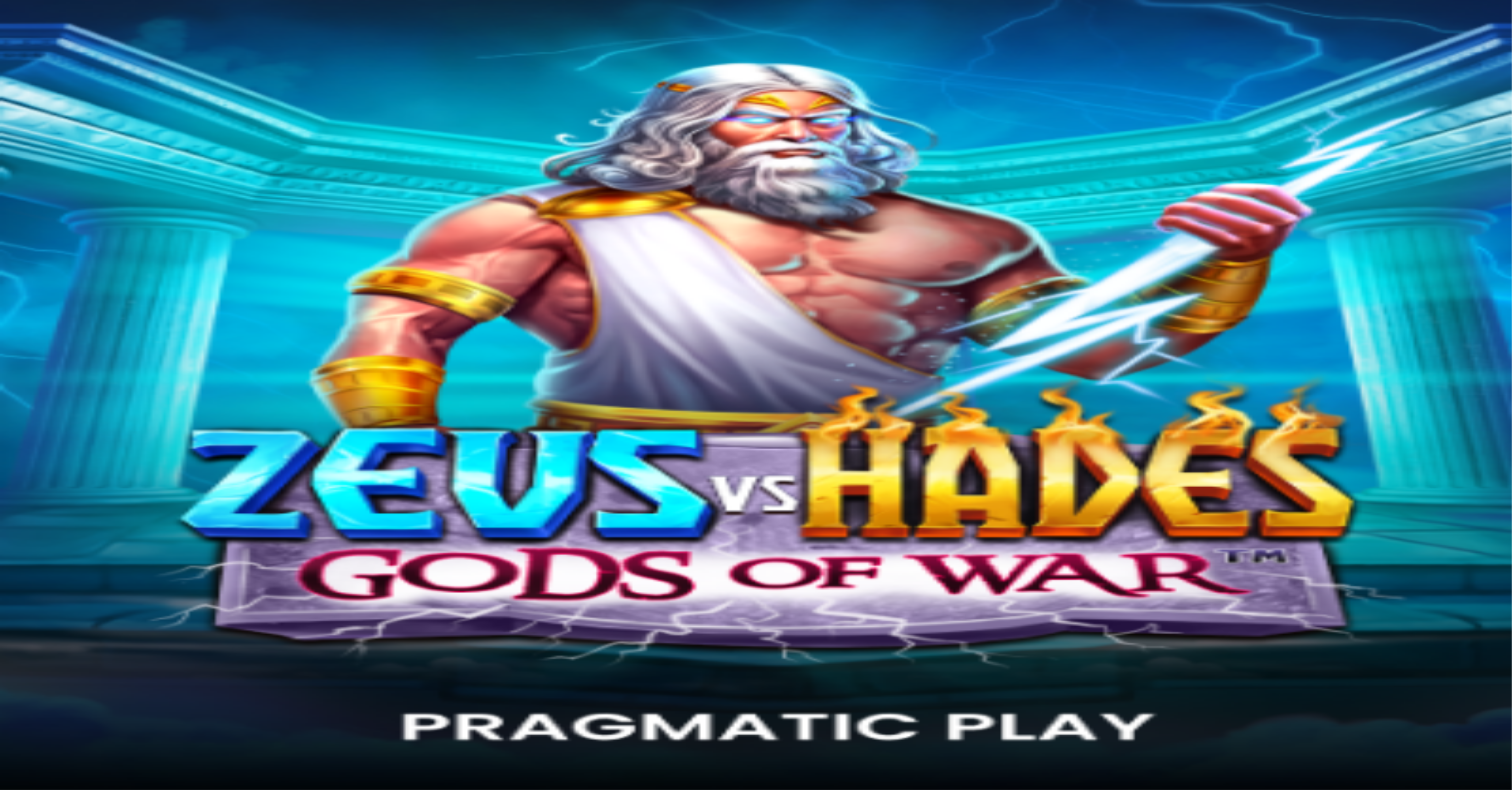
click at [36, 81] on img "Primary" at bounding box center [56, 61] width 41 height 41
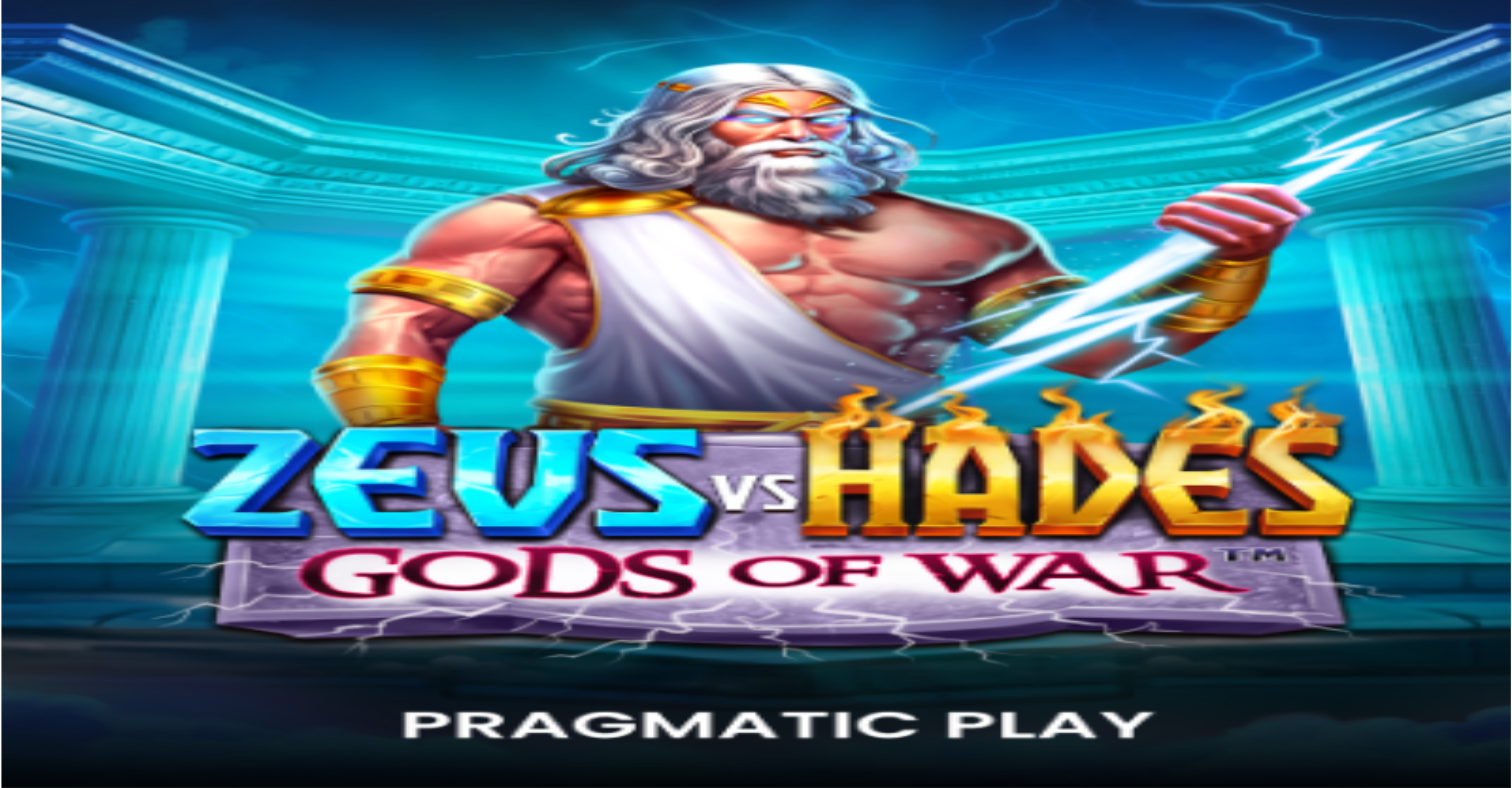
scroll to position [67, 0]
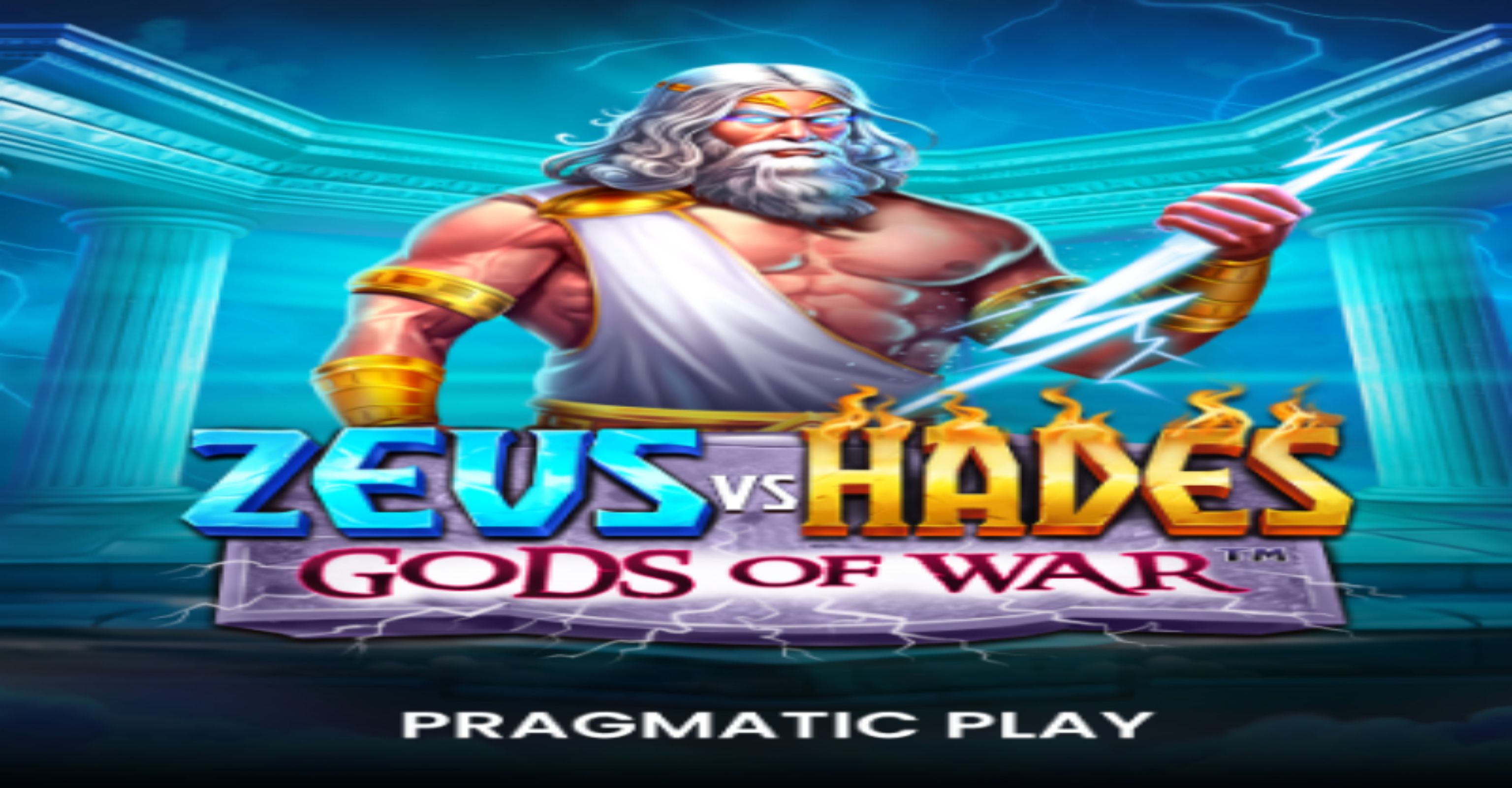
click at [59, 360] on button at bounding box center [55, 361] width 8 height 3
click at [211, 266] on div "Onneksi olkoon! Nousit seuraavalle tasolle! Voit nyt avata palkinnon Taso 407 F…" at bounding box center [756, 343] width 1504 height 154
click at [47, 411] on span "Avaa palkinto" at bounding box center [27, 414] width 39 height 8
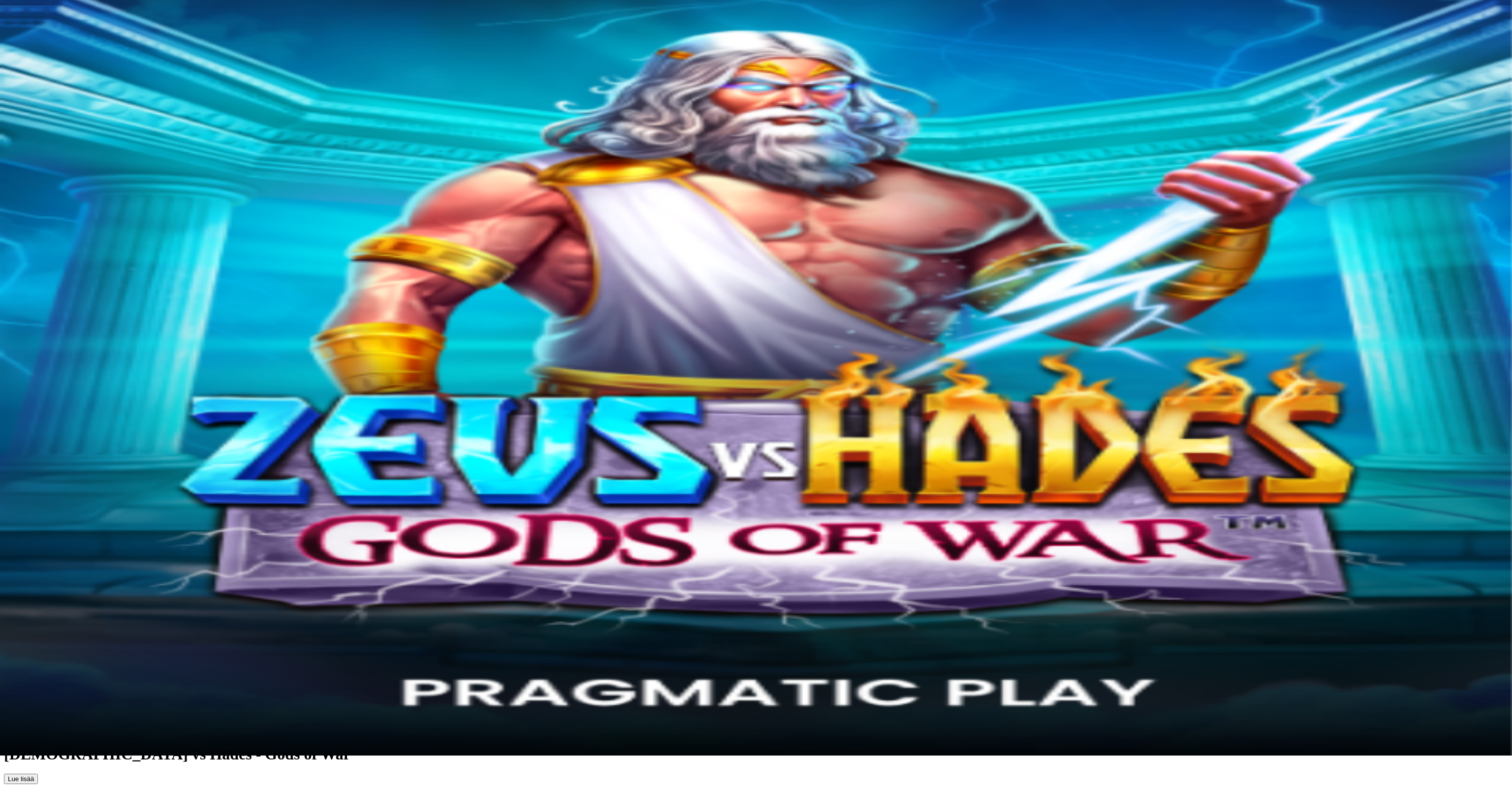
click at [47, 527] on button at bounding box center [43, 528] width 8 height 3
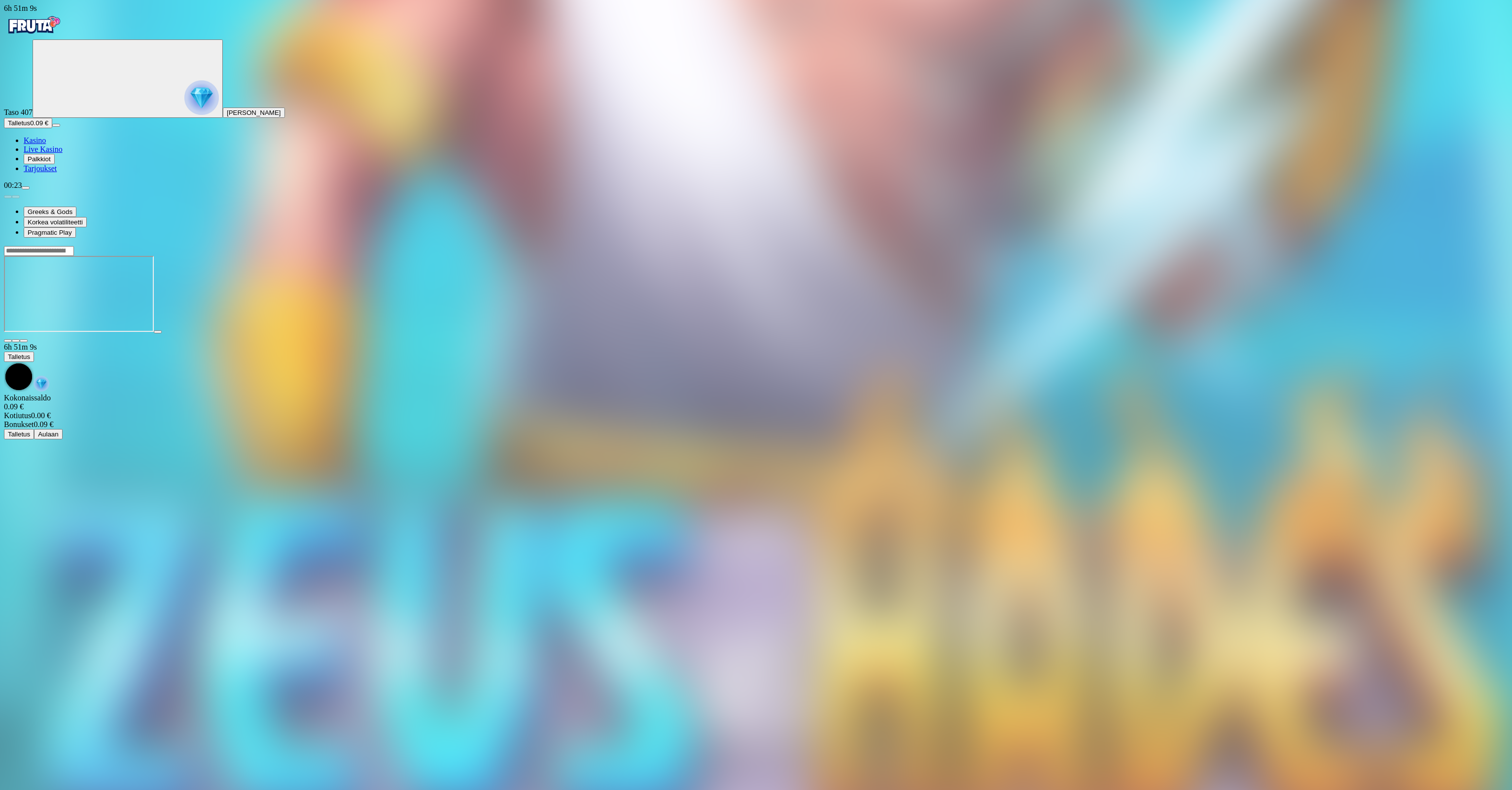
click at [26, 188] on span "menu icon" at bounding box center [26, 188] width 0 height 0
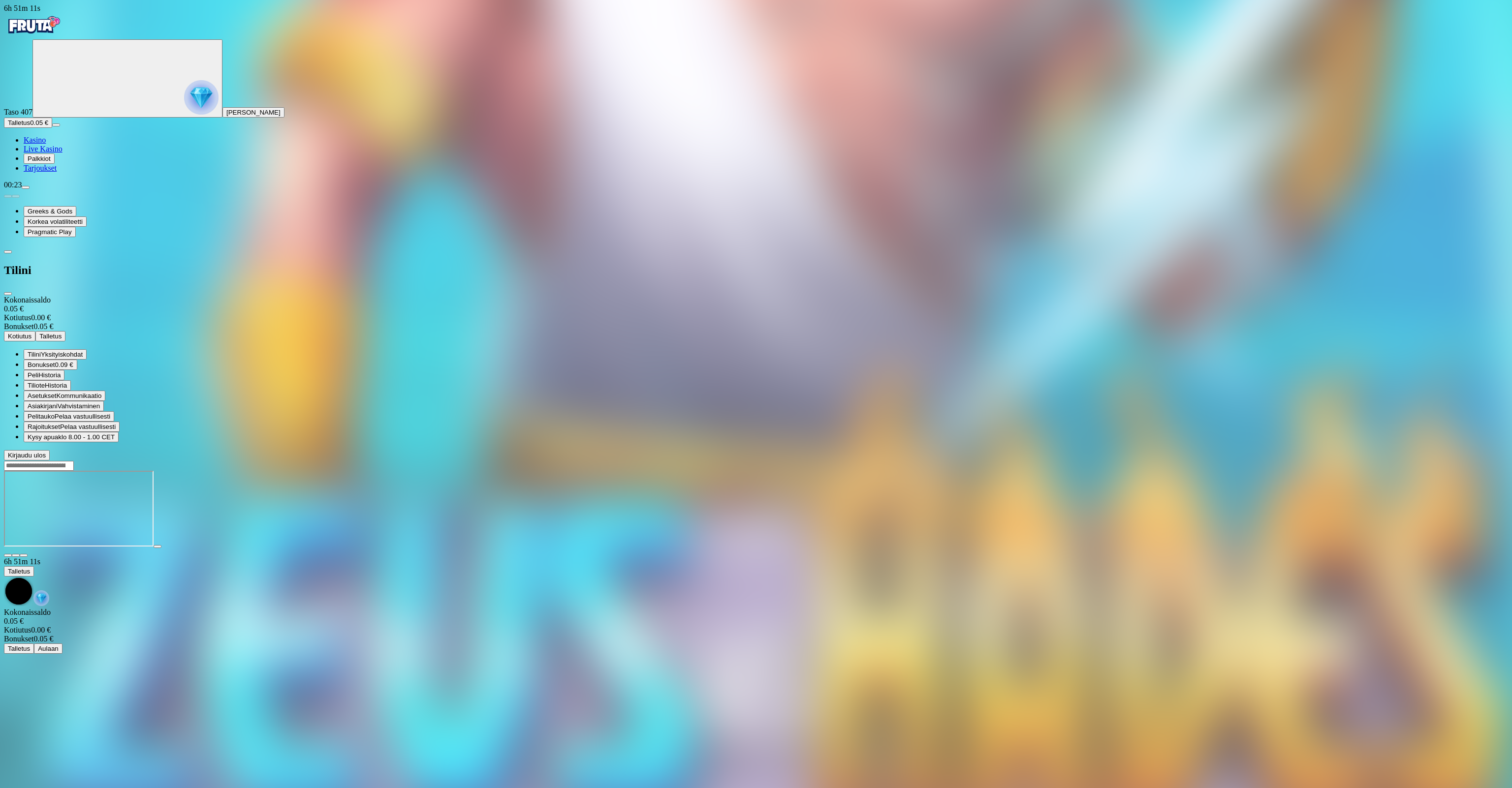
click at [55, 361] on span "Bonukset" at bounding box center [41, 364] width 28 height 8
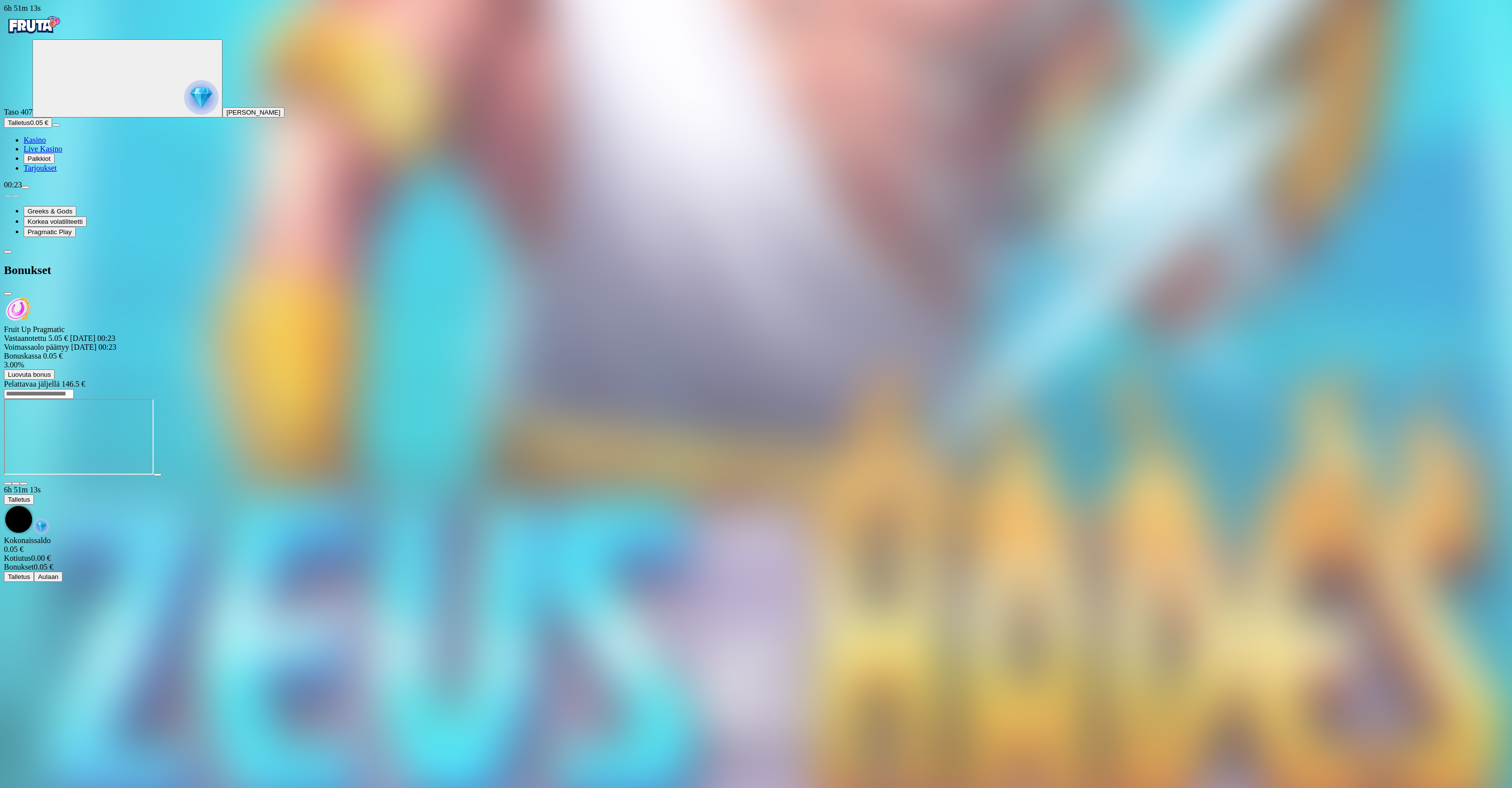
click at [50, 371] on span "Luovuta bonus" at bounding box center [29, 374] width 43 height 8
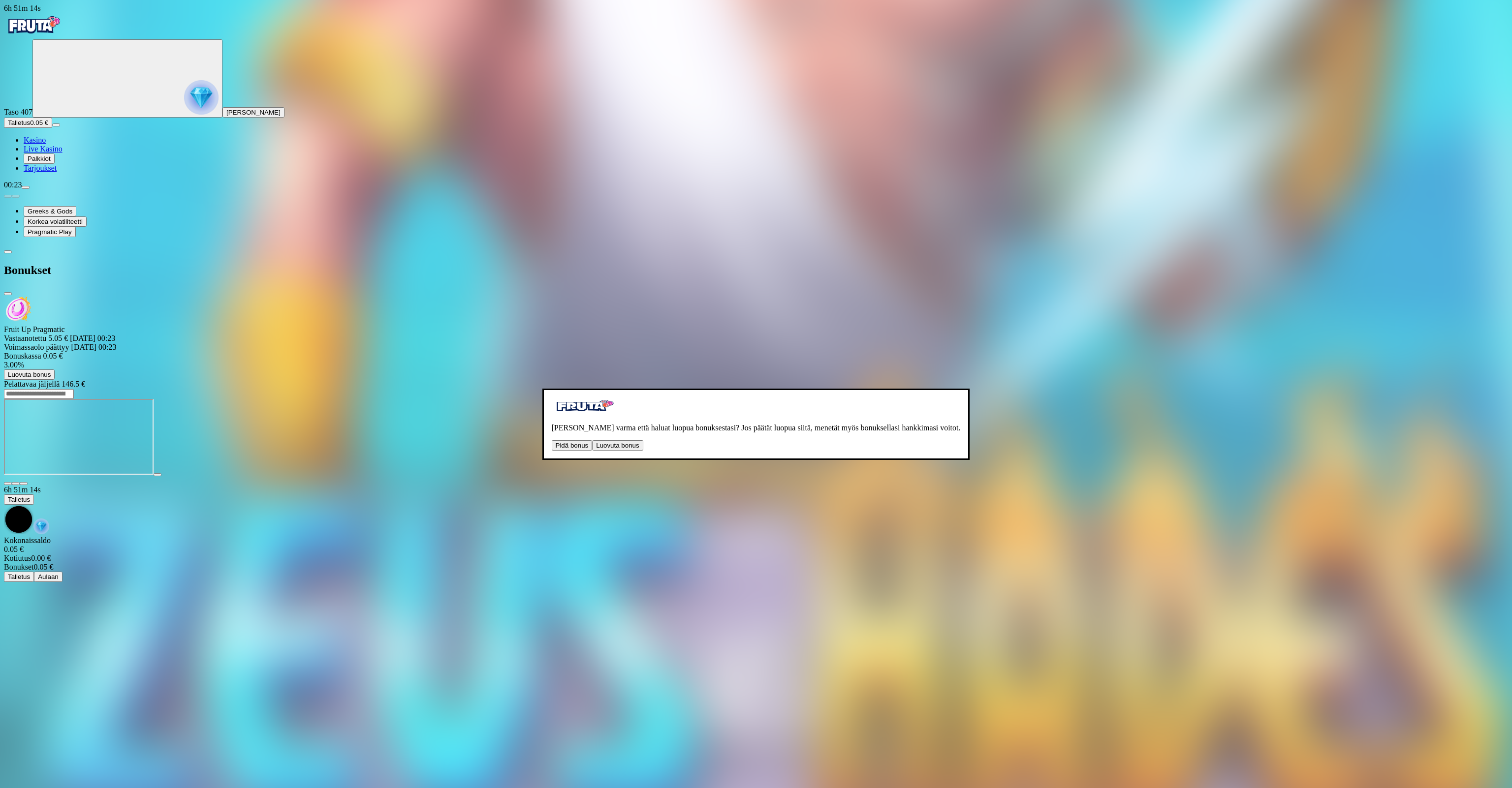
click at [592, 447] on button "Luovuta bonus" at bounding box center [617, 445] width 50 height 11
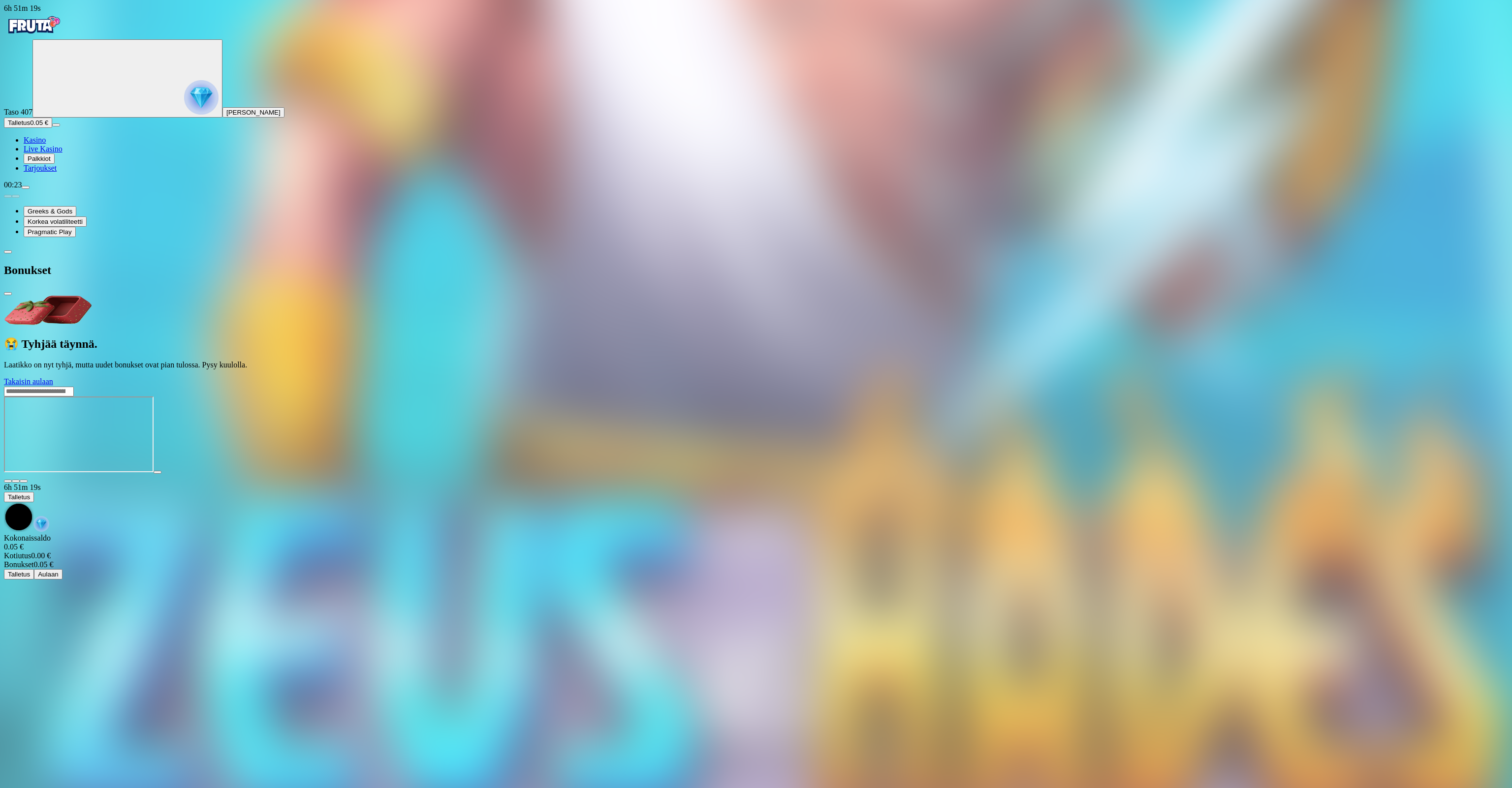
click at [8, 294] on span "close icon" at bounding box center [8, 294] width 0 height 0
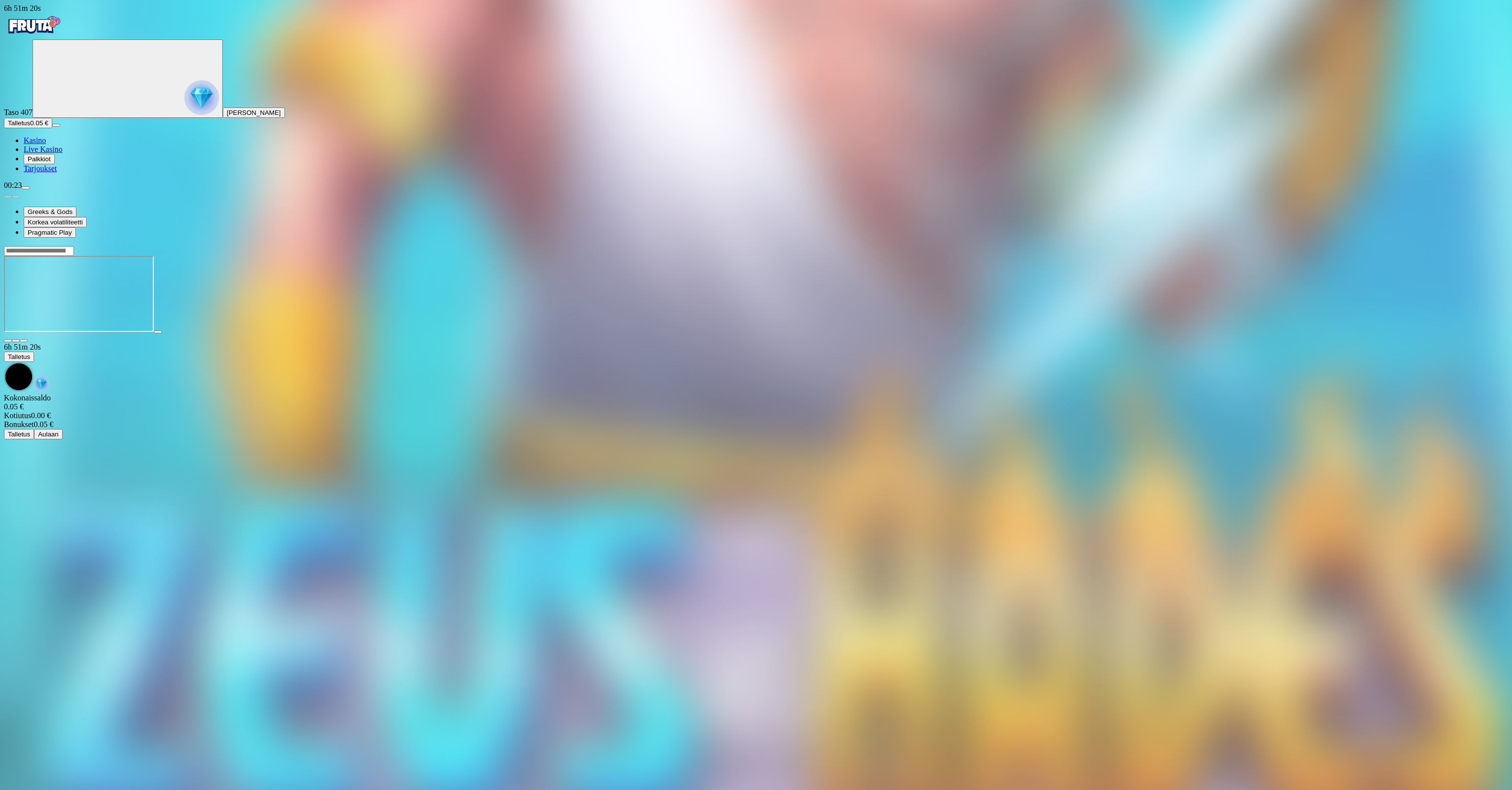
click at [30, 127] on span "Talletus" at bounding box center [19, 123] width 22 height 8
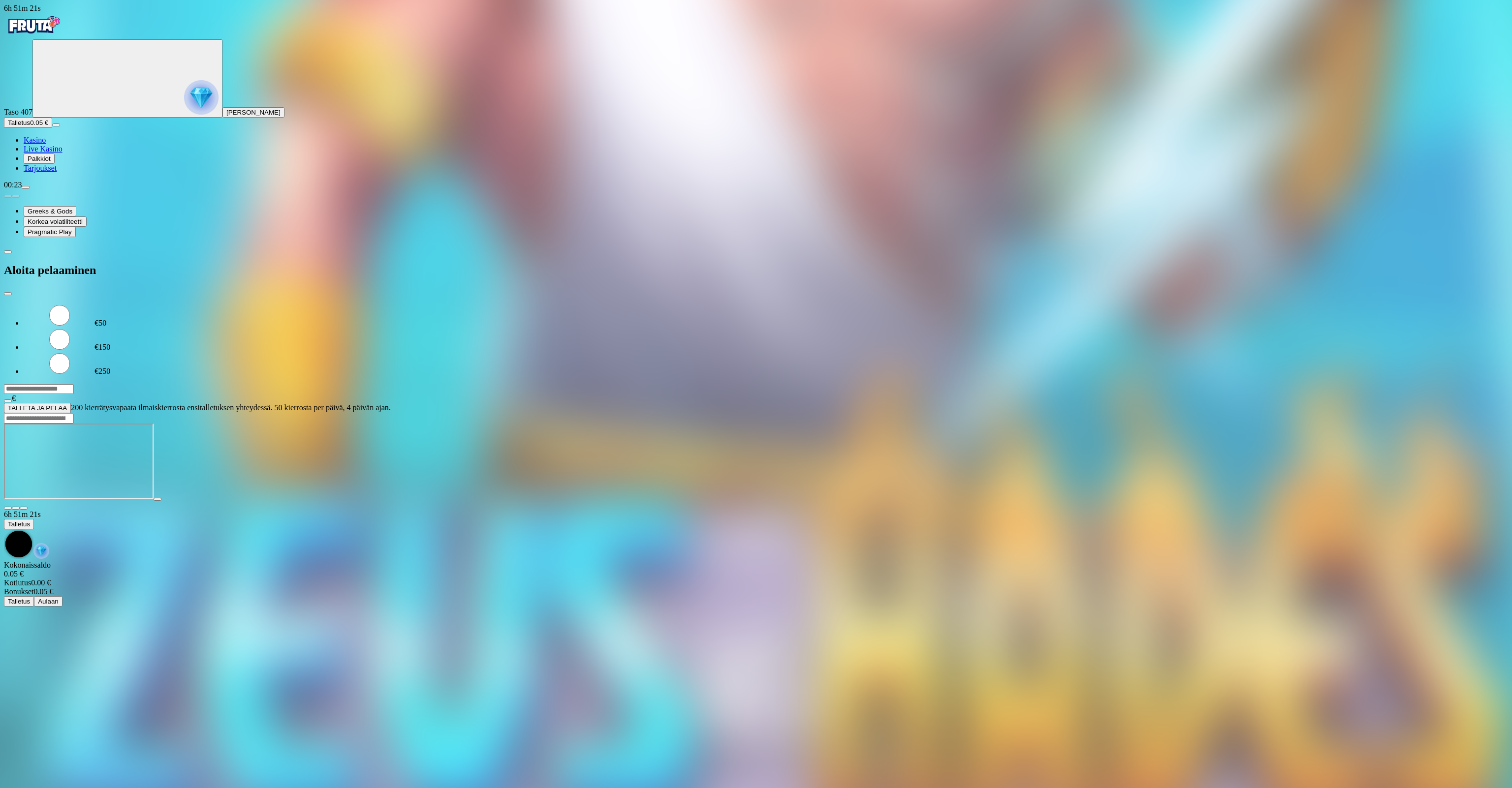
click at [74, 384] on input "***" at bounding box center [39, 389] width 70 height 10
type input "***"
click at [67, 404] on span "TALLETA JA PELAA" at bounding box center [37, 408] width 59 height 8
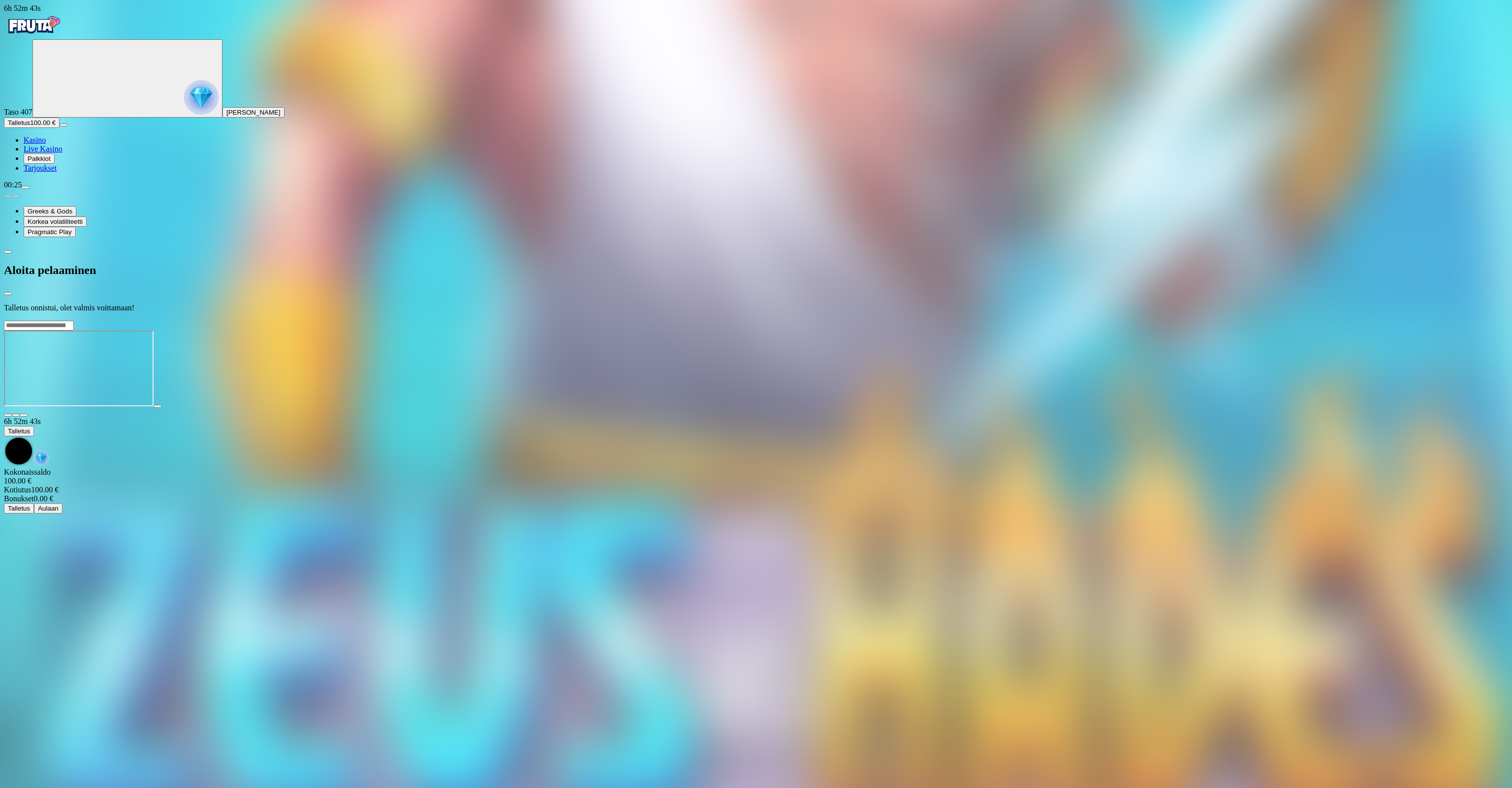
click at [46, 144] on span "Kasino" at bounding box center [35, 140] width 22 height 8
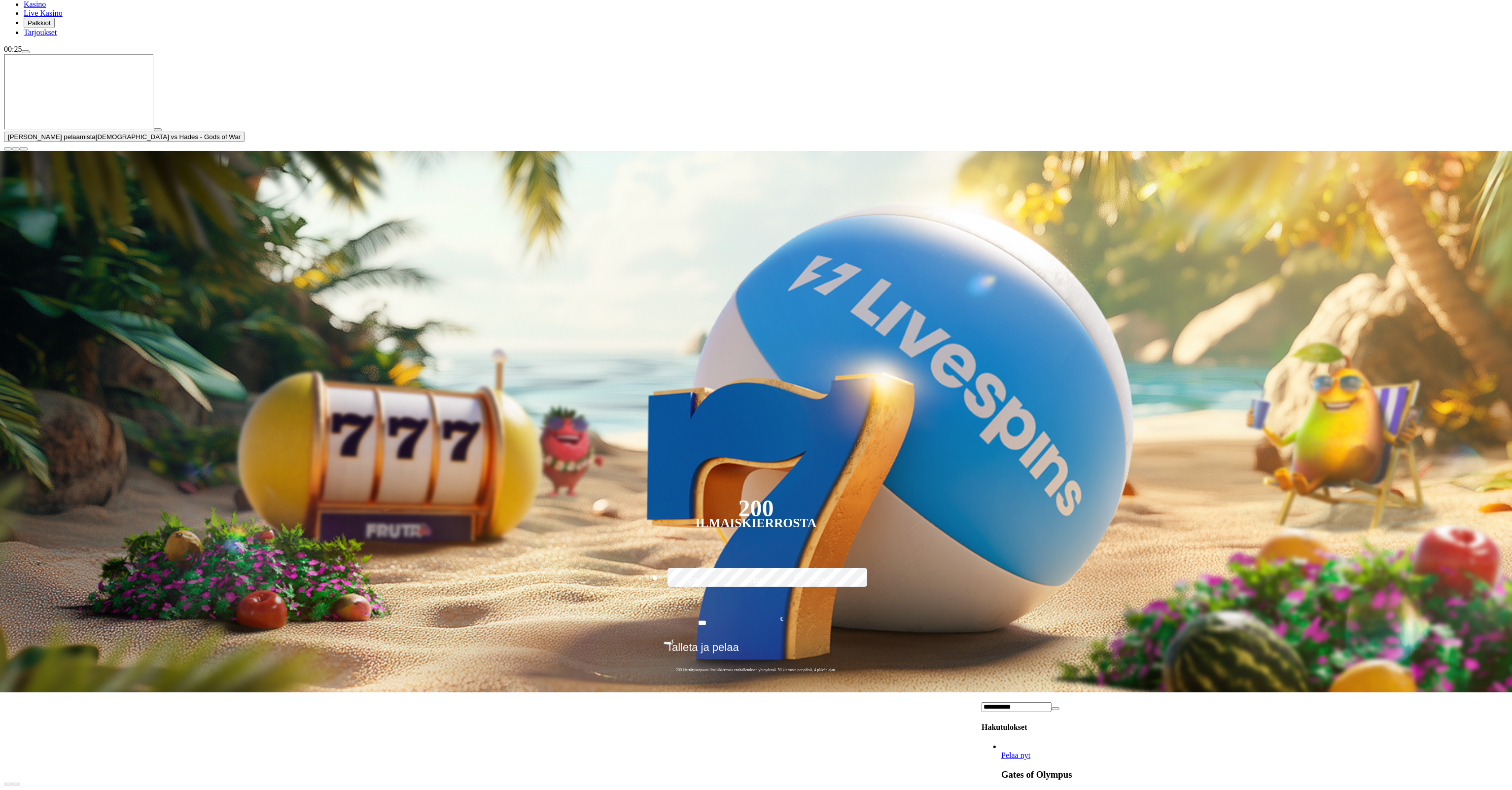
scroll to position [246, 0]
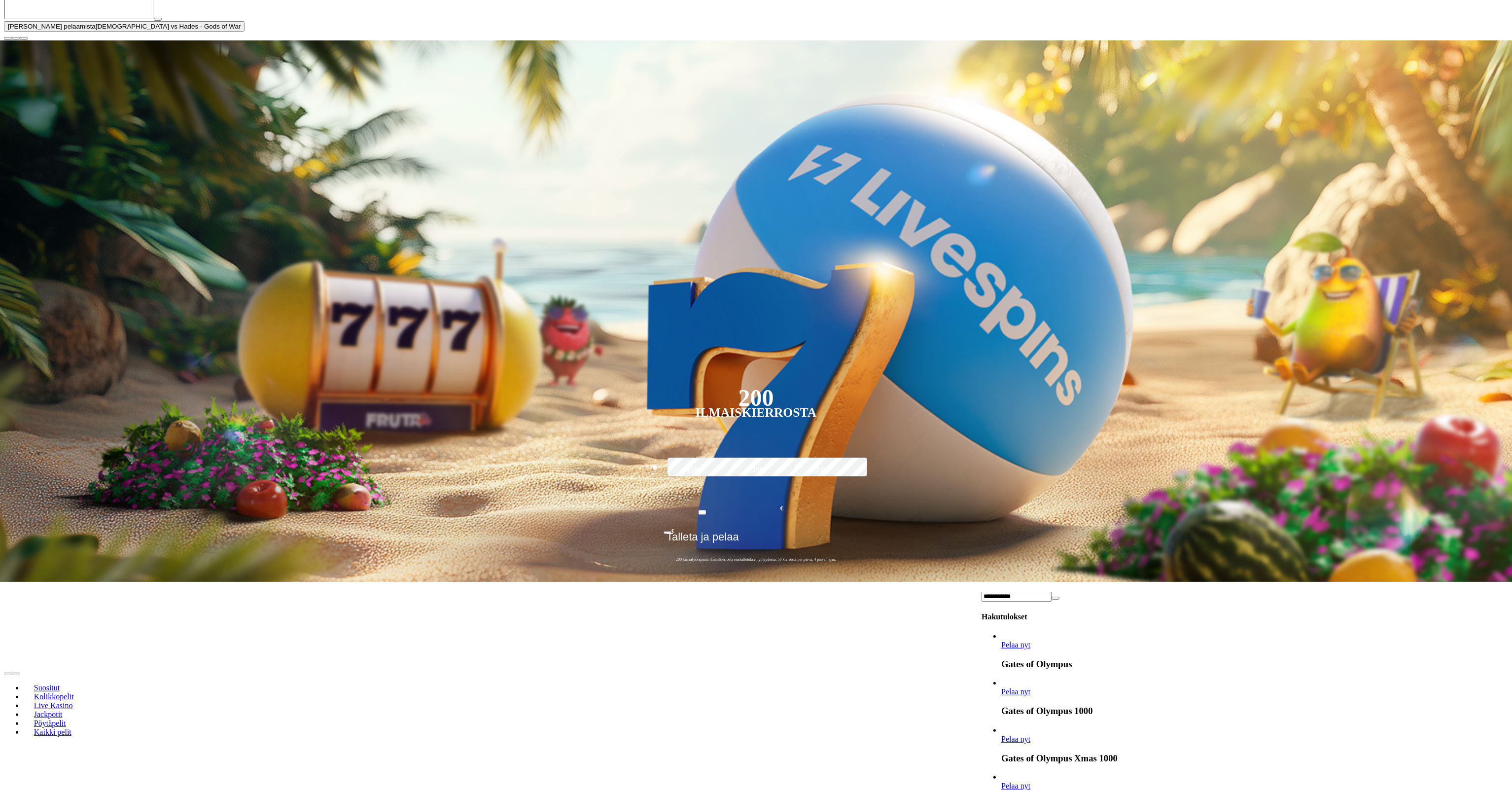
type input "**********"
click at [1031, 782] on link "Pelaa nyt" at bounding box center [1015, 786] width 29 height 8
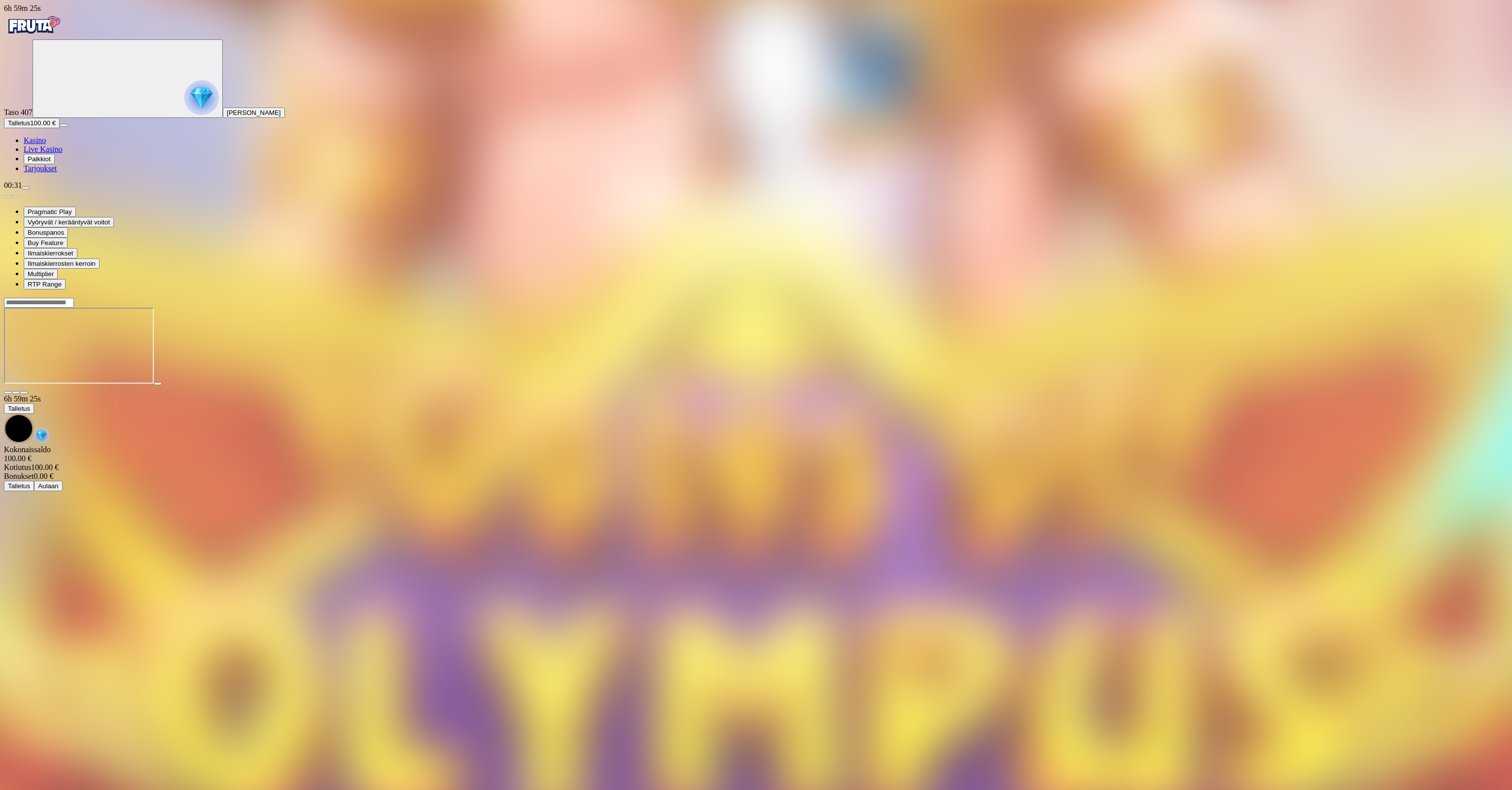
click at [59, 128] on button "Talletus 100.00 €" at bounding box center [32, 123] width 56 height 11
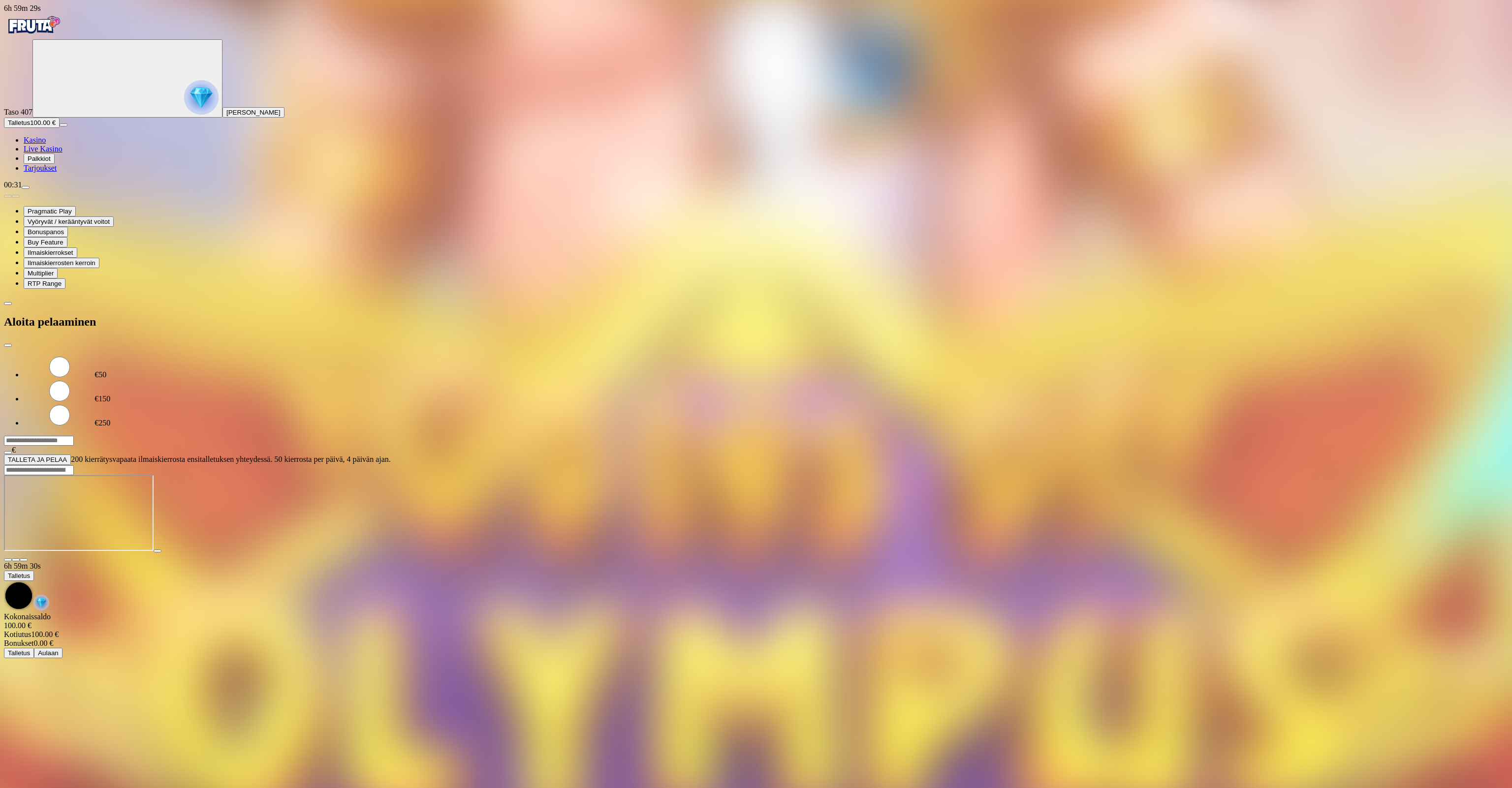
click at [74, 436] on input "***" at bounding box center [39, 441] width 70 height 10
type input "***"
click at [71, 455] on button "TALLETA JA PELAA" at bounding box center [38, 460] width 67 height 11
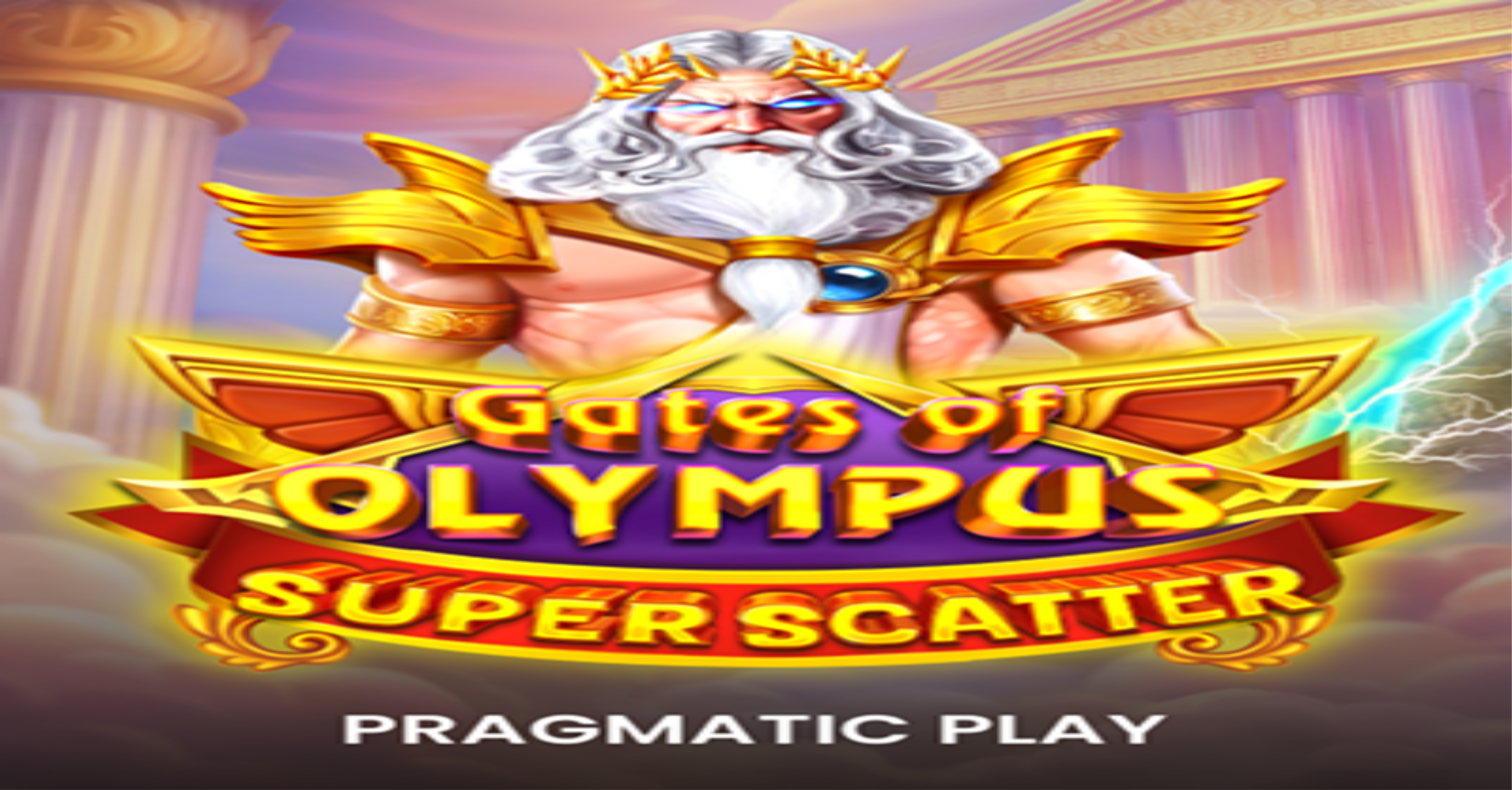
click at [45, 145] on span "Kasino" at bounding box center [35, 140] width 22 height 8
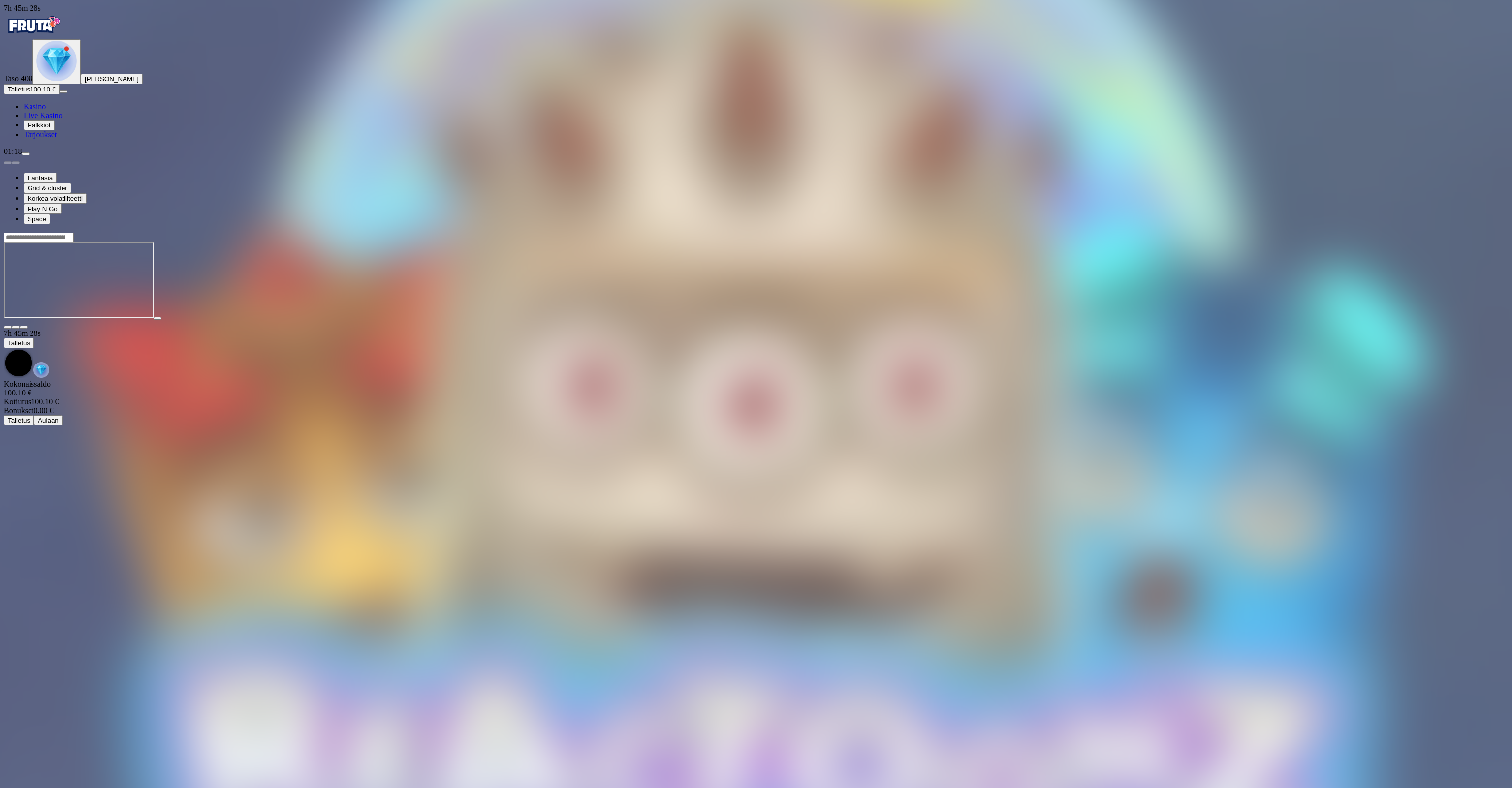
click at [46, 111] on span "Kasino" at bounding box center [35, 106] width 22 height 8
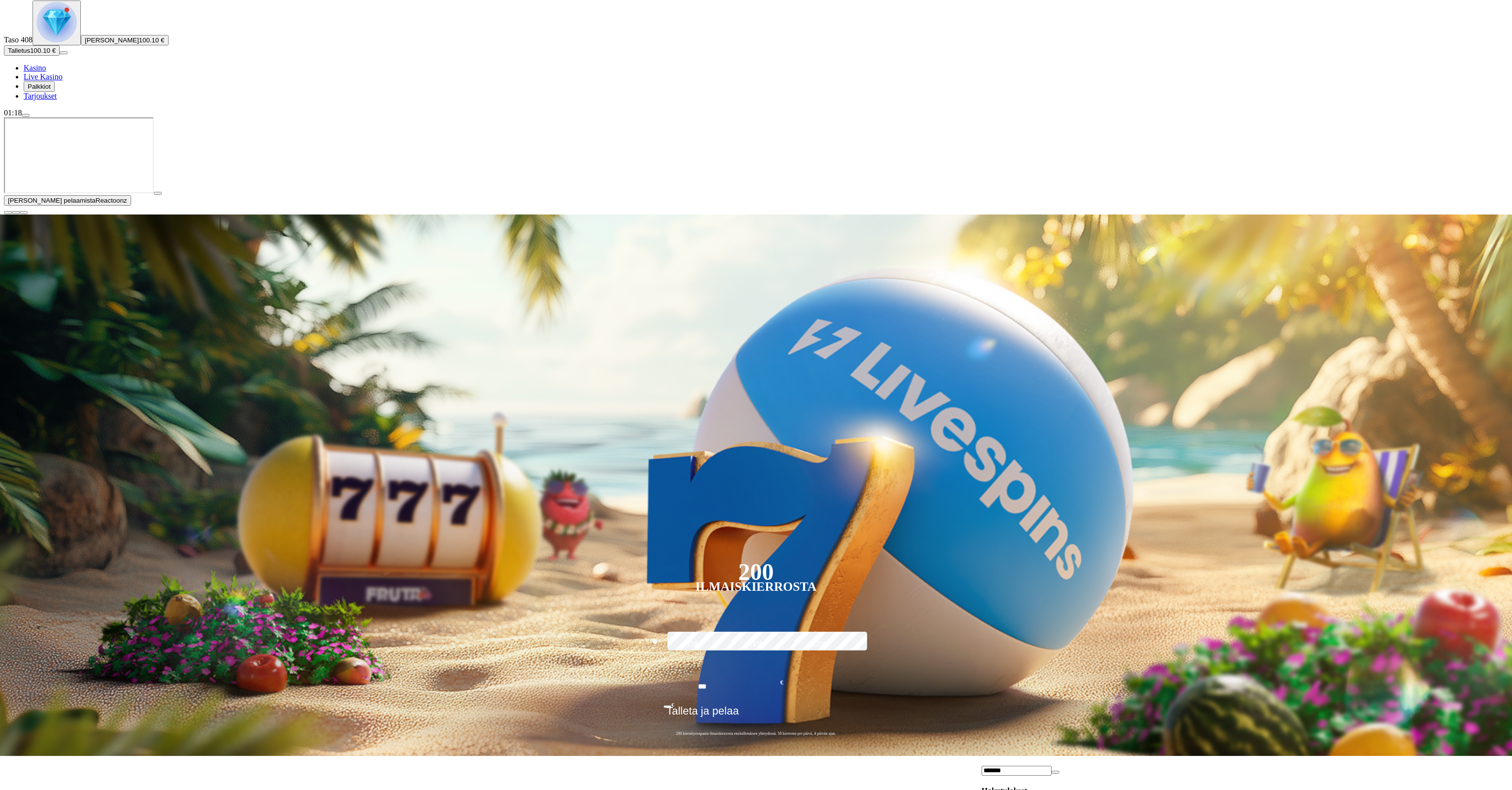
scroll to position [99, 0]
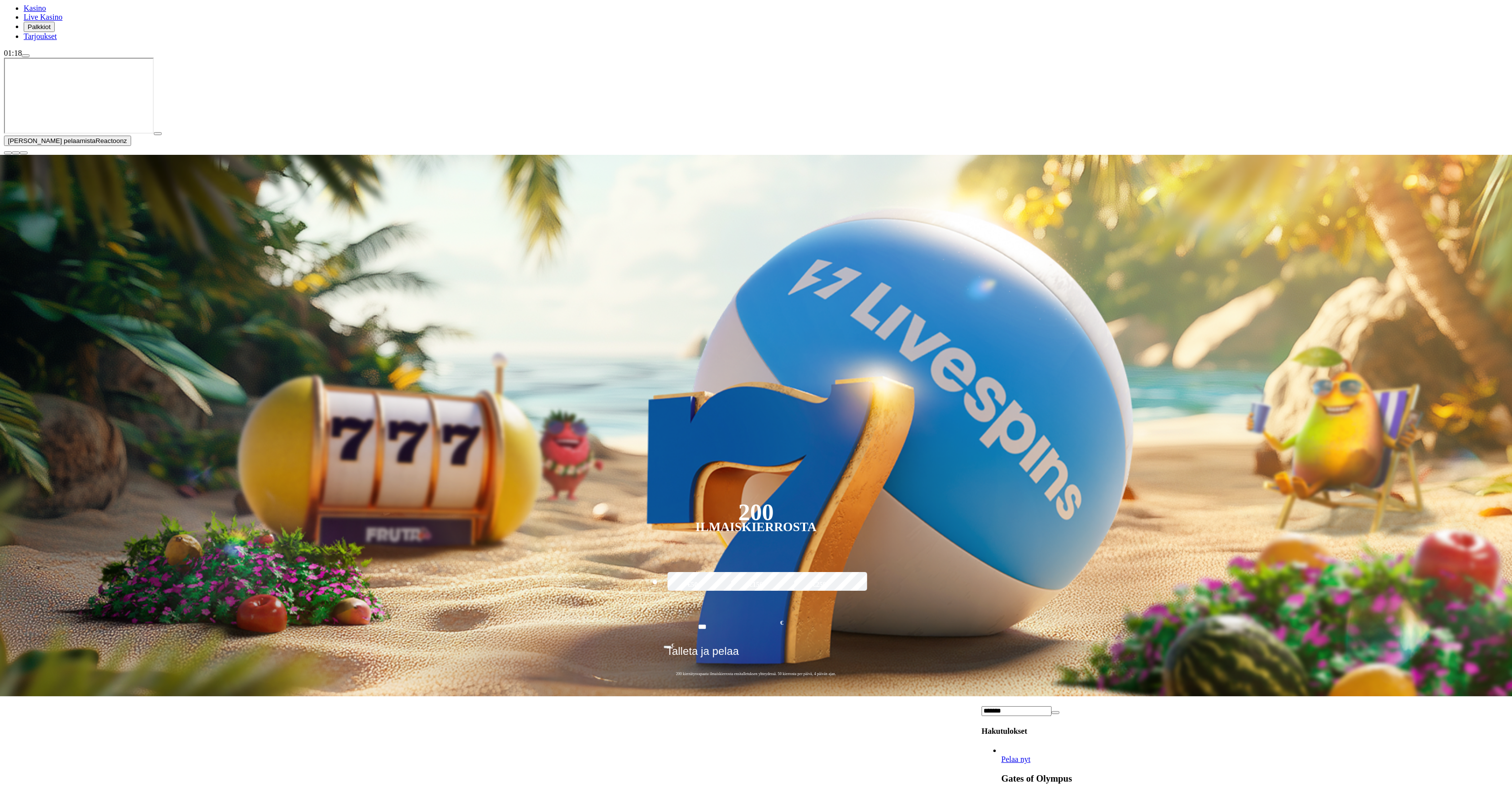
type input "*******"
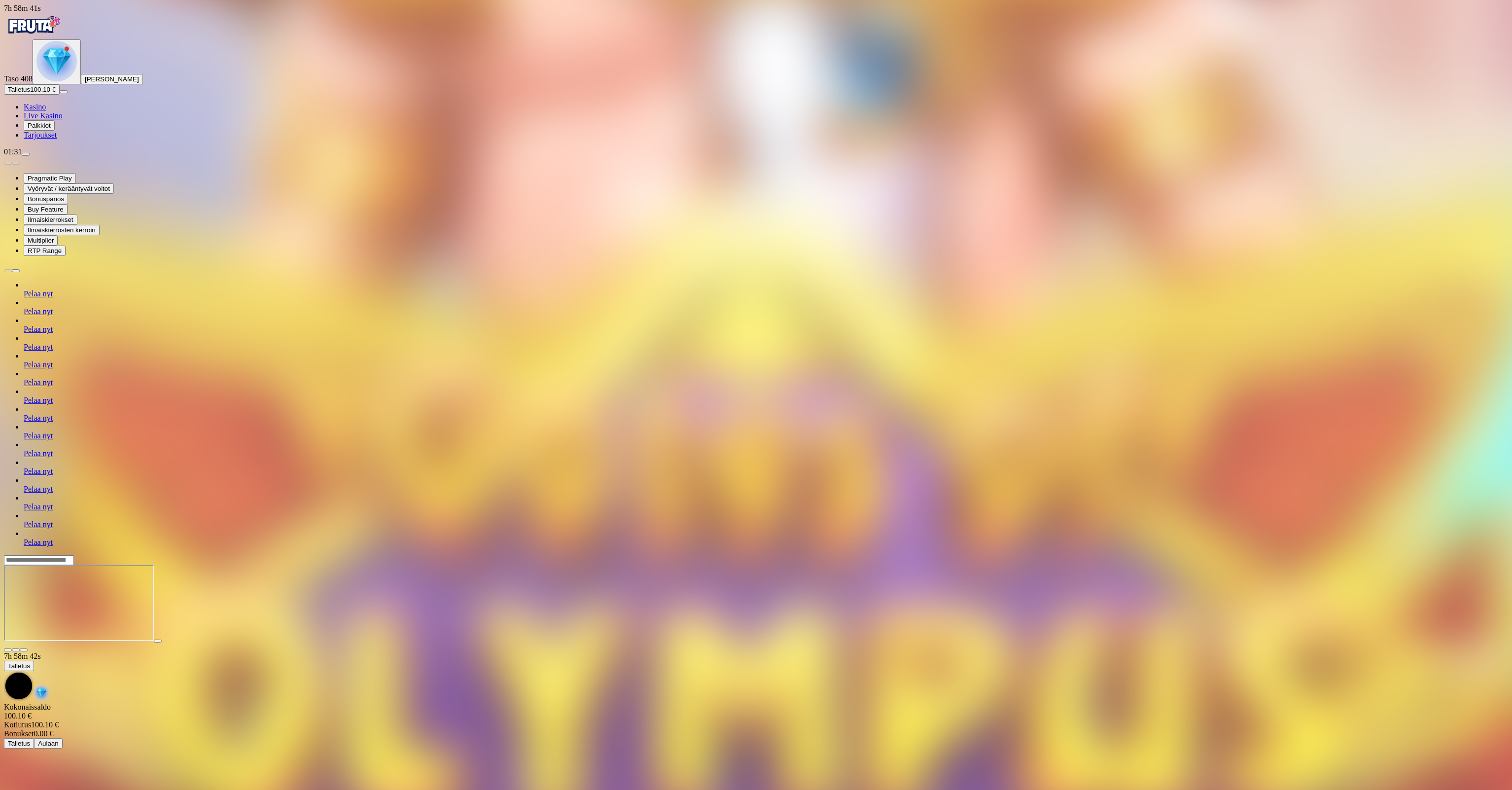
click at [26, 154] on span "menu icon" at bounding box center [26, 154] width 0 height 0
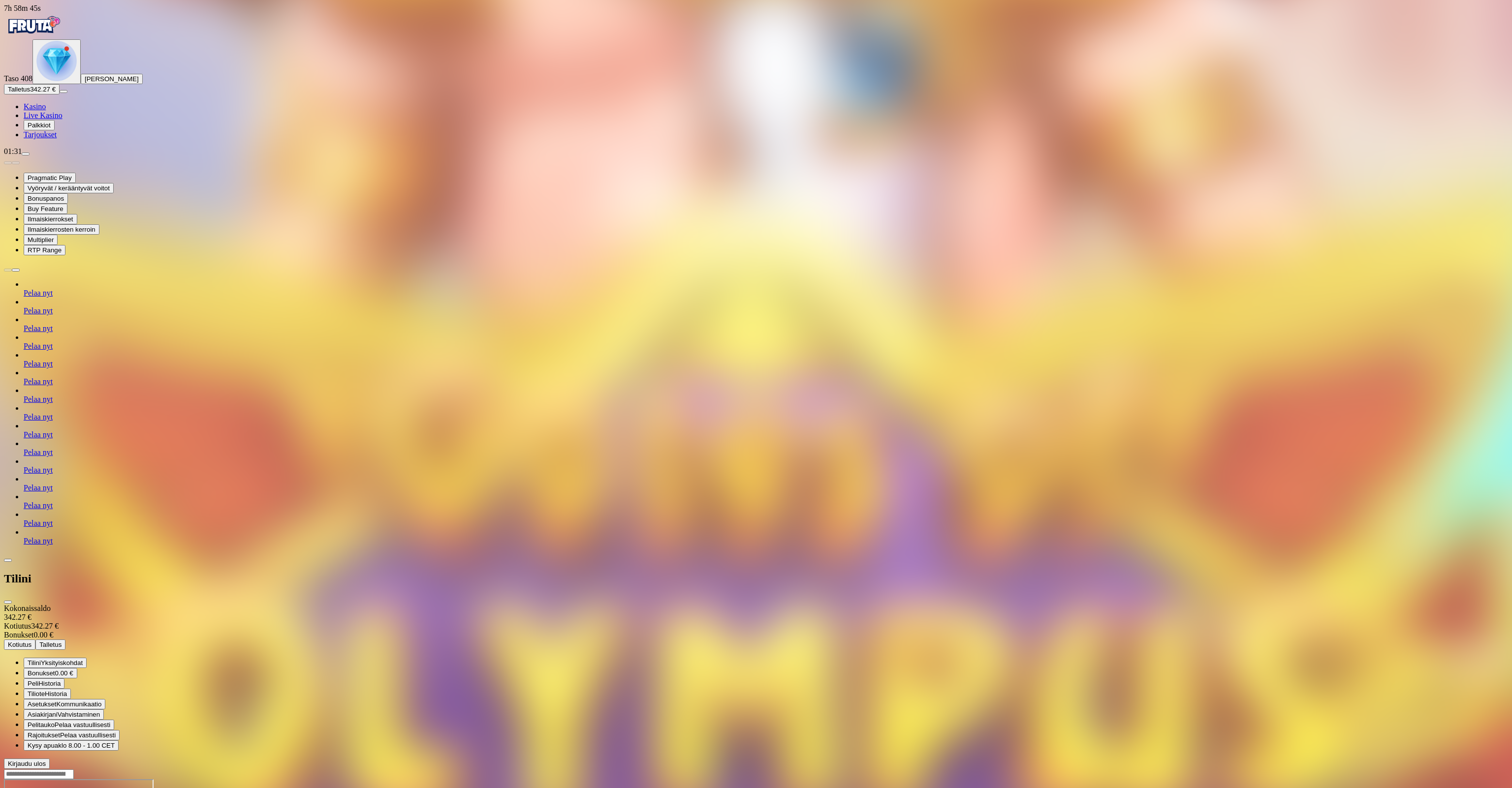
click at [32, 641] on span "Kotiutus" at bounding box center [19, 645] width 23 height 8
click at [74, 605] on input "number" at bounding box center [39, 610] width 70 height 10
type input "***"
click at [32, 625] on span "Kotiutus" at bounding box center [19, 628] width 23 height 8
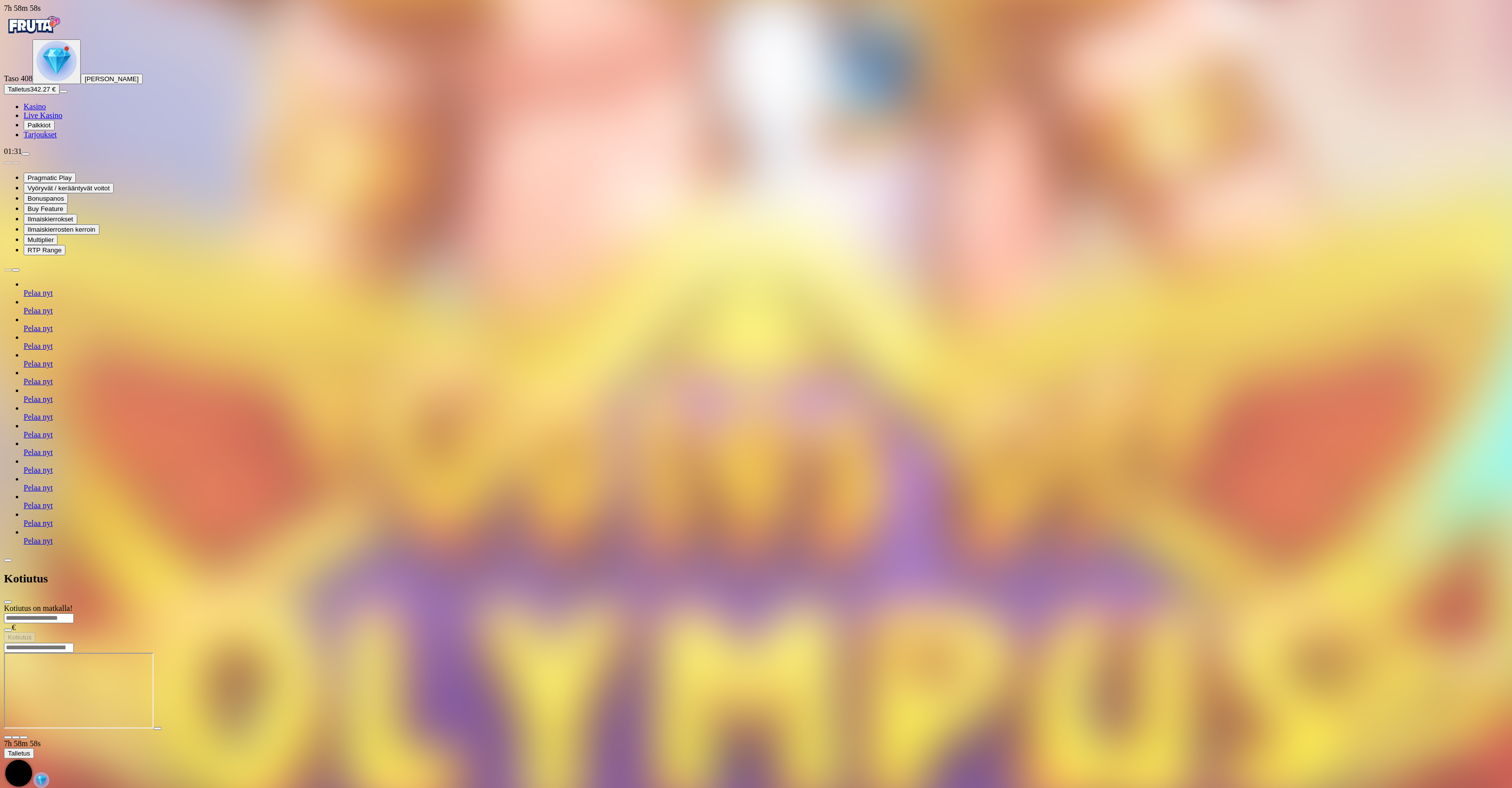
click at [704, 642] on div at bounding box center [756, 642] width 1504 height 0
click at [46, 111] on span "Kasino" at bounding box center [35, 106] width 22 height 8
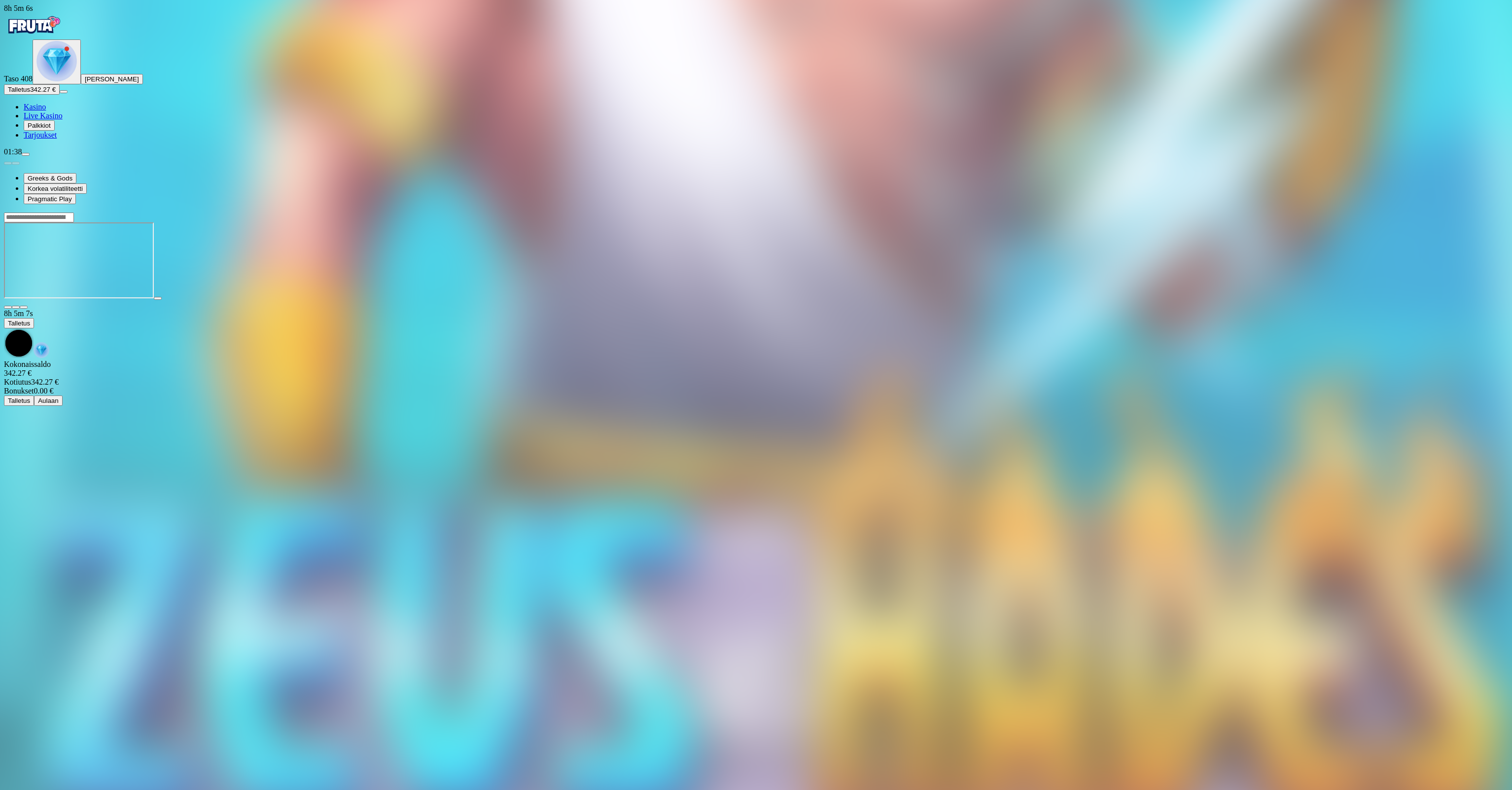
click at [66, 81] on img "Primary" at bounding box center [56, 61] width 41 height 41
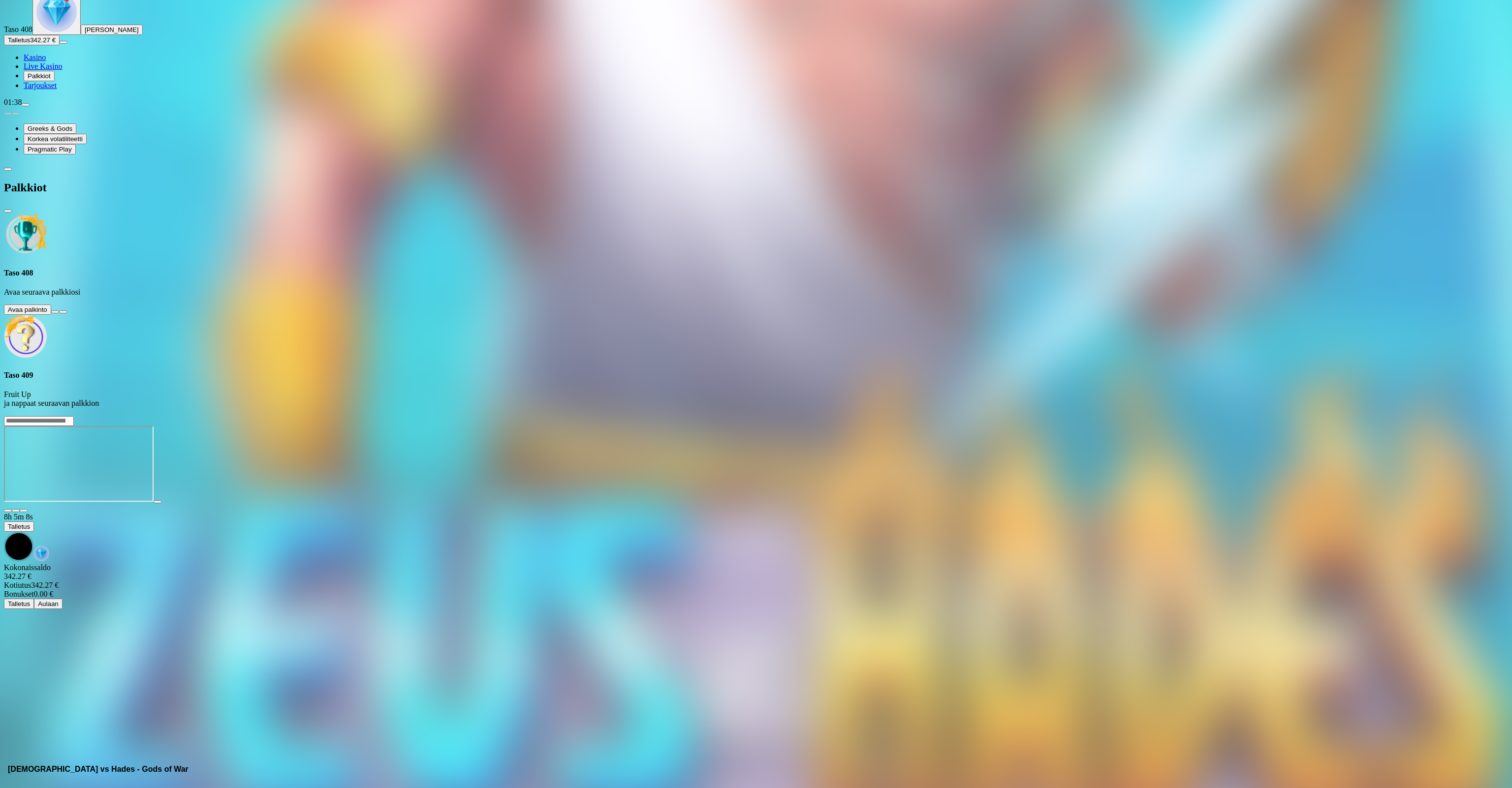
click at [59, 310] on button at bounding box center [55, 312] width 8 height 3
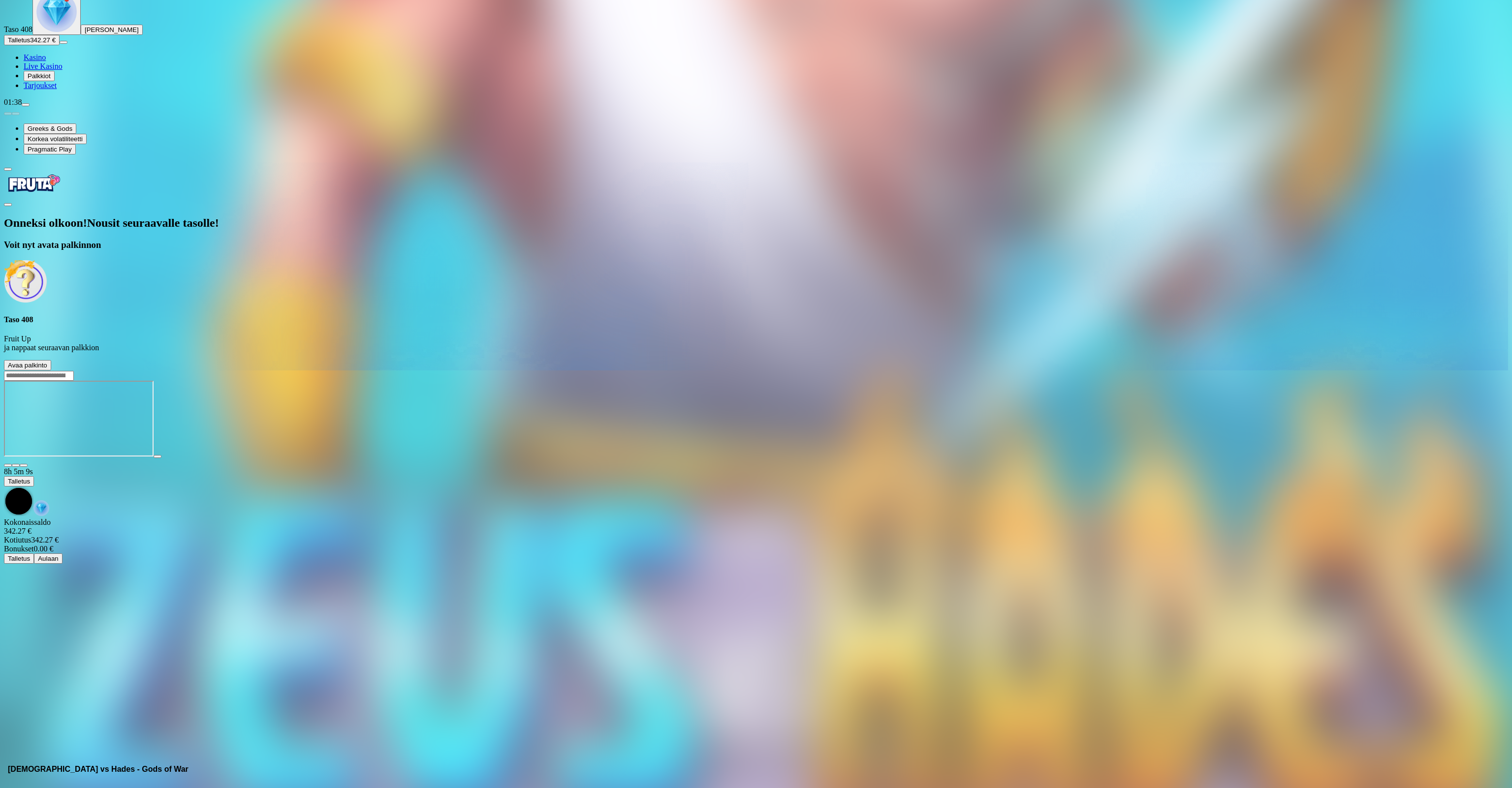
click at [47, 361] on span "Avaa palkinto" at bounding box center [27, 365] width 39 height 8
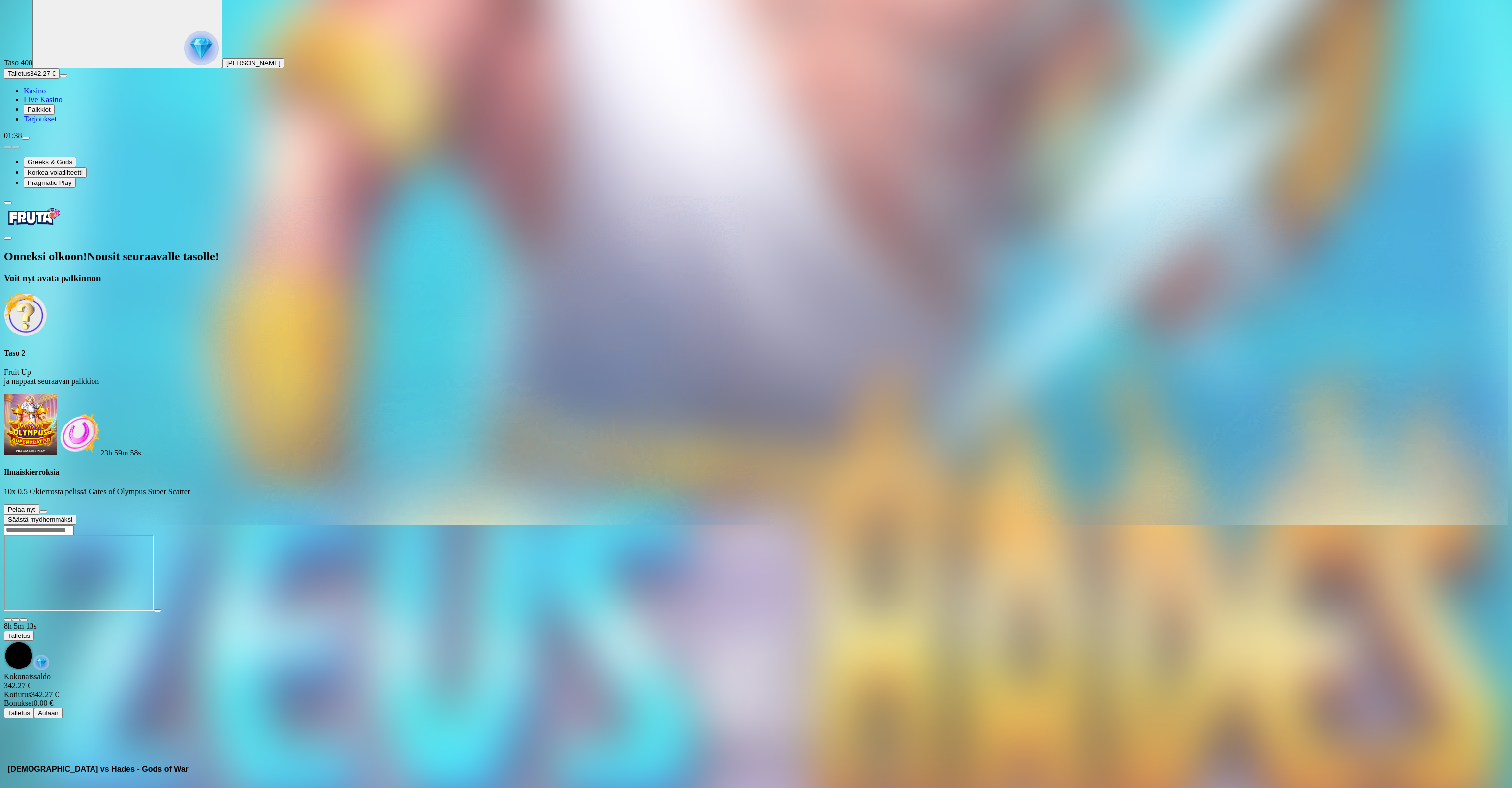
click at [47, 510] on button at bounding box center [43, 512] width 8 height 3
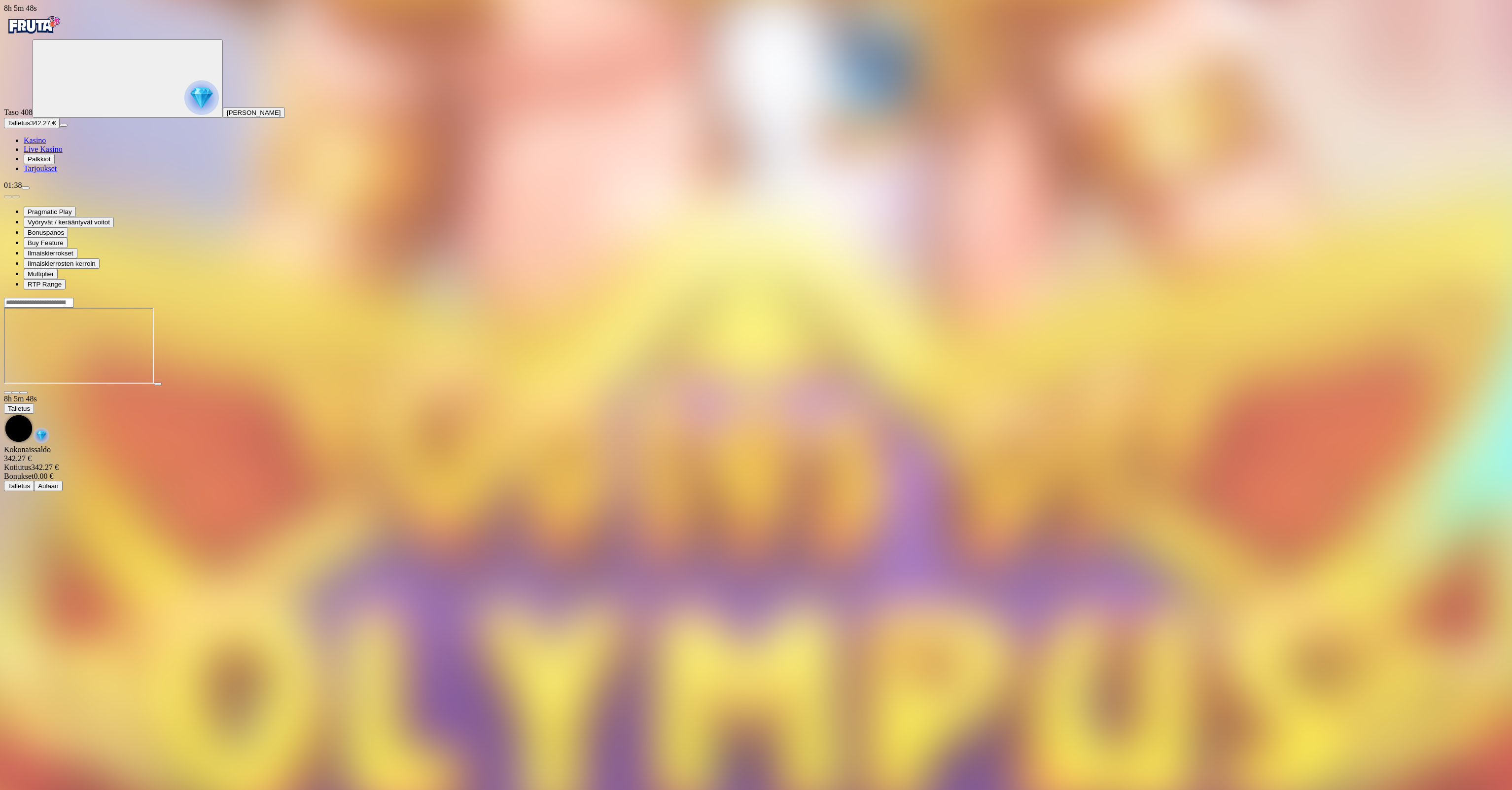
click at [87, 190] on div "01:38" at bounding box center [756, 185] width 1504 height 9
click at [26, 188] on span "menu icon" at bounding box center [26, 188] width 0 height 0
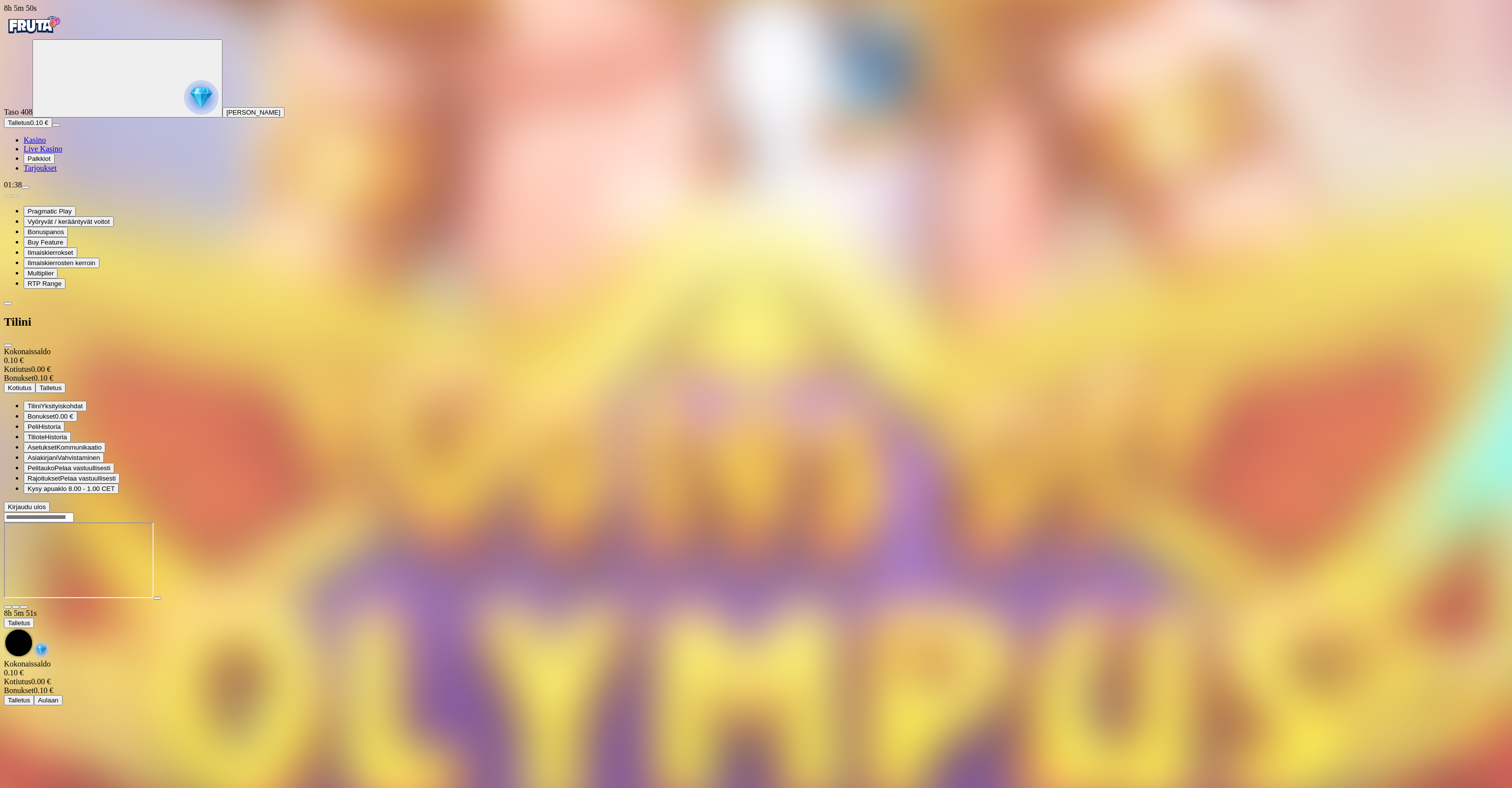
click at [77, 411] on button "Bonukset 0.00 €" at bounding box center [50, 417] width 53 height 11
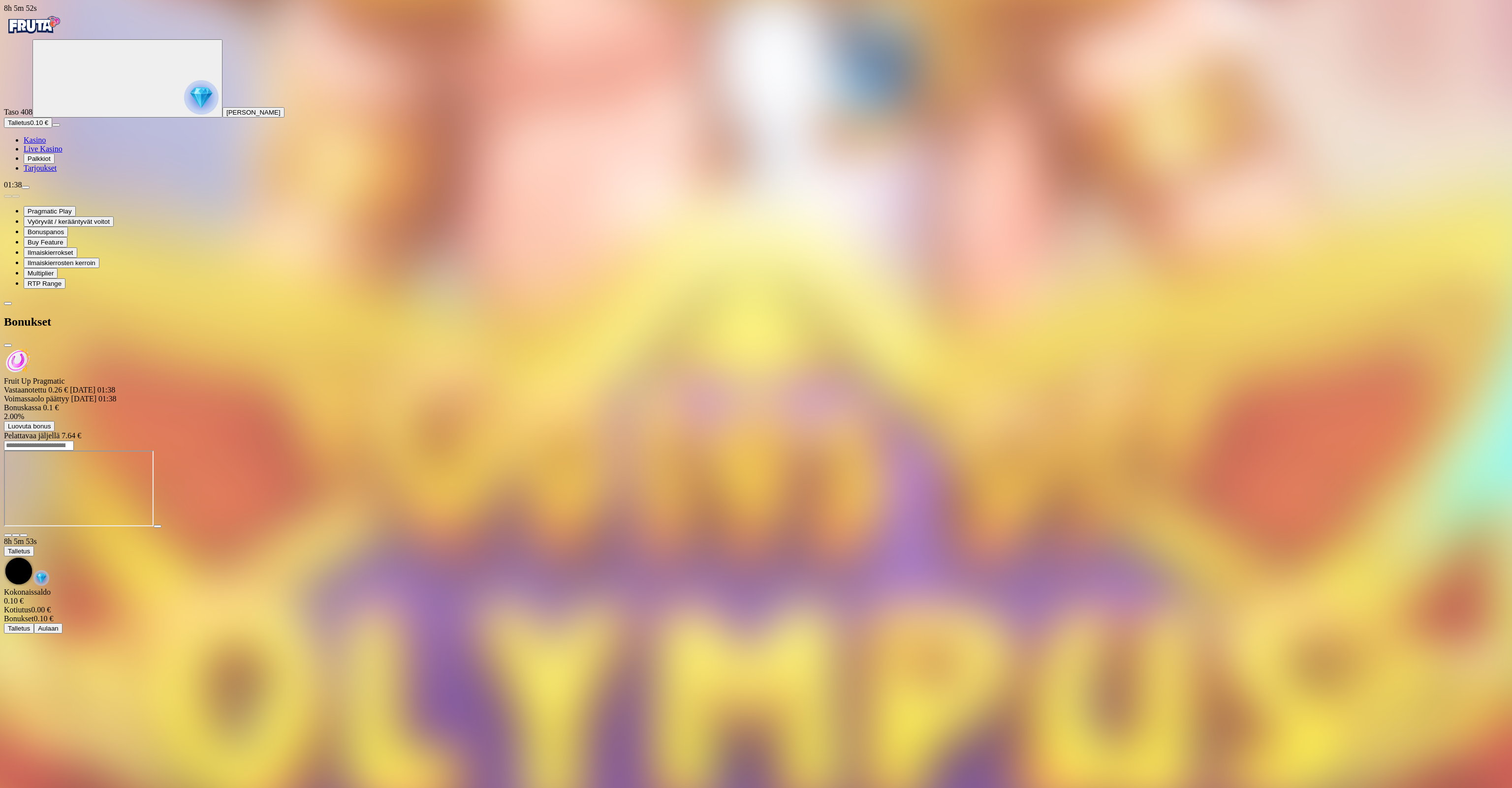
click at [235, 347] on div "Fruit Up Pragmatic Vastaanotettu 0.26 € 29.08.2025 01:38 Voimassaolo päättyy 28…" at bounding box center [756, 394] width 1504 height 93
click at [50, 422] on span "Luovuta bonus" at bounding box center [29, 426] width 43 height 8
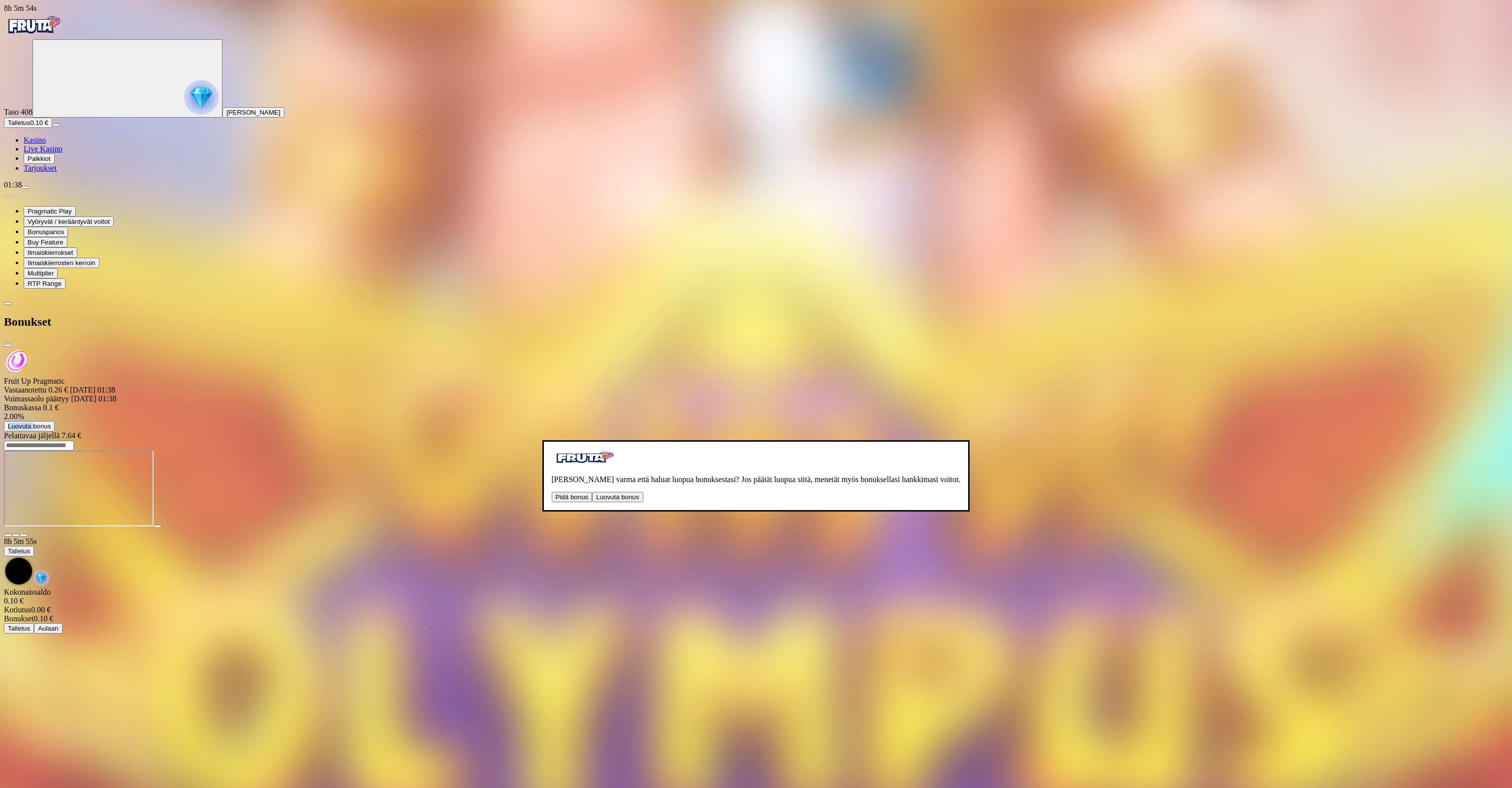
click at [592, 492] on button "Luovuta bonus" at bounding box center [617, 498] width 50 height 11
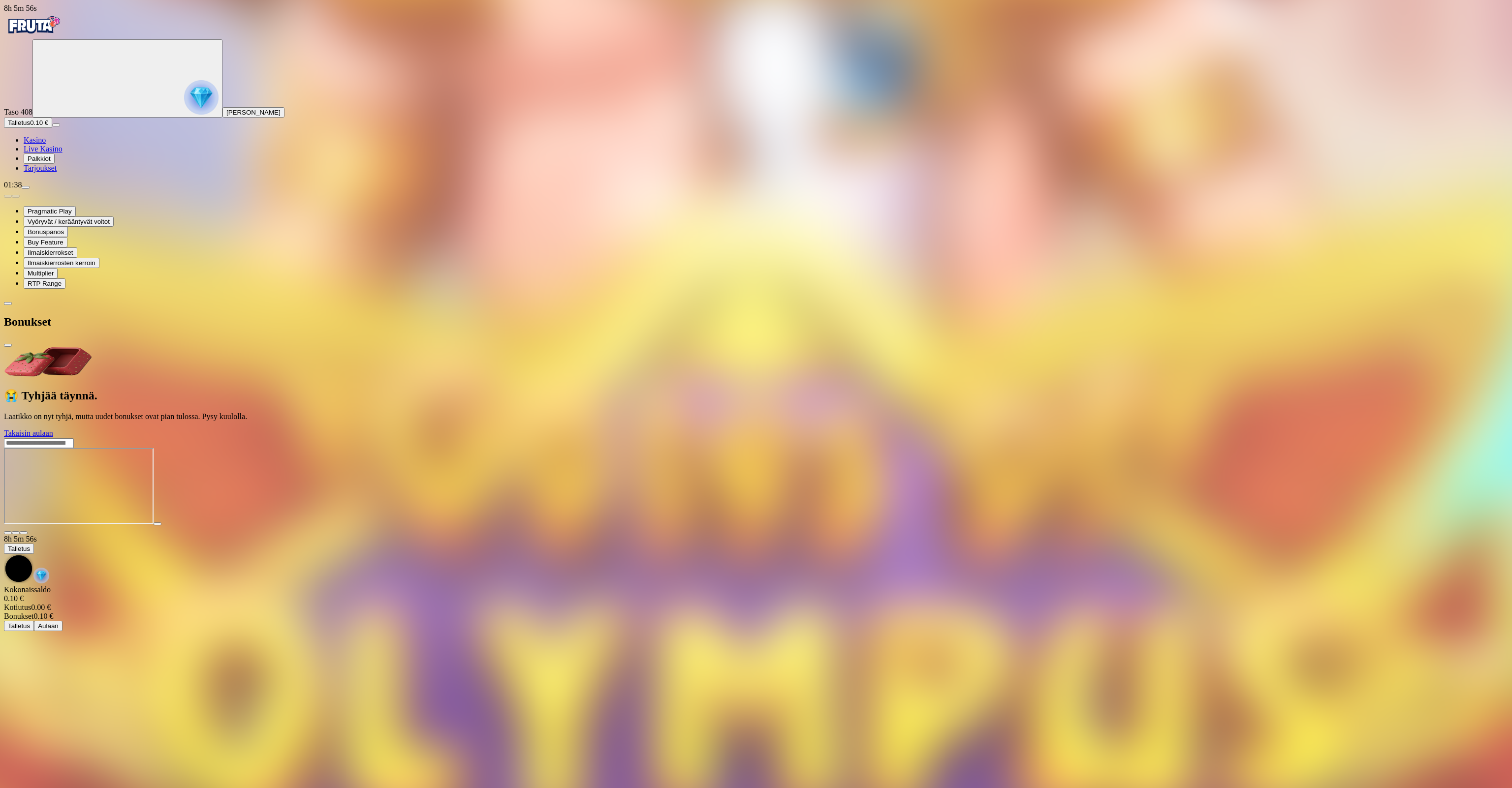
click at [8, 346] on span "close icon" at bounding box center [8, 346] width 0 height 0
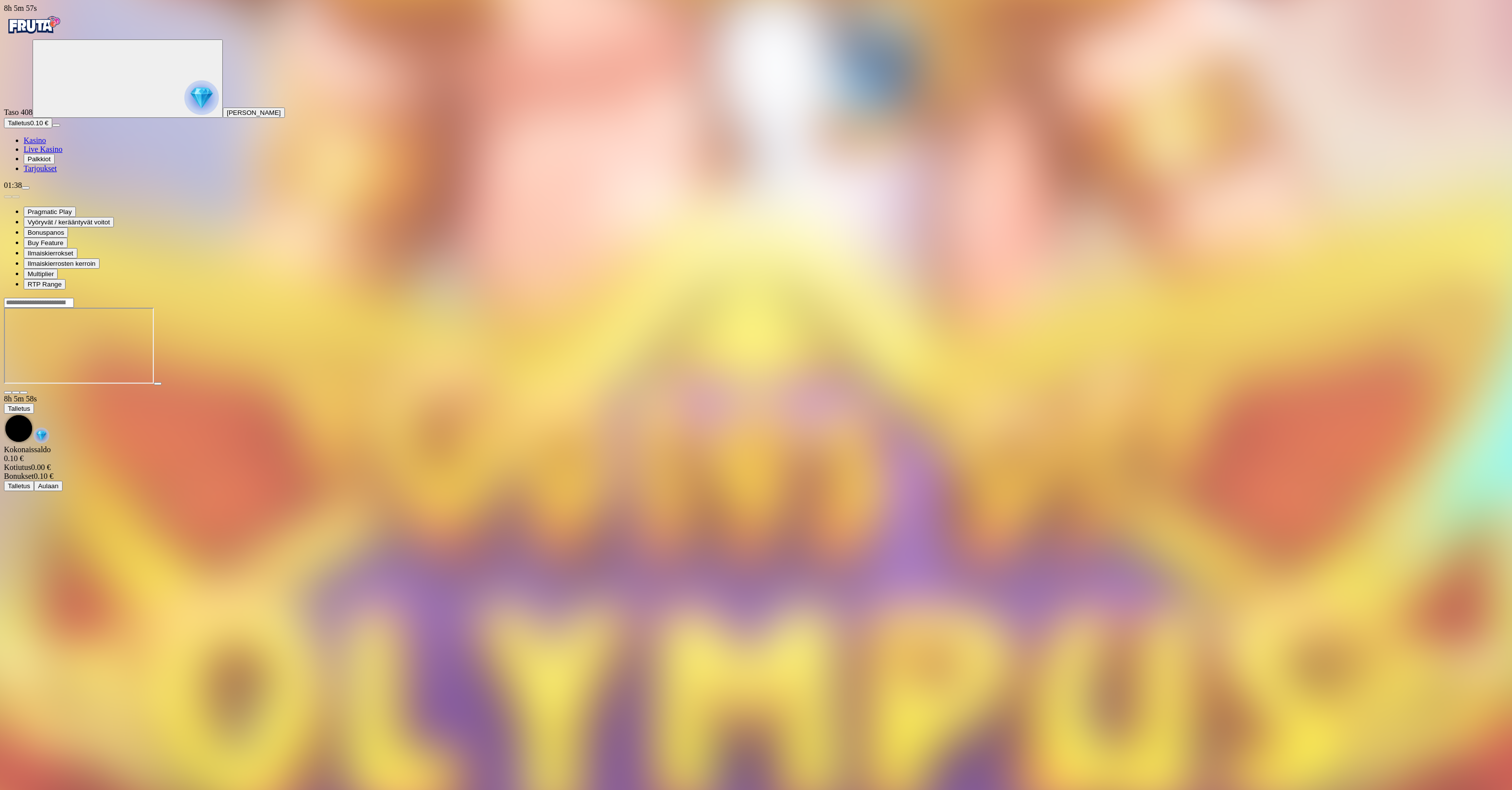
click at [30, 127] on span "Talletus" at bounding box center [19, 123] width 22 height 8
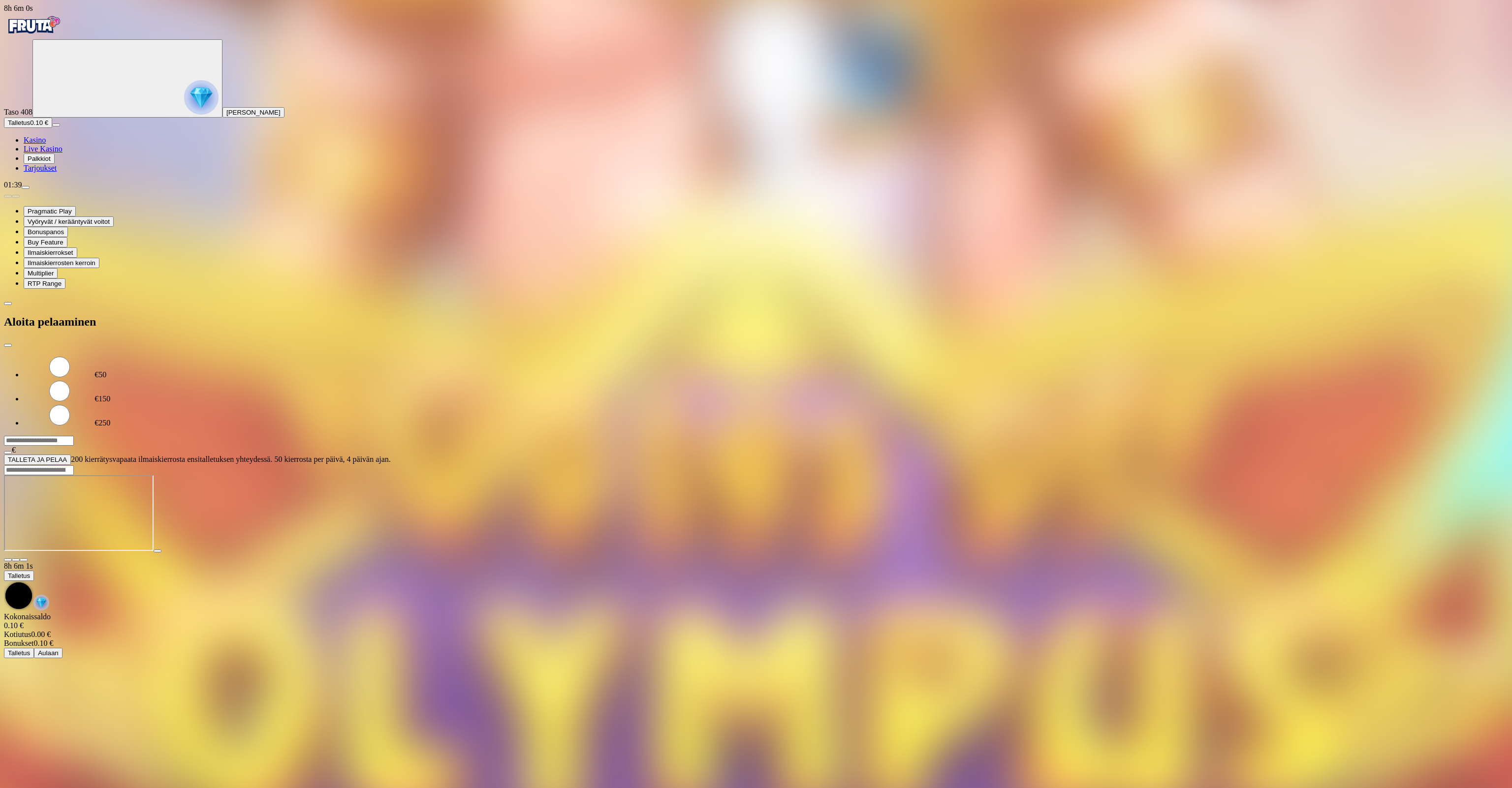
click at [74, 436] on input "***" at bounding box center [39, 441] width 70 height 10
type input "***"
click at [71, 455] on button "TALLETA JA PELAA" at bounding box center [38, 460] width 67 height 11
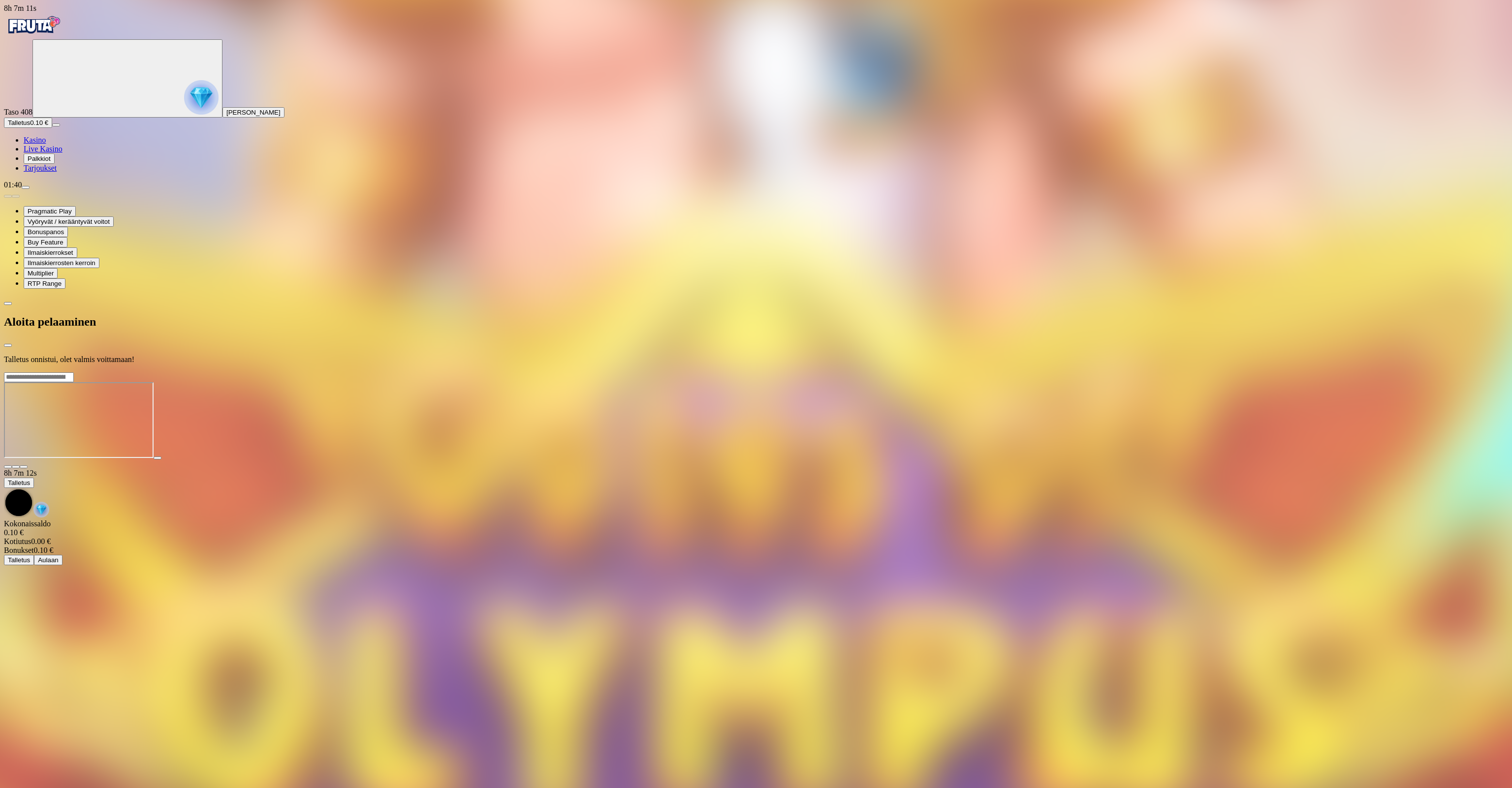
click at [46, 144] on span "Kasino" at bounding box center [35, 140] width 22 height 8
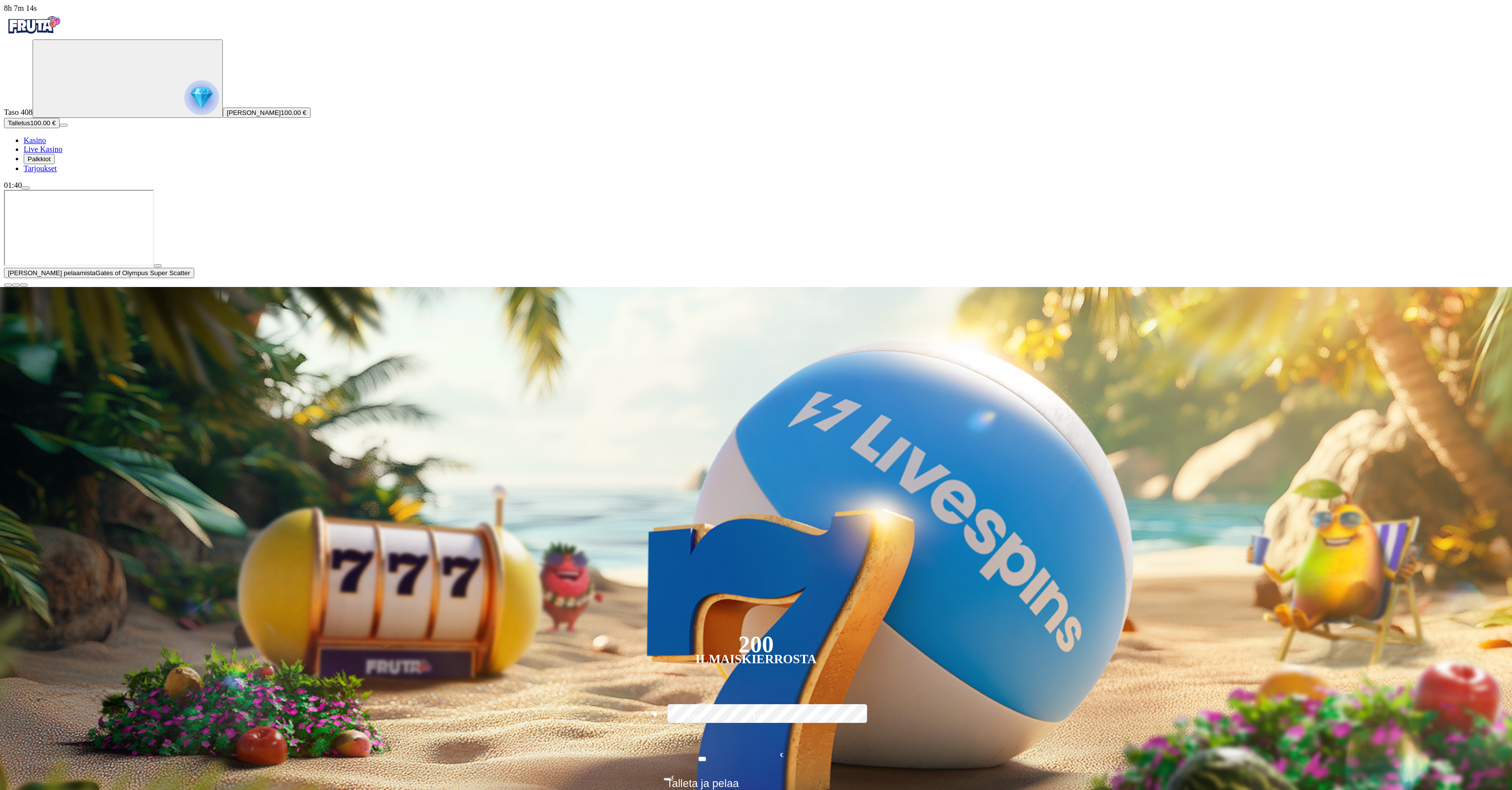
type input "*****"
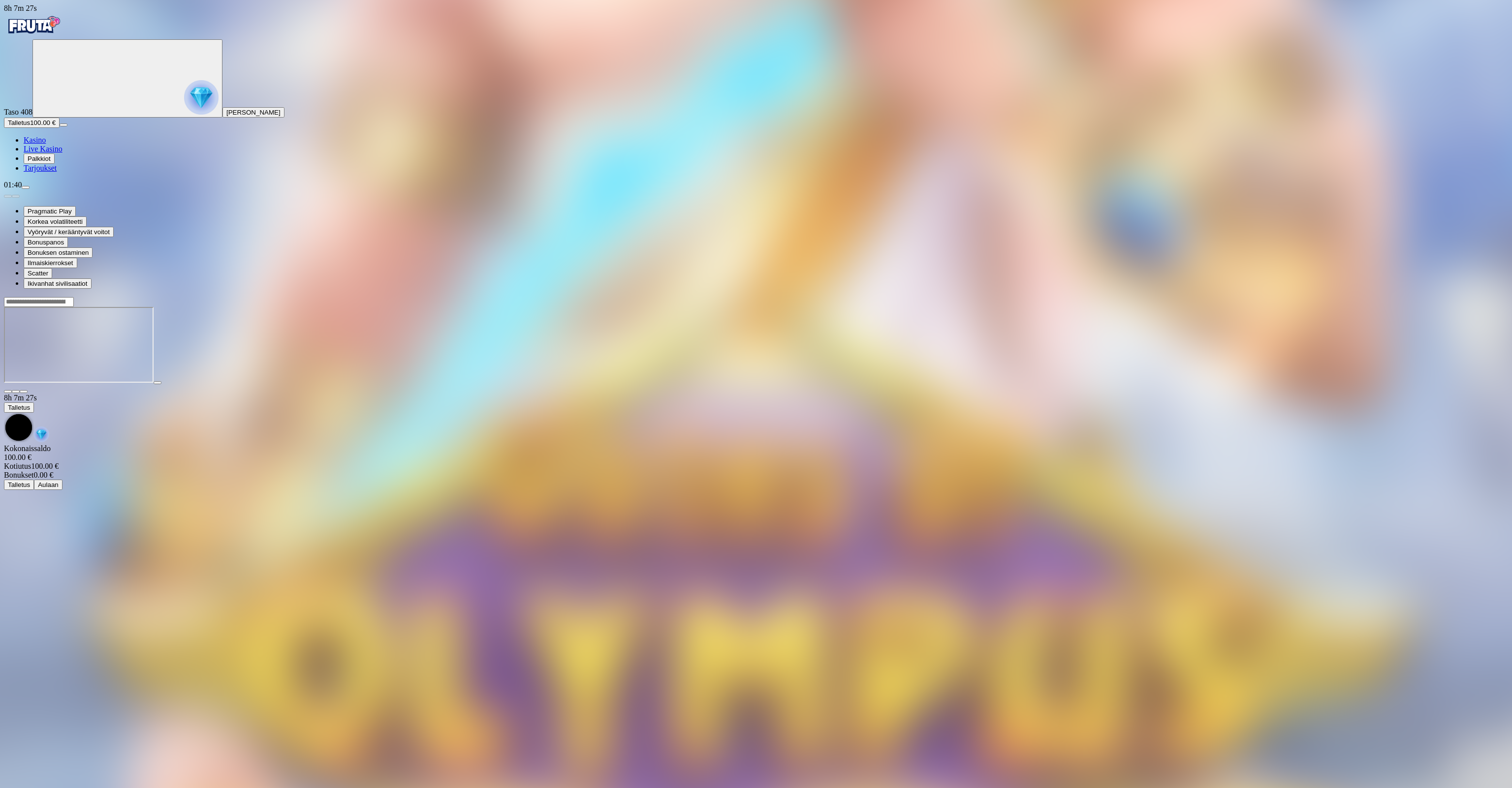
click at [28, 390] on button "button" at bounding box center [23, 391] width 8 height 3
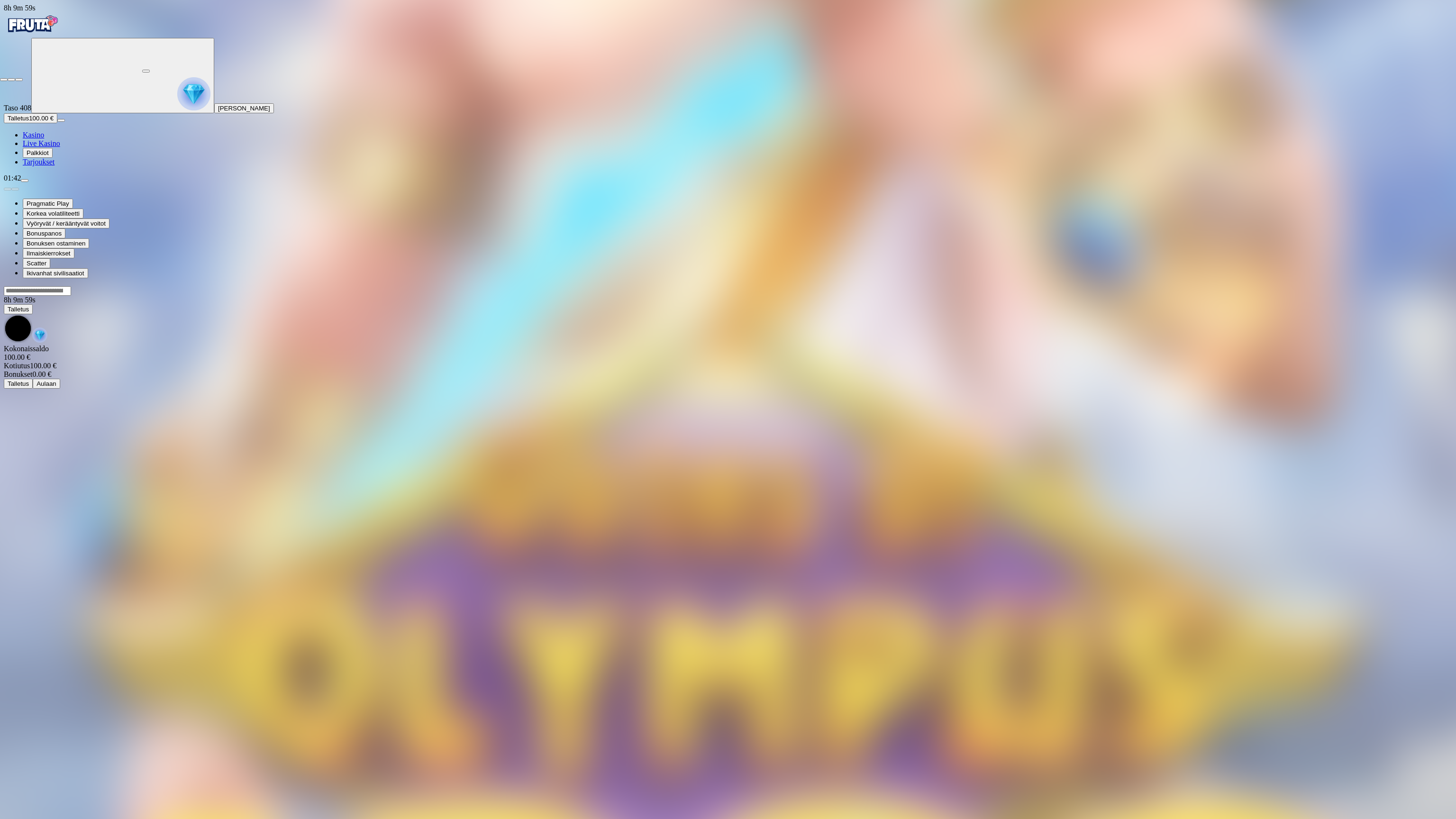
click at [19, 80] on span "fullscreen-exit icon" at bounding box center [19, 80] width 0 height 0
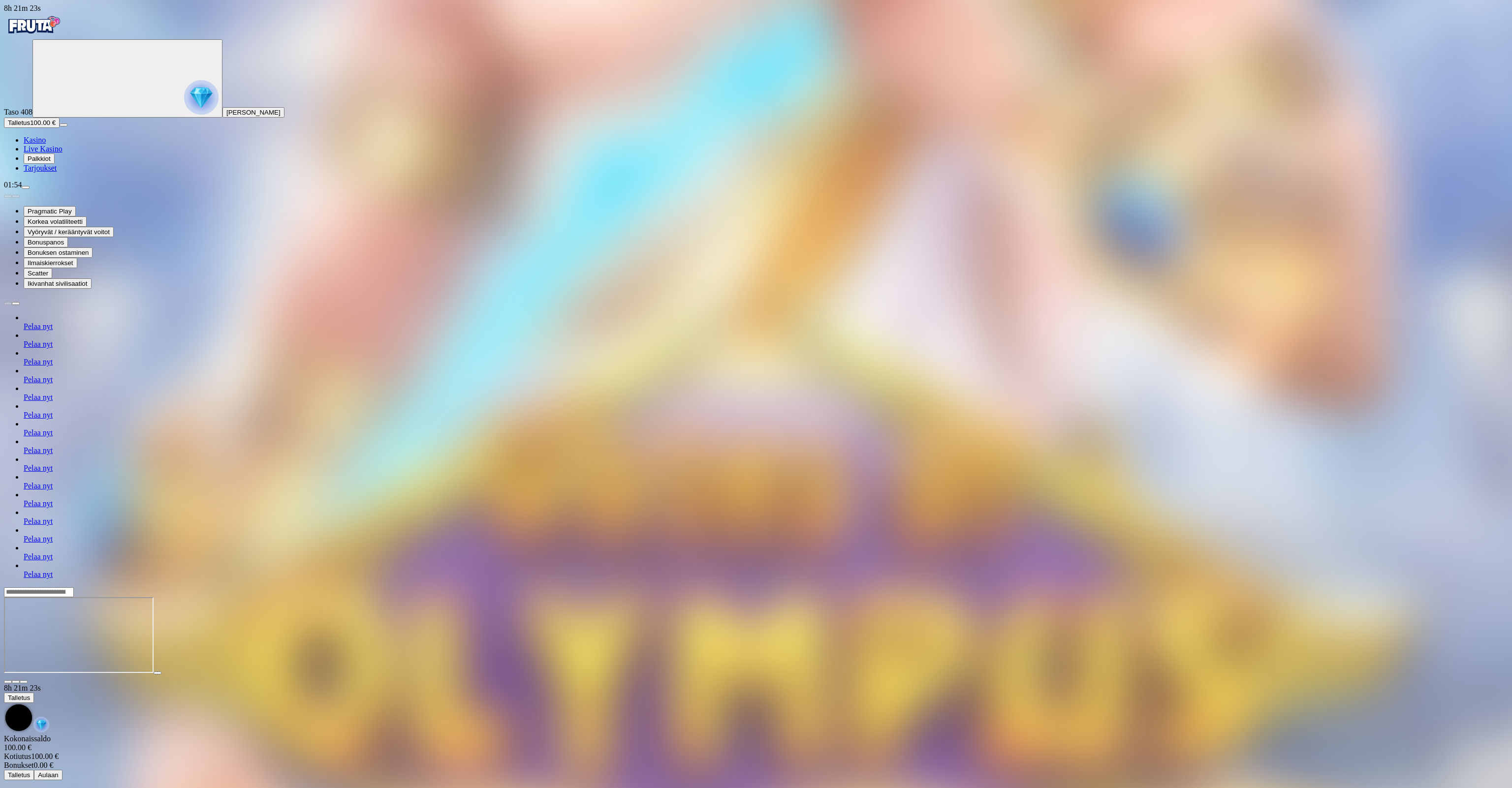
click at [26, 187] on span "menu icon" at bounding box center [26, 187] width 0 height 0
click at [35, 673] on button "Kotiutus" at bounding box center [20, 678] width 32 height 11
click at [201, 638] on div "€ Kotiutus" at bounding box center [756, 652] width 1504 height 29
click at [74, 638] on input "number" at bounding box center [39, 643] width 70 height 10
type input "***"
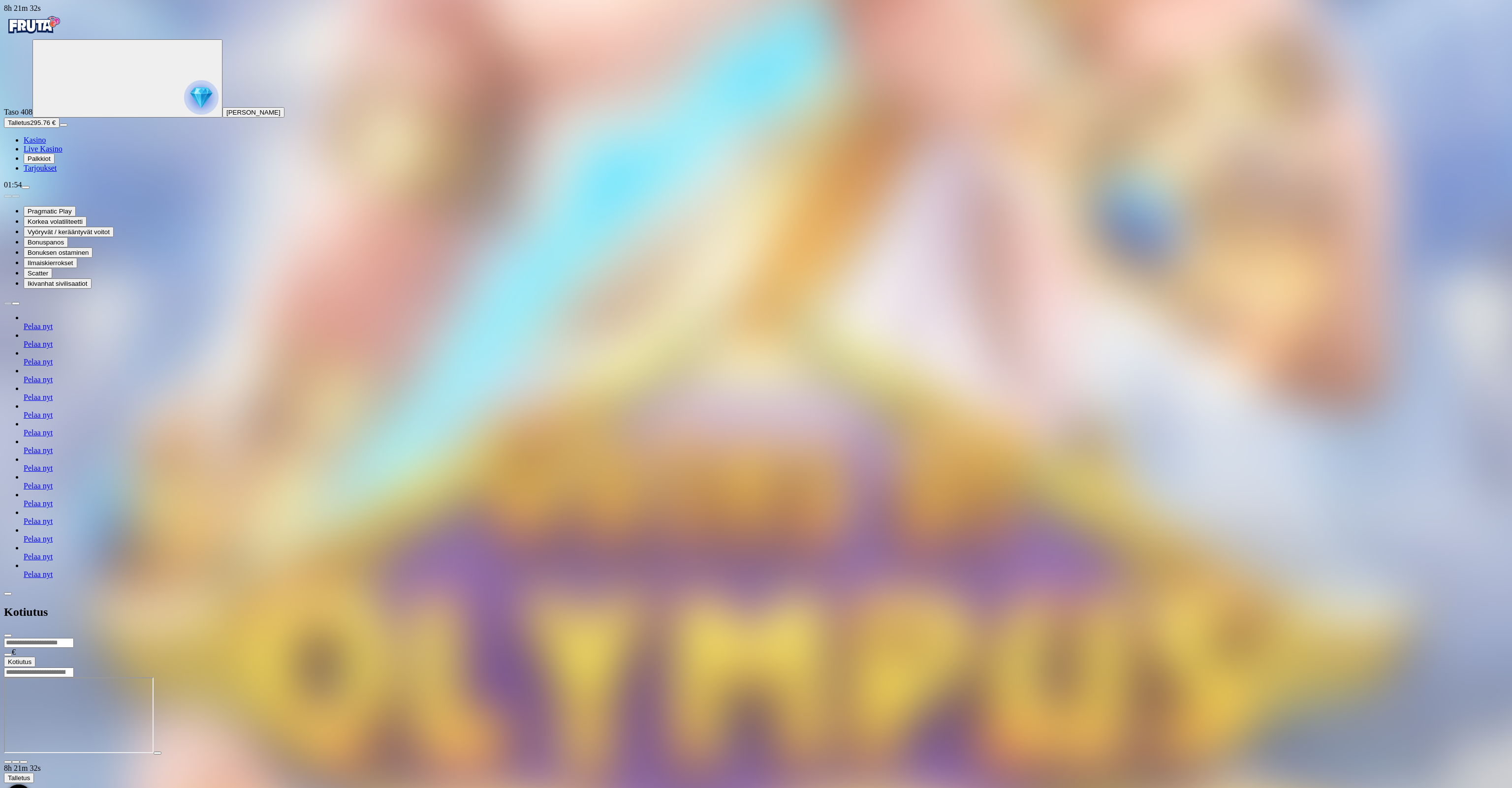
click at [35, 657] on button "Kotiutus" at bounding box center [20, 662] width 32 height 11
click at [8, 635] on span "close icon" at bounding box center [8, 635] width 0 height 0
click at [46, 144] on link "Kasino" at bounding box center [35, 140] width 22 height 8
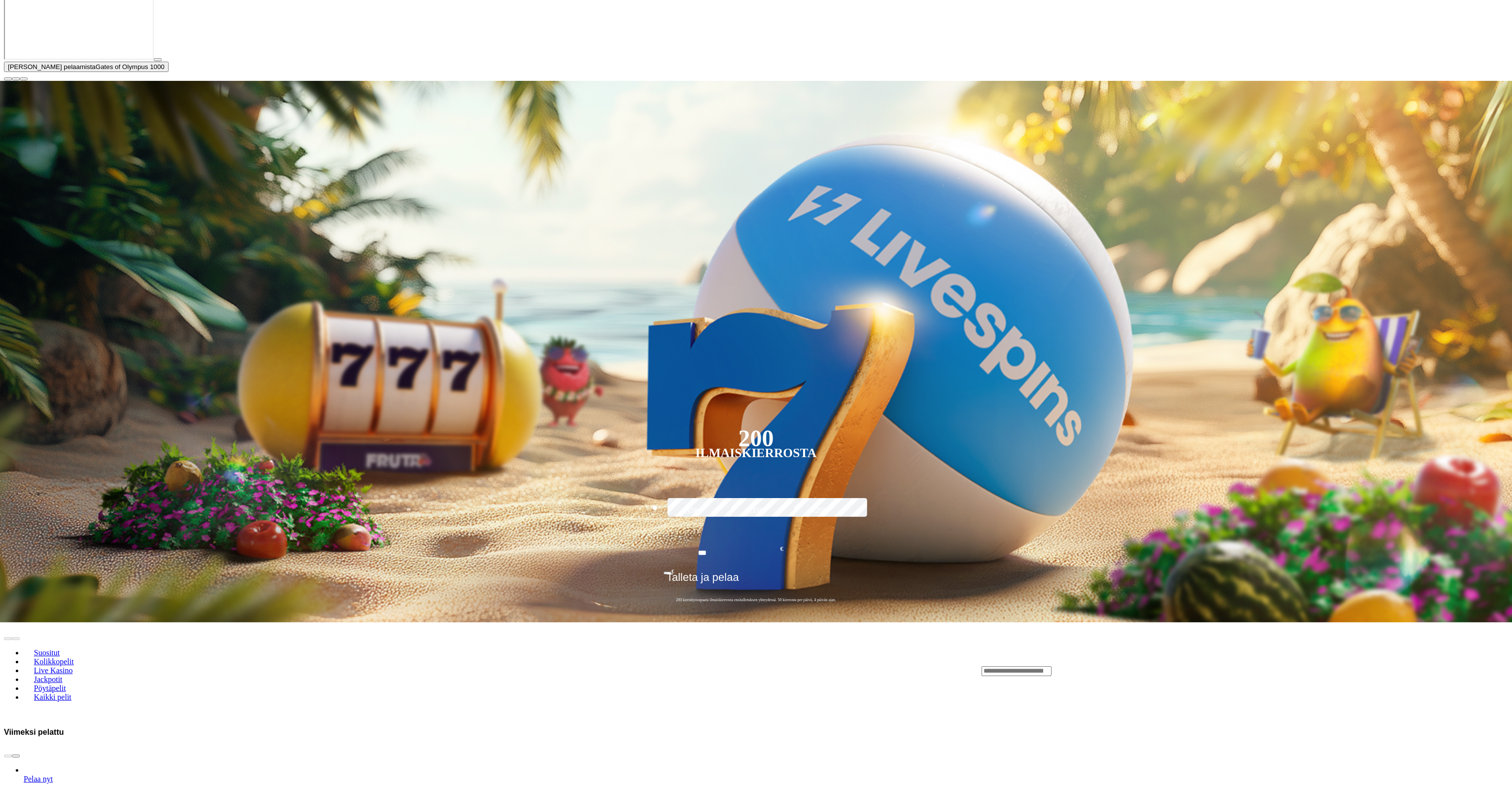
scroll to position [197, 0]
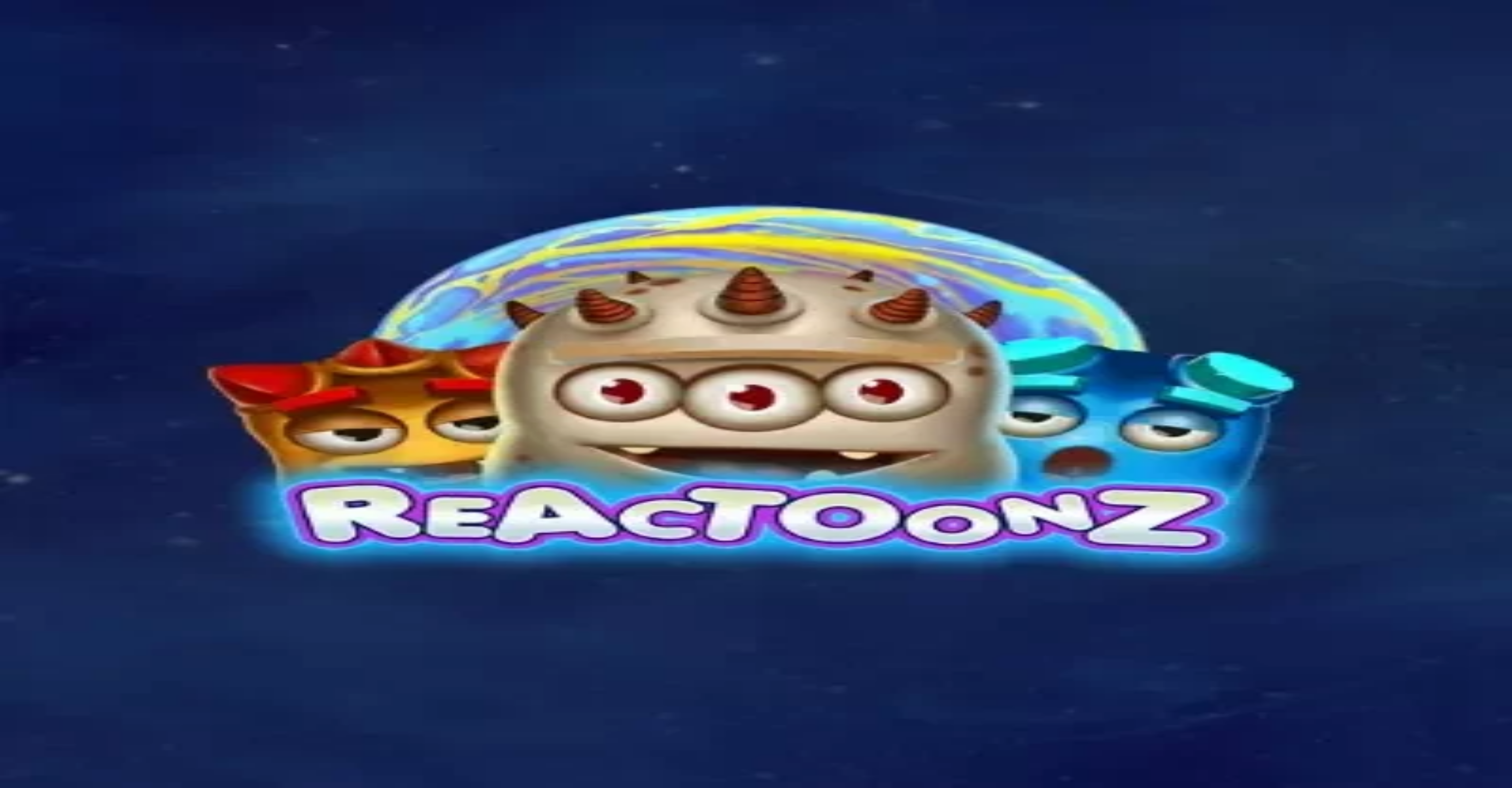
click at [42, 144] on span "Kasino" at bounding box center [35, 140] width 22 height 8
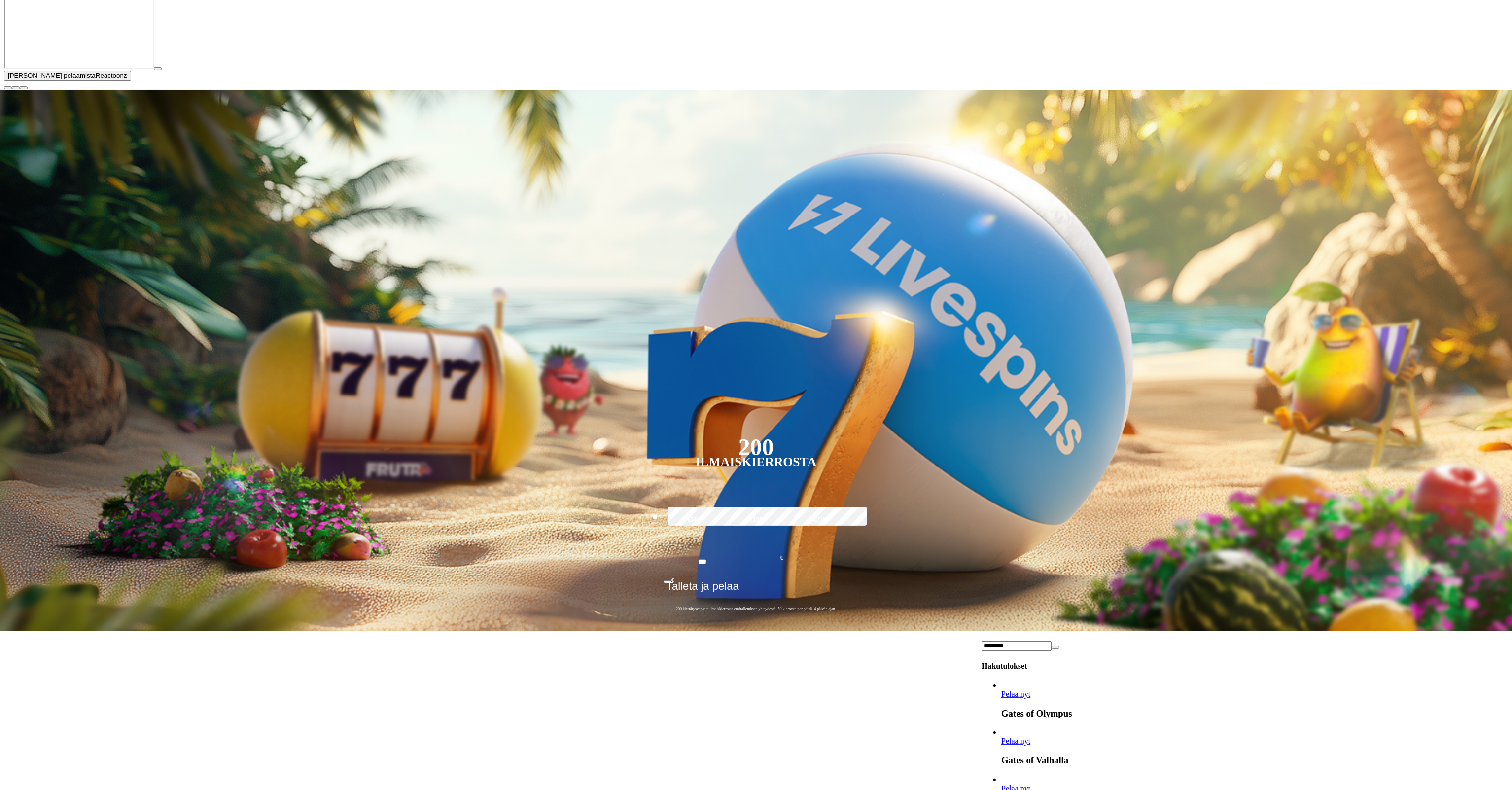
scroll to position [345, 0]
type input "********"
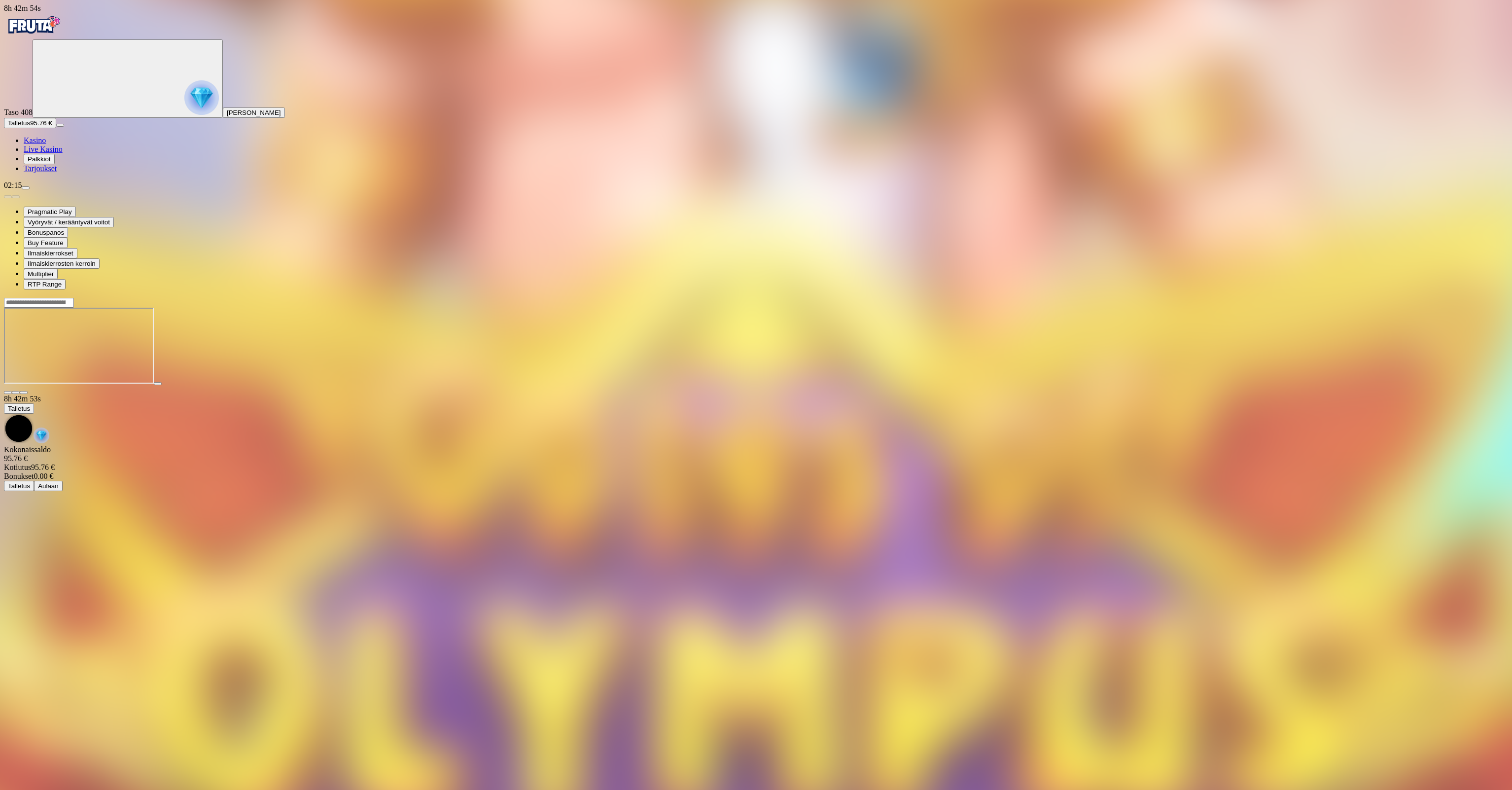
click at [30, 127] on span "Talletus" at bounding box center [19, 123] width 22 height 8
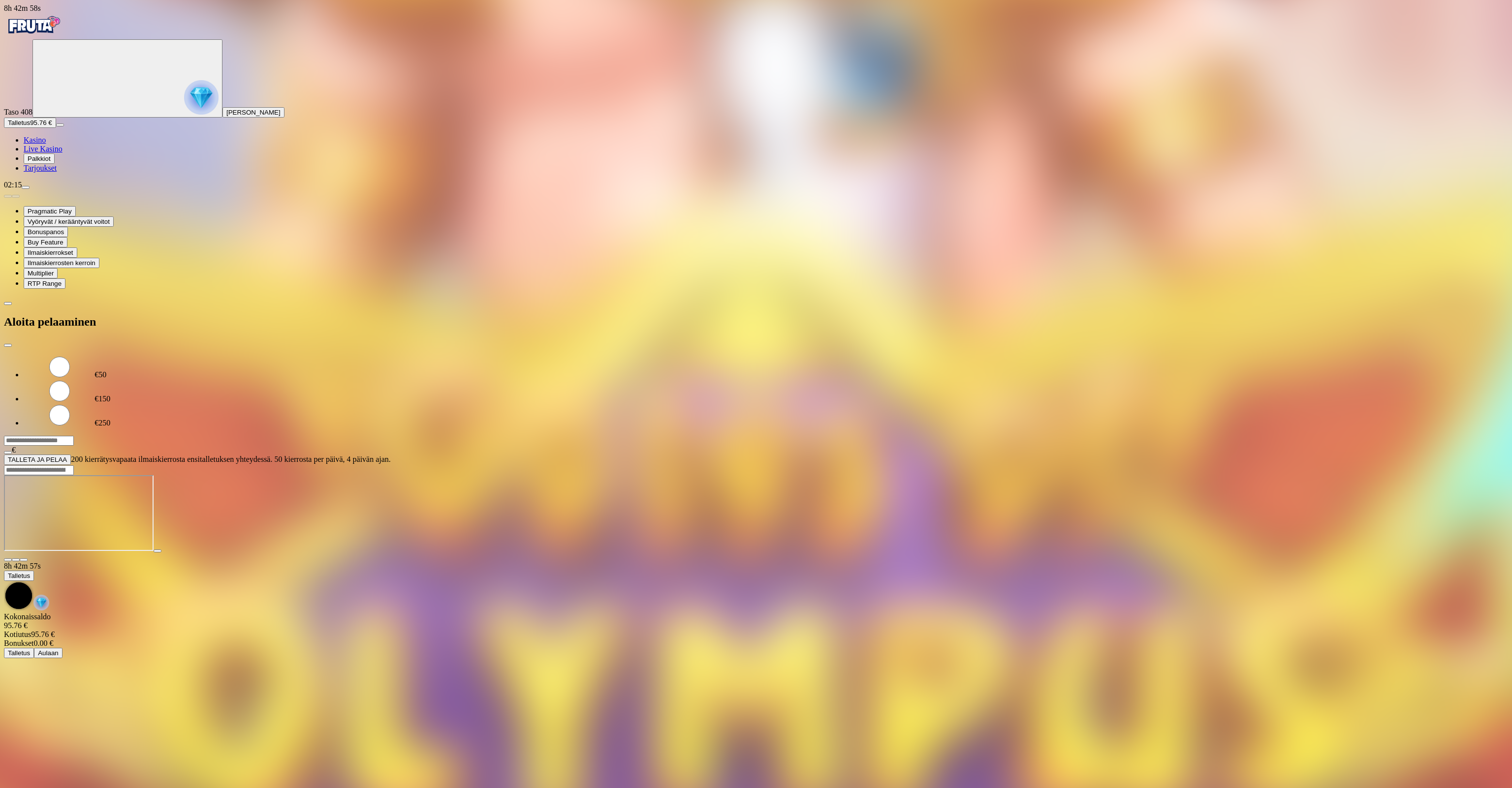
click at [74, 436] on input "***" at bounding box center [39, 441] width 70 height 10
type input "***"
click at [67, 456] on span "TALLETA JA PELAA" at bounding box center [37, 459] width 59 height 8
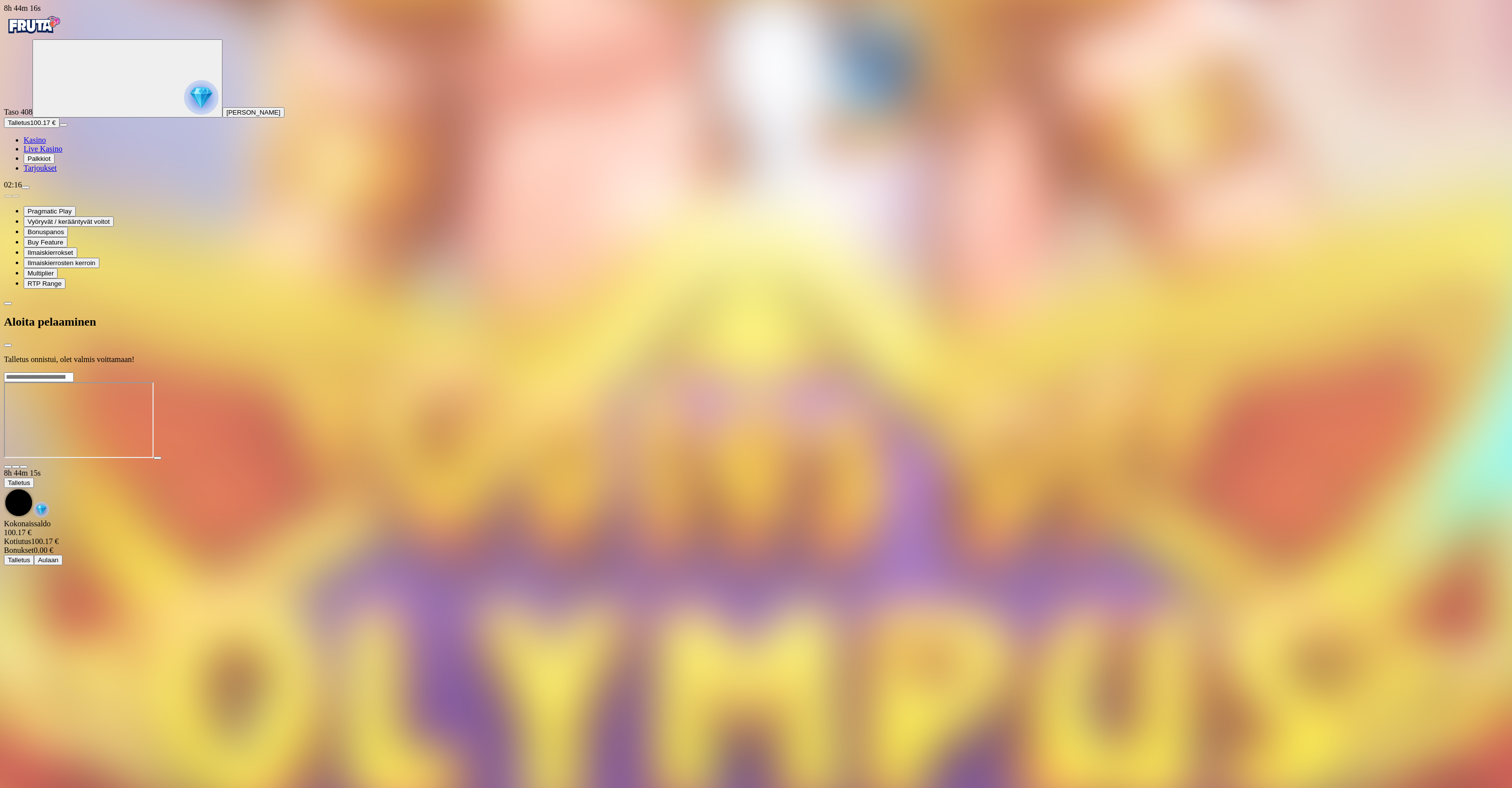
click at [865, 372] on div at bounding box center [756, 372] width 1504 height 0
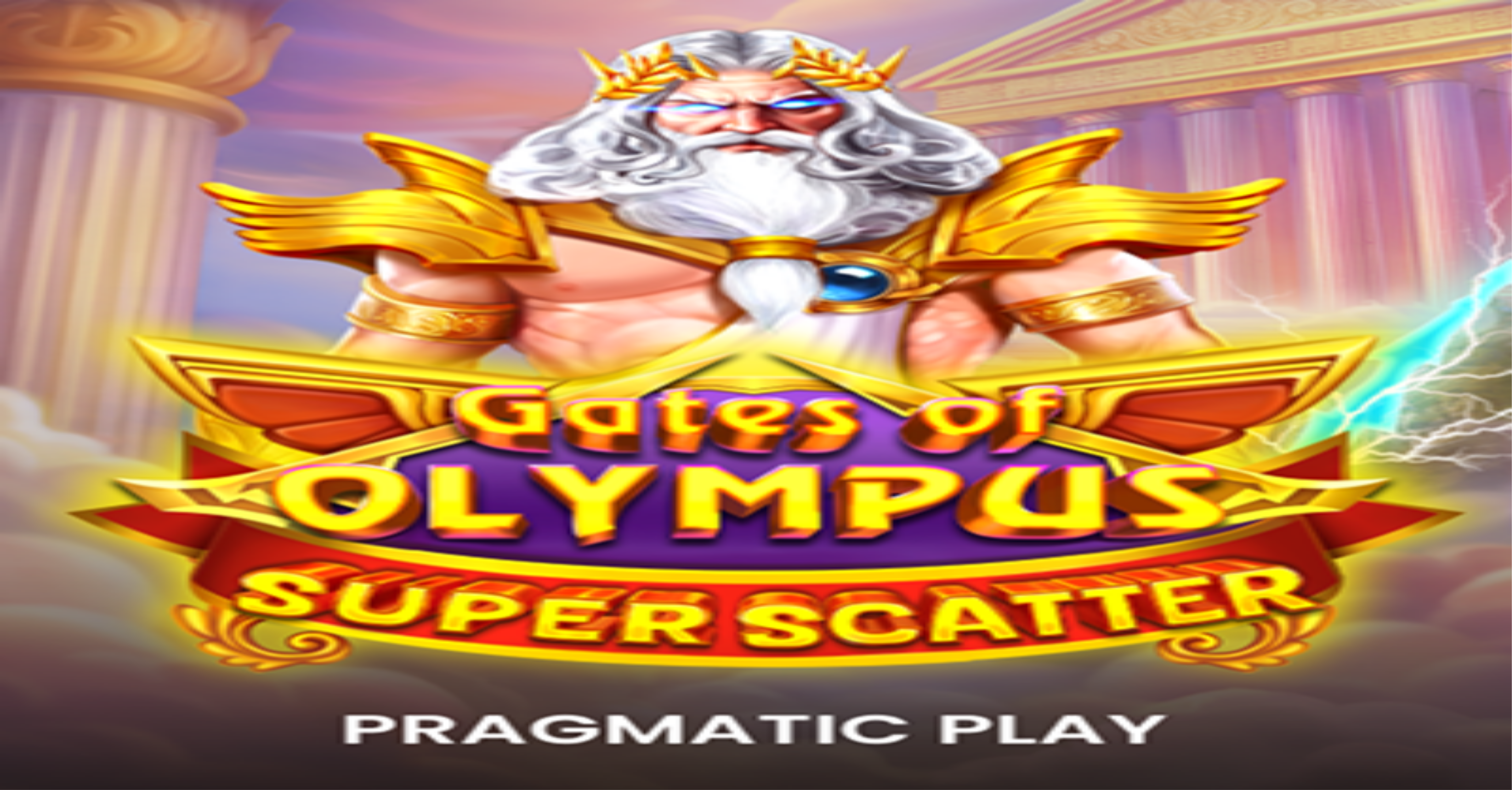
click at [30, 127] on span "Talletus" at bounding box center [19, 123] width 22 height 8
click at [74, 437] on input "***" at bounding box center [39, 442] width 70 height 10
type input "***"
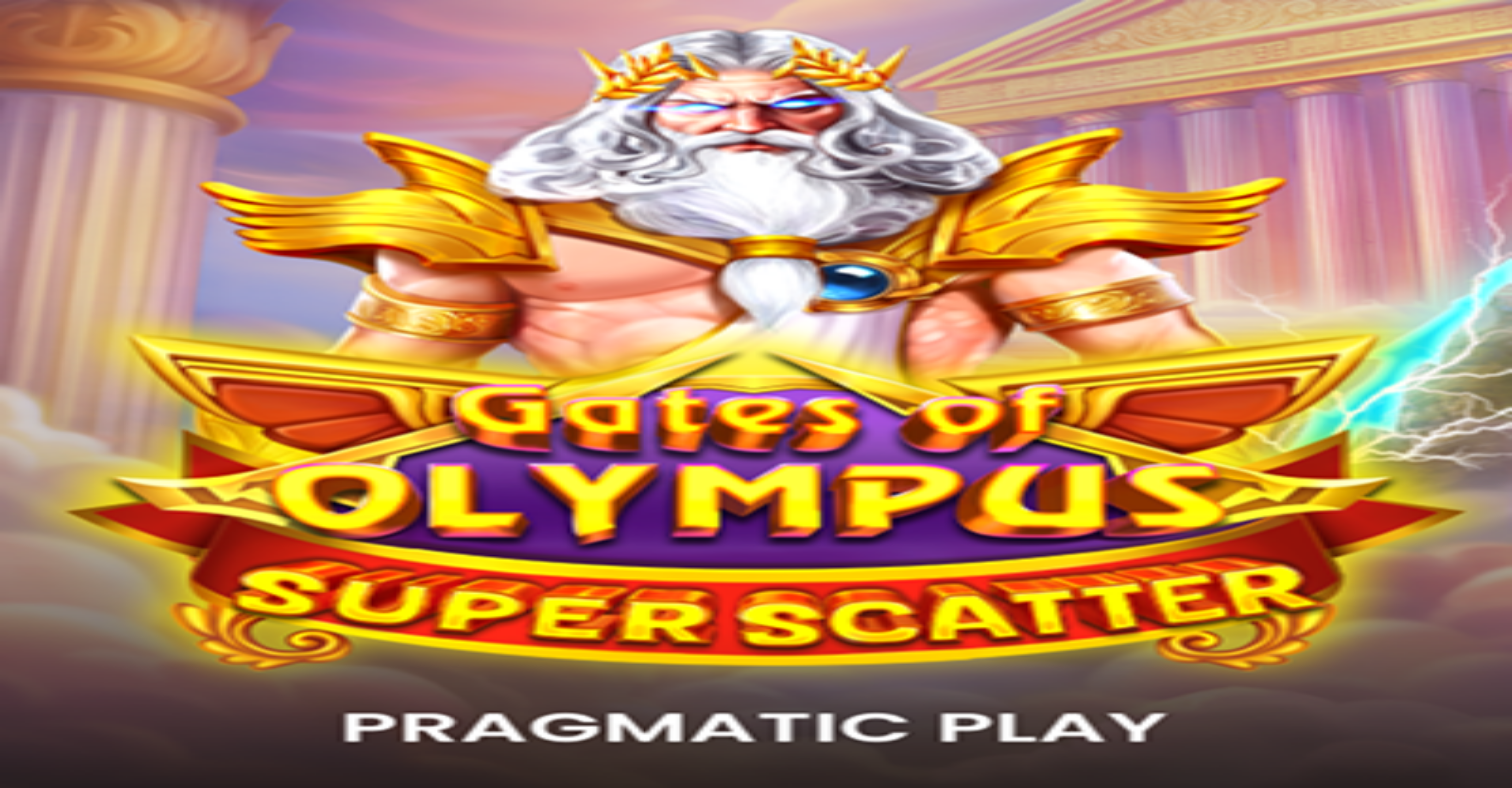
click at [67, 456] on span "TALLETA JA PELAA" at bounding box center [37, 459] width 59 height 8
click at [535, 372] on div at bounding box center [756, 372] width 1504 height 0
click at [63, 81] on img "Primary" at bounding box center [56, 61] width 41 height 40
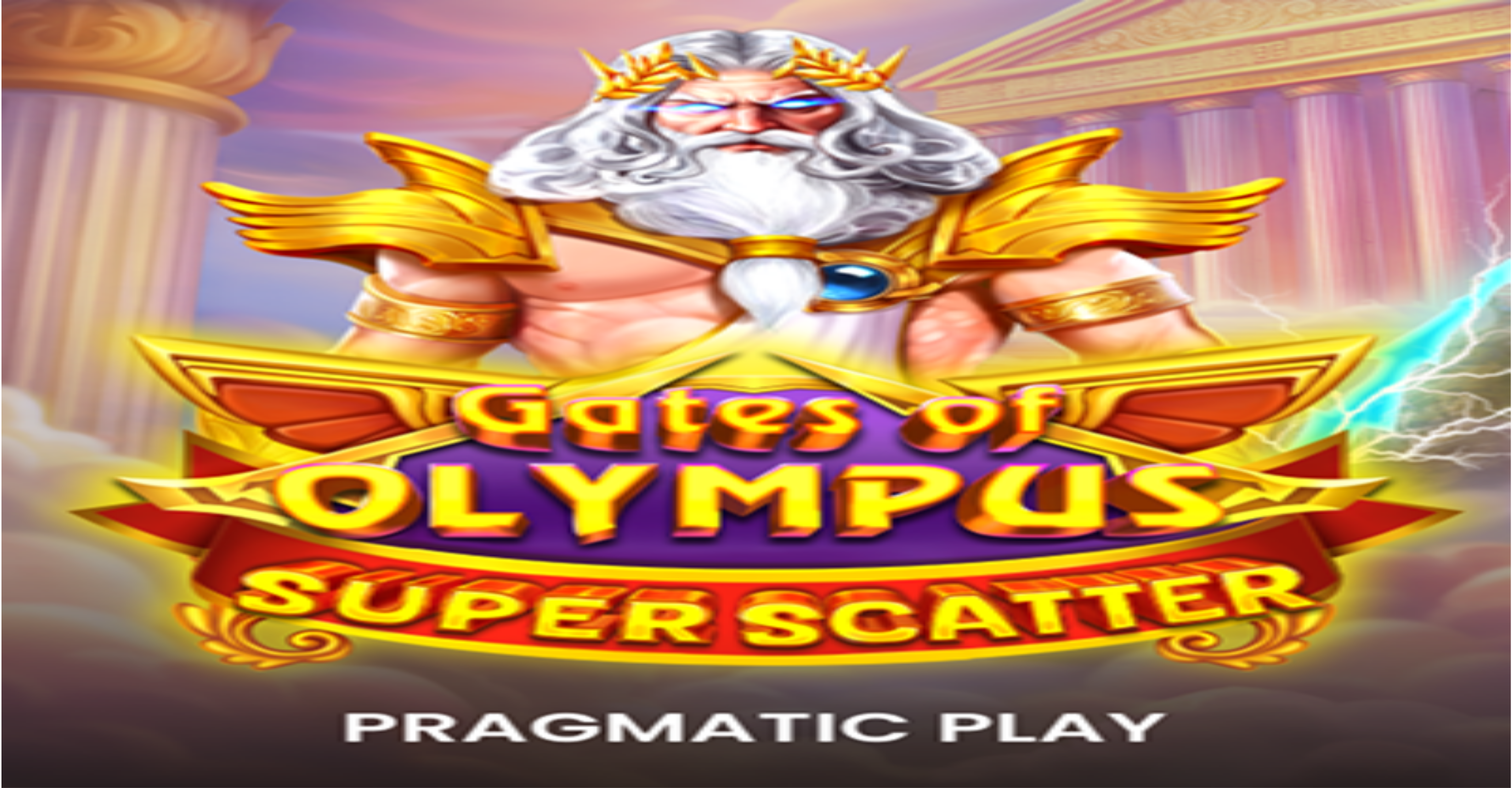
scroll to position [100, 0]
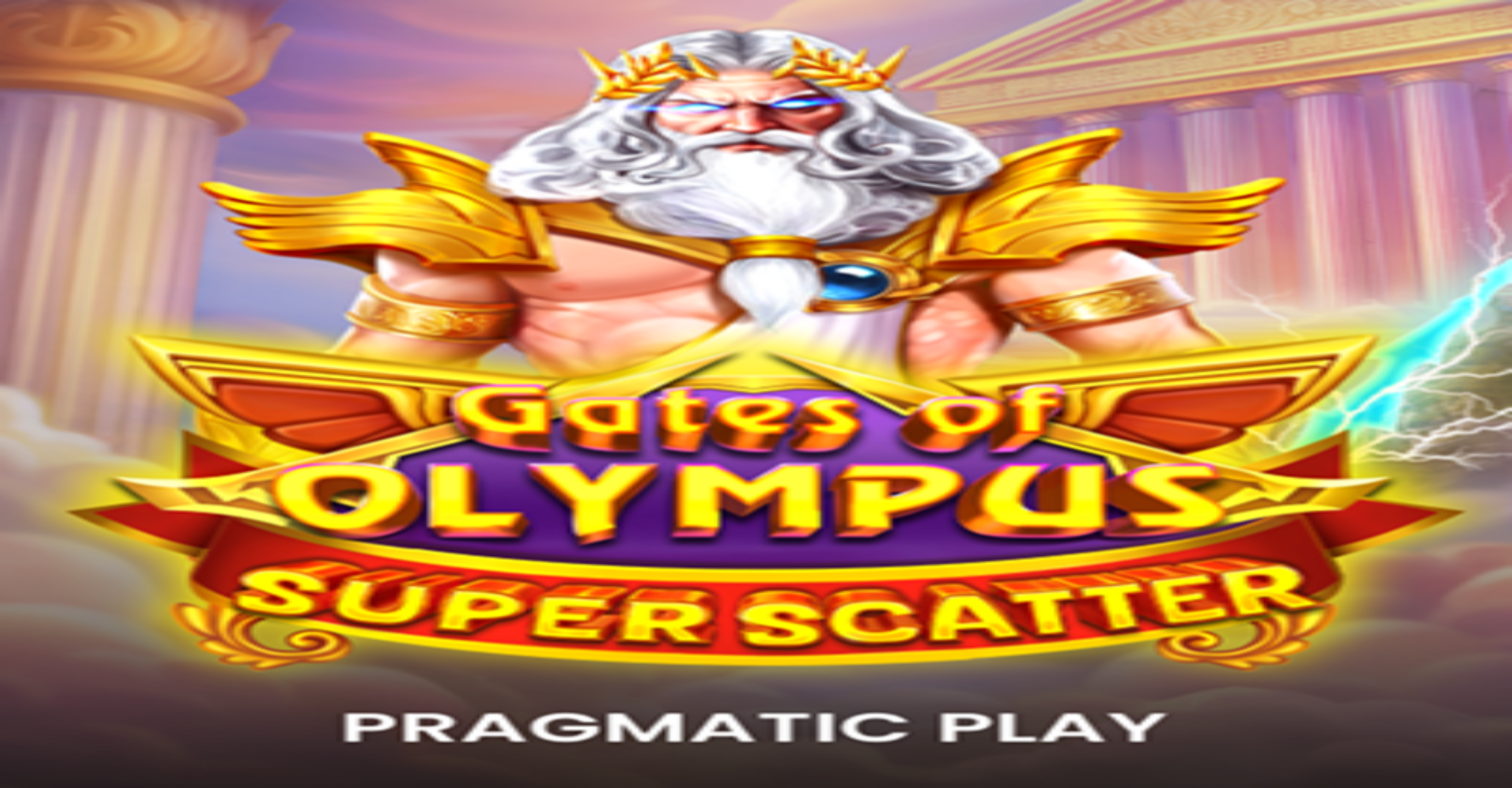
click at [59, 411] on button at bounding box center [55, 412] width 8 height 3
click at [51, 461] on button "Avaa palkinto" at bounding box center [28, 466] width 47 height 11
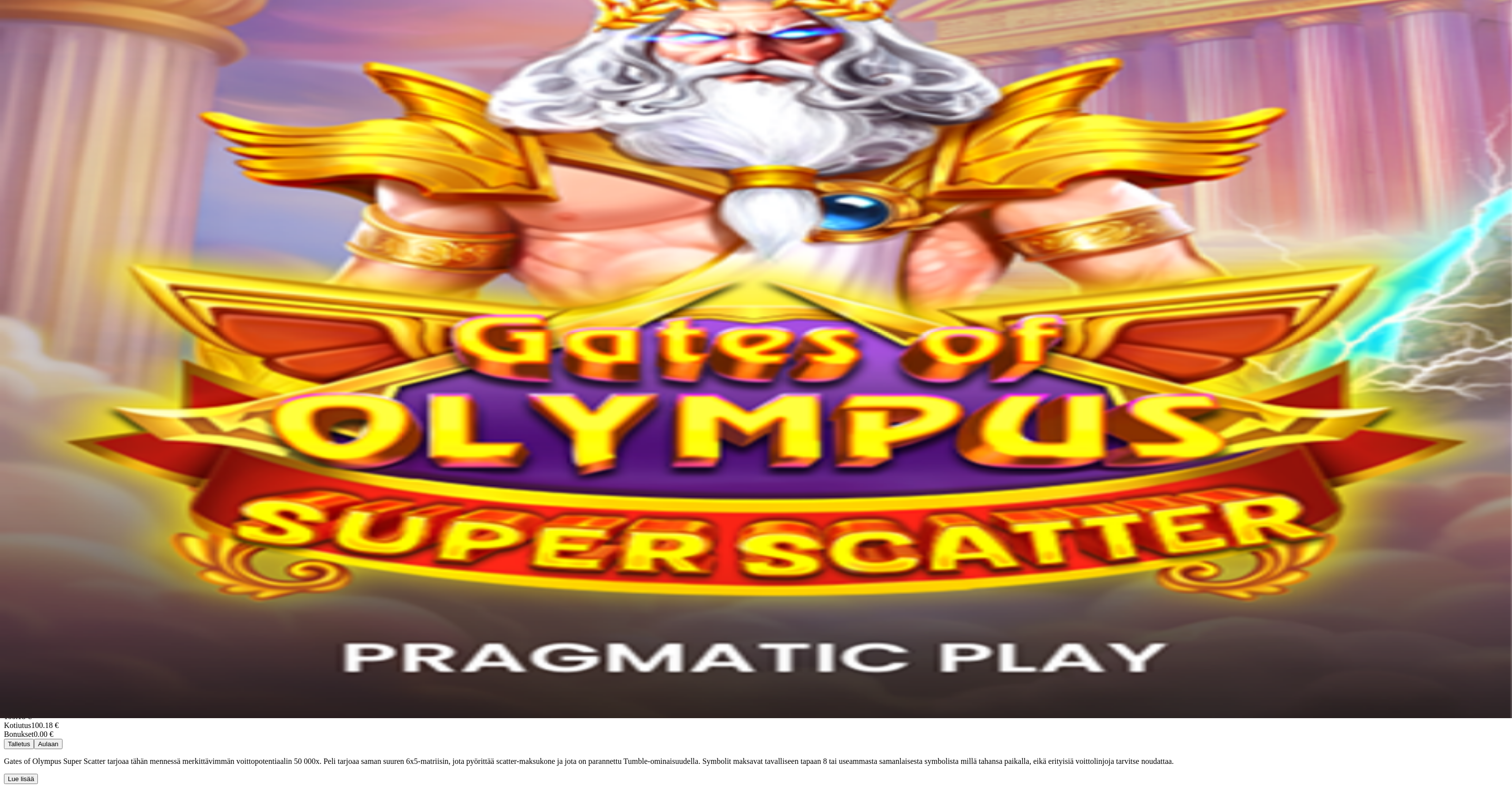
click at [47, 541] on button at bounding box center [43, 542] width 8 height 3
